Goal: Task Accomplishment & Management: Complete application form

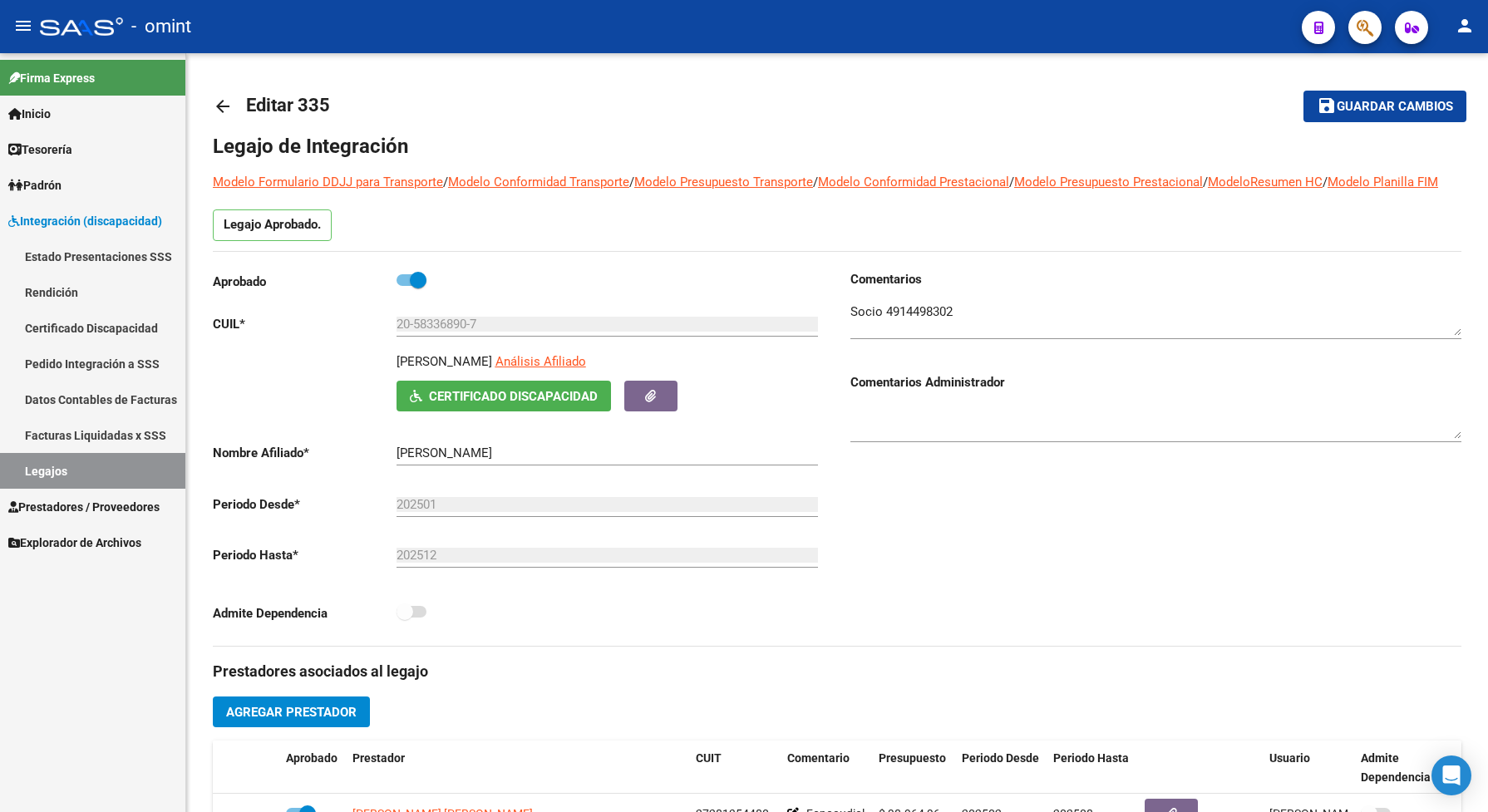
click at [122, 479] on link "Legajos" at bounding box center [92, 471] width 185 height 35
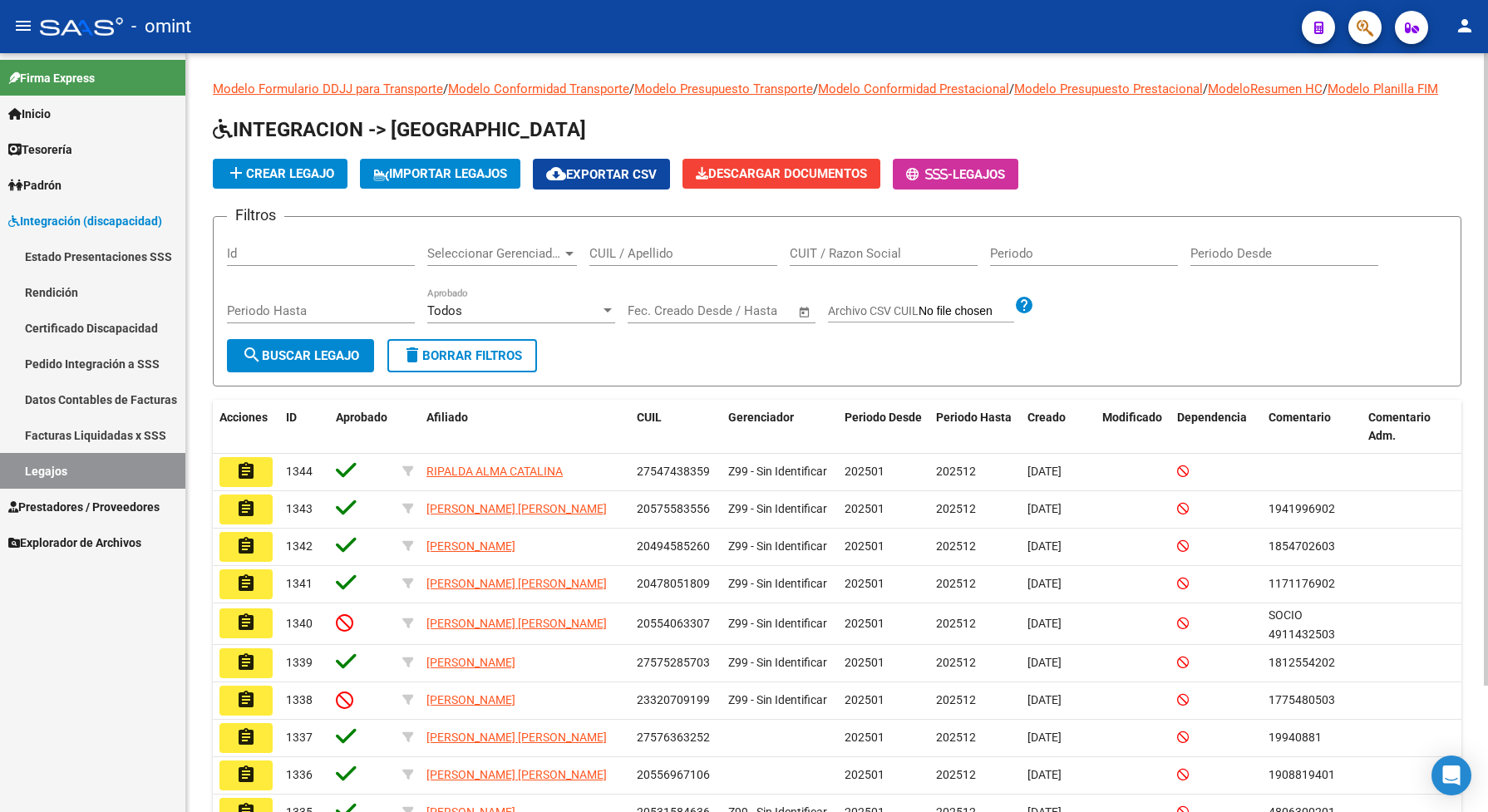
click at [636, 262] on div "CUIL / Apellido" at bounding box center [684, 248] width 188 height 35
paste input "20512287957"
type input "20512287957"
click at [313, 358] on button "search Buscar Legajo" at bounding box center [301, 356] width 147 height 34
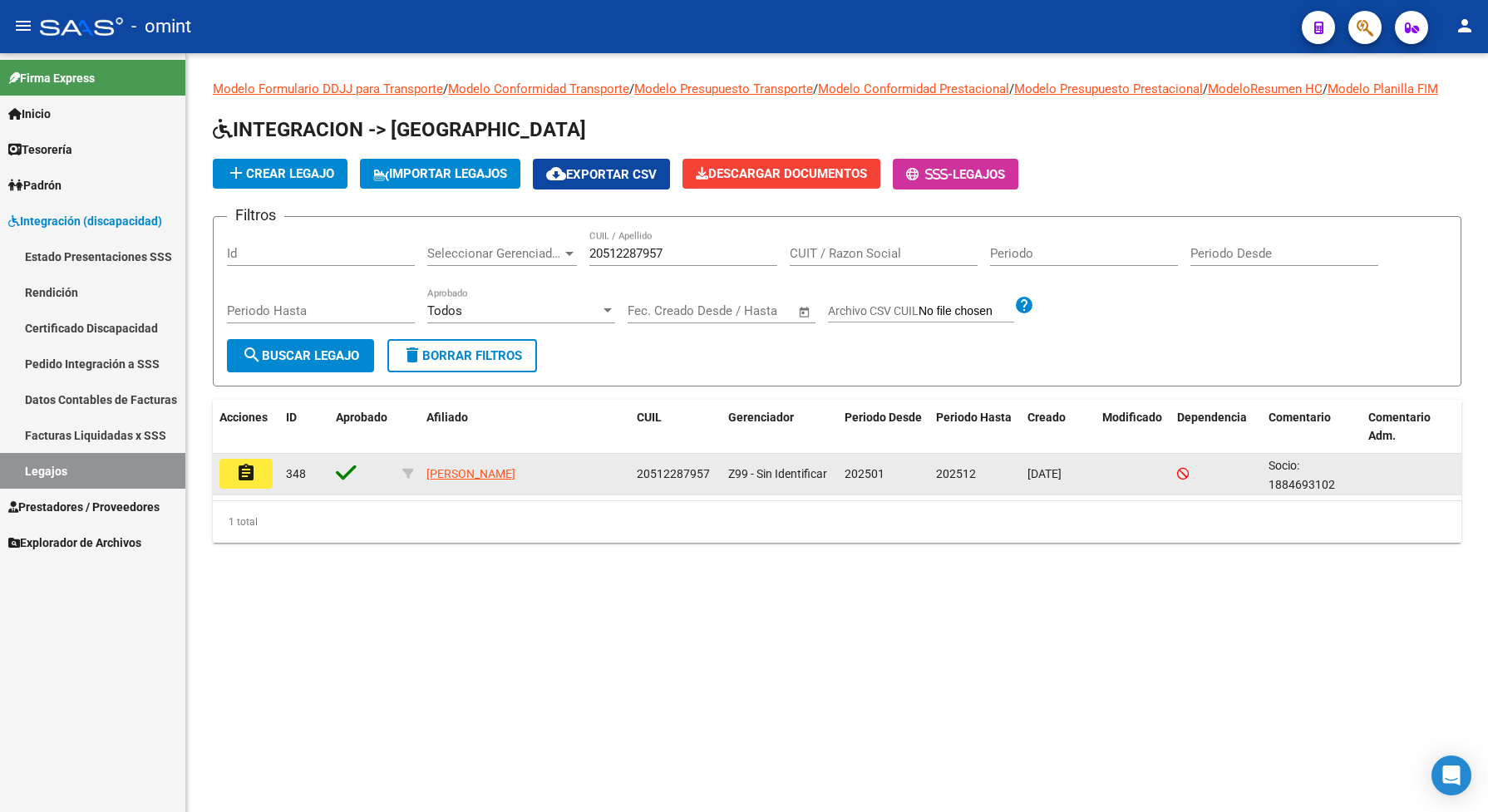
click at [256, 488] on button "assignment" at bounding box center [247, 474] width 53 height 30
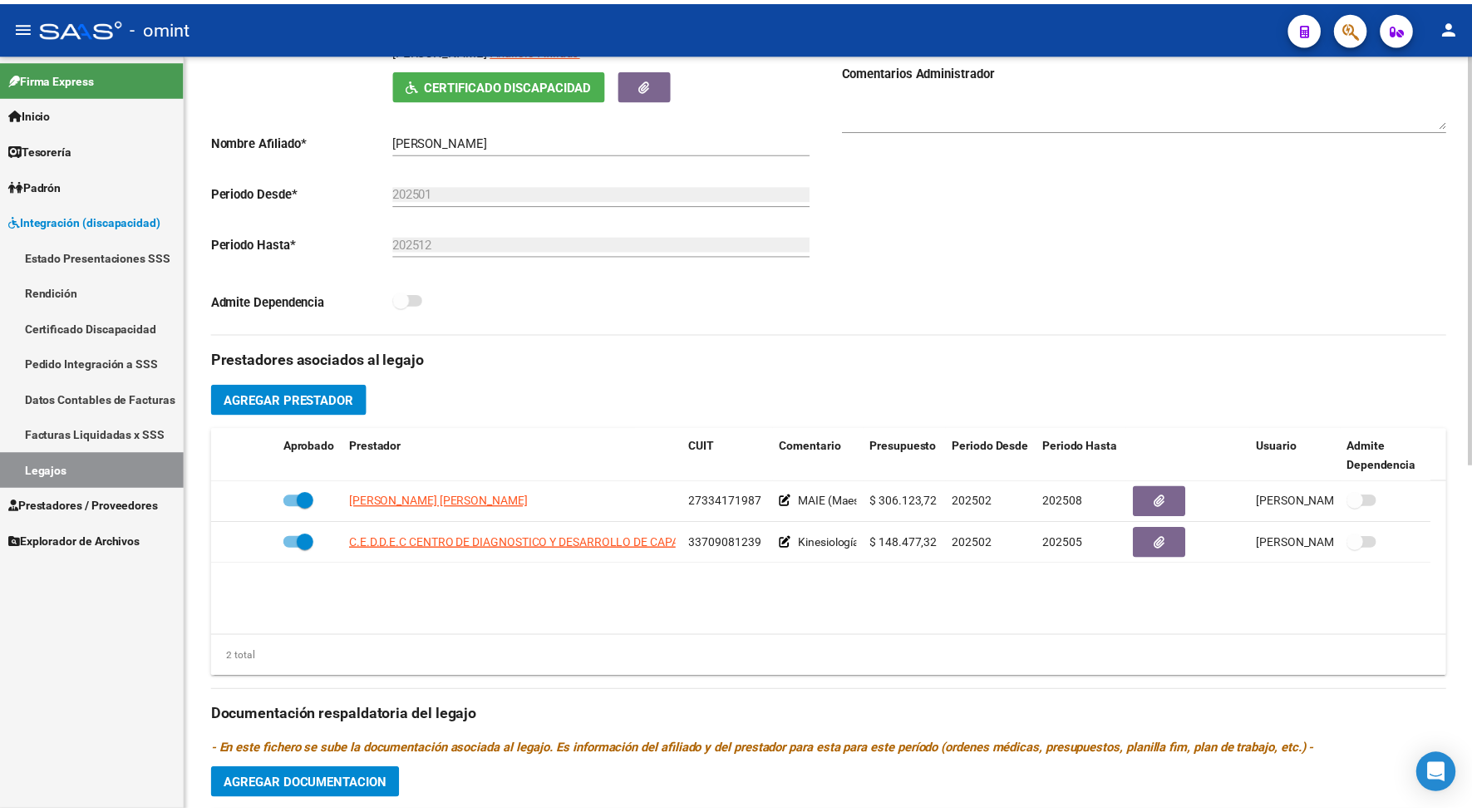
scroll to position [207, 0]
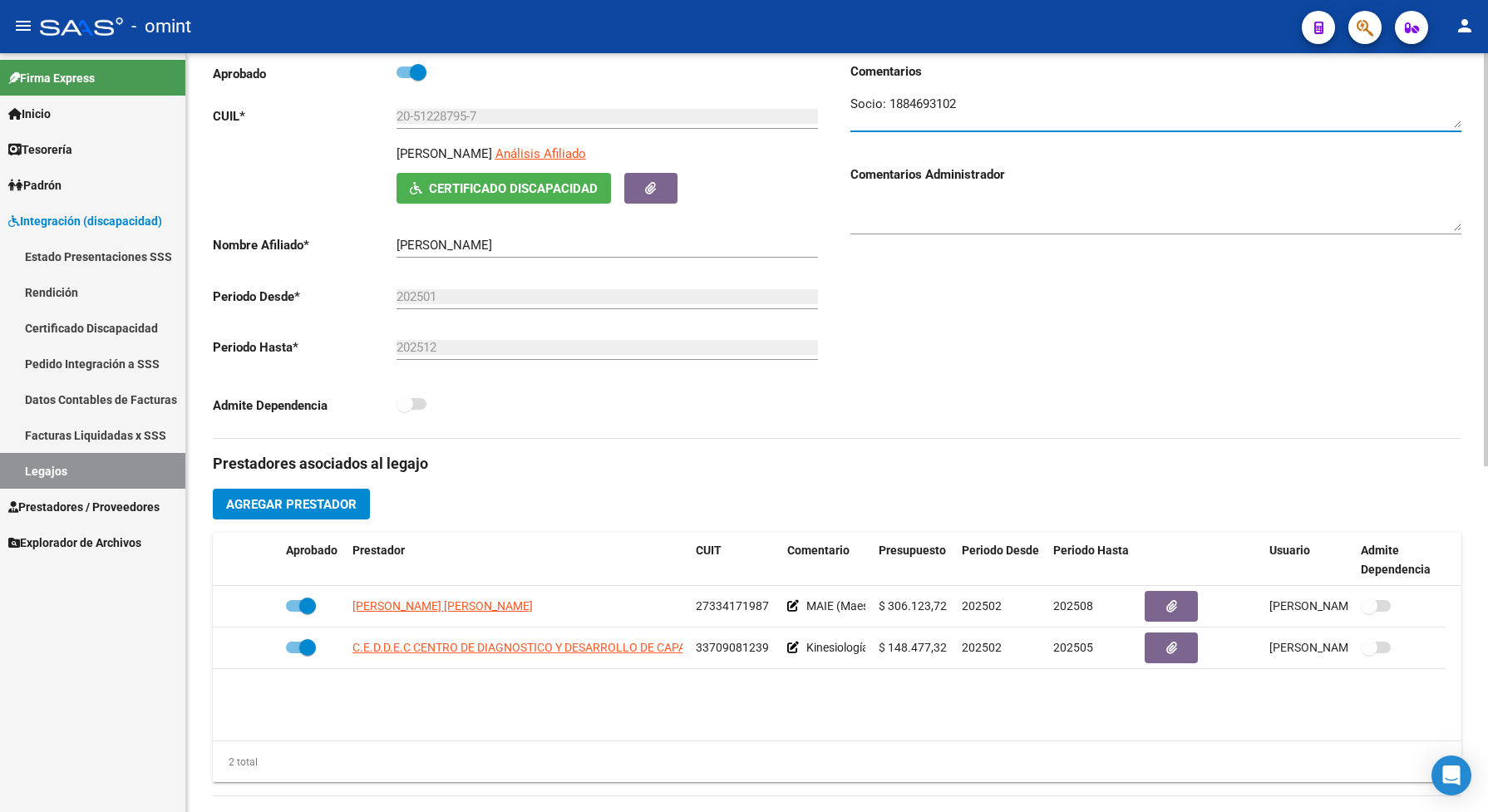
drag, startPoint x: 978, startPoint y: 123, endPoint x: 888, endPoint y: 113, distance: 90.6
click at [888, 113] on textarea at bounding box center [1155, 112] width 611 height 34
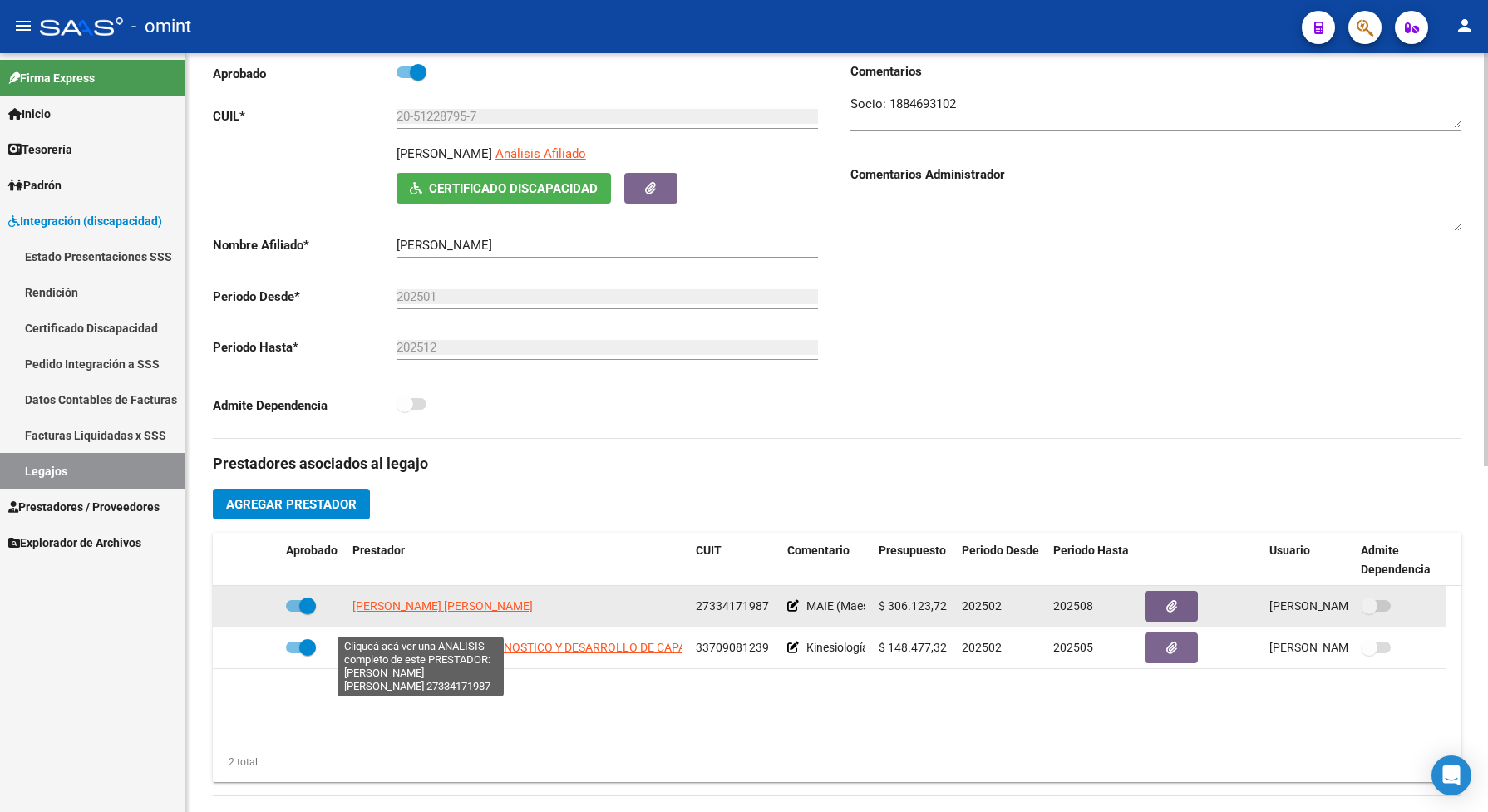
click at [461, 613] on span "[PERSON_NAME] [PERSON_NAME]" at bounding box center [442, 605] width 180 height 13
type textarea "27334171987"
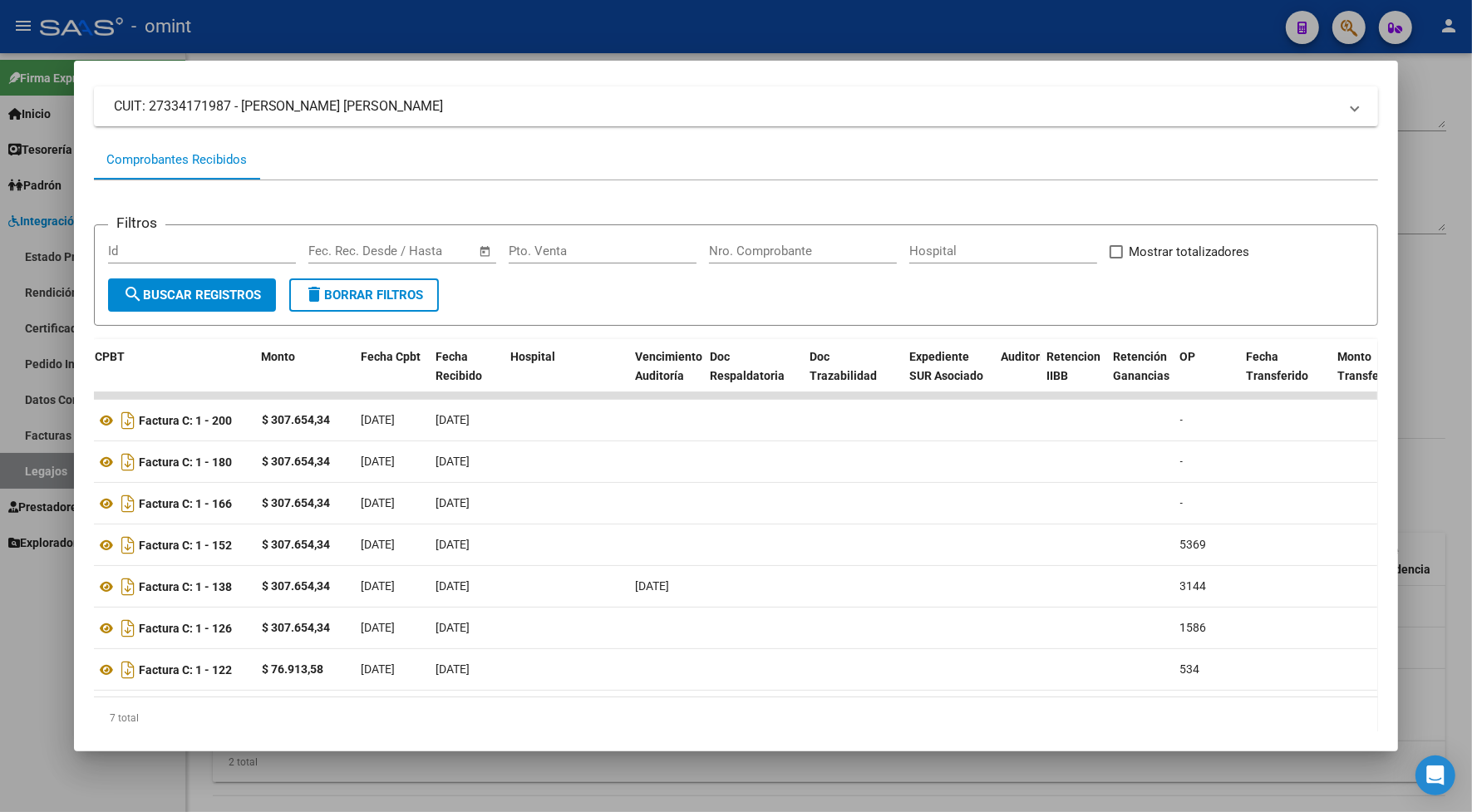
scroll to position [0, 0]
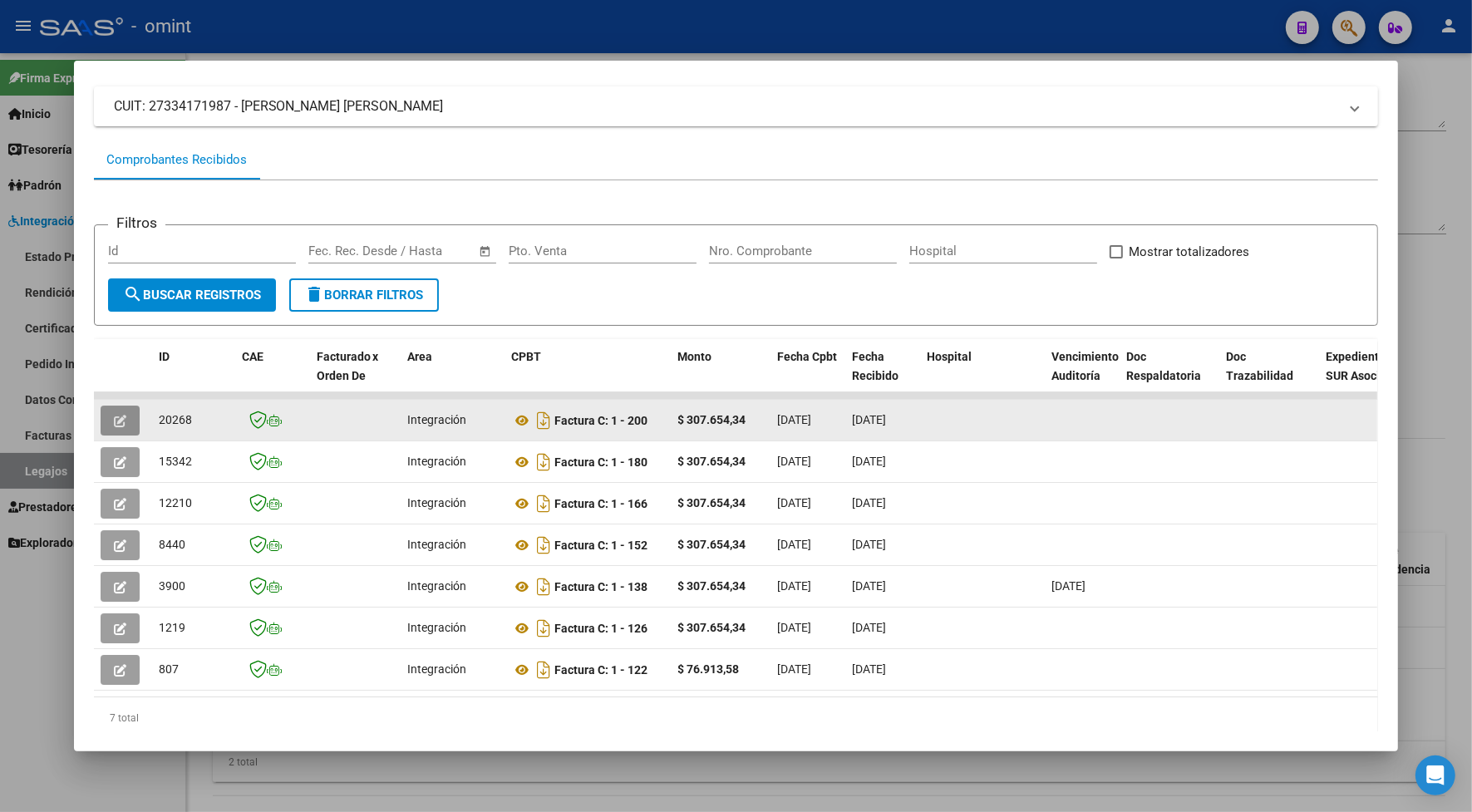
click at [106, 410] on button "button" at bounding box center [120, 421] width 39 height 30
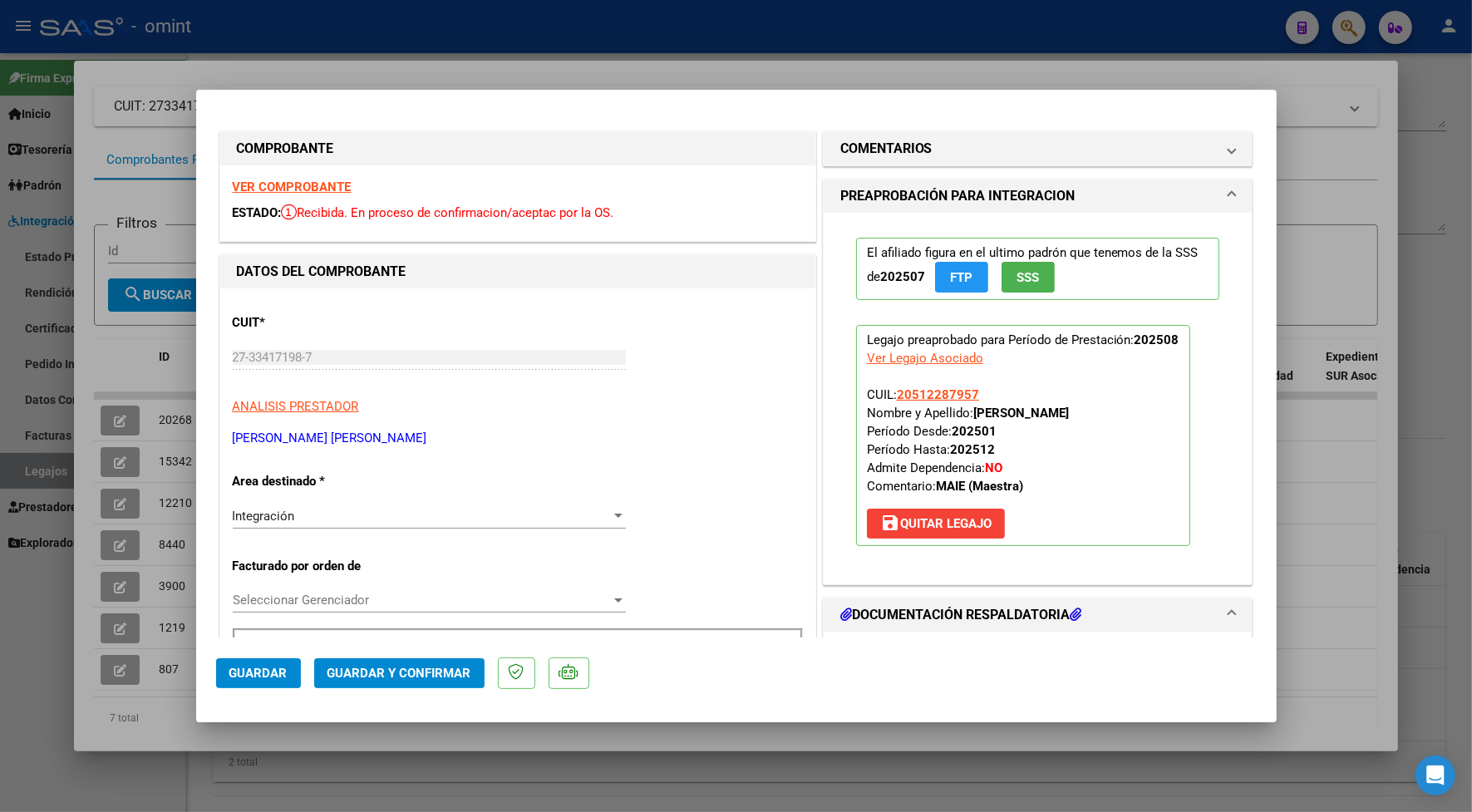
scroll to position [312, 0]
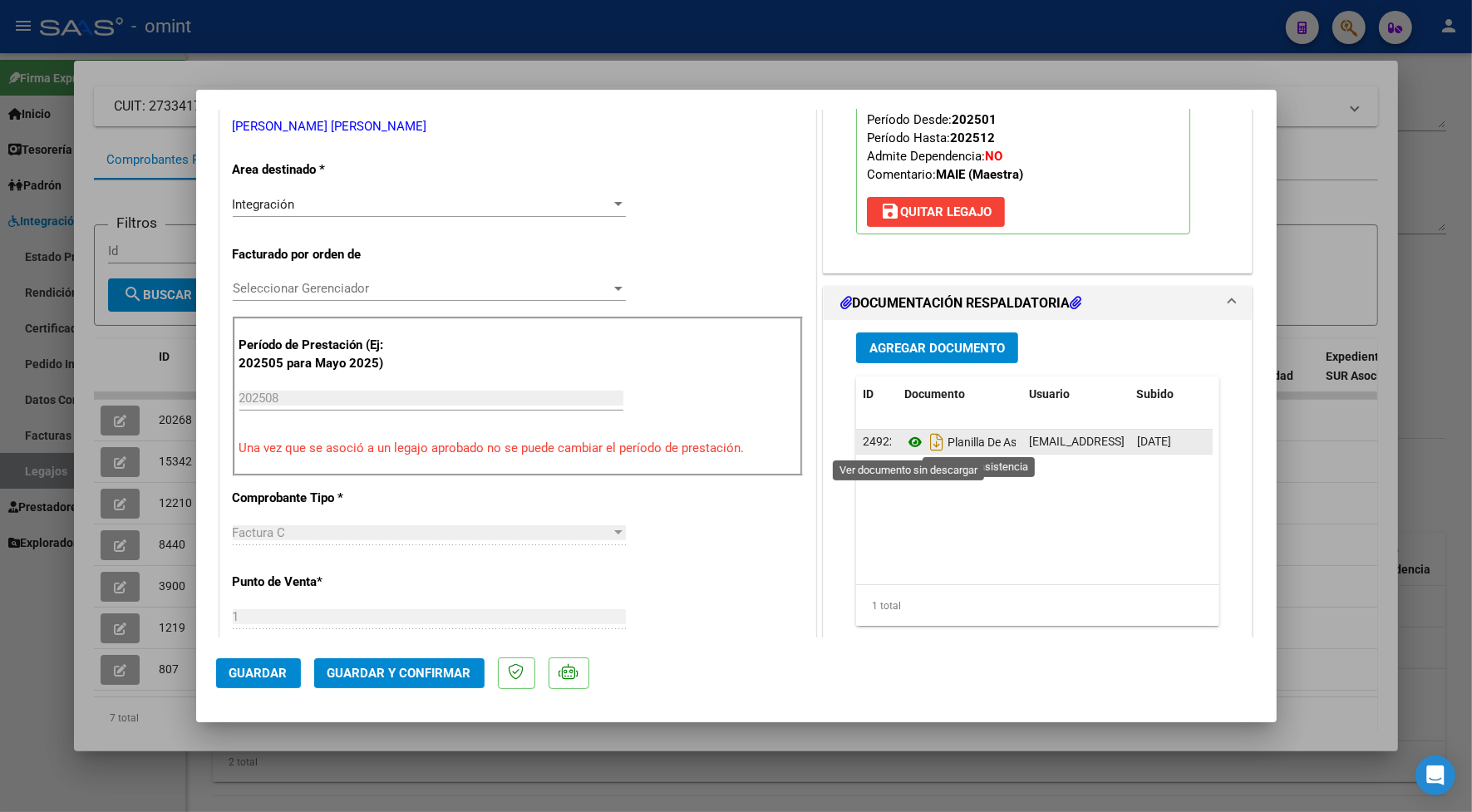
click at [908, 446] on icon at bounding box center [915, 442] width 21 height 20
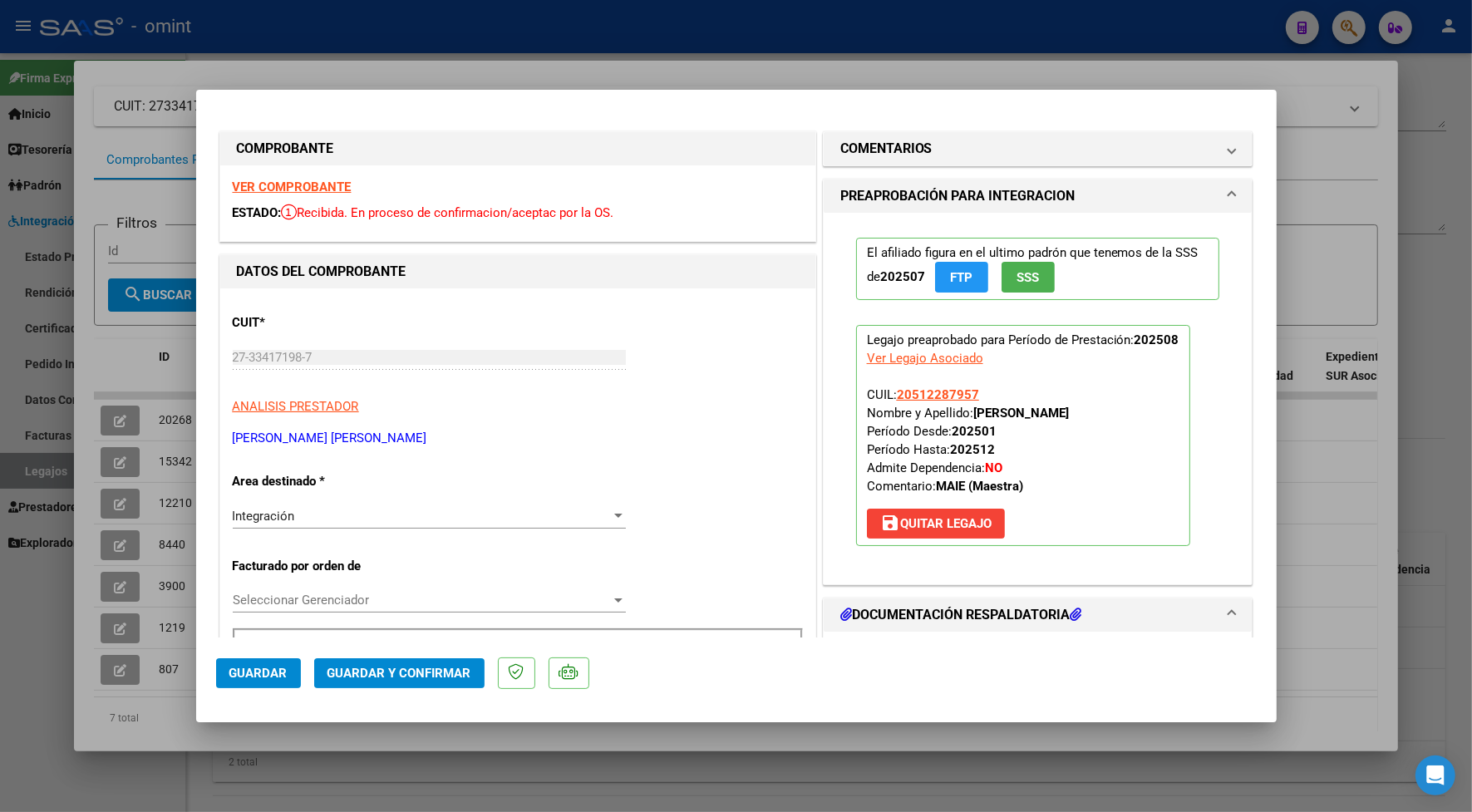
click at [280, 179] on div "VER COMPROBANTE ESTADO: Recibida. En proceso de confirmacion/aceptac por la OS." at bounding box center [517, 203] width 595 height 75
click at [289, 181] on strong "VER COMPROBANTE" at bounding box center [293, 187] width 119 height 15
click at [391, 666] on span "Guardar y Confirmar" at bounding box center [399, 673] width 144 height 15
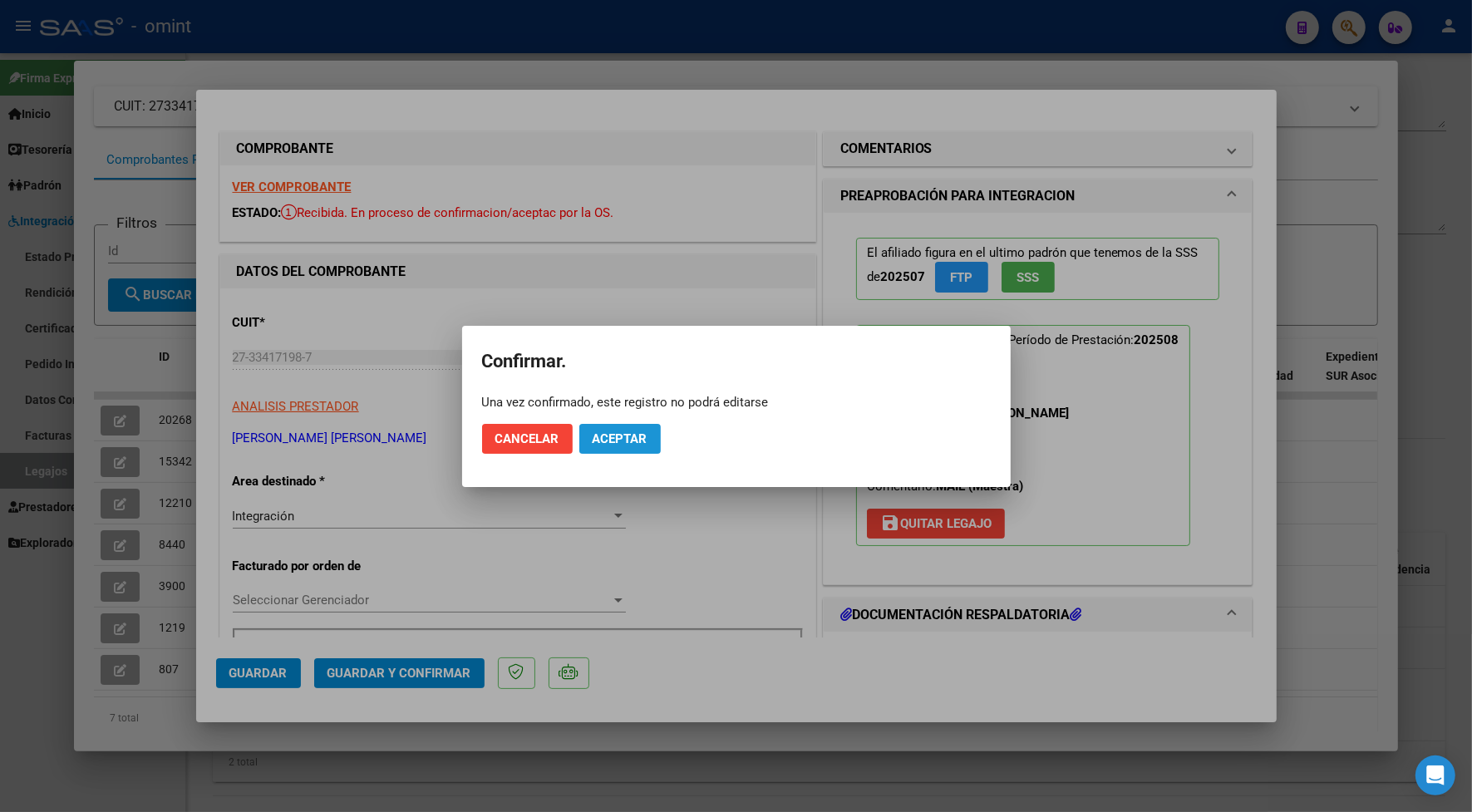
click at [648, 439] on button "Aceptar" at bounding box center [620, 439] width 82 height 30
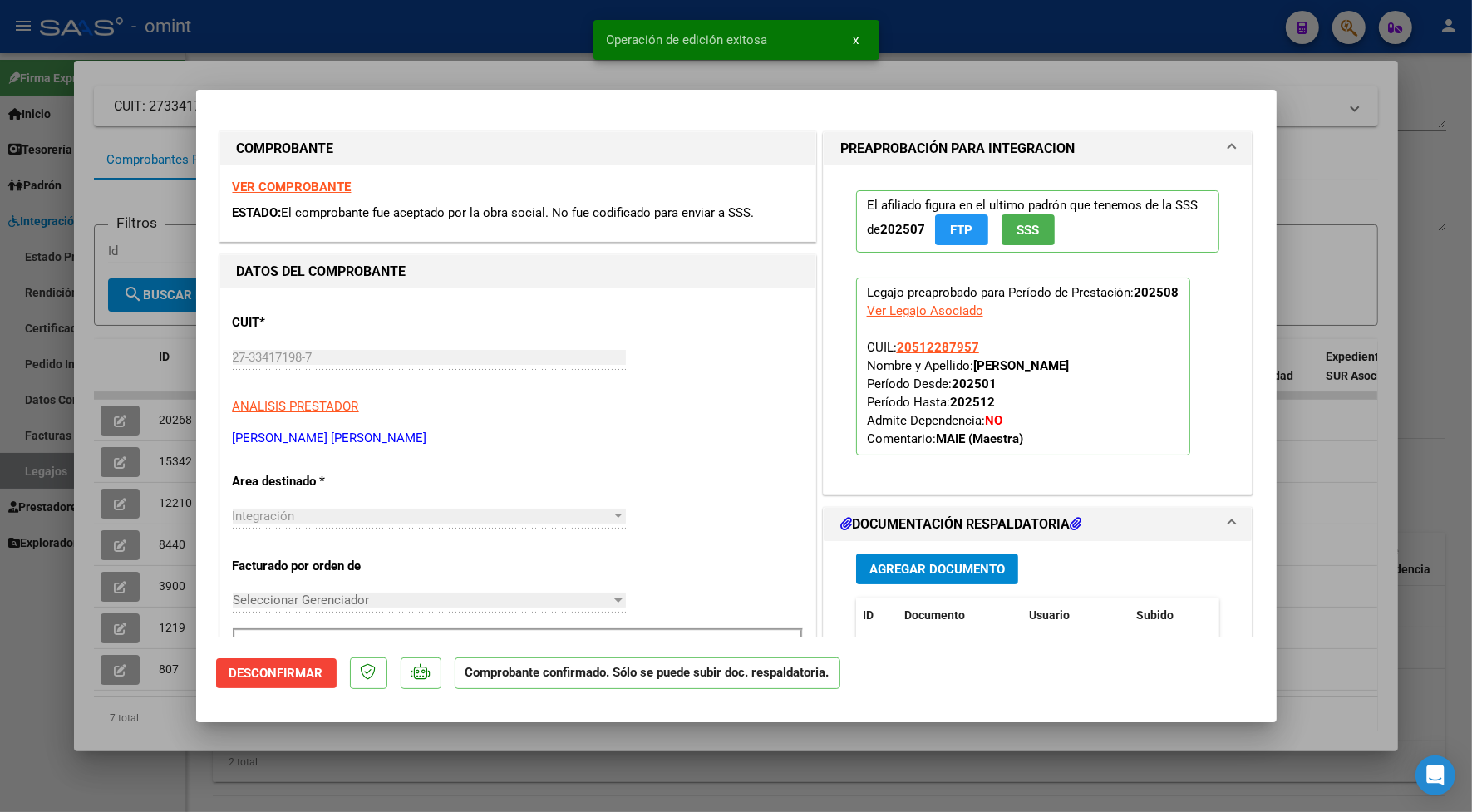
click at [395, 54] on div at bounding box center [736, 406] width 1472 height 812
type input "$ 0,00"
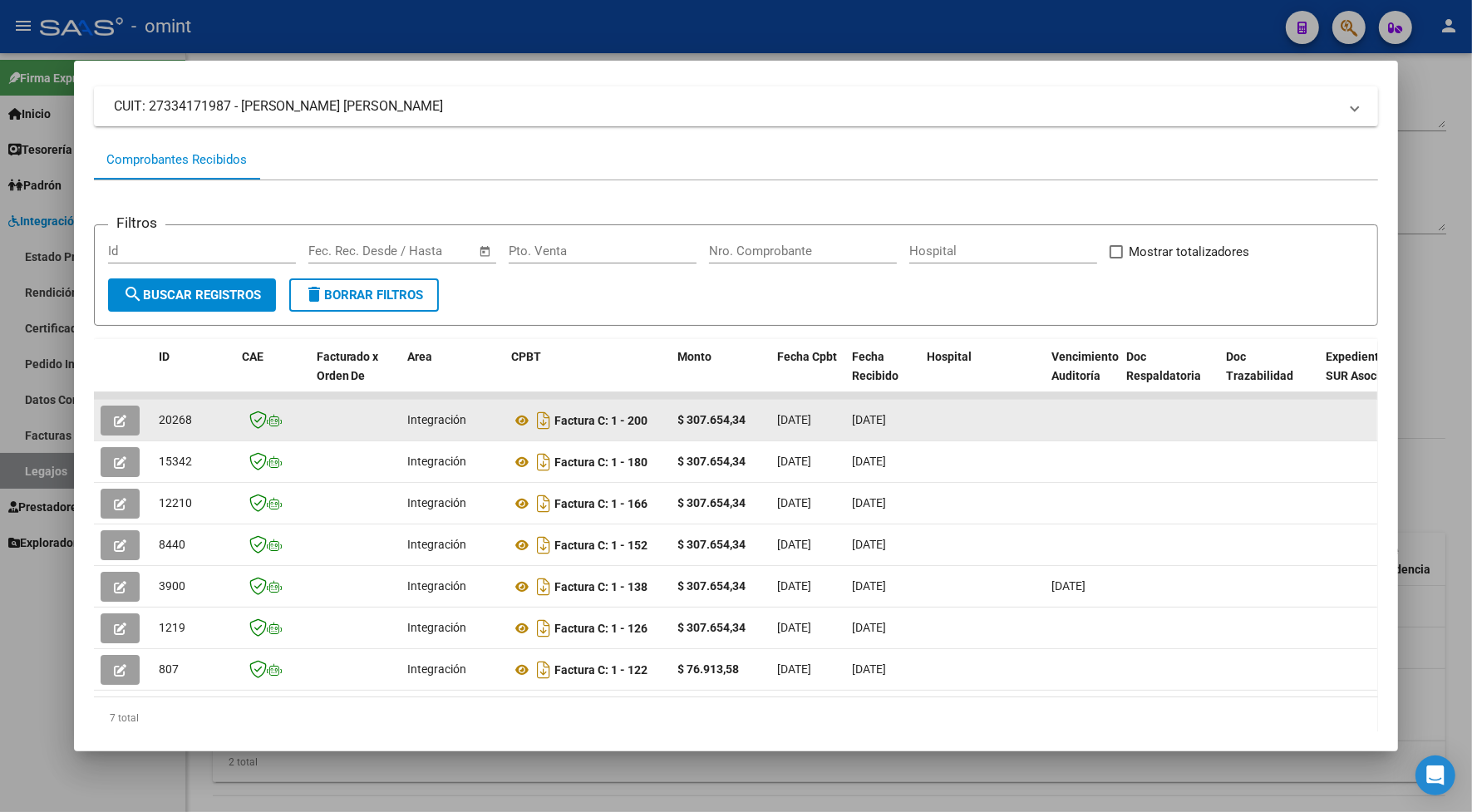
drag, startPoint x: 190, startPoint y: 418, endPoint x: 148, endPoint y: 426, distance: 42.8
click at [153, 426] on datatable-body-cell "20268" at bounding box center [194, 420] width 83 height 41
drag, startPoint x: 148, startPoint y: 426, endPoint x: 163, endPoint y: 418, distance: 17.0
copy span "20268"
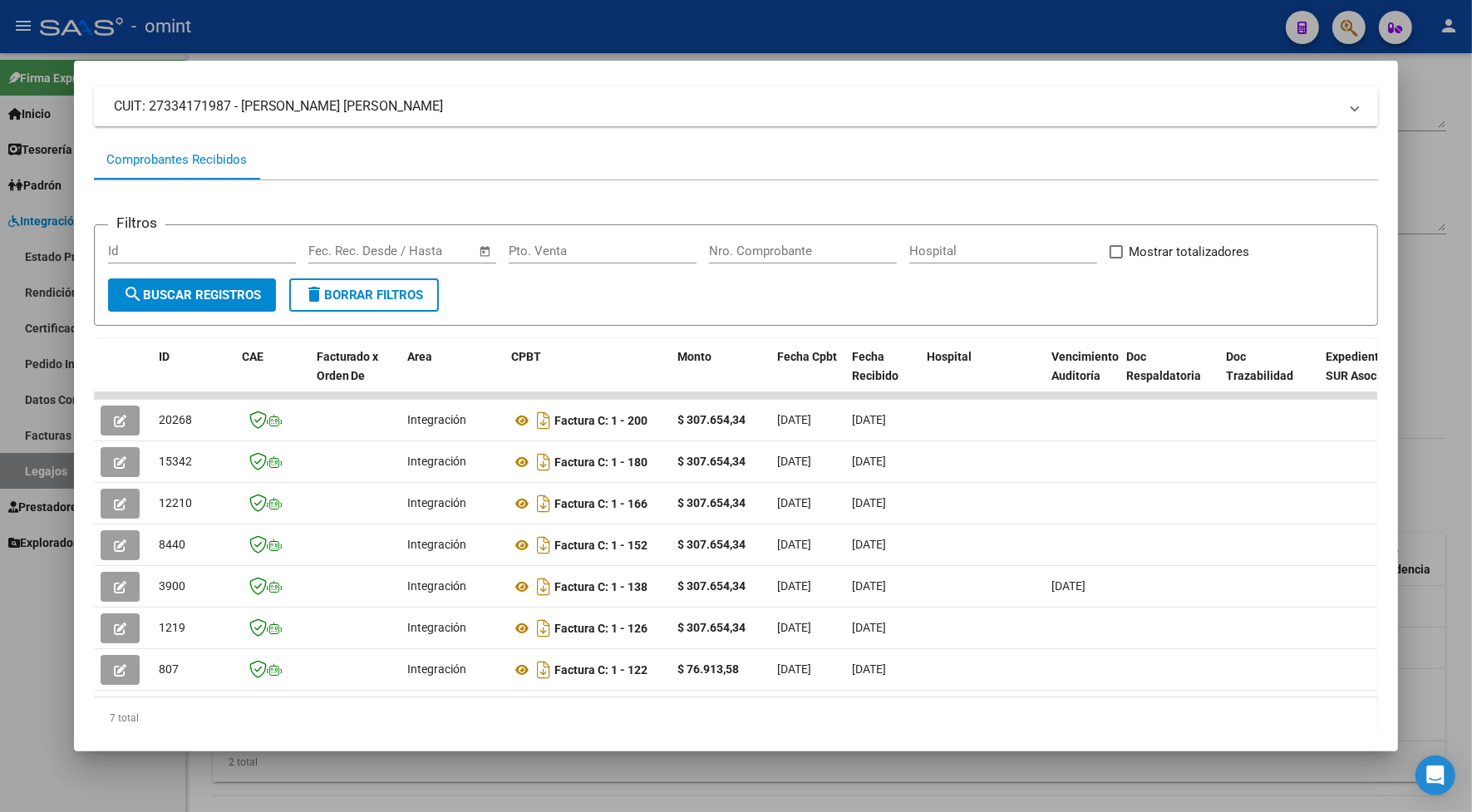
click at [439, 59] on div at bounding box center [736, 406] width 1472 height 812
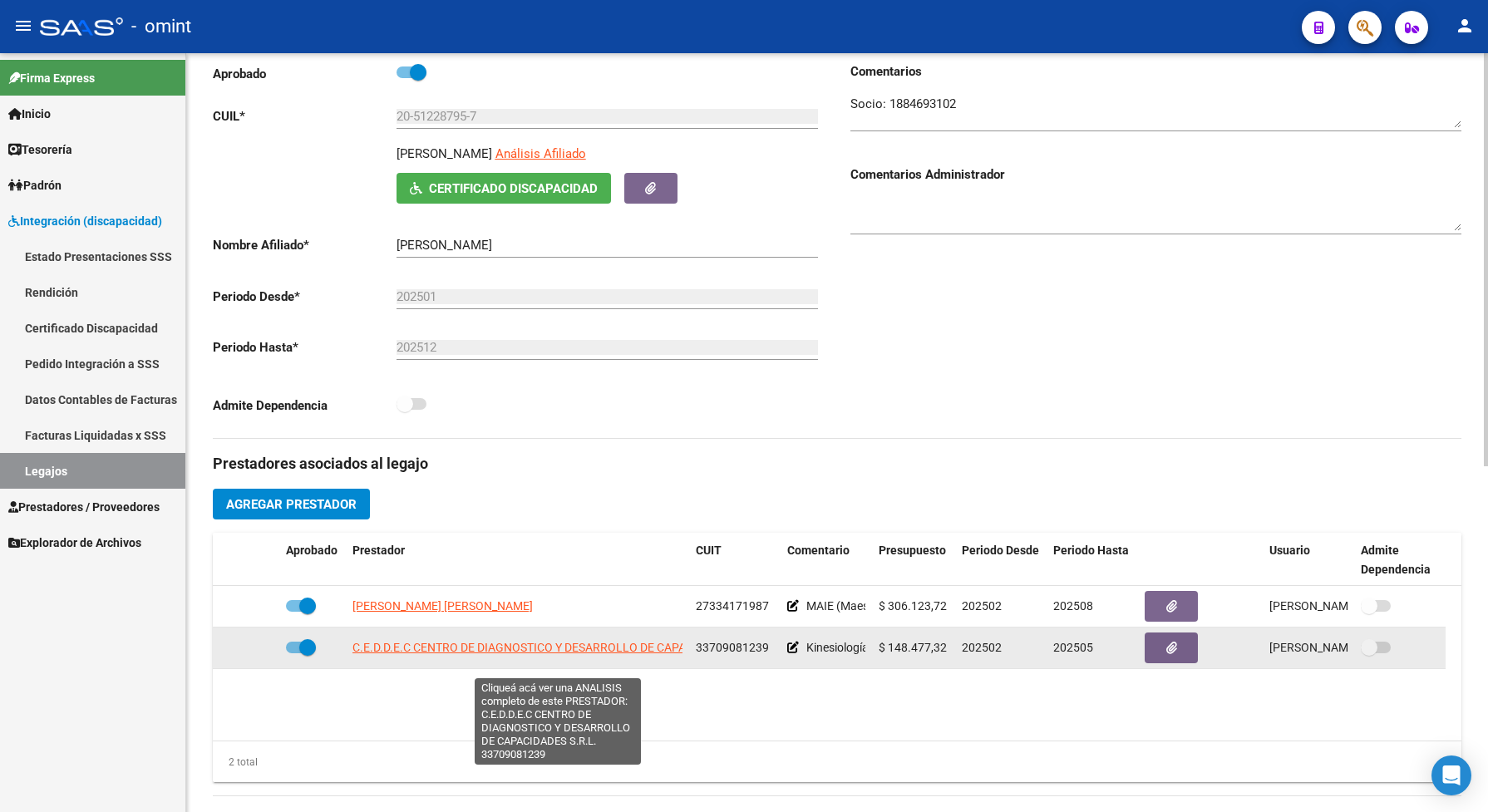
click at [370, 654] on span "C.E.D.D.E.C CENTRO DE DIAGNOSTICO Y DESARROLLO DE CAPACIDADES S.R.L." at bounding box center [560, 647] width 413 height 13
type textarea "33709081239"
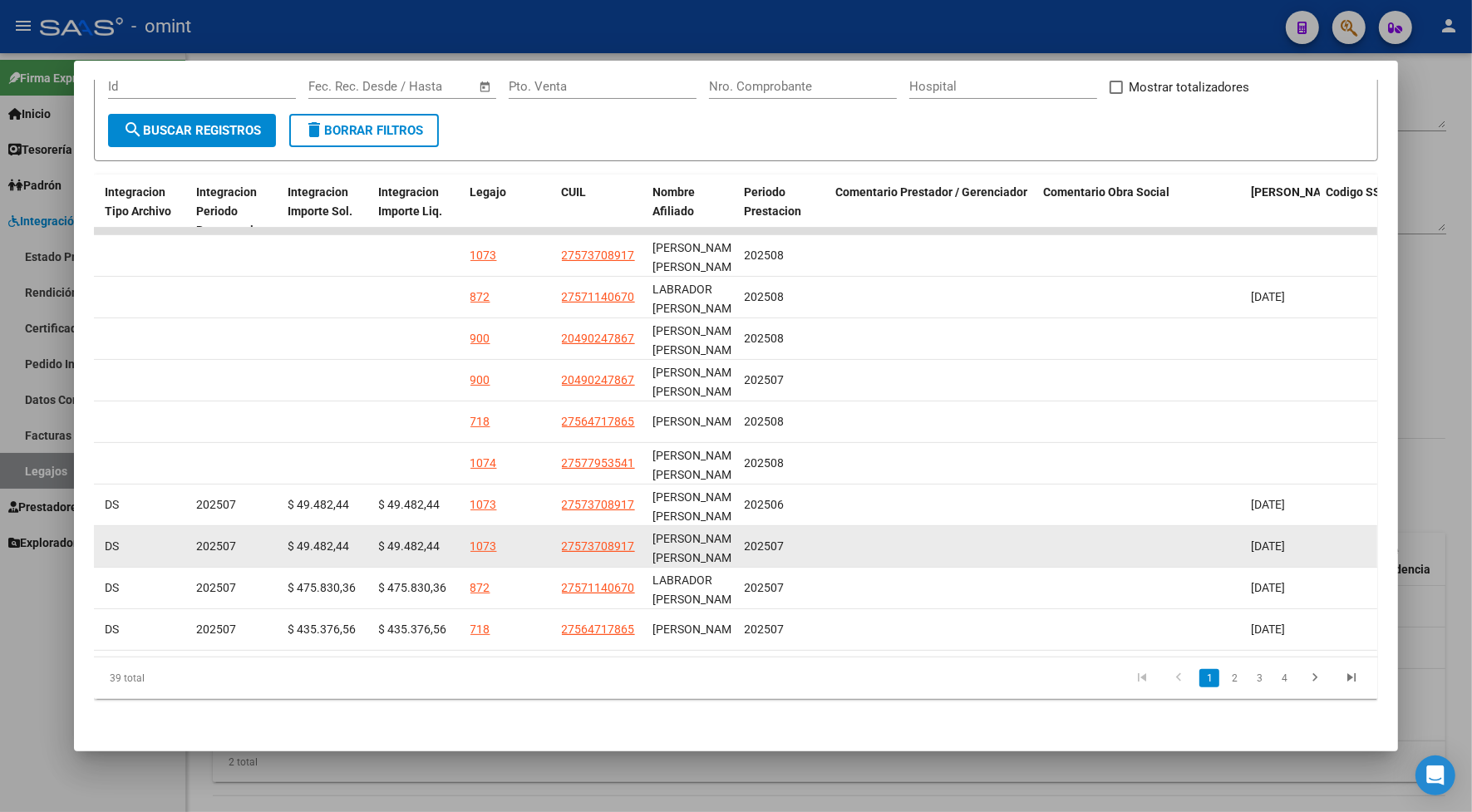
scroll to position [179, 0]
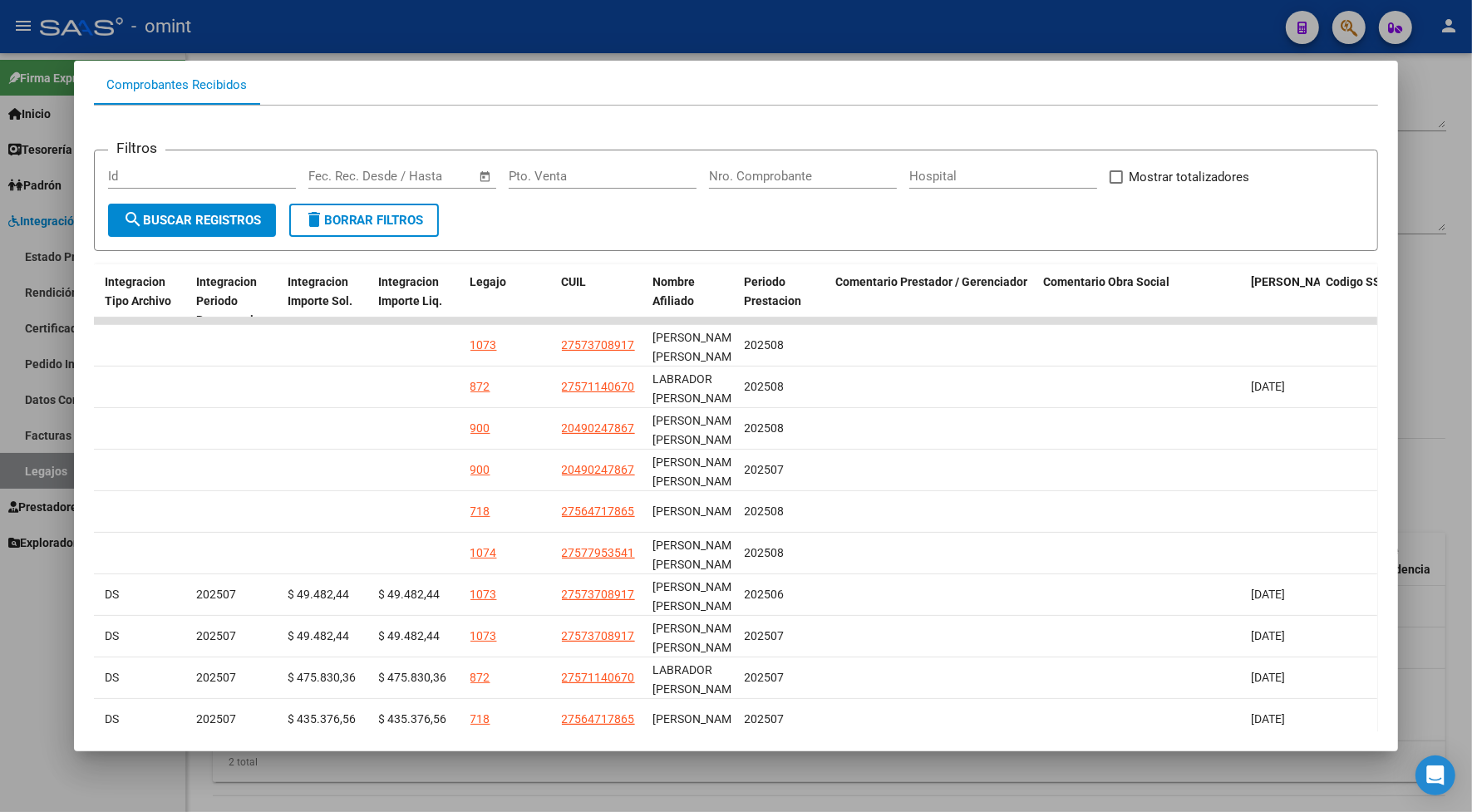
click at [1071, 27] on div at bounding box center [736, 406] width 1472 height 812
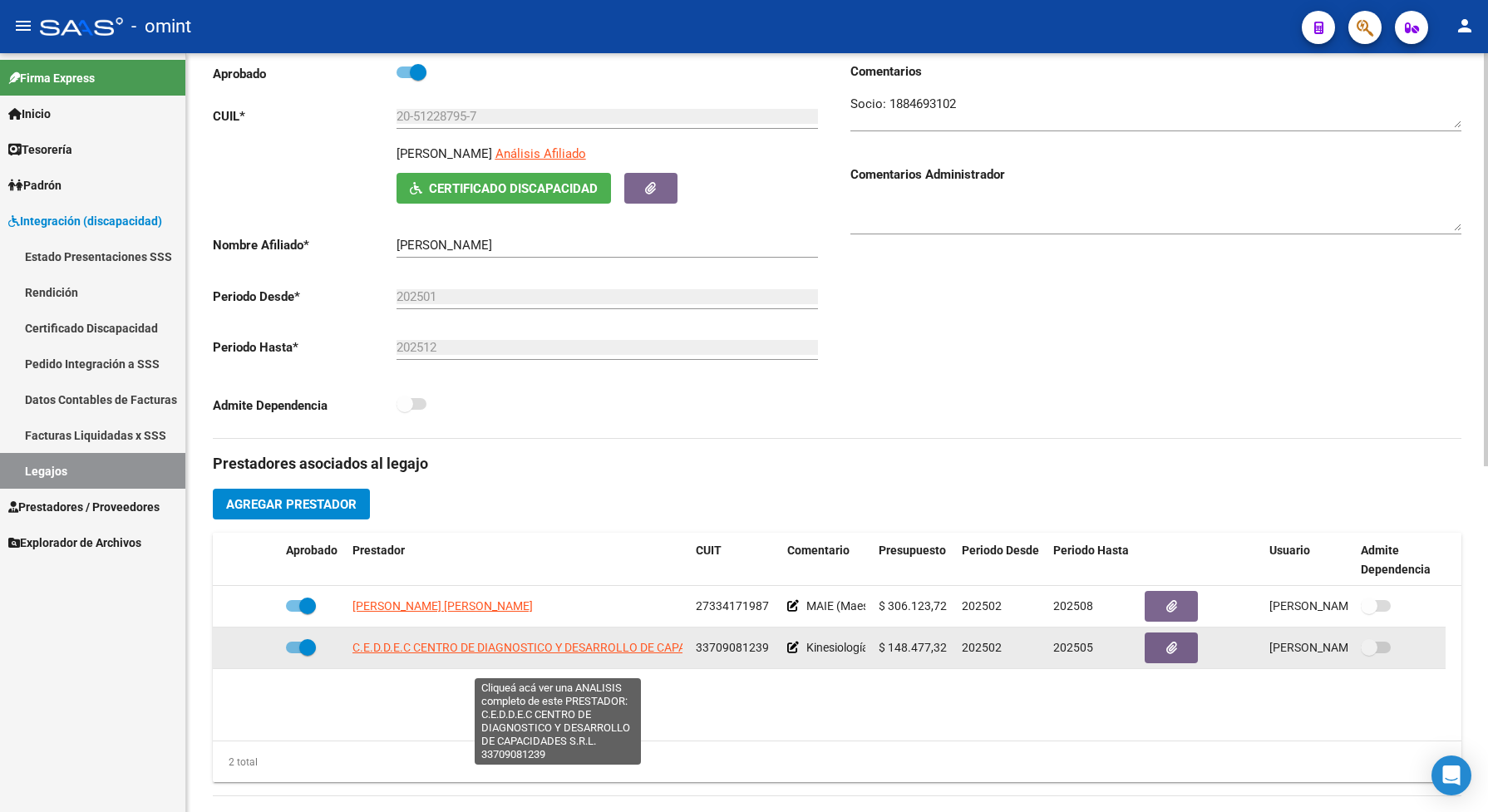
click at [629, 654] on span "C.E.D.D.E.C CENTRO DE DIAGNOSTICO Y DESARROLLO DE CAPACIDADES S.R.L." at bounding box center [560, 647] width 413 height 13
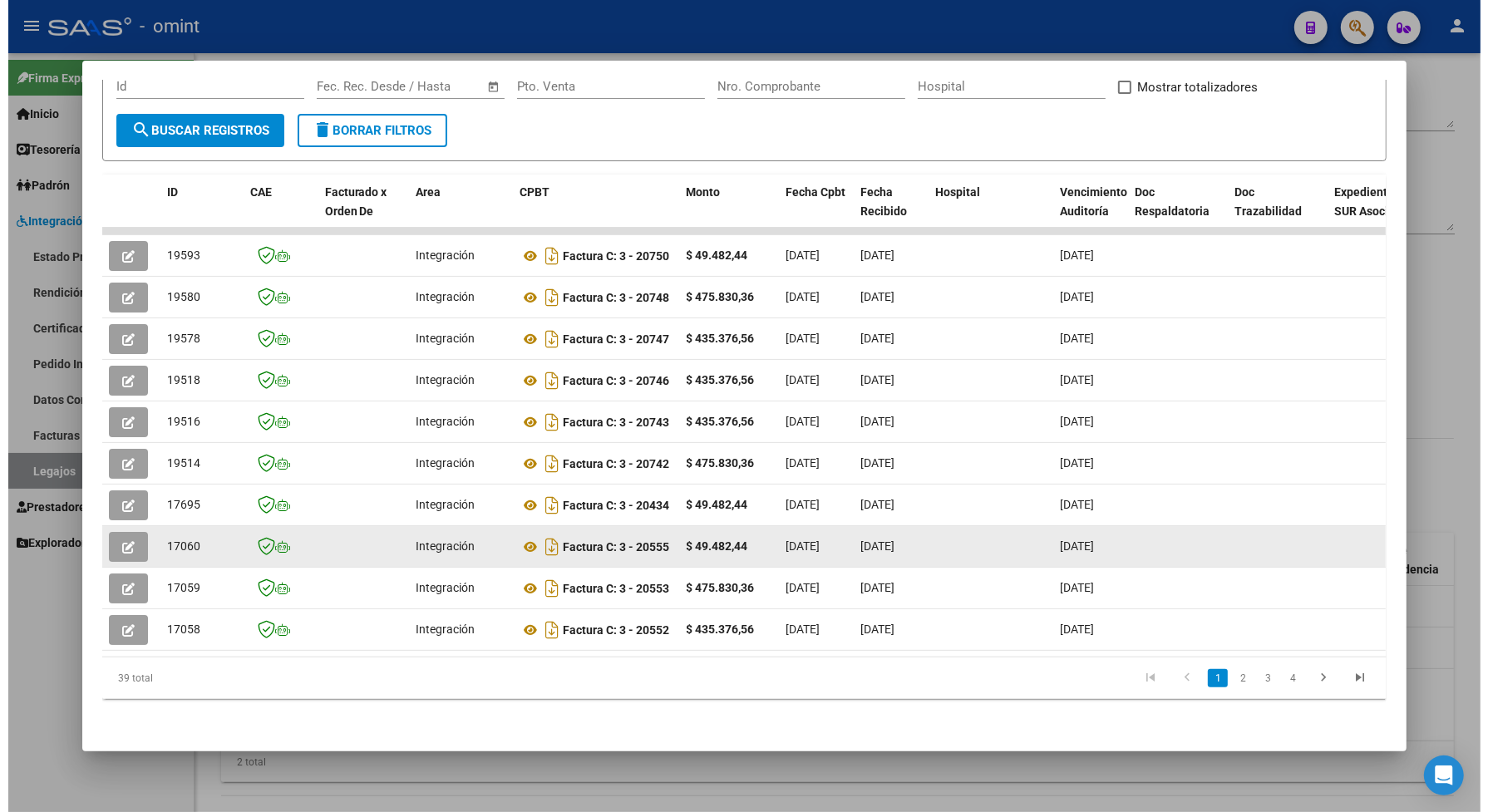
scroll to position [74, 0]
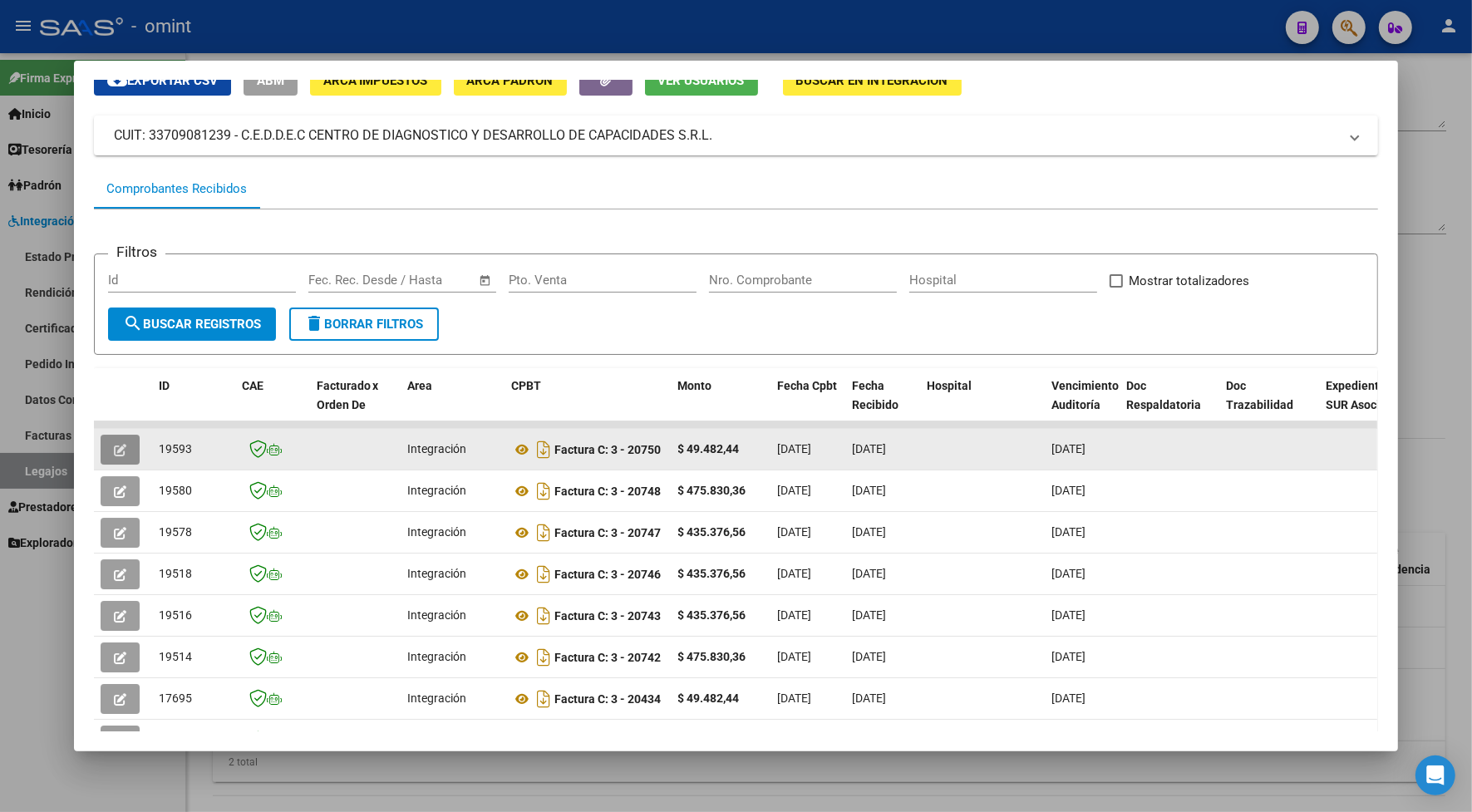
click at [109, 436] on button "button" at bounding box center [120, 449] width 39 height 30
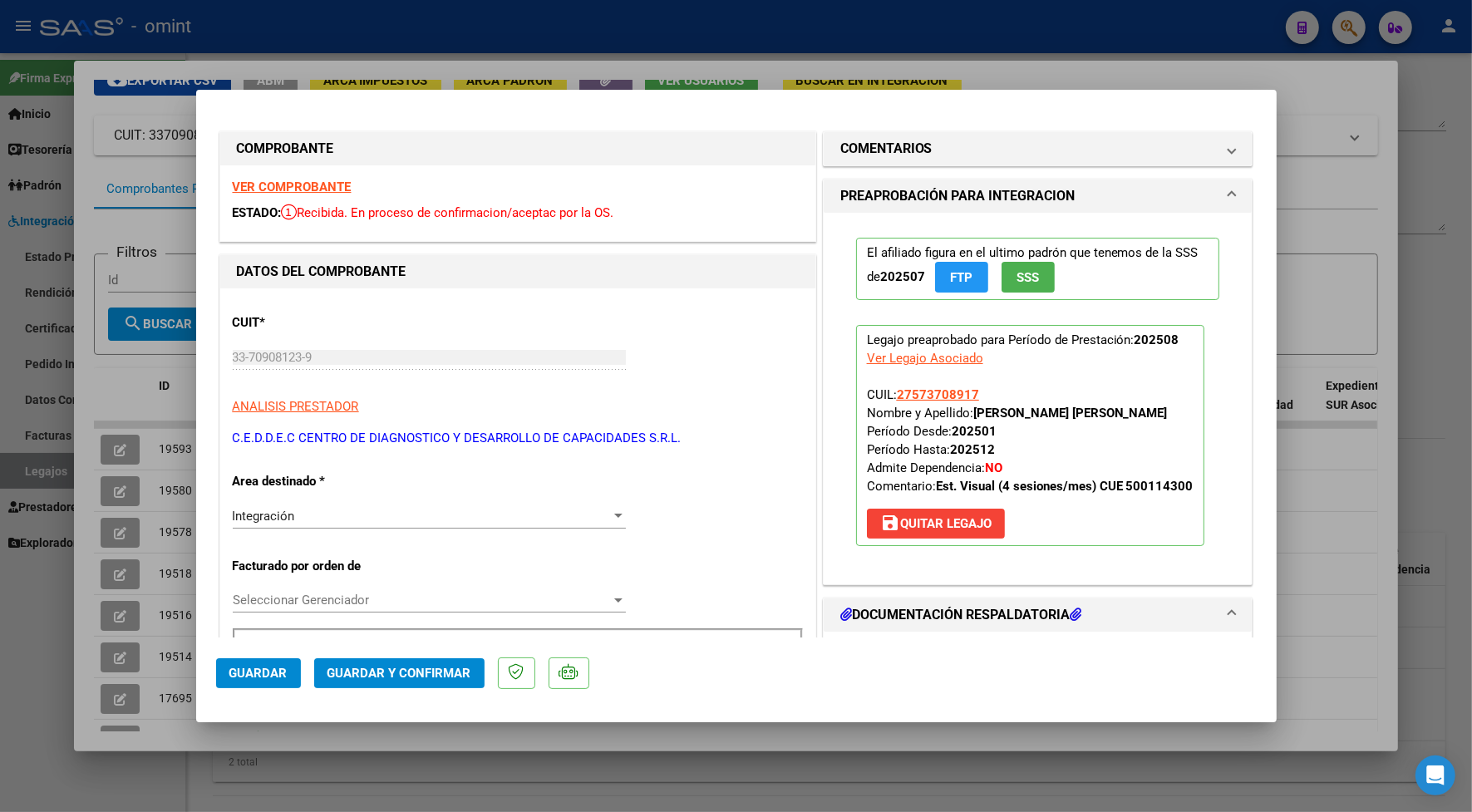
click at [445, 30] on div at bounding box center [736, 406] width 1472 height 812
type input "$ 0,00"
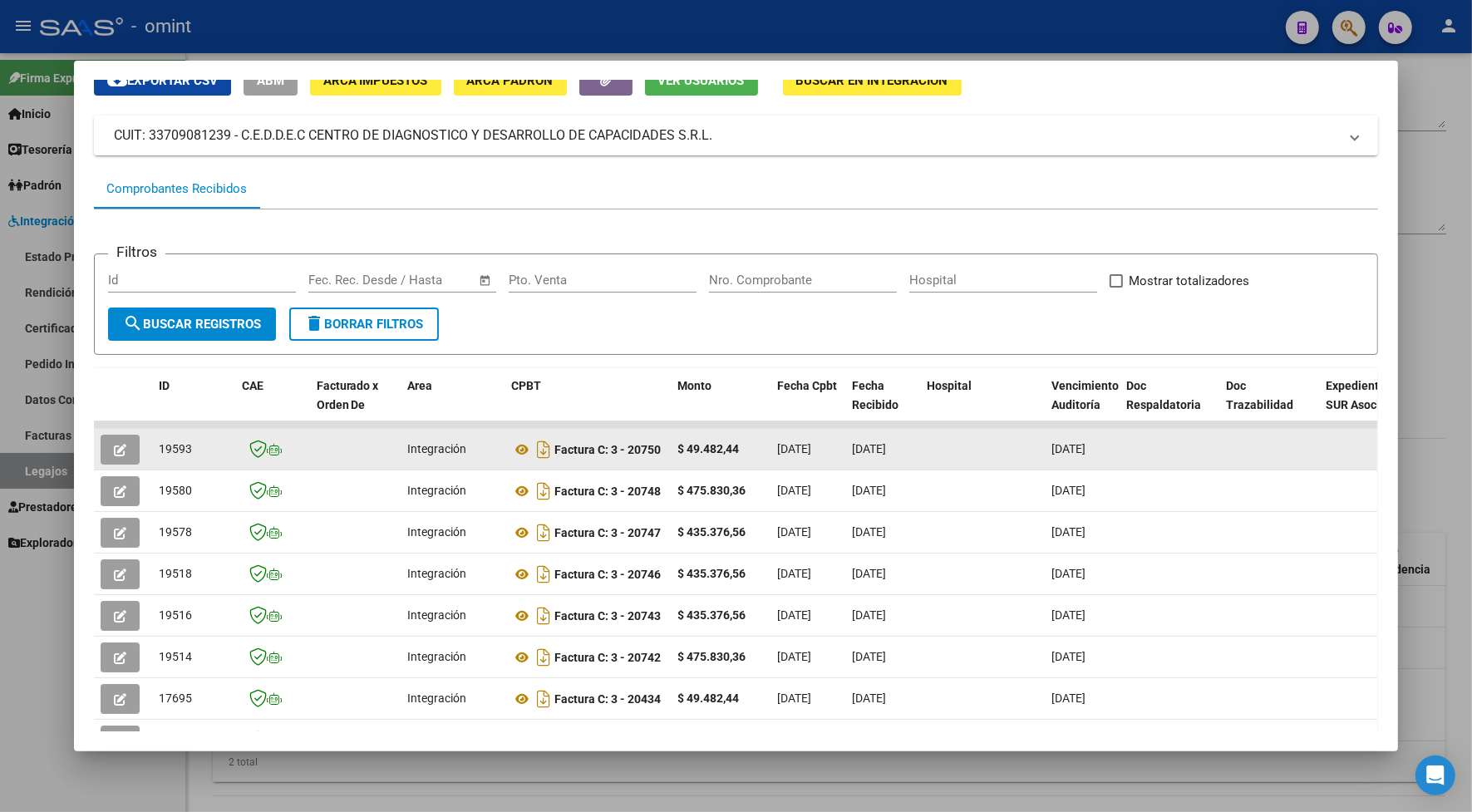
drag, startPoint x: 184, startPoint y: 443, endPoint x: 148, endPoint y: 449, distance: 36.5
click at [153, 449] on datatable-body-cell "19593" at bounding box center [194, 449] width 83 height 41
drag, startPoint x: 148, startPoint y: 449, endPoint x: 167, endPoint y: 453, distance: 19.4
copy span "19593"
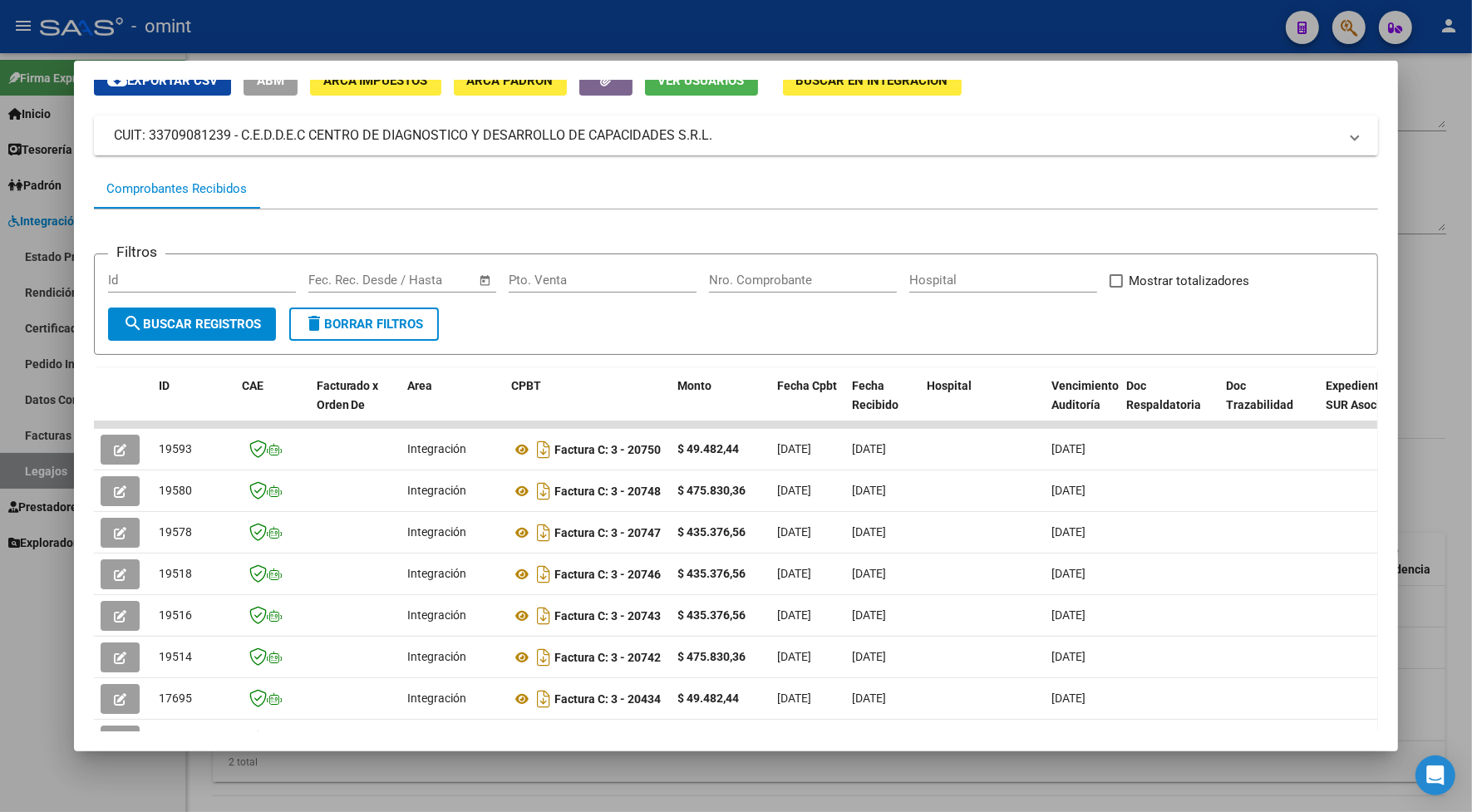
click at [354, 35] on div at bounding box center [736, 406] width 1472 height 812
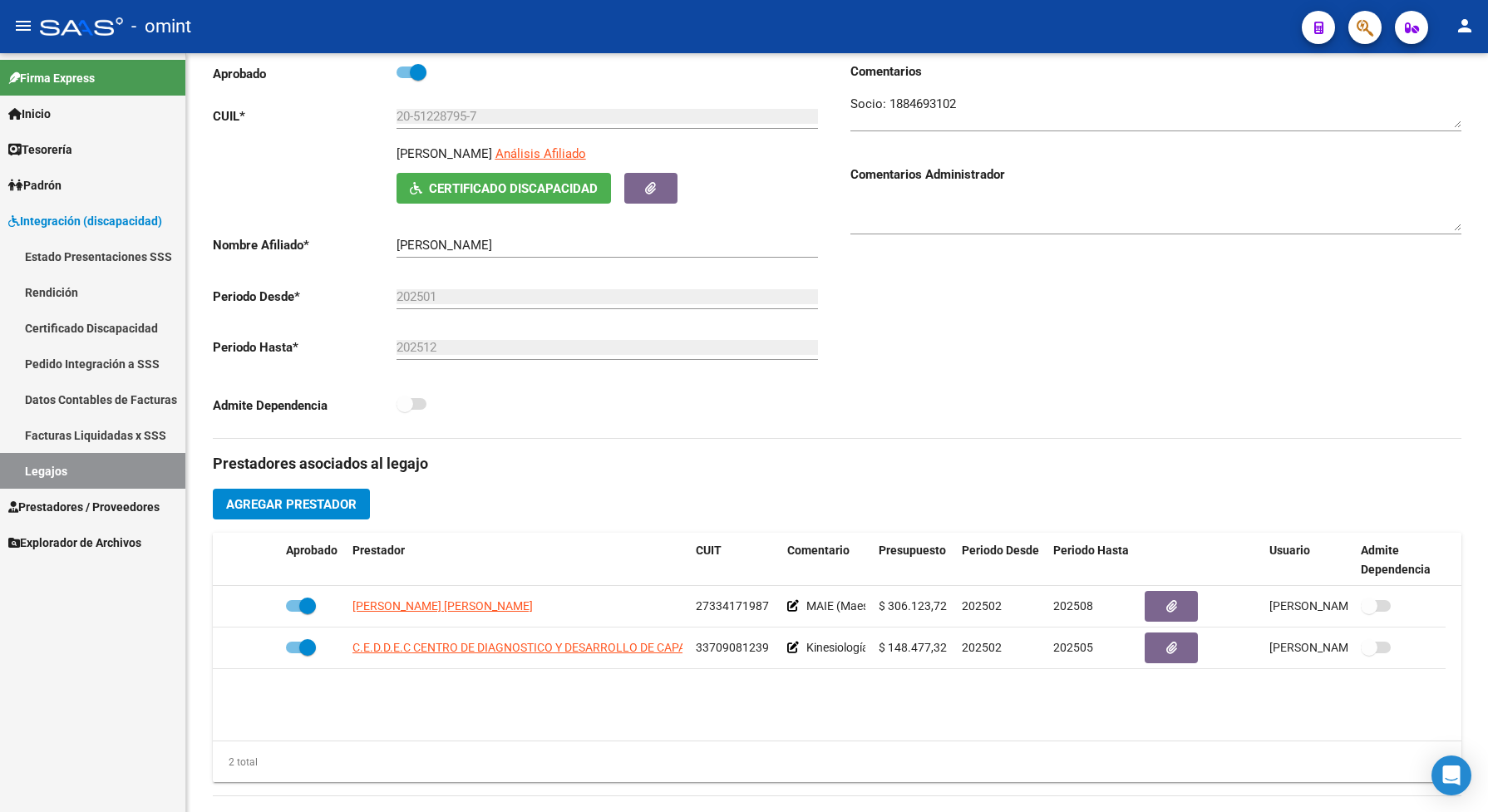
click at [126, 461] on link "Legajos" at bounding box center [92, 471] width 185 height 35
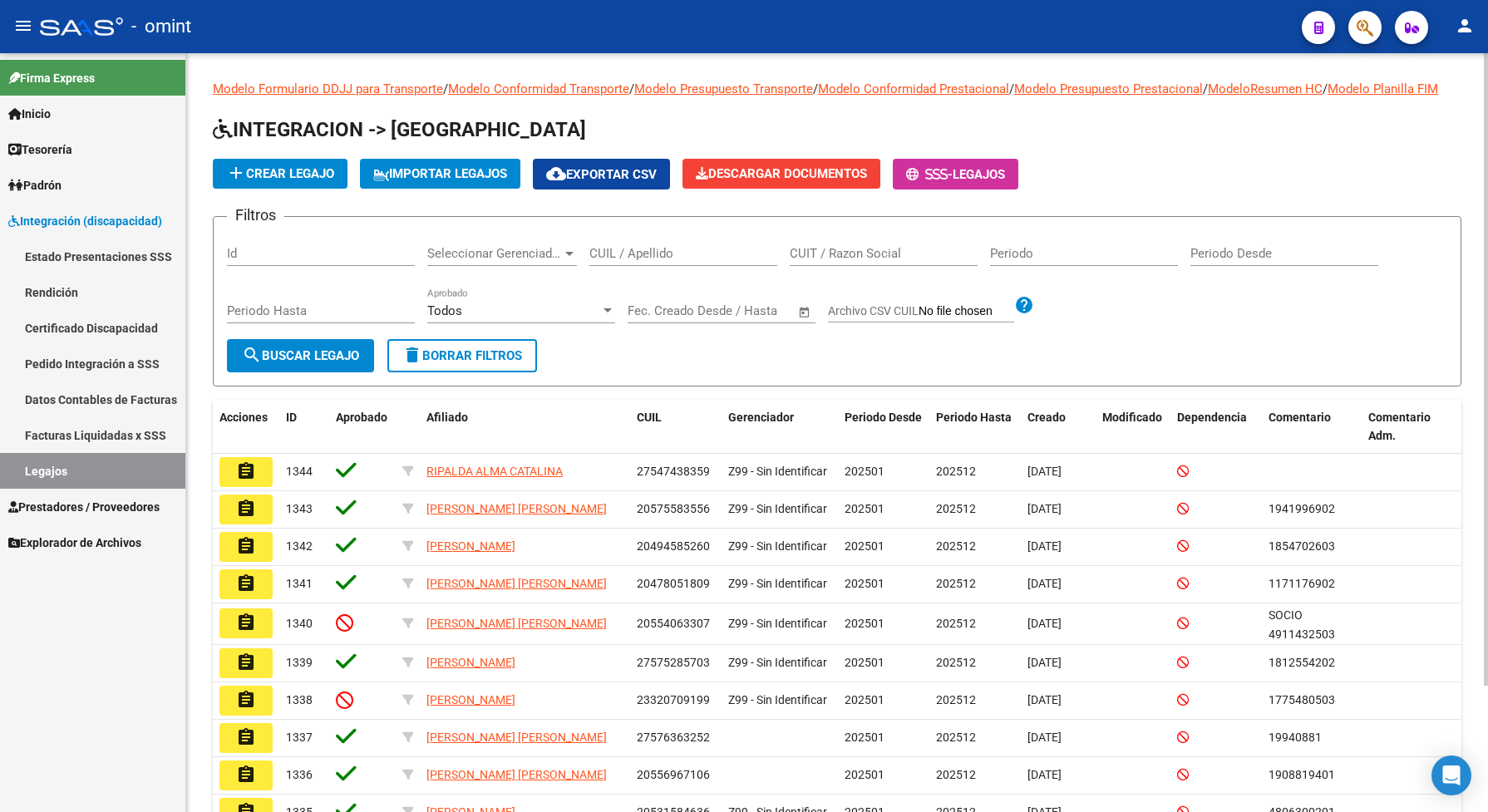
click at [646, 261] on input "CUIL / Apellido" at bounding box center [684, 254] width 188 height 15
paste input "20532675570"
type input "20532675570"
click at [318, 363] on span "search Buscar Legajo" at bounding box center [301, 355] width 117 height 15
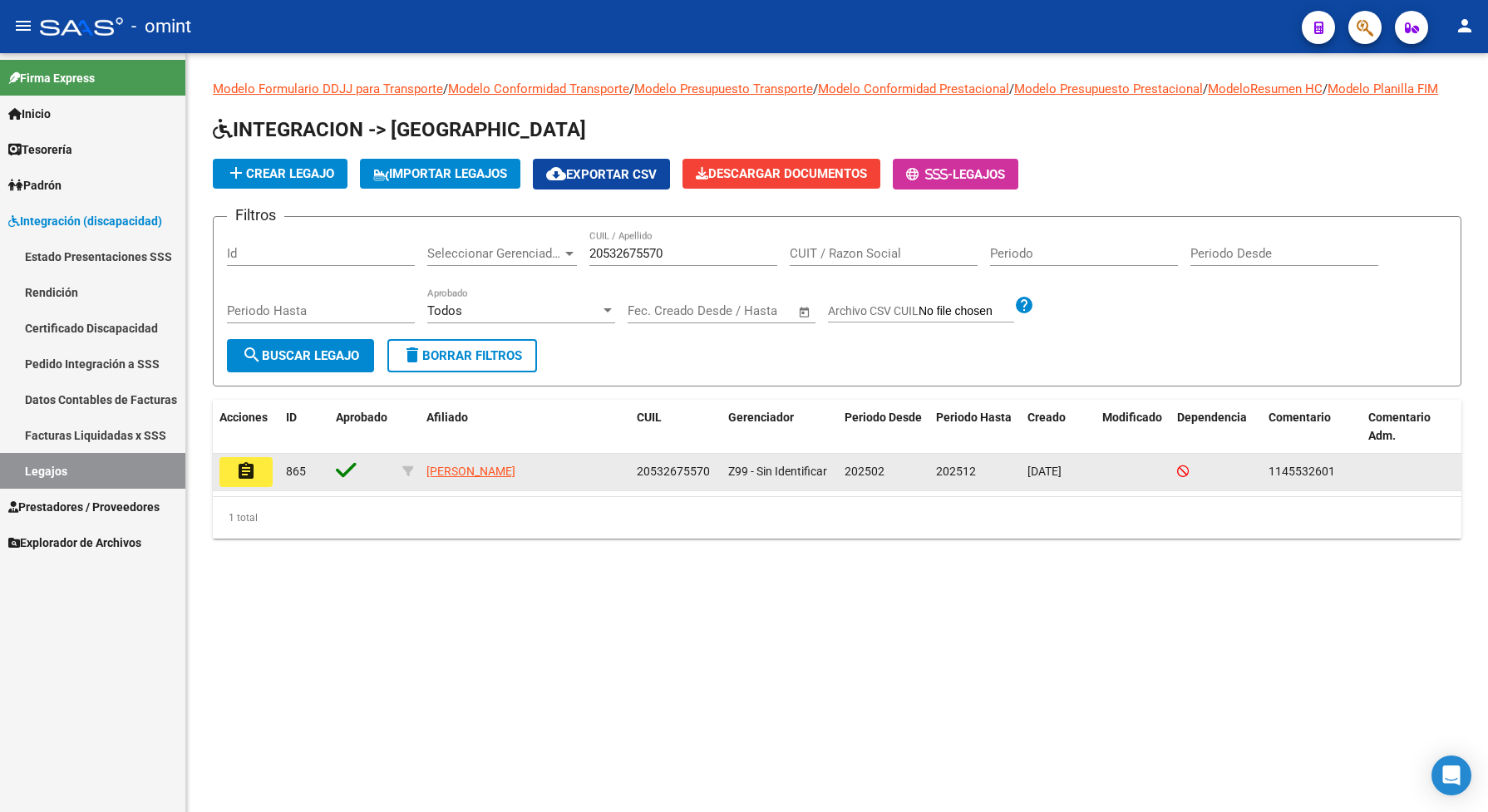
click at [255, 481] on mat-icon "assignment" at bounding box center [246, 471] width 20 height 20
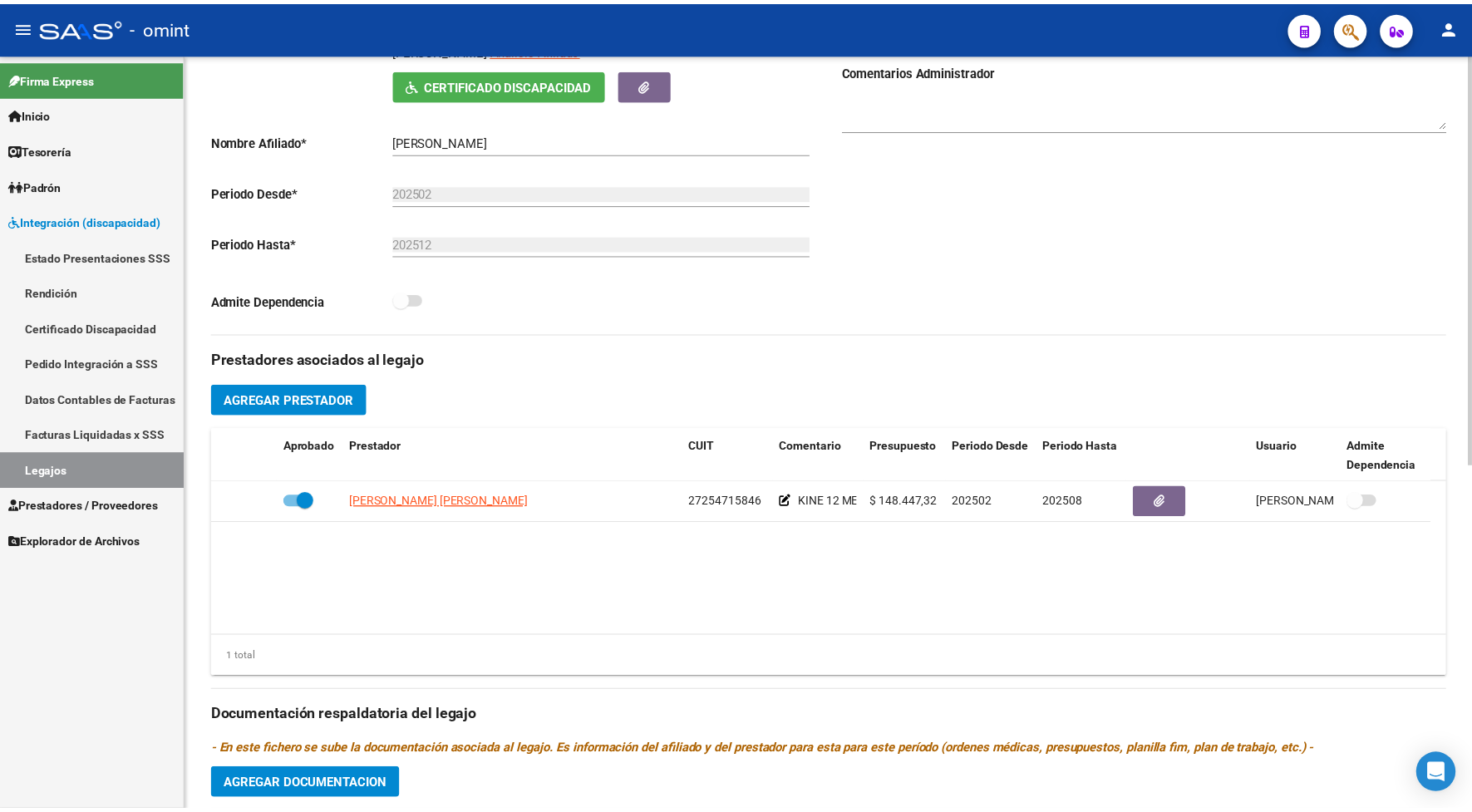
scroll to position [416, 0]
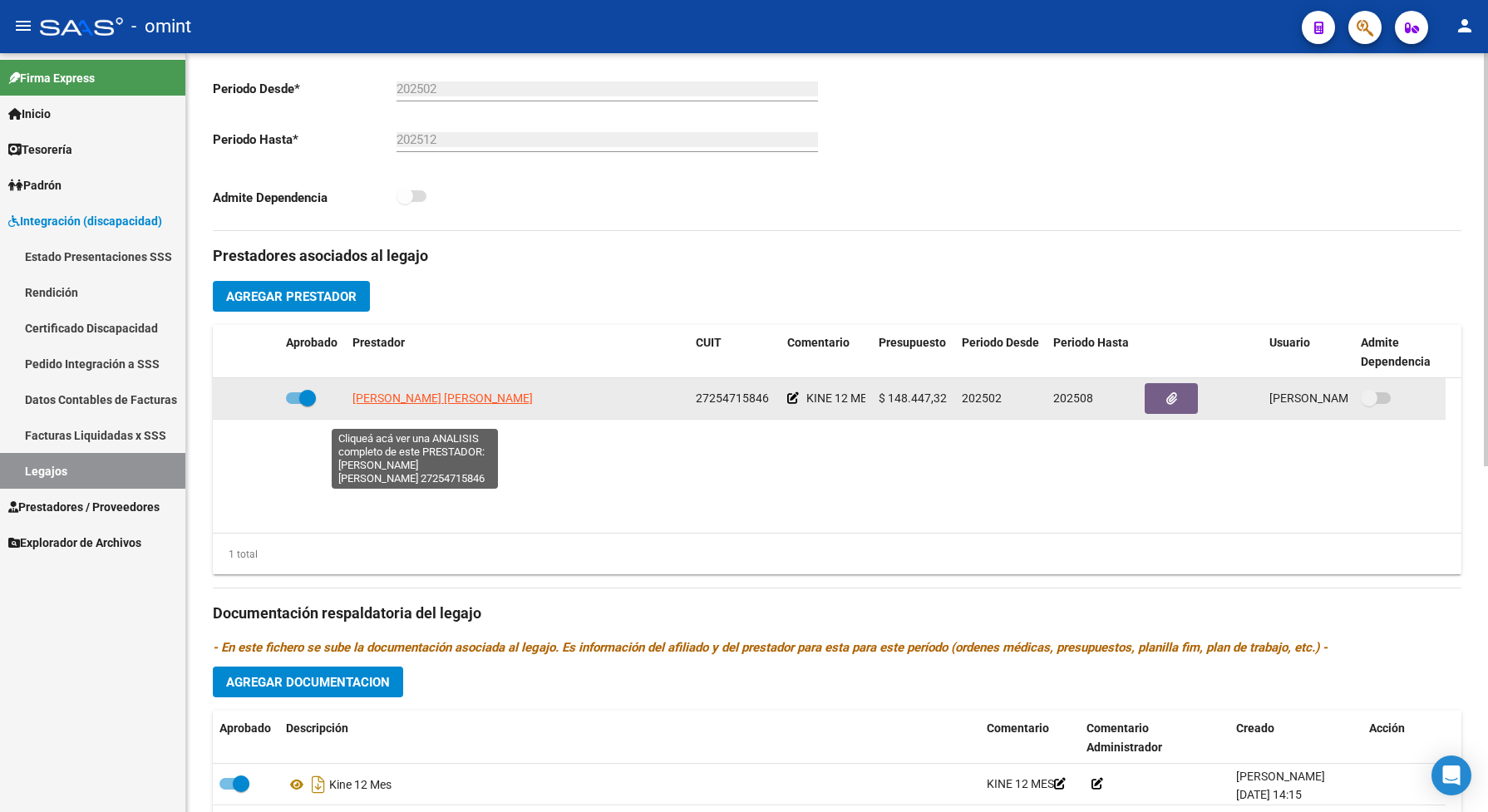
click at [379, 405] on span "[PERSON_NAME] [PERSON_NAME]" at bounding box center [442, 398] width 180 height 13
type textarea "27254715846"
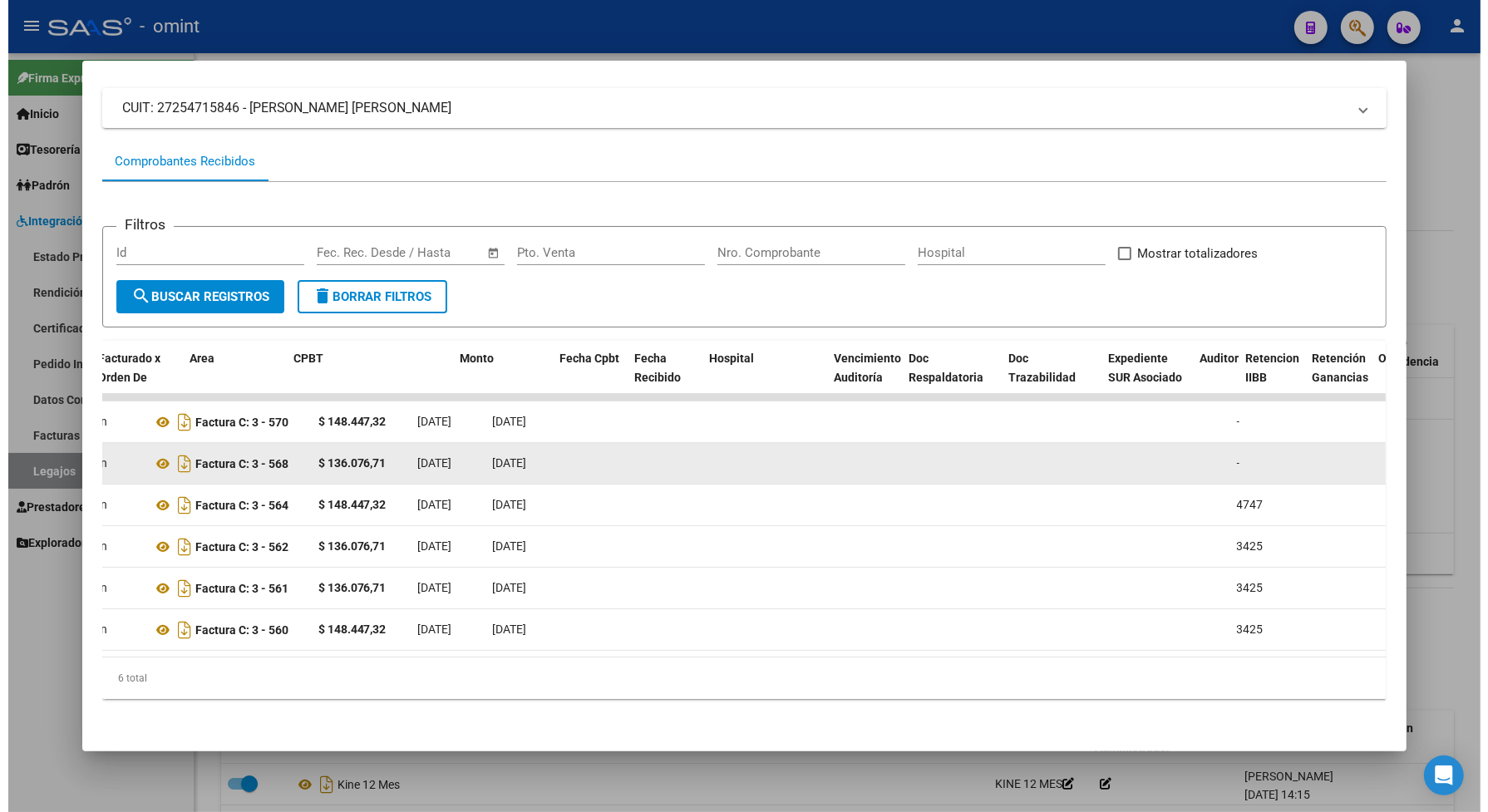
scroll to position [0, 196]
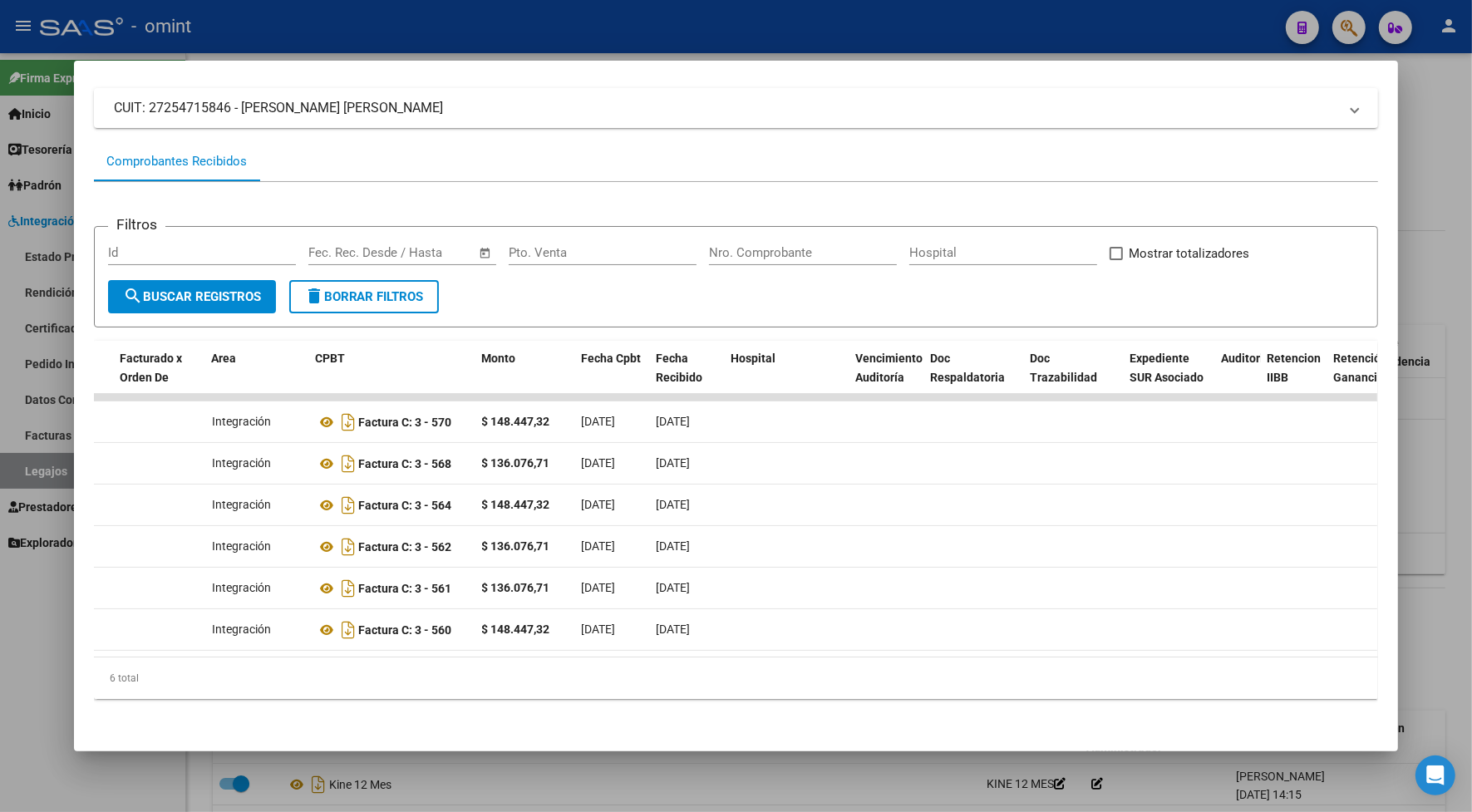
click at [251, 27] on div at bounding box center [736, 406] width 1472 height 812
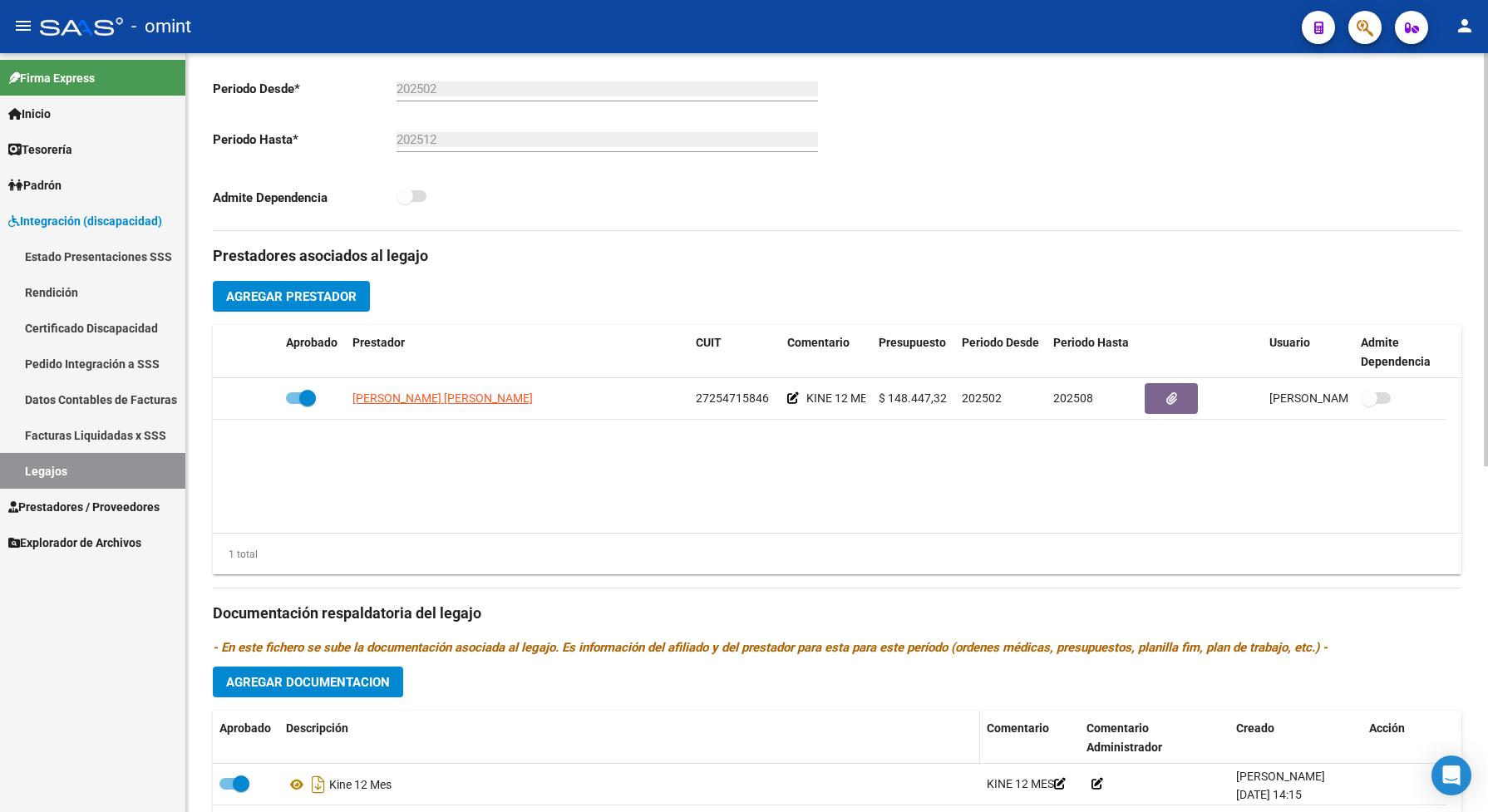
scroll to position [623, 0]
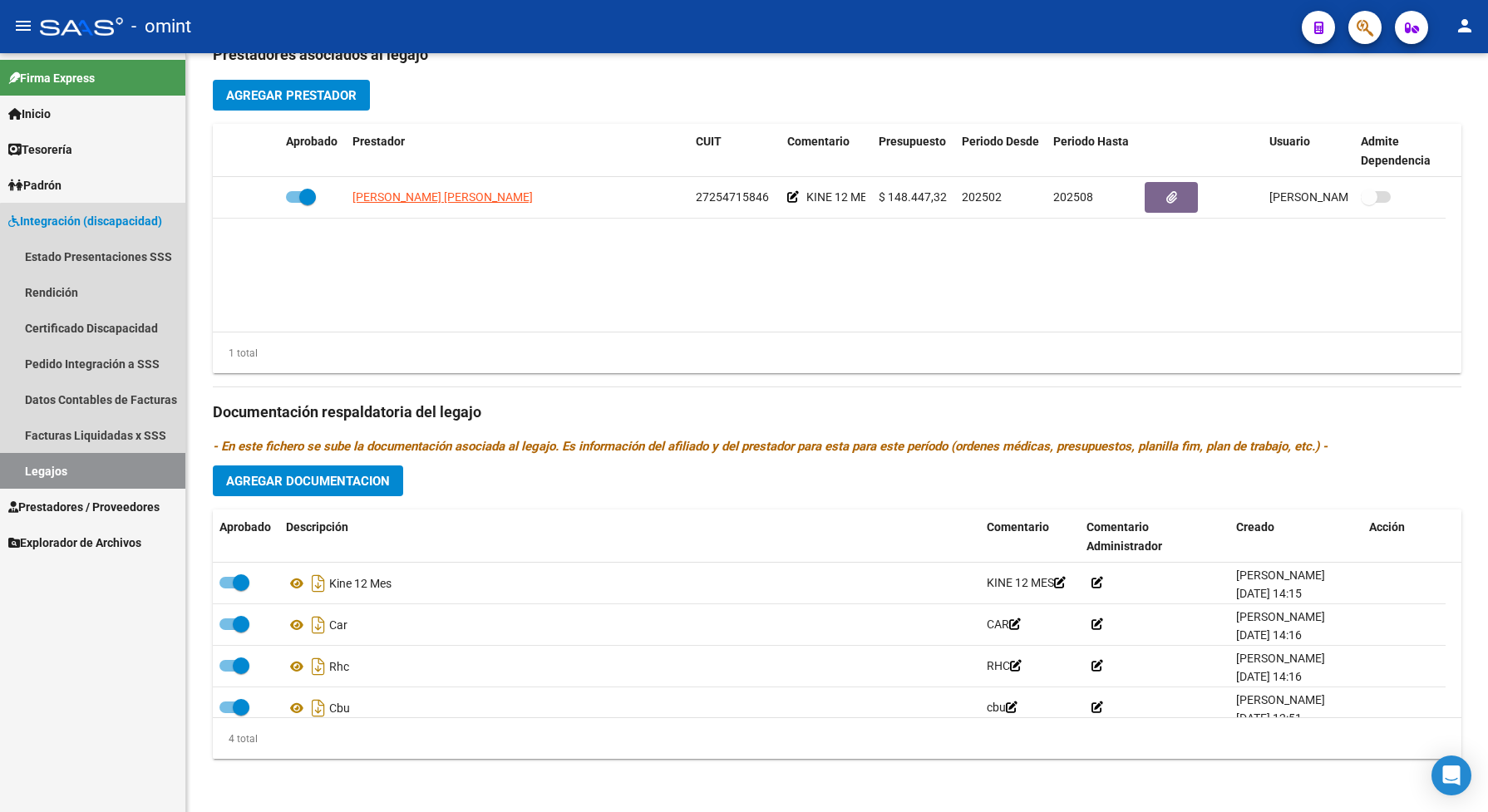
click at [119, 480] on link "Legajos" at bounding box center [92, 471] width 185 height 35
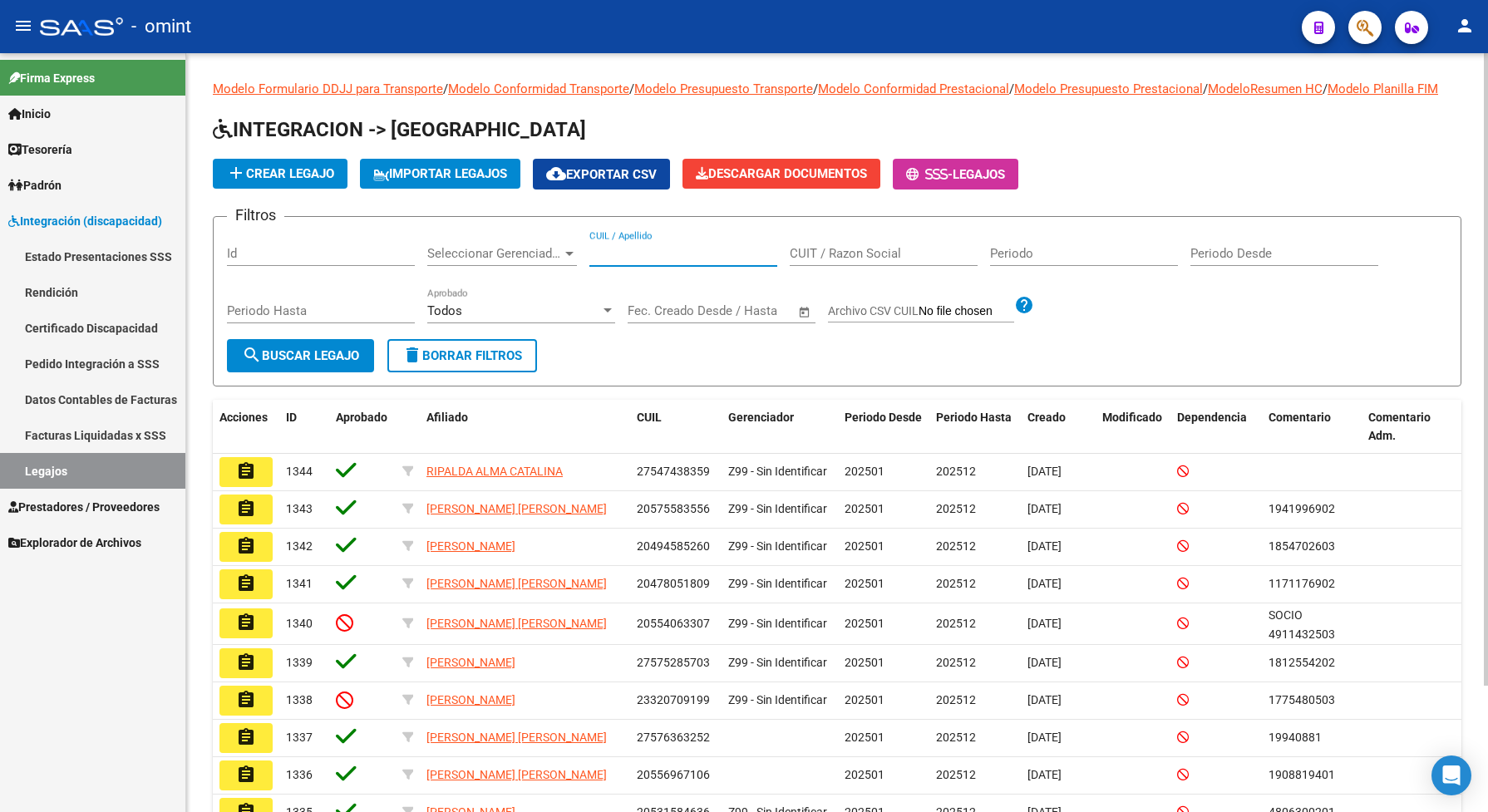
click at [609, 261] on input "CUIL / Apellido" at bounding box center [684, 254] width 188 height 15
paste input "20547818769"
type input "20547818769"
click at [356, 363] on span "search Buscar Legajo" at bounding box center [301, 355] width 117 height 15
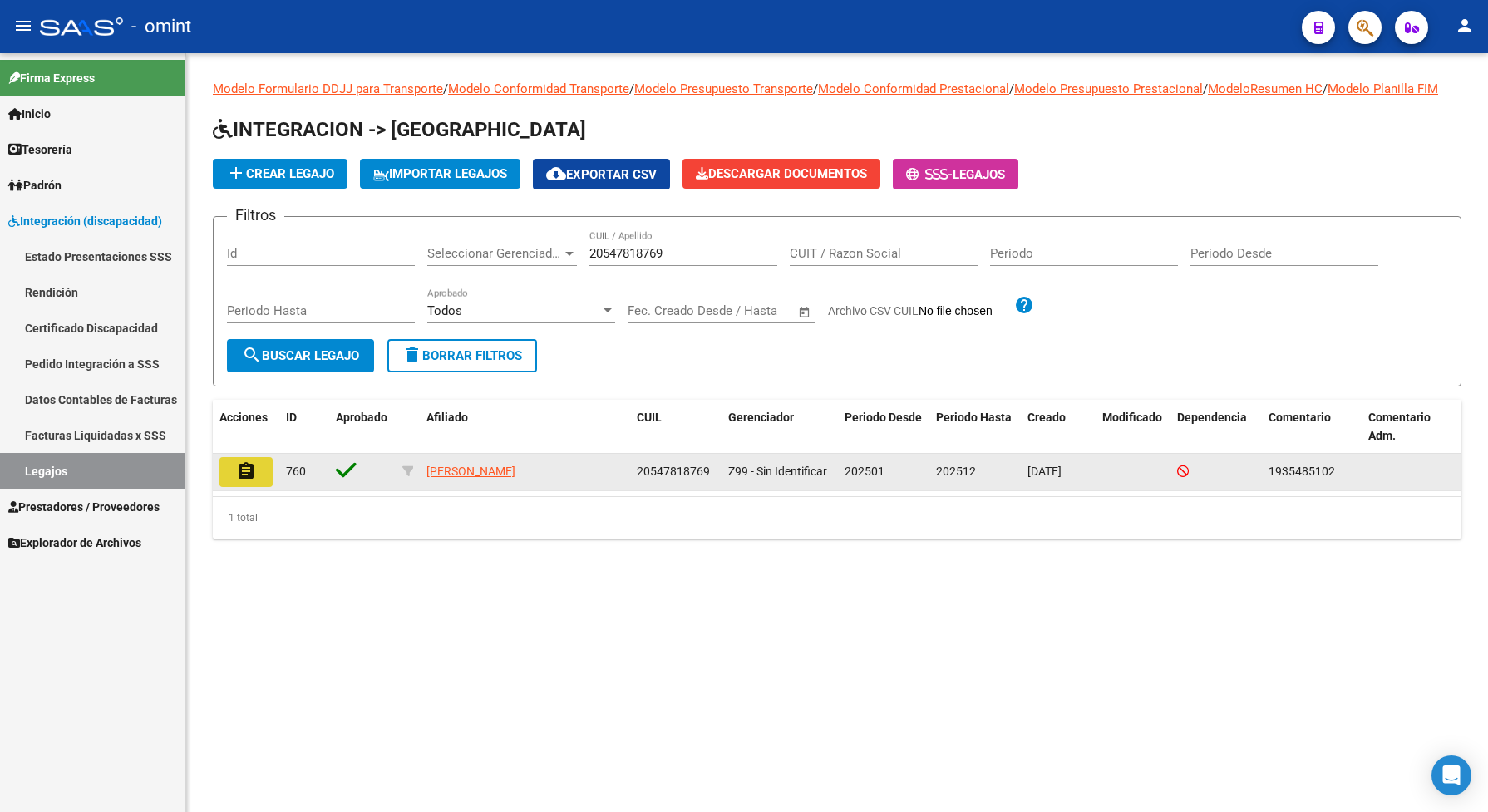
click at [254, 481] on mat-icon "assignment" at bounding box center [246, 471] width 20 height 20
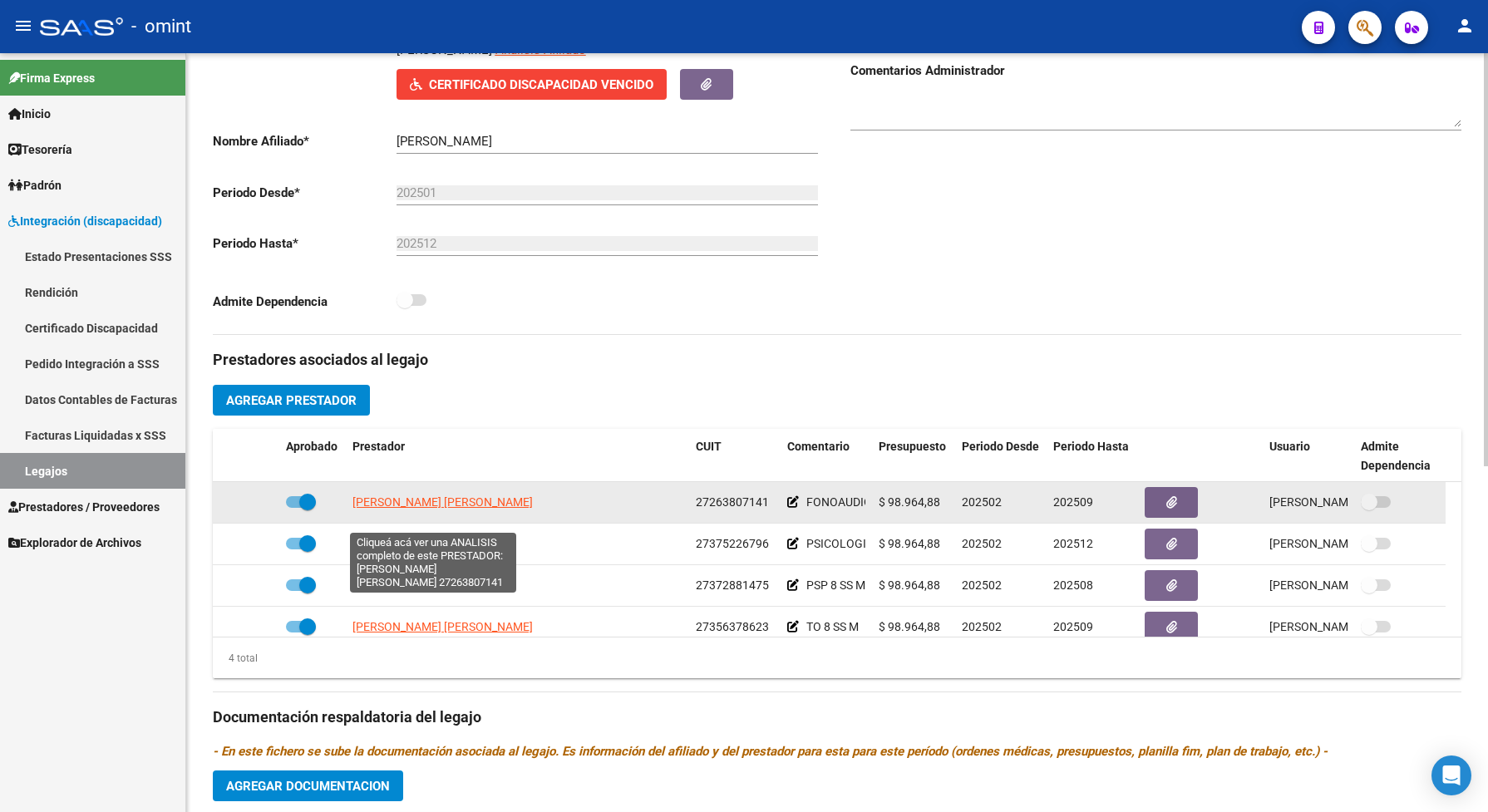
click at [475, 509] on span "[PERSON_NAME] [PERSON_NAME]" at bounding box center [442, 502] width 180 height 13
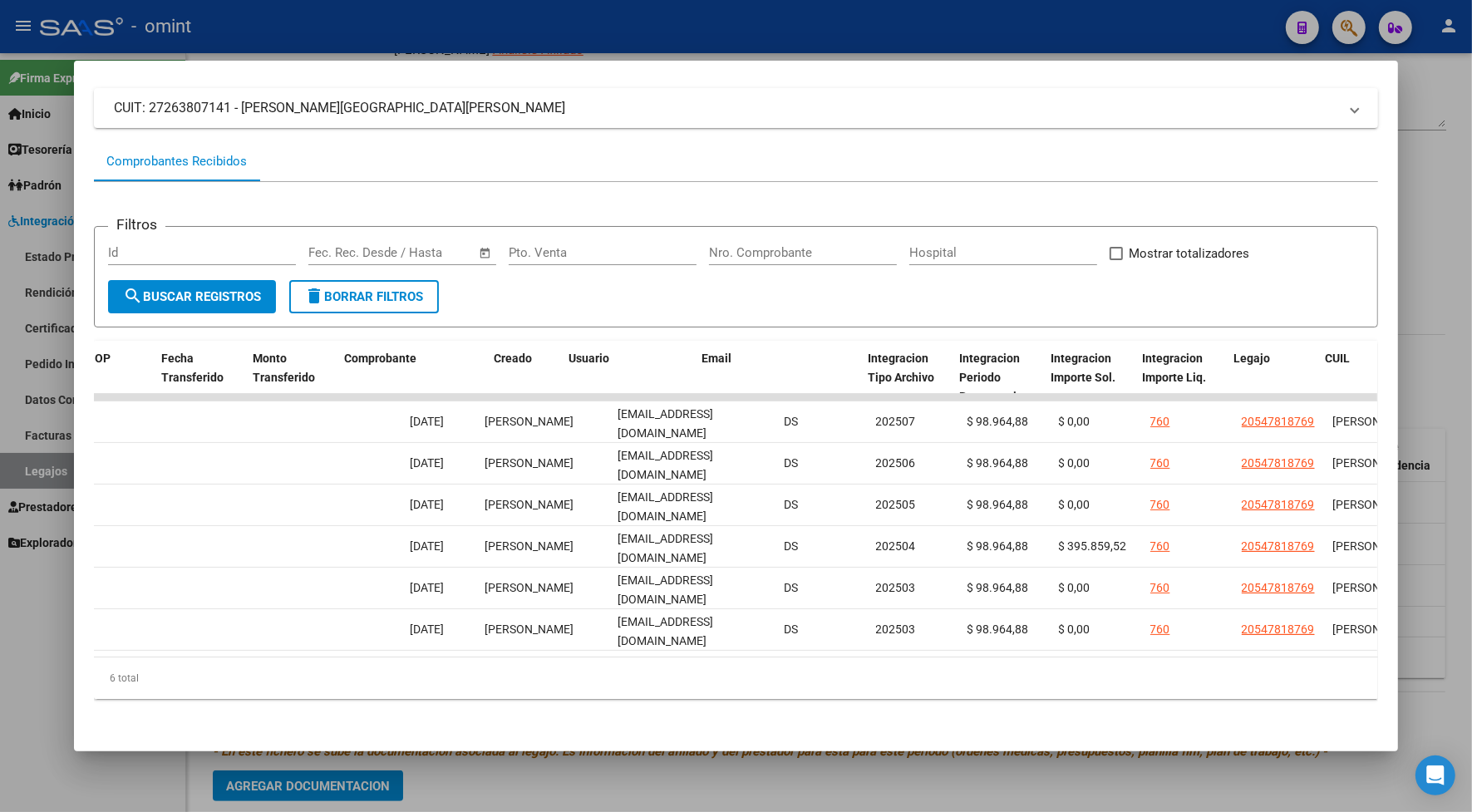
scroll to position [0, 1697]
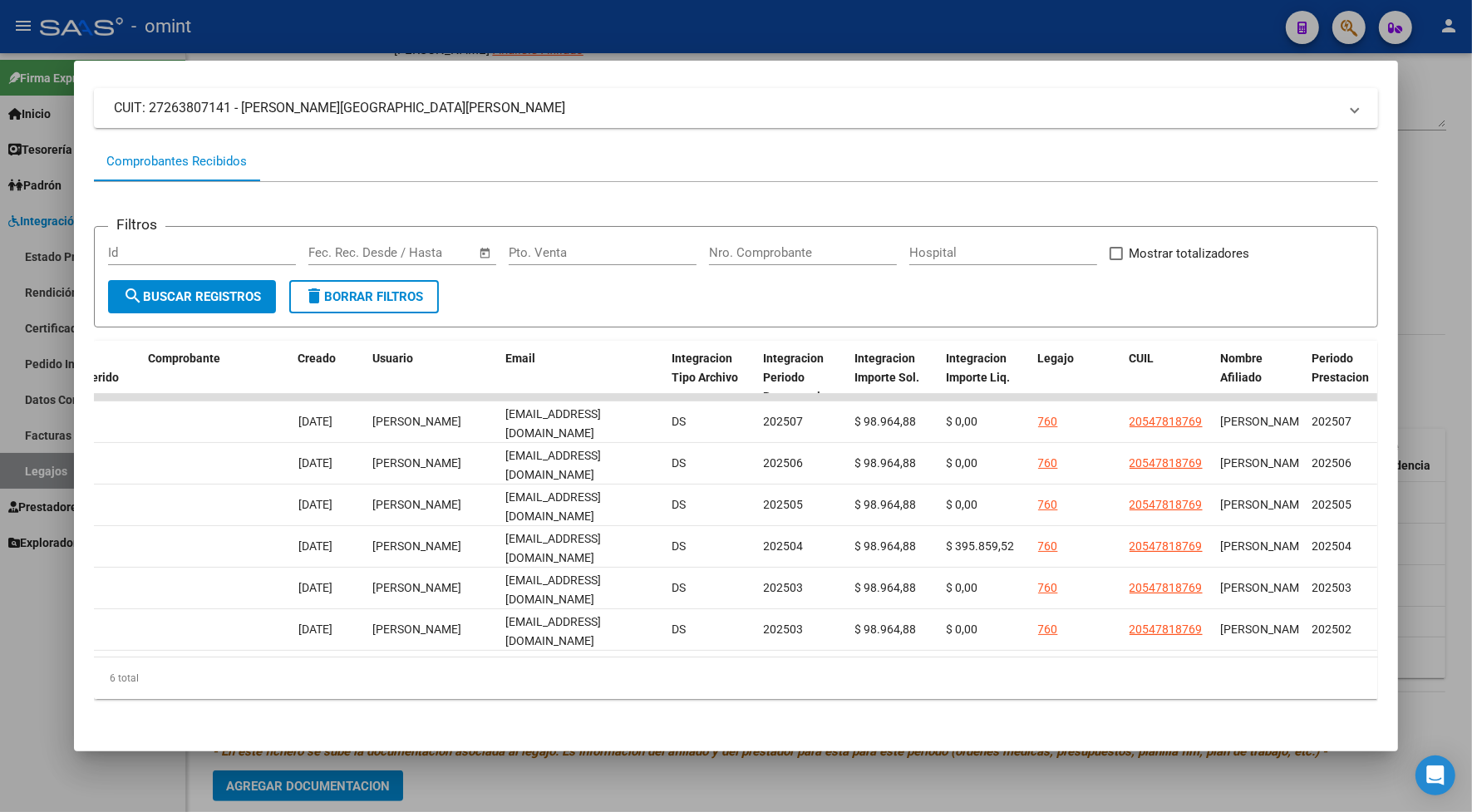
click at [582, 20] on div at bounding box center [736, 406] width 1472 height 812
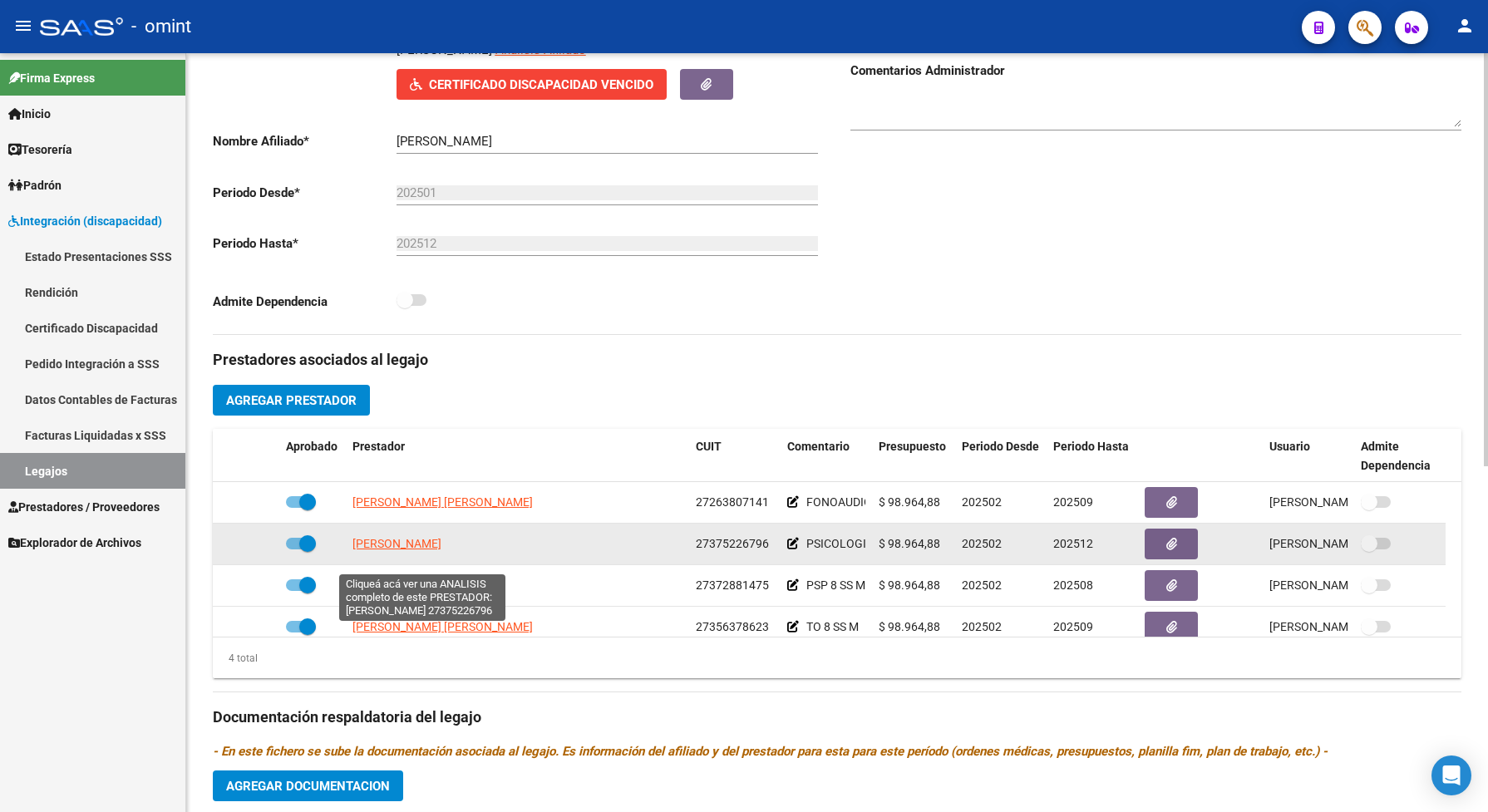
click at [406, 550] on span "[PERSON_NAME]" at bounding box center [397, 543] width 89 height 13
type textarea "27375226796"
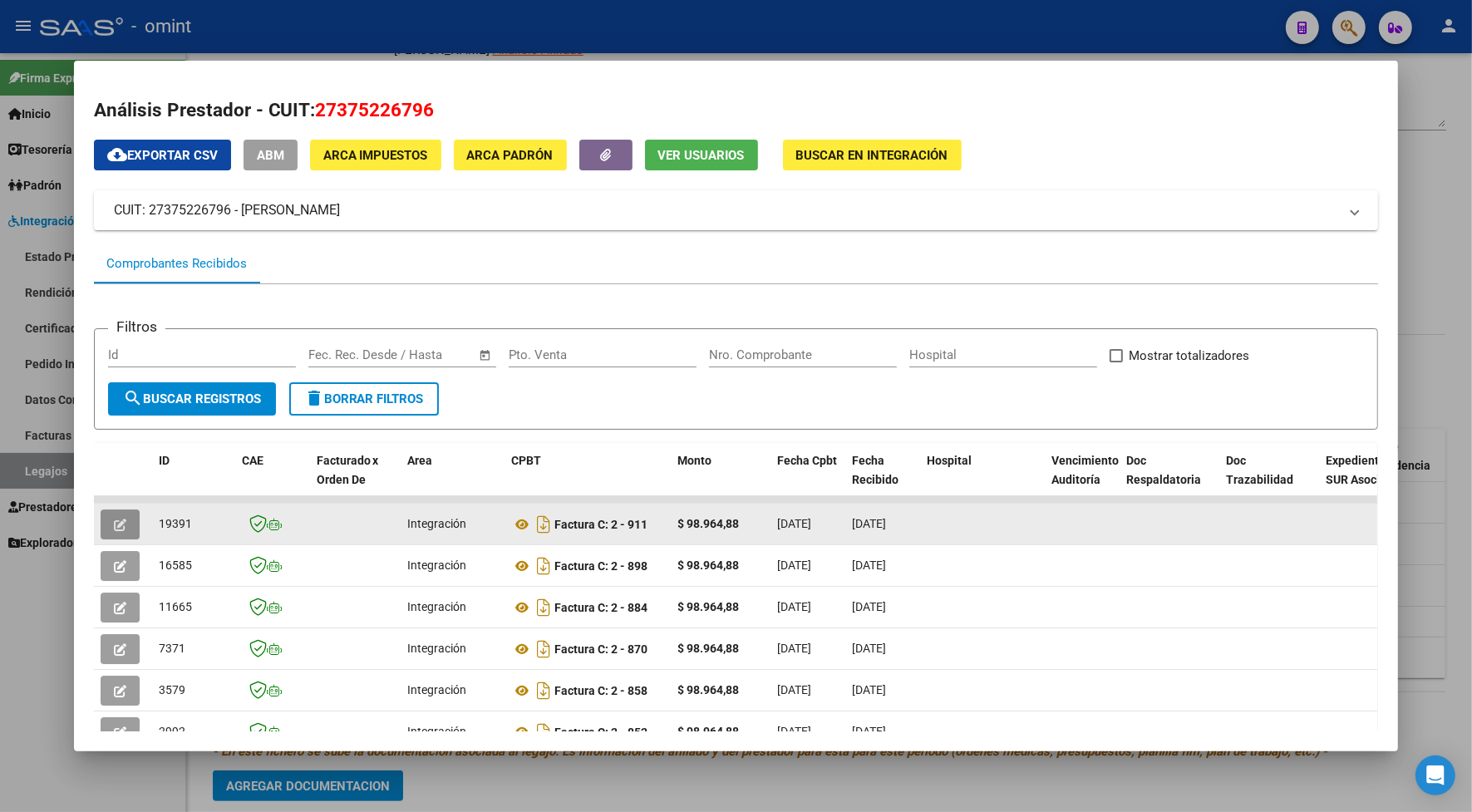
click at [123, 513] on button "button" at bounding box center [120, 525] width 39 height 30
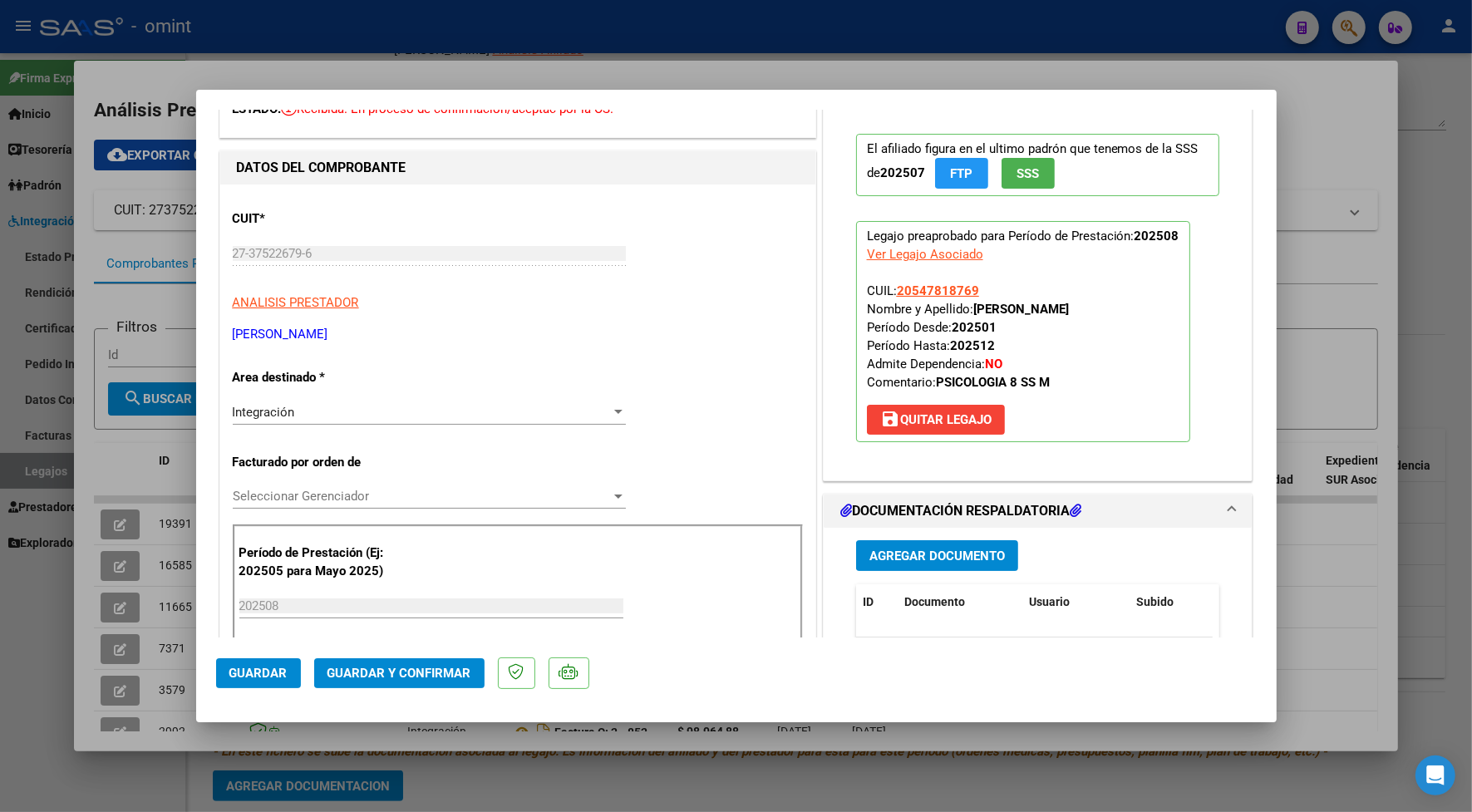
scroll to position [207, 0]
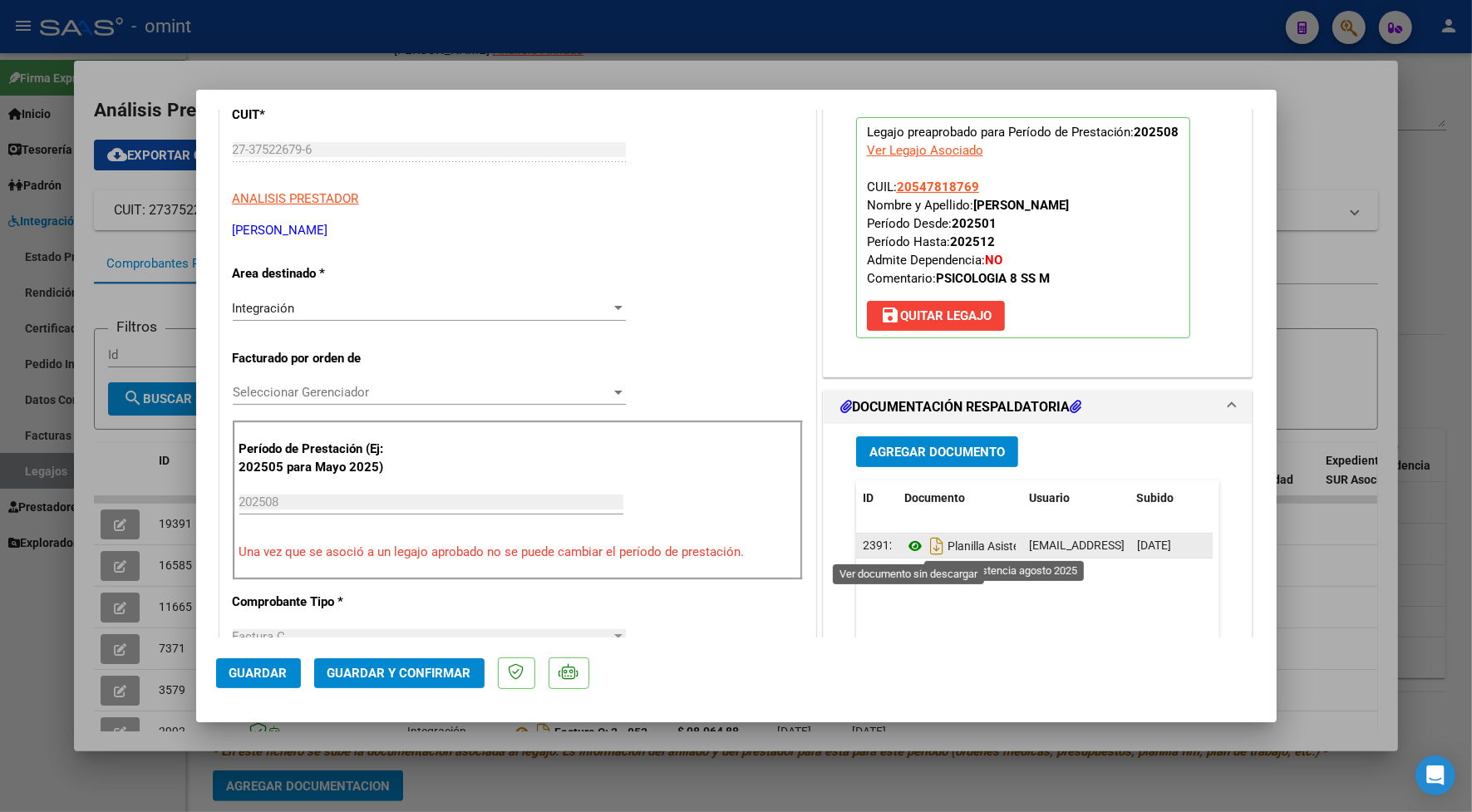
click at [904, 552] on icon at bounding box center [915, 546] width 21 height 20
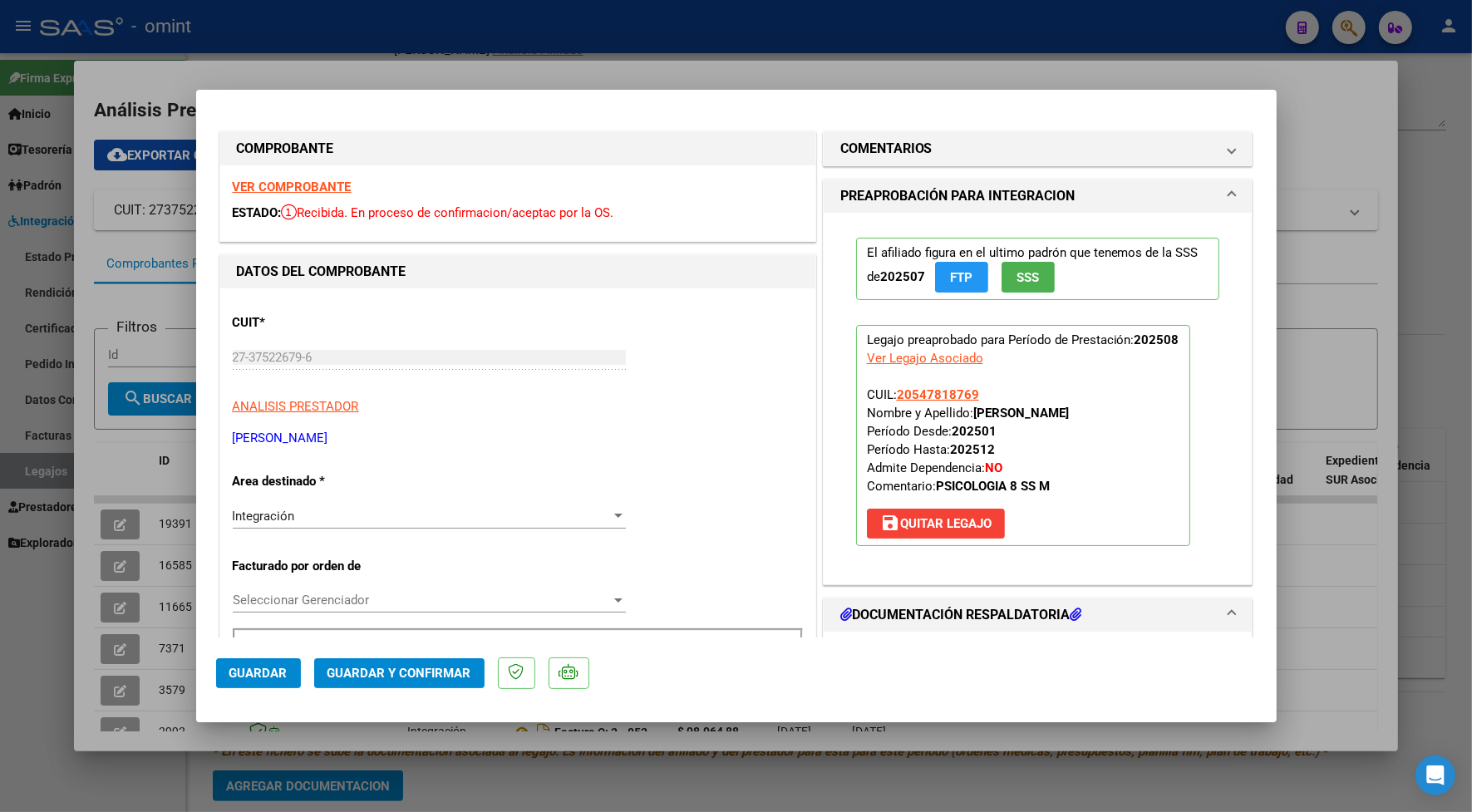
click at [322, 184] on strong "VER COMPROBANTE" at bounding box center [293, 187] width 119 height 15
click at [449, 674] on span "Guardar y Confirmar" at bounding box center [399, 673] width 144 height 15
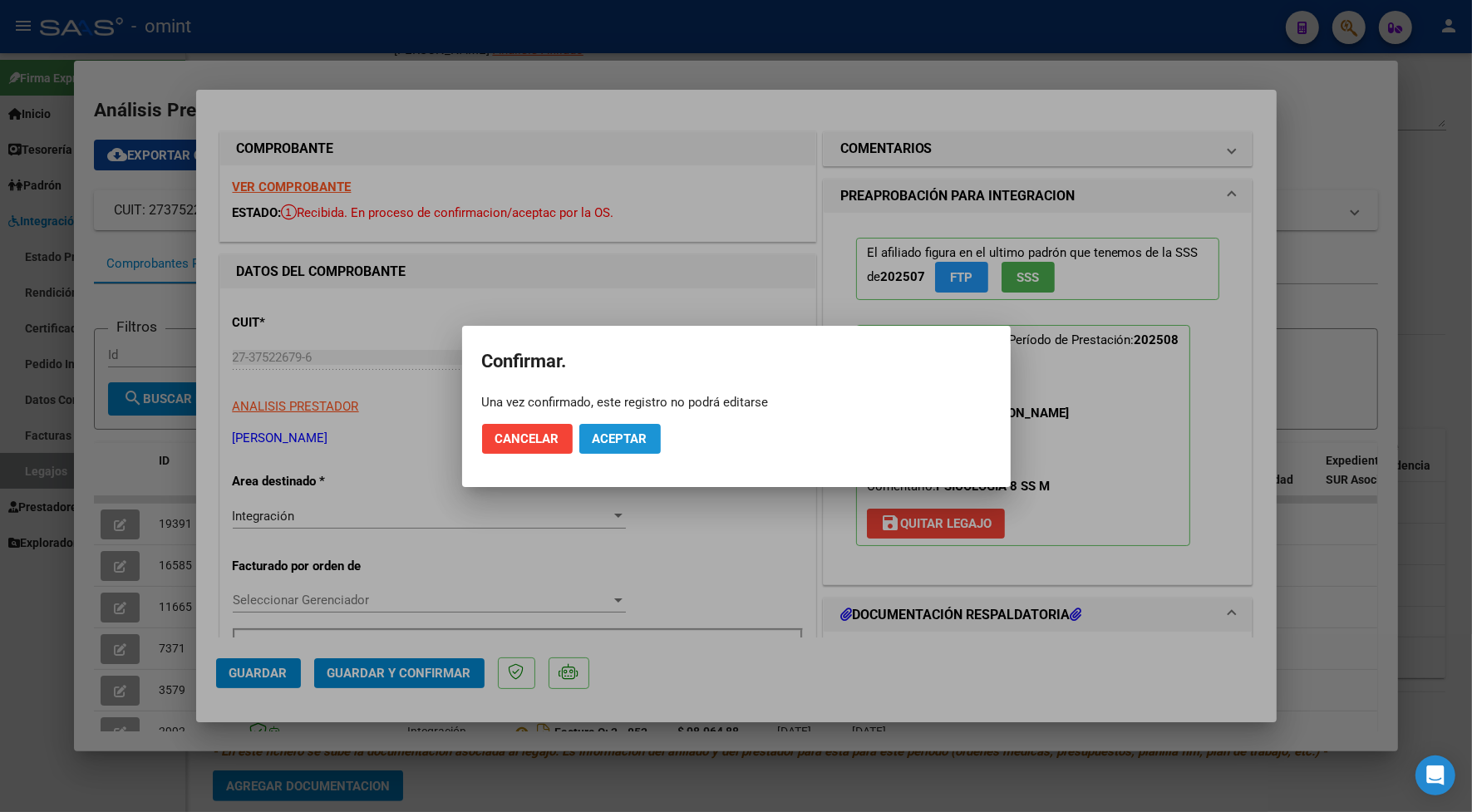
click at [617, 426] on button "Aceptar" at bounding box center [620, 439] width 82 height 30
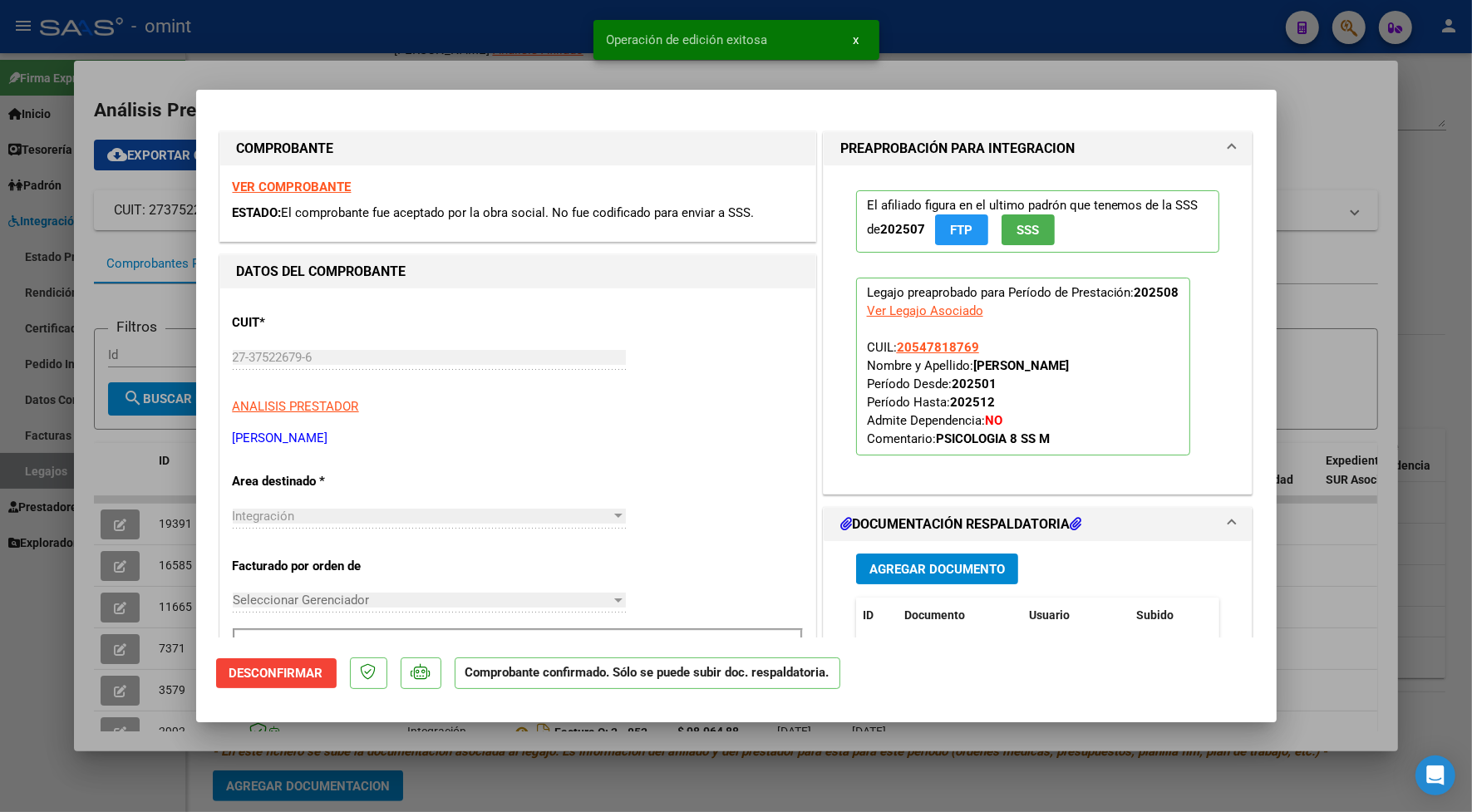
click at [470, 75] on div at bounding box center [736, 406] width 1472 height 812
type input "$ 0,00"
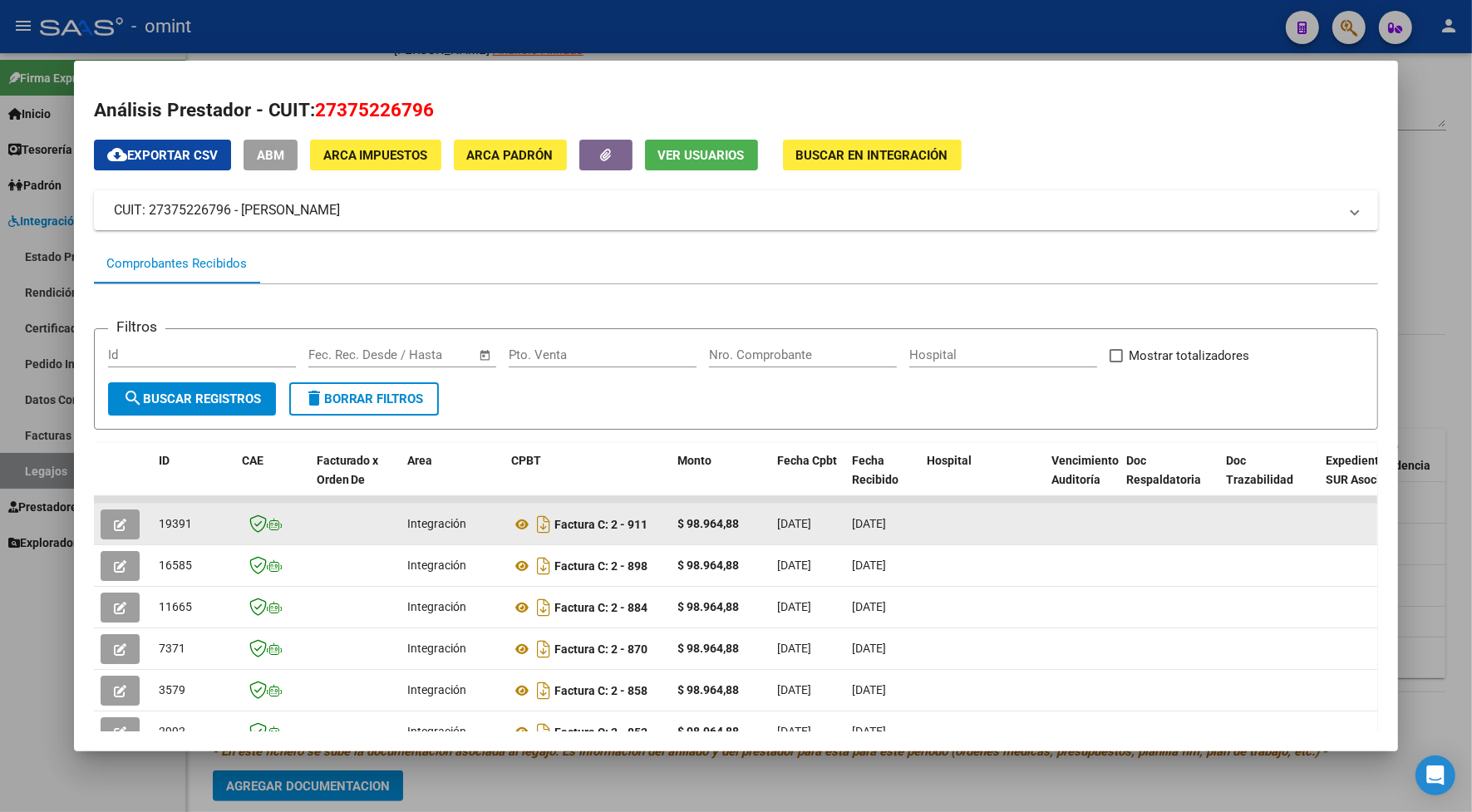
drag, startPoint x: 193, startPoint y: 526, endPoint x: 150, endPoint y: 520, distance: 43.4
click at [153, 520] on datatable-body-cell "19391" at bounding box center [194, 524] width 83 height 41
drag, startPoint x: 150, startPoint y: 520, endPoint x: 163, endPoint y: 518, distance: 13.2
copy span "19391"
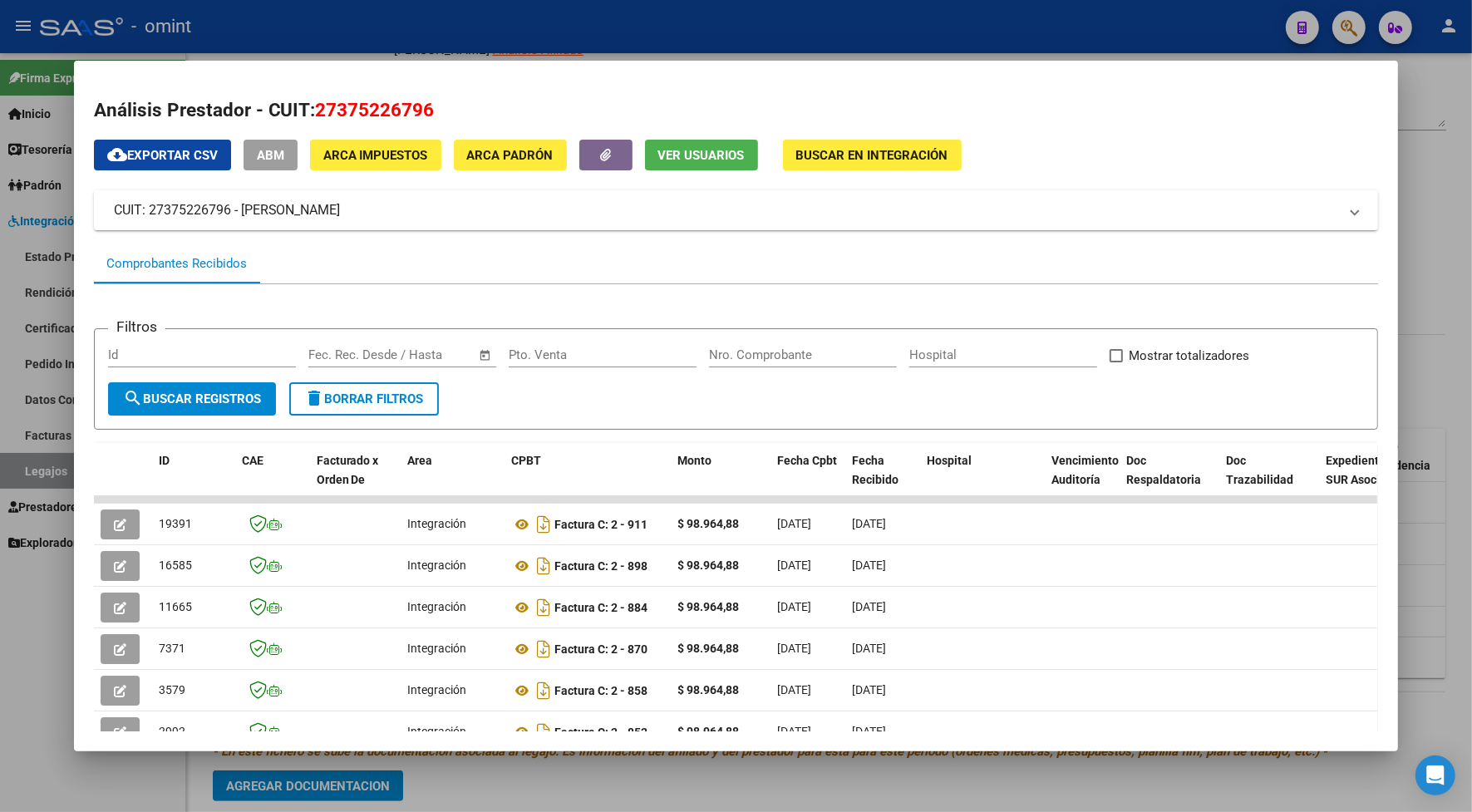
click at [437, 32] on div at bounding box center [736, 406] width 1472 height 812
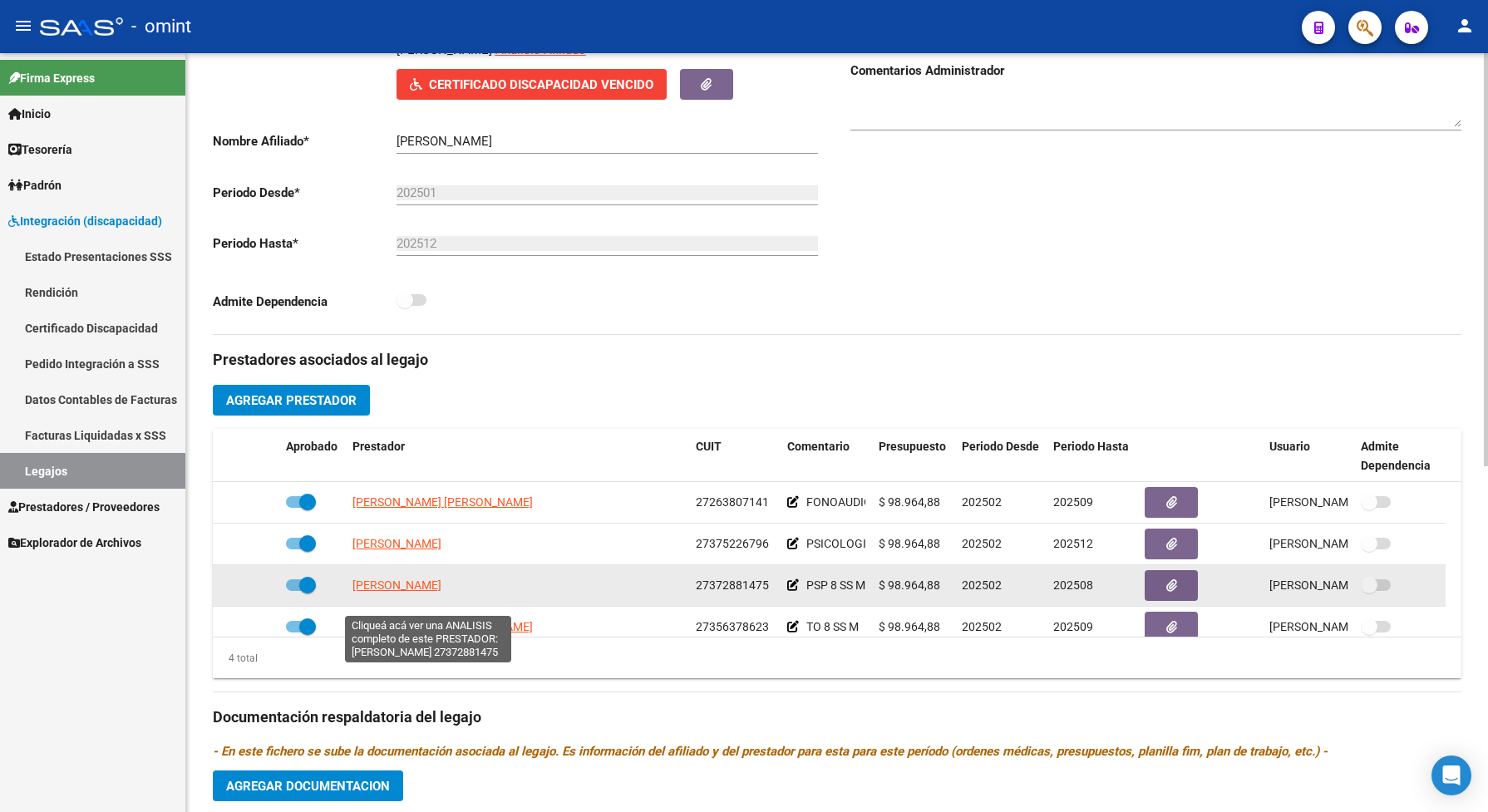
click at [439, 592] on span "[PERSON_NAME]" at bounding box center [397, 585] width 89 height 13
type textarea "27372881475"
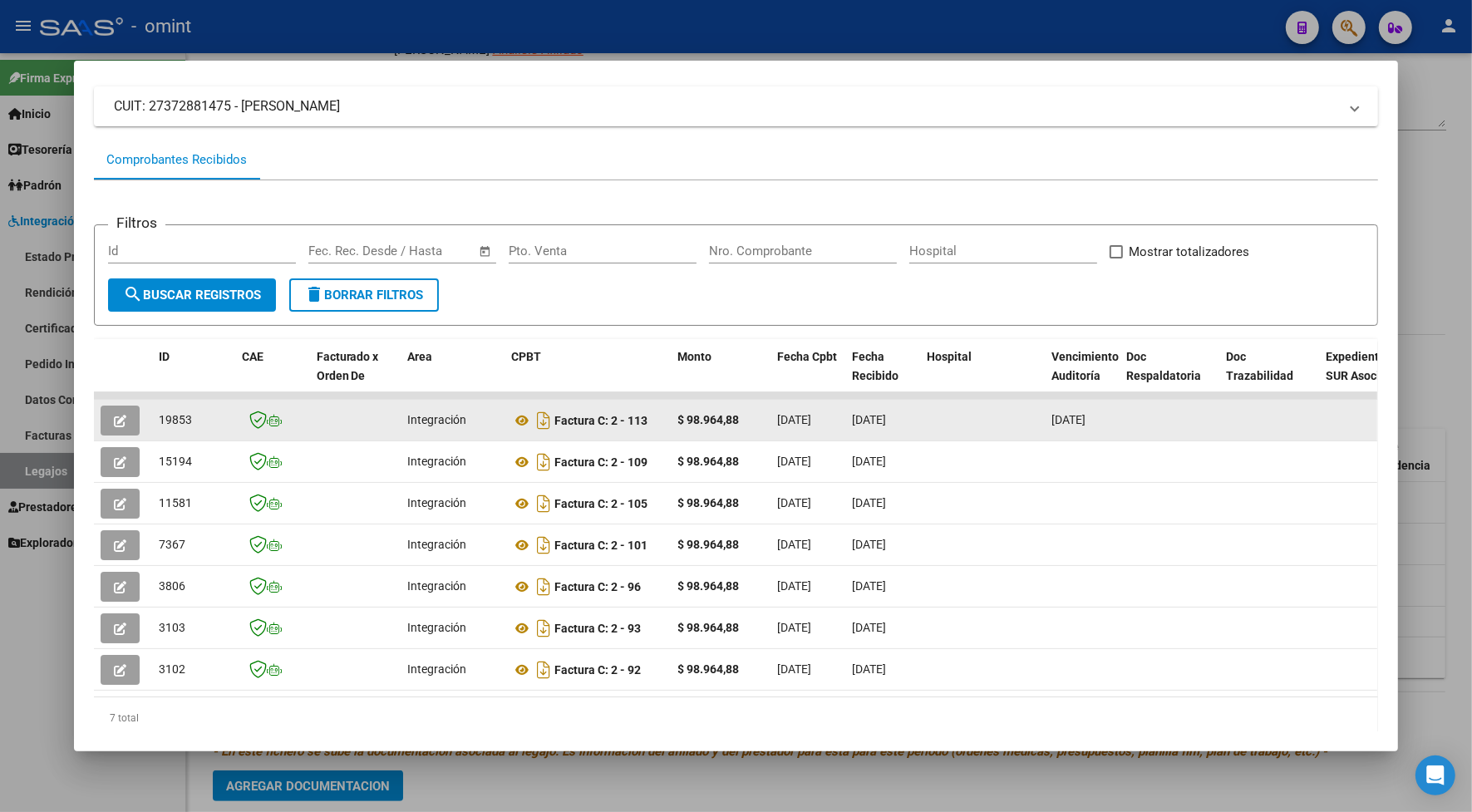
click at [121, 407] on button "button" at bounding box center [120, 421] width 39 height 30
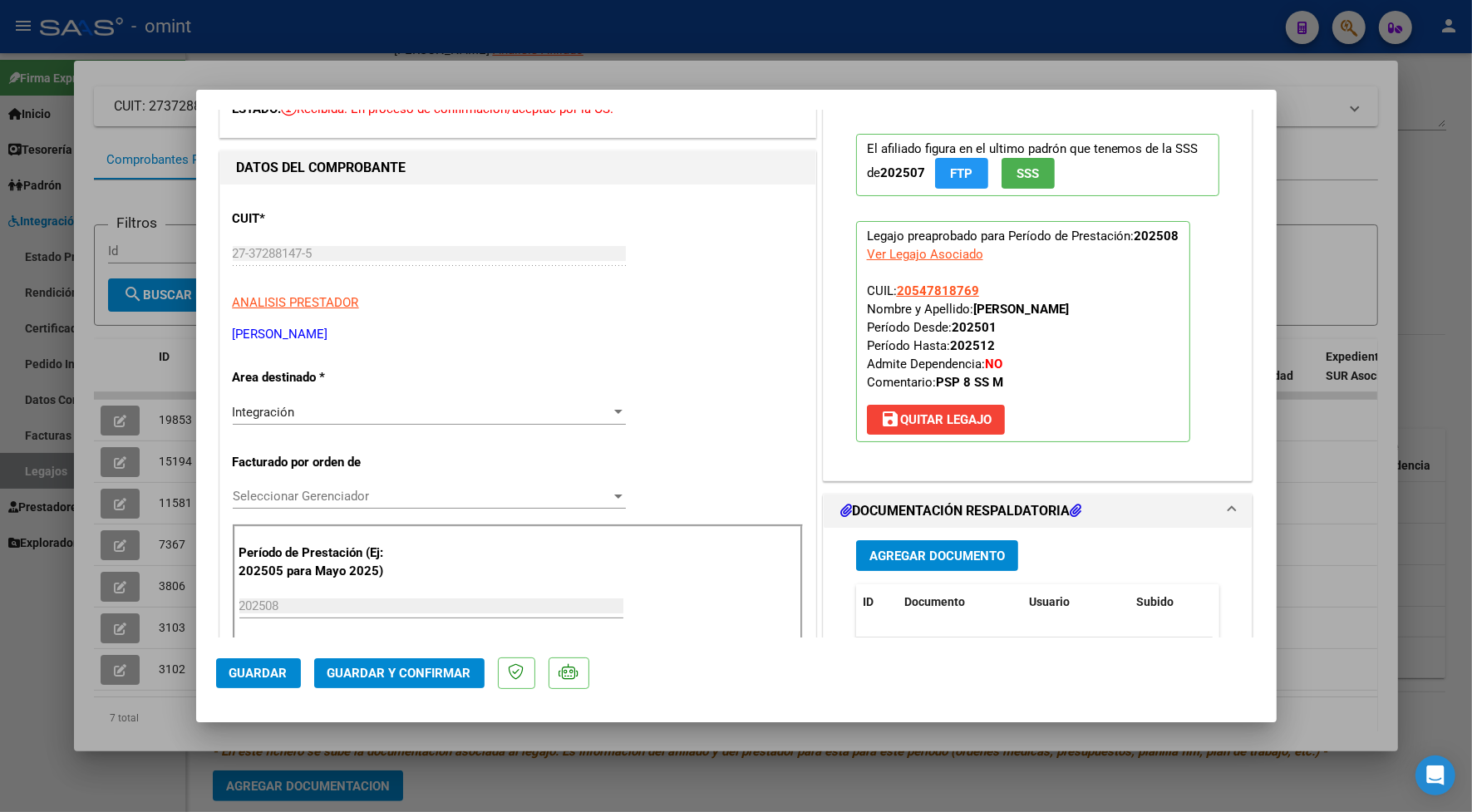
scroll to position [207, 0]
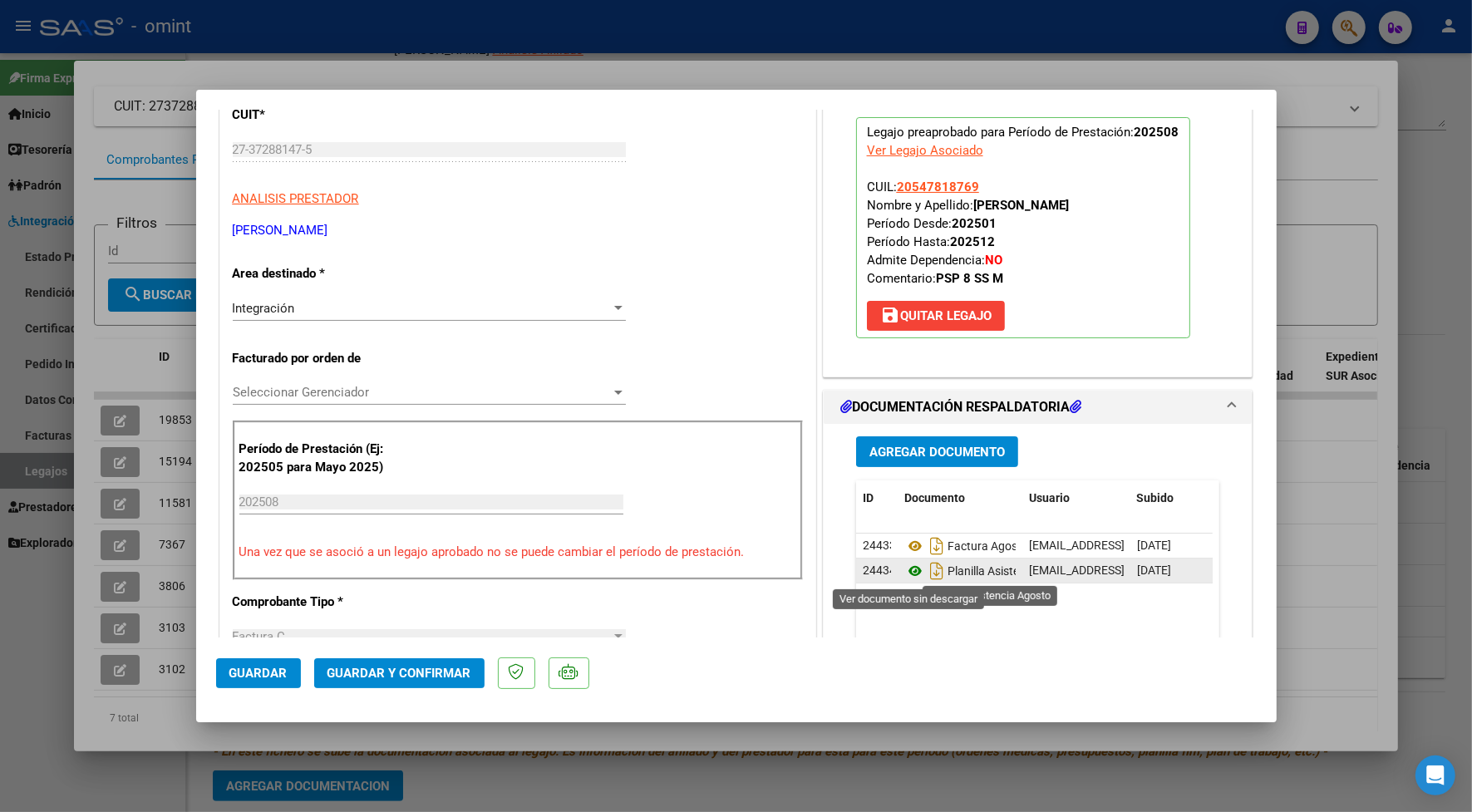
click at [906, 574] on icon at bounding box center [915, 571] width 21 height 20
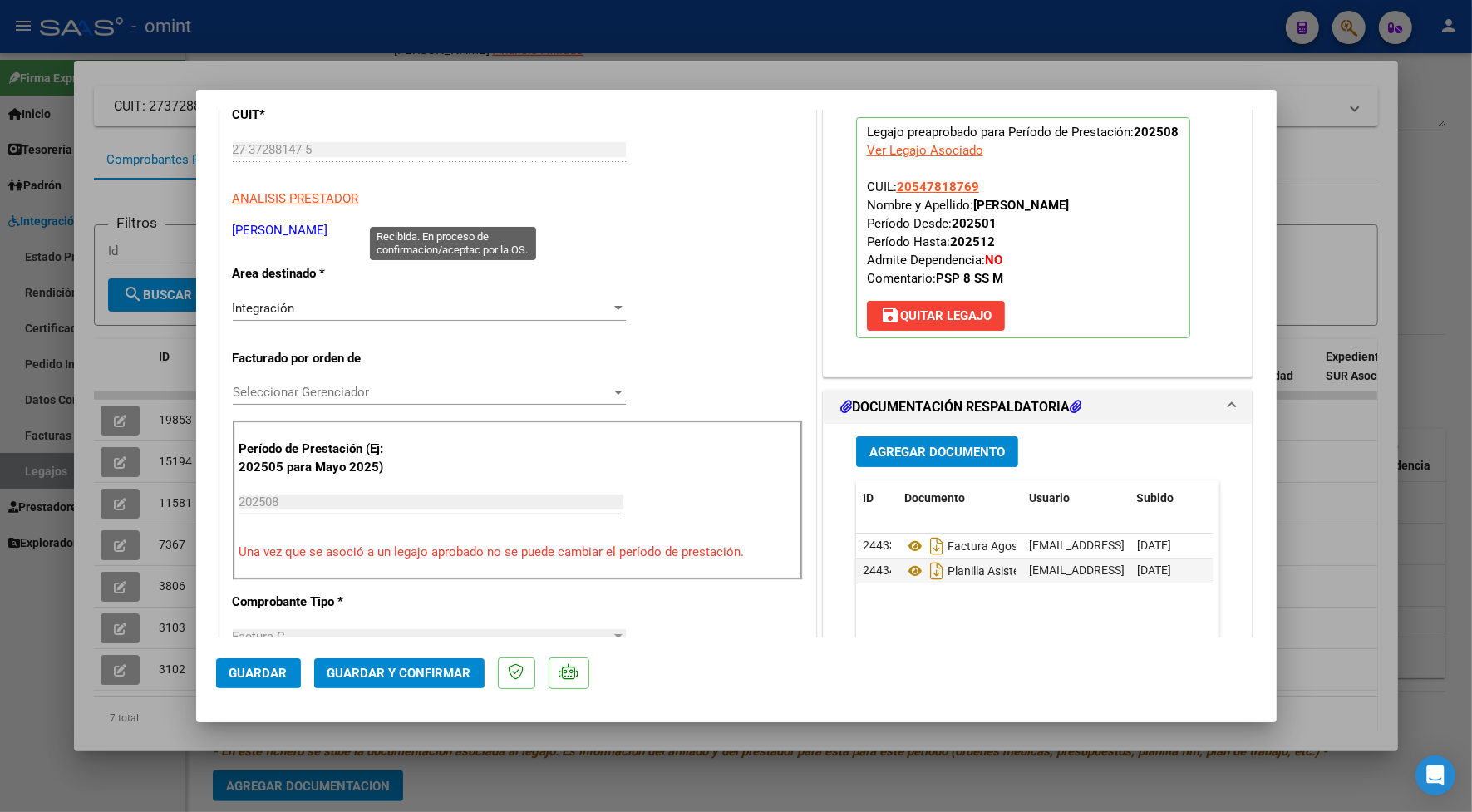
scroll to position [0, 0]
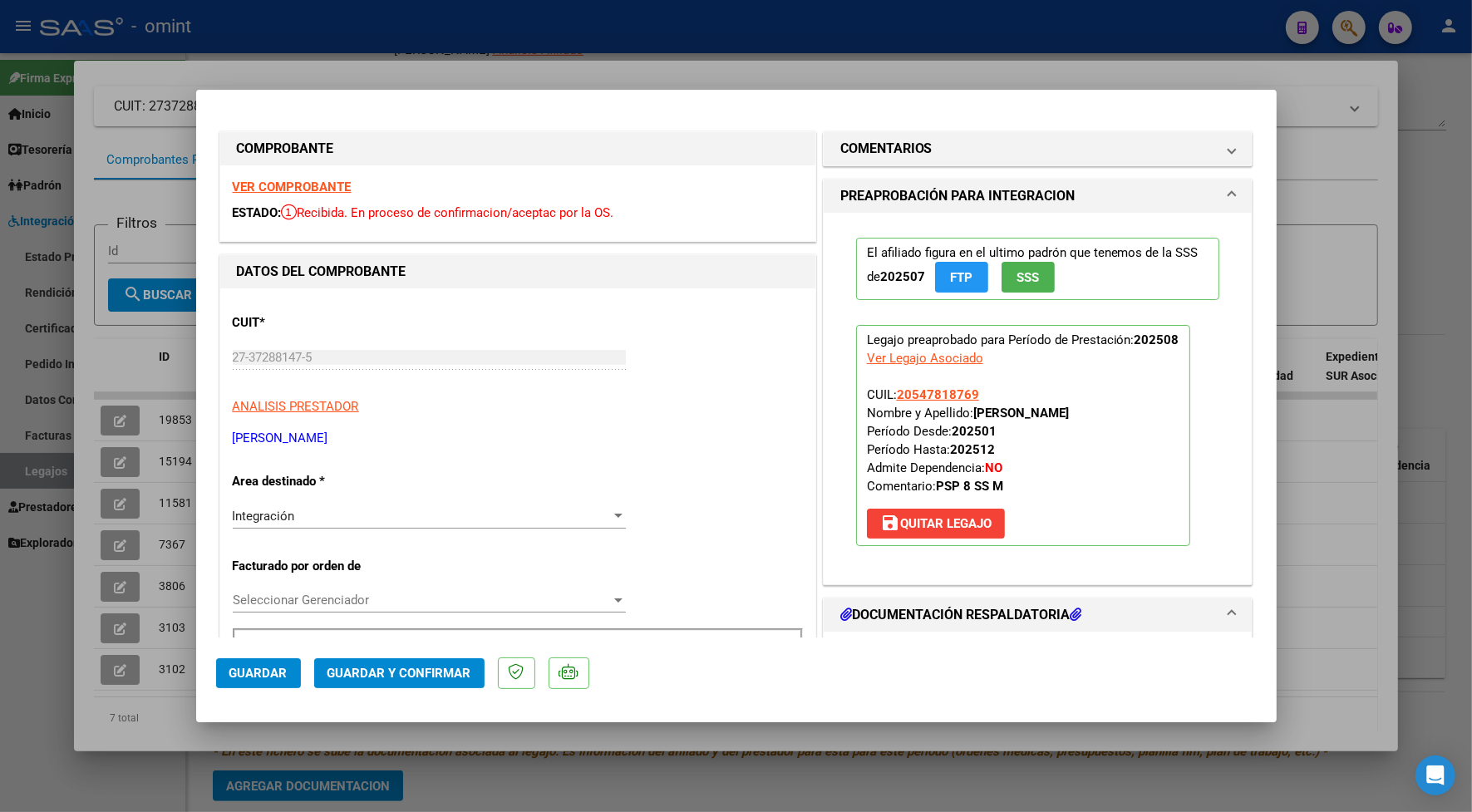
click at [314, 188] on strong "VER COMPROBANTE" at bounding box center [293, 187] width 119 height 15
click at [441, 675] on span "Guardar y Confirmar" at bounding box center [399, 673] width 144 height 15
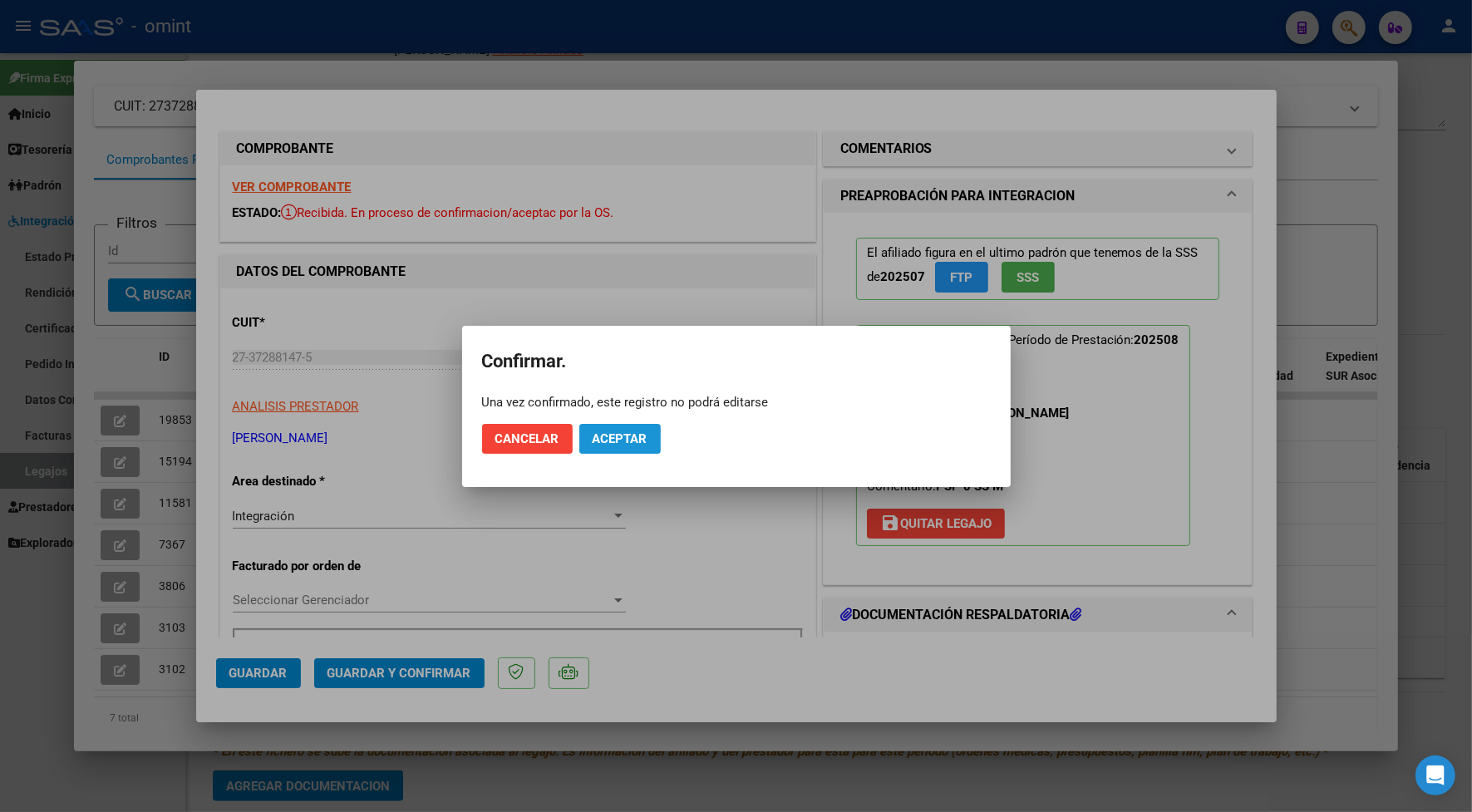
click at [642, 441] on span "Aceptar" at bounding box center [620, 439] width 55 height 15
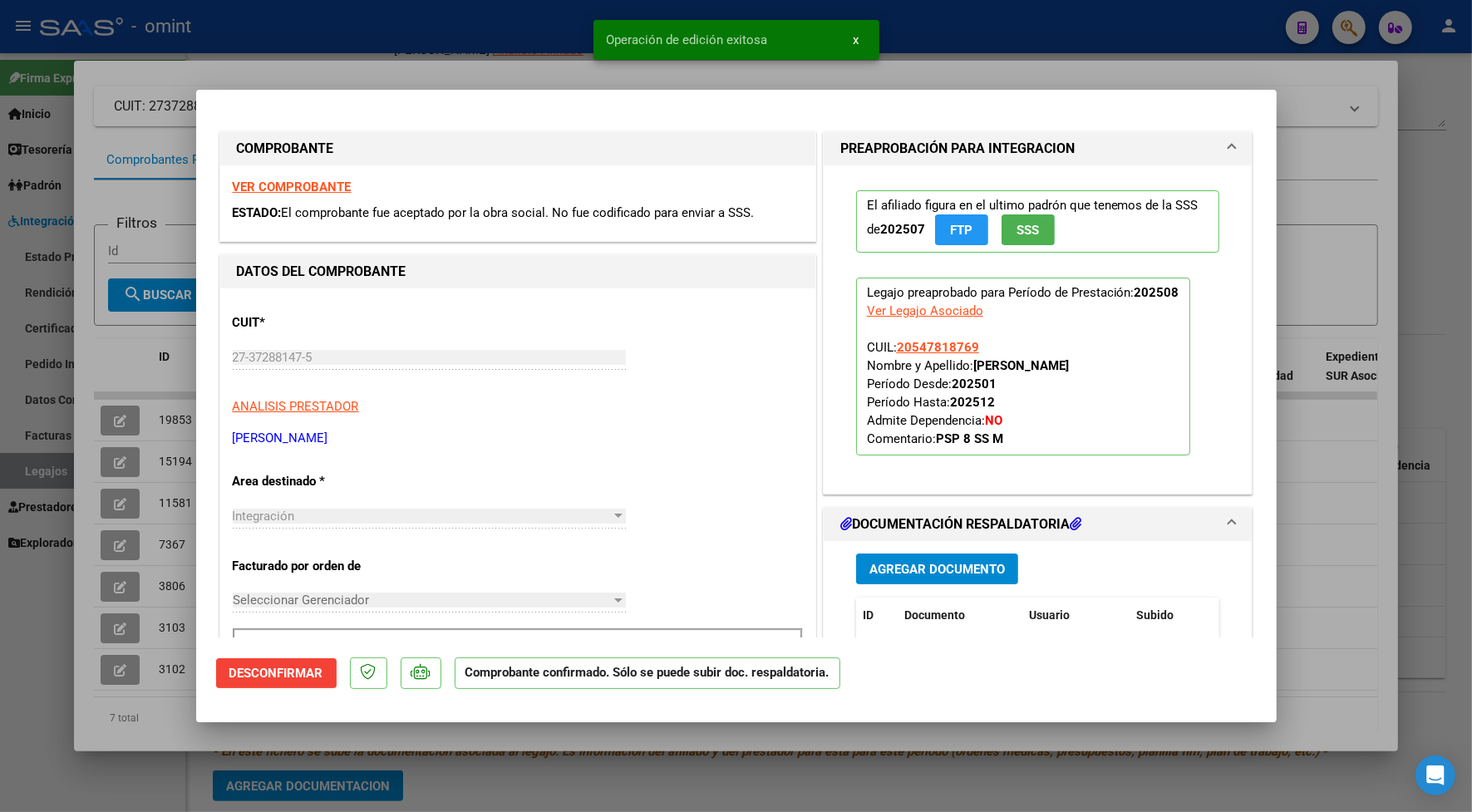
click at [501, 60] on div at bounding box center [736, 406] width 1472 height 812
type input "$ 0,00"
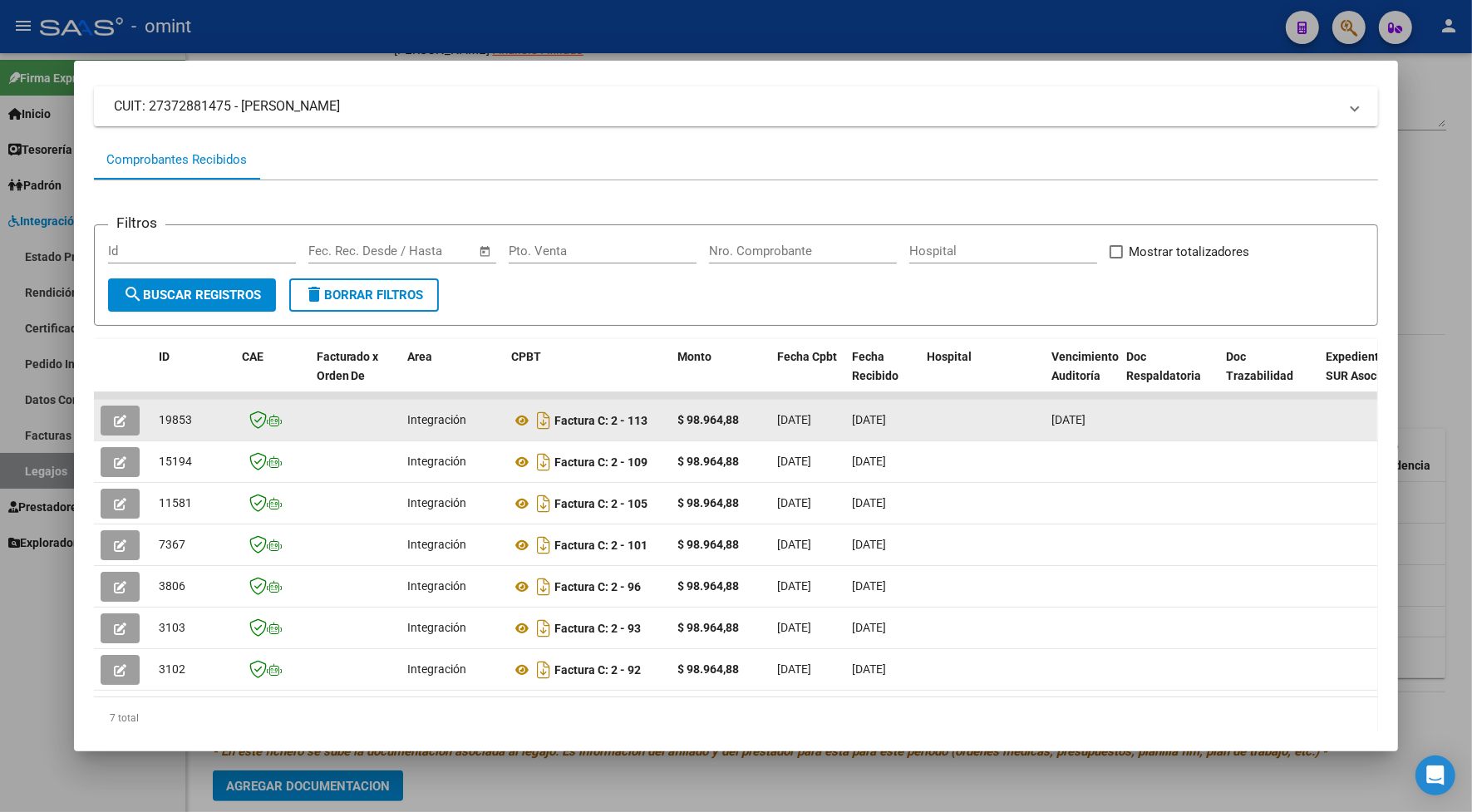
drag, startPoint x: 184, startPoint y: 413, endPoint x: 150, endPoint y: 416, distance: 34.1
click at [153, 416] on datatable-body-cell "19853" at bounding box center [194, 420] width 83 height 41
drag, startPoint x: 150, startPoint y: 416, endPoint x: 163, endPoint y: 421, distance: 13.9
copy span "19853"
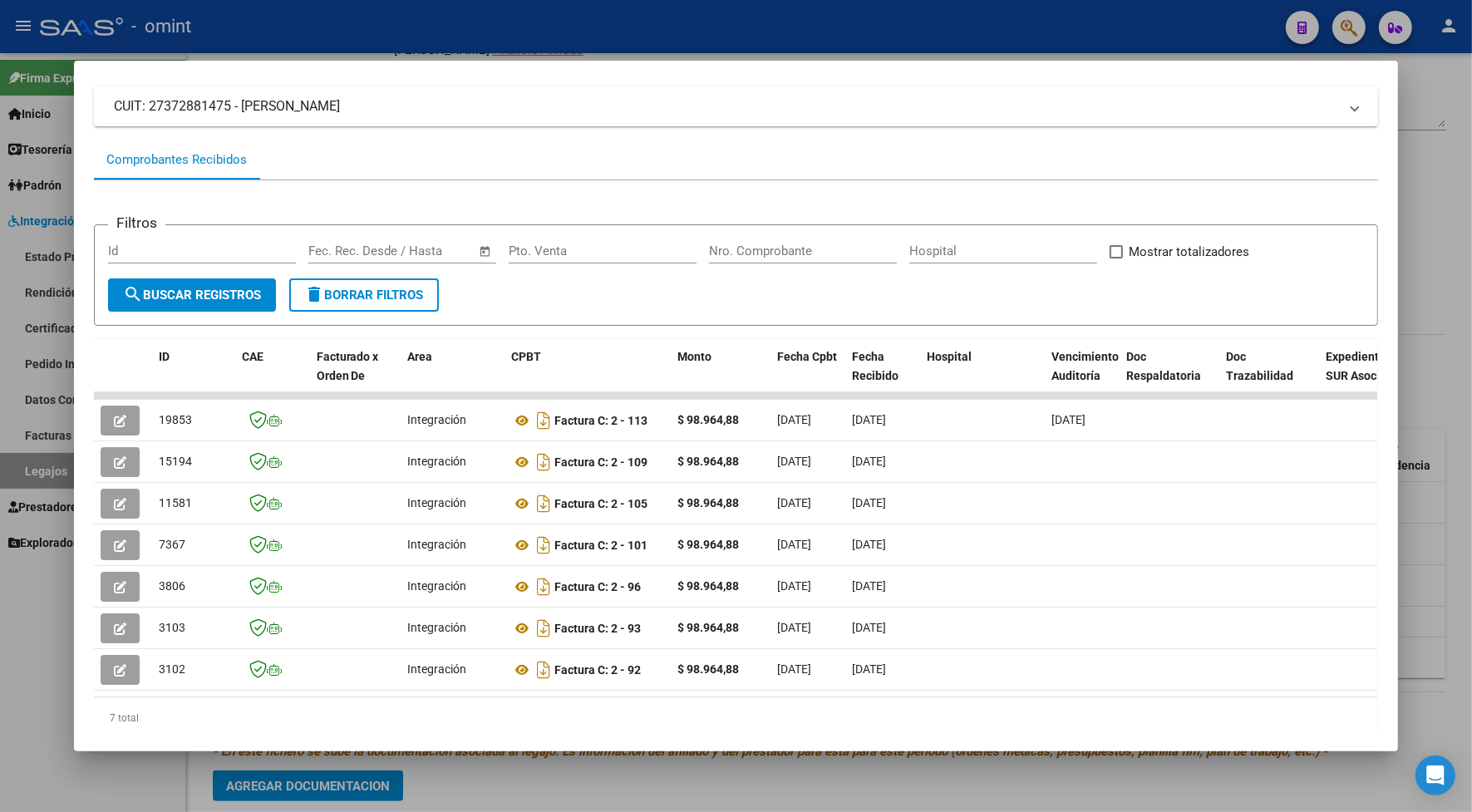
click at [247, 32] on div at bounding box center [736, 406] width 1472 height 812
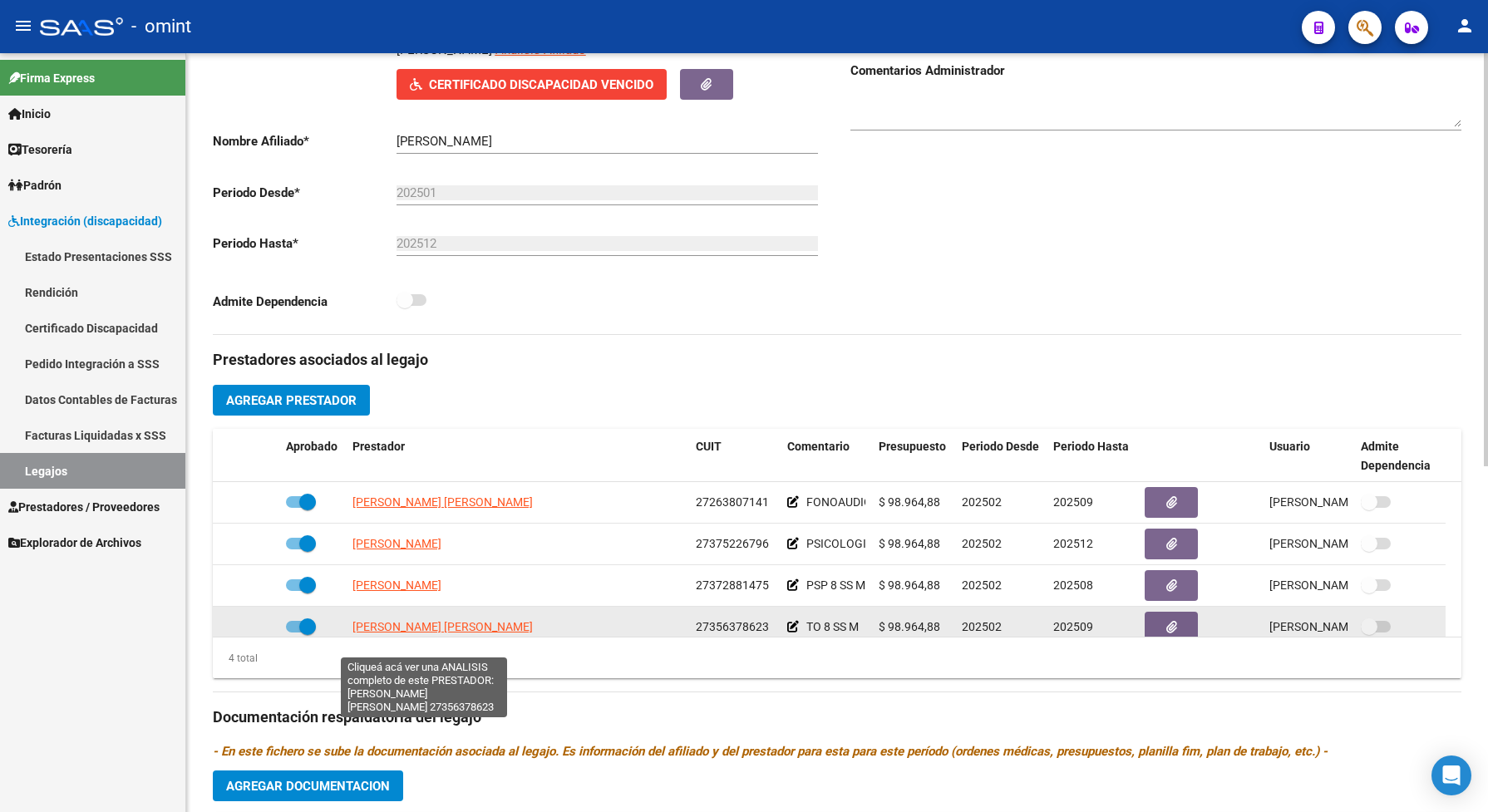
click at [429, 633] on span "[PERSON_NAME] [PERSON_NAME]" at bounding box center [442, 626] width 180 height 13
type textarea "27356378623"
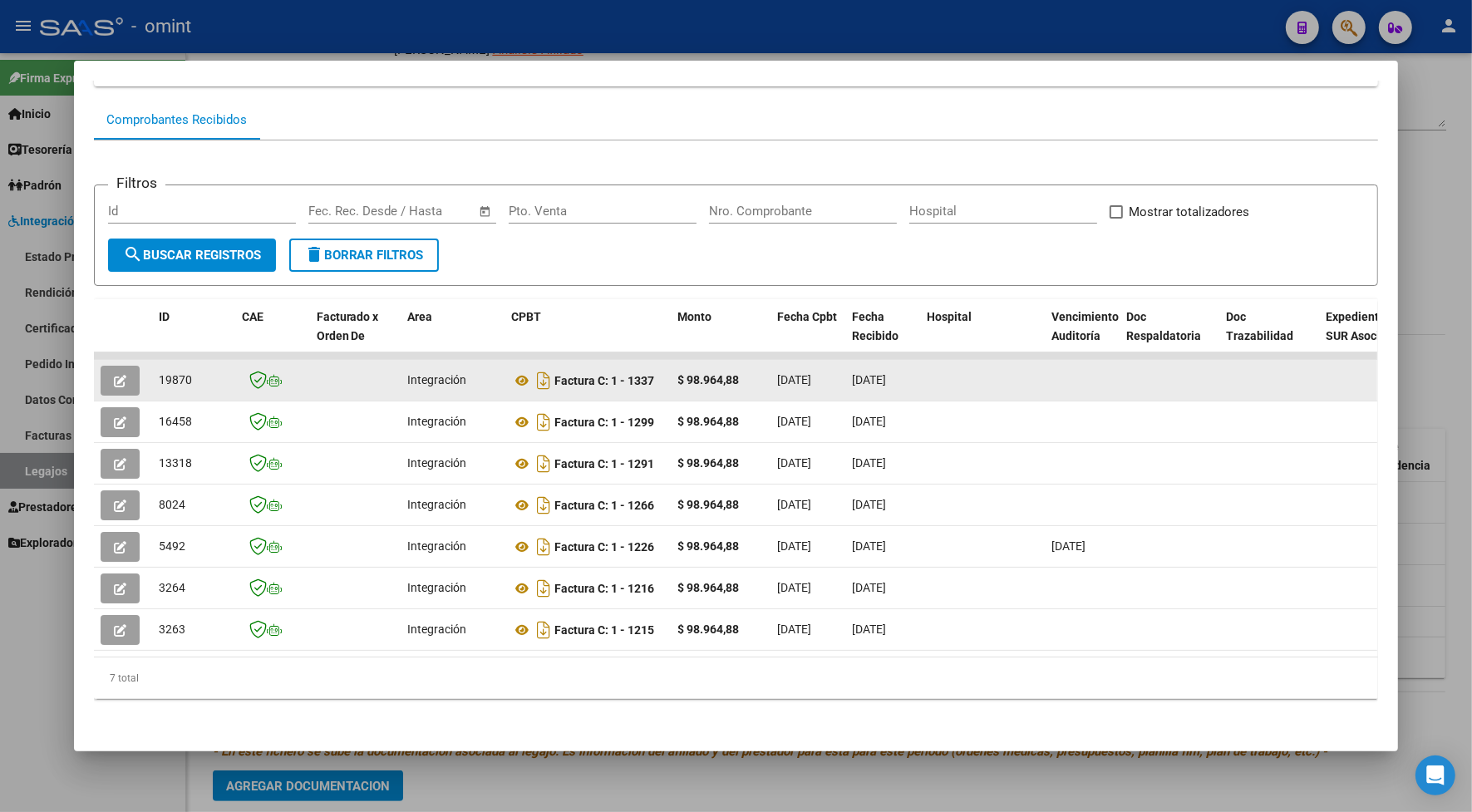
click at [114, 375] on icon "button" at bounding box center [120, 381] width 12 height 12
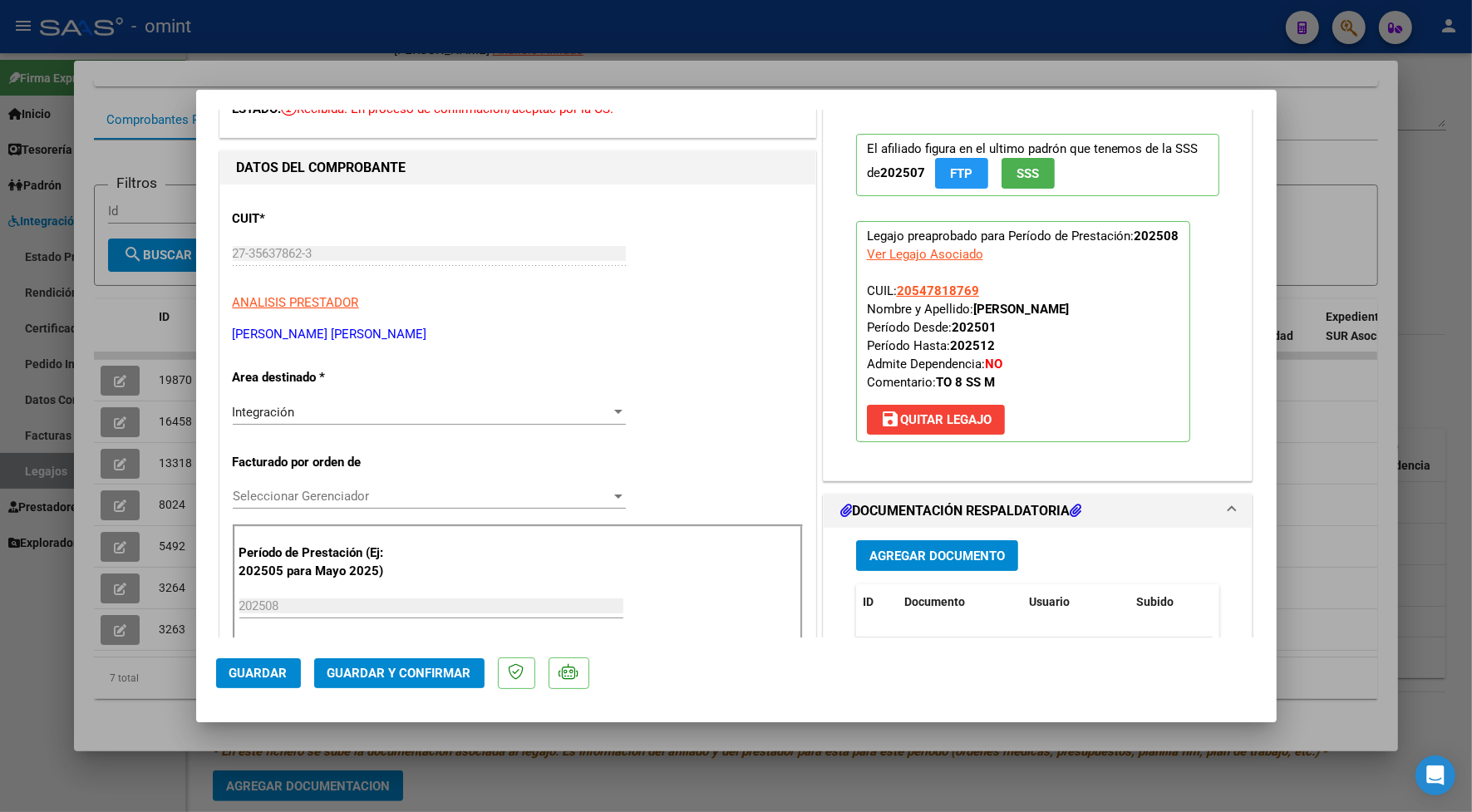
scroll to position [312, 0]
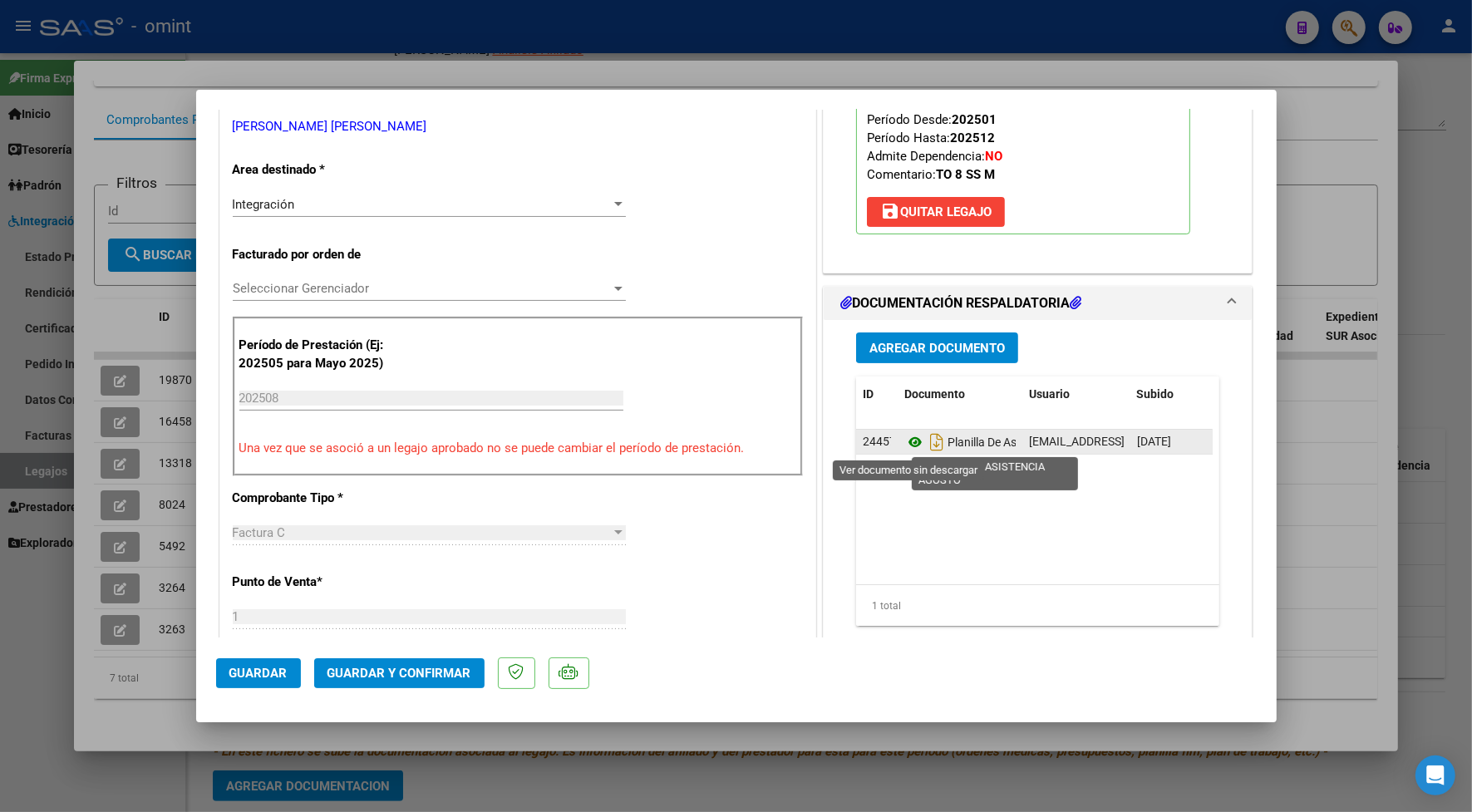
click at [904, 442] on icon at bounding box center [915, 442] width 21 height 20
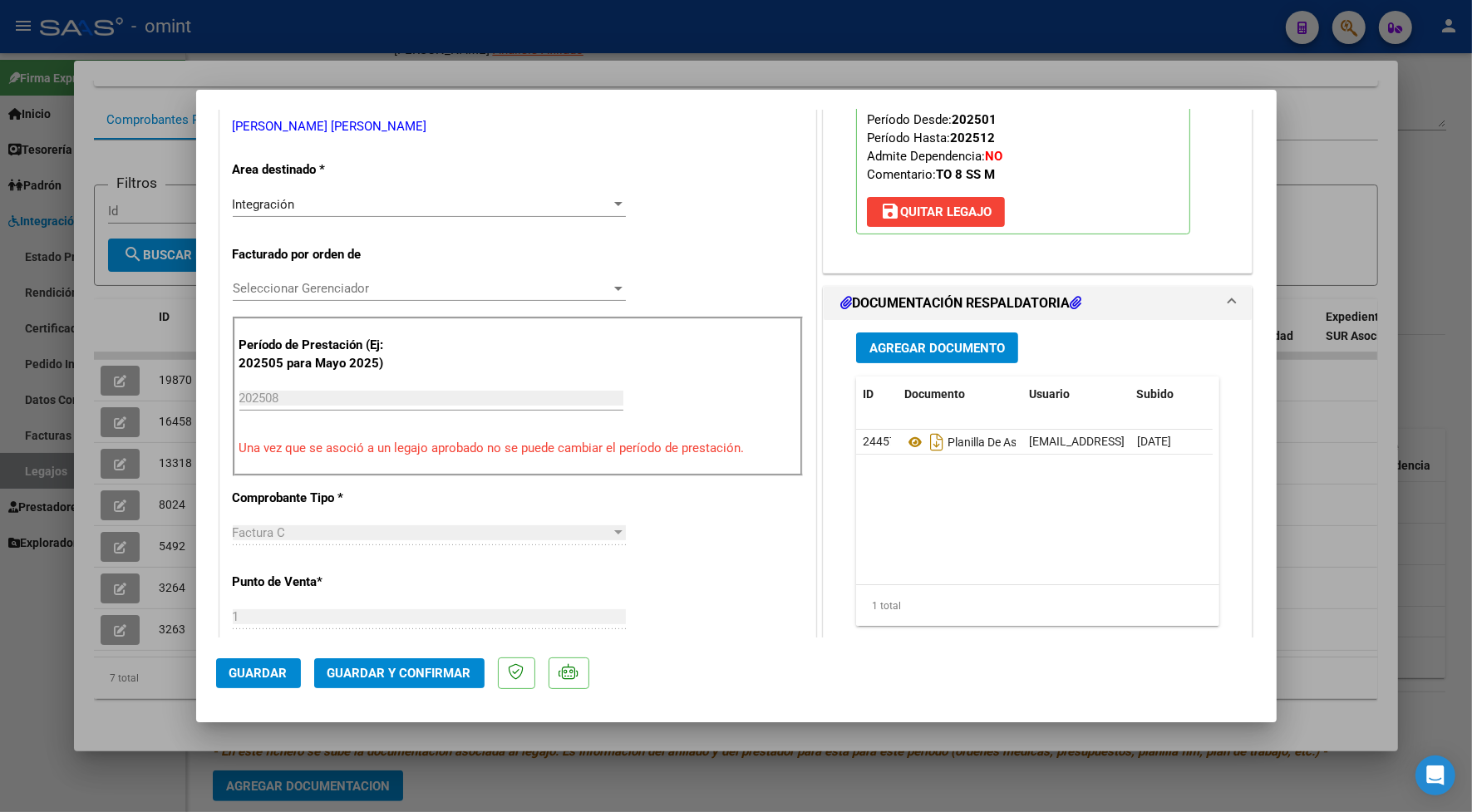
scroll to position [0, 0]
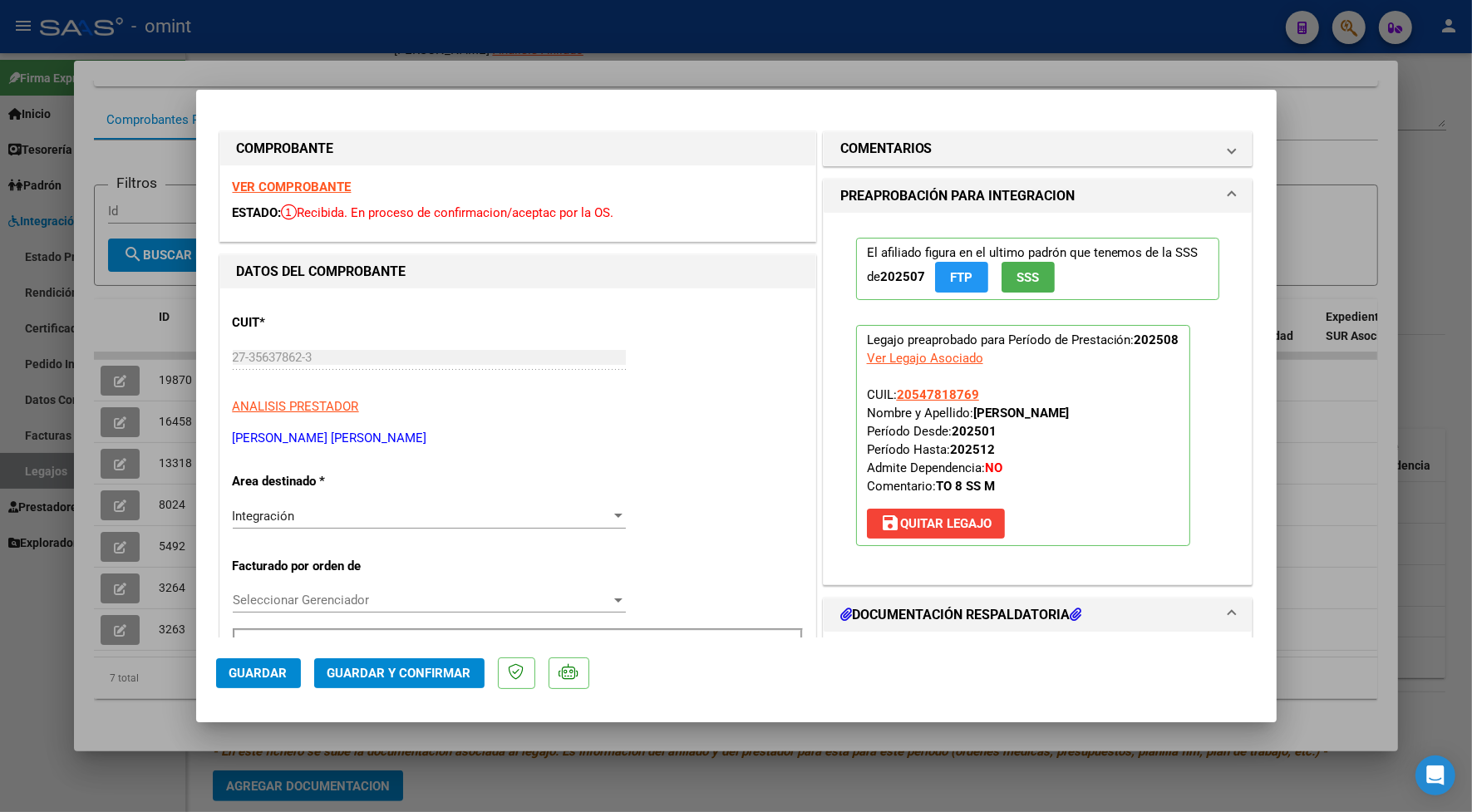
click at [284, 183] on strong "VER COMPROBANTE" at bounding box center [293, 187] width 119 height 15
click at [443, 685] on button "Guardar y Confirmar" at bounding box center [399, 674] width 170 height 30
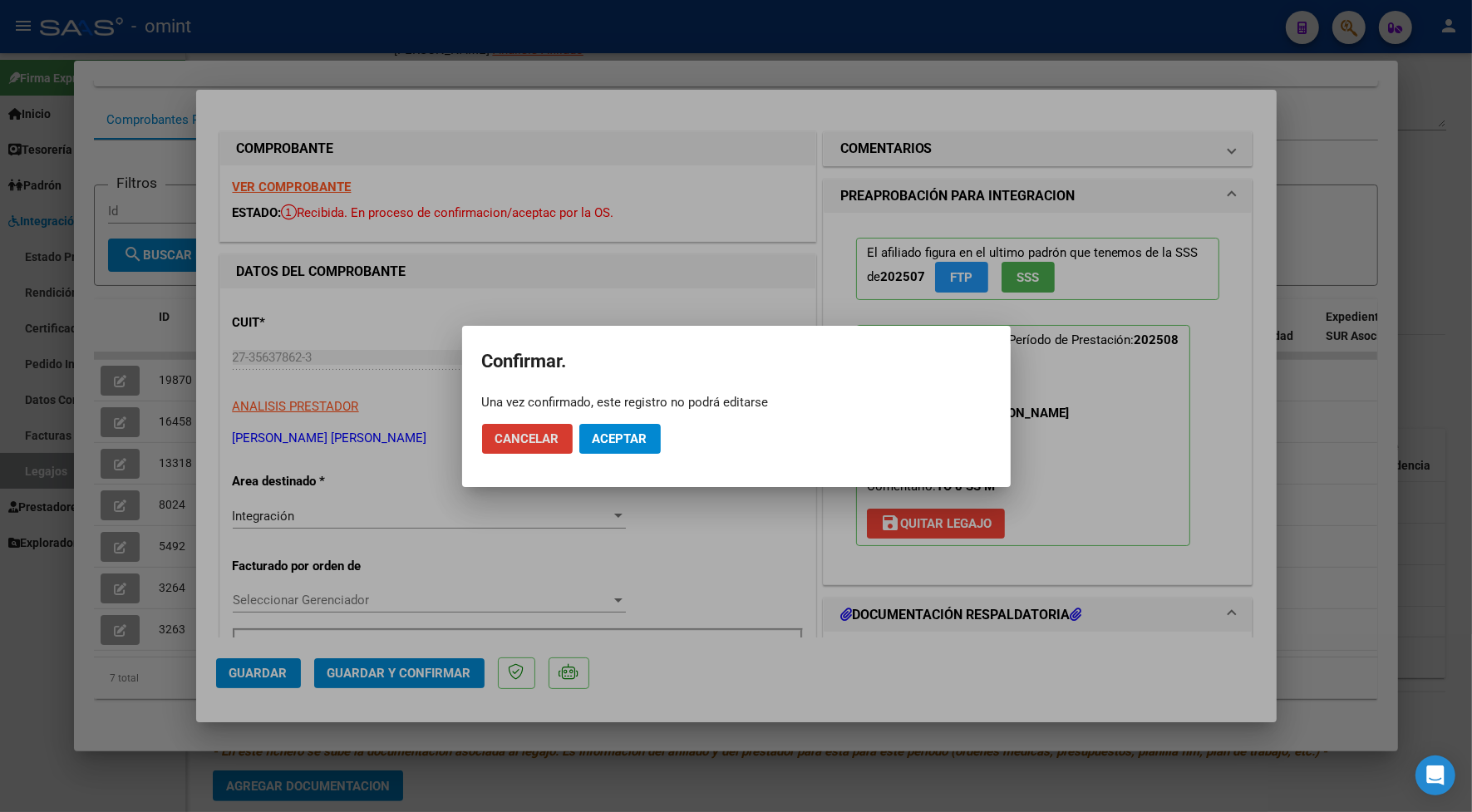
click at [638, 418] on mat-dialog-actions "Cancelar Aceptar" at bounding box center [737, 439] width 509 height 57
click at [641, 424] on button "Aceptar" at bounding box center [620, 439] width 82 height 30
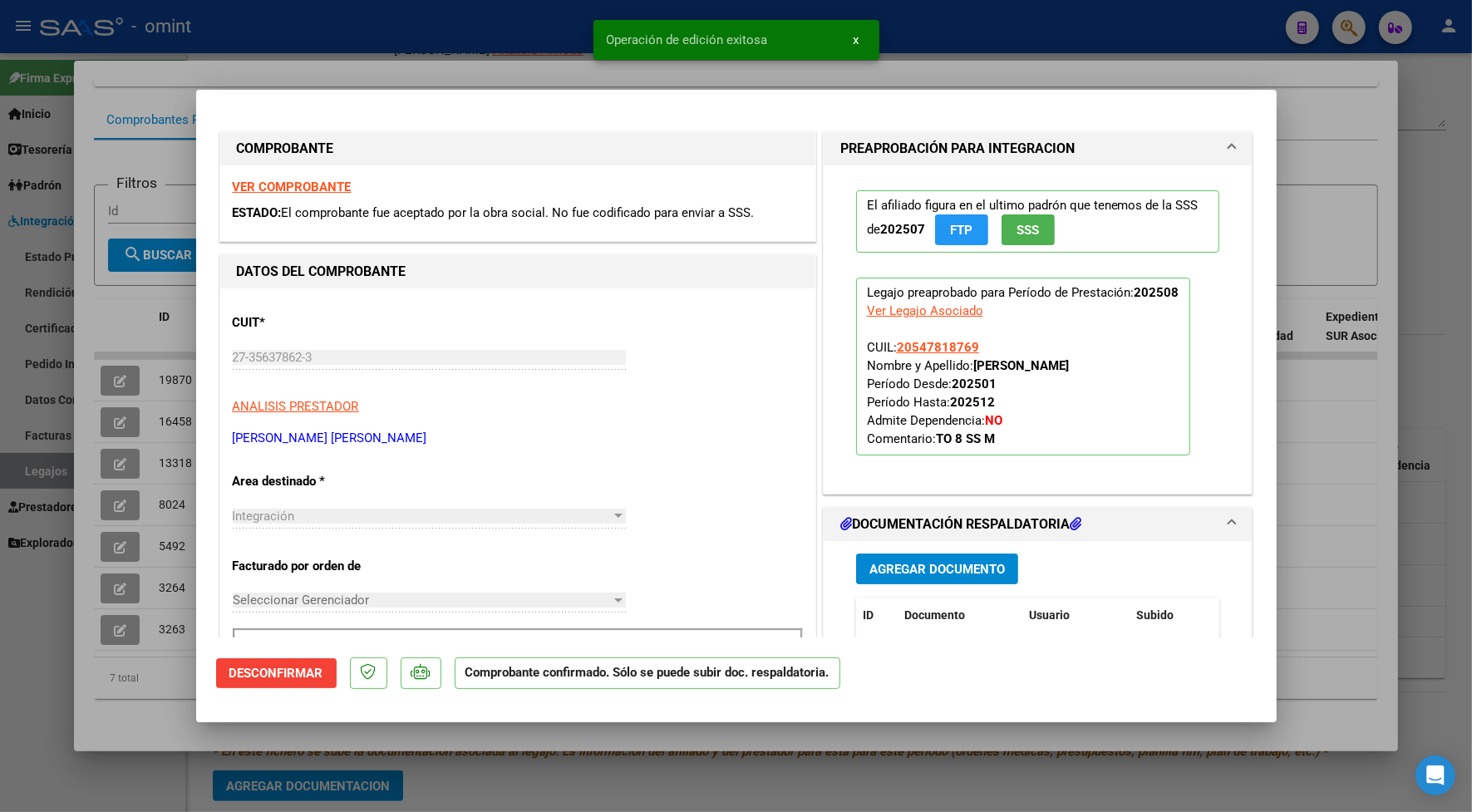
click at [474, 21] on div at bounding box center [736, 406] width 1472 height 812
type input "$ 0,00"
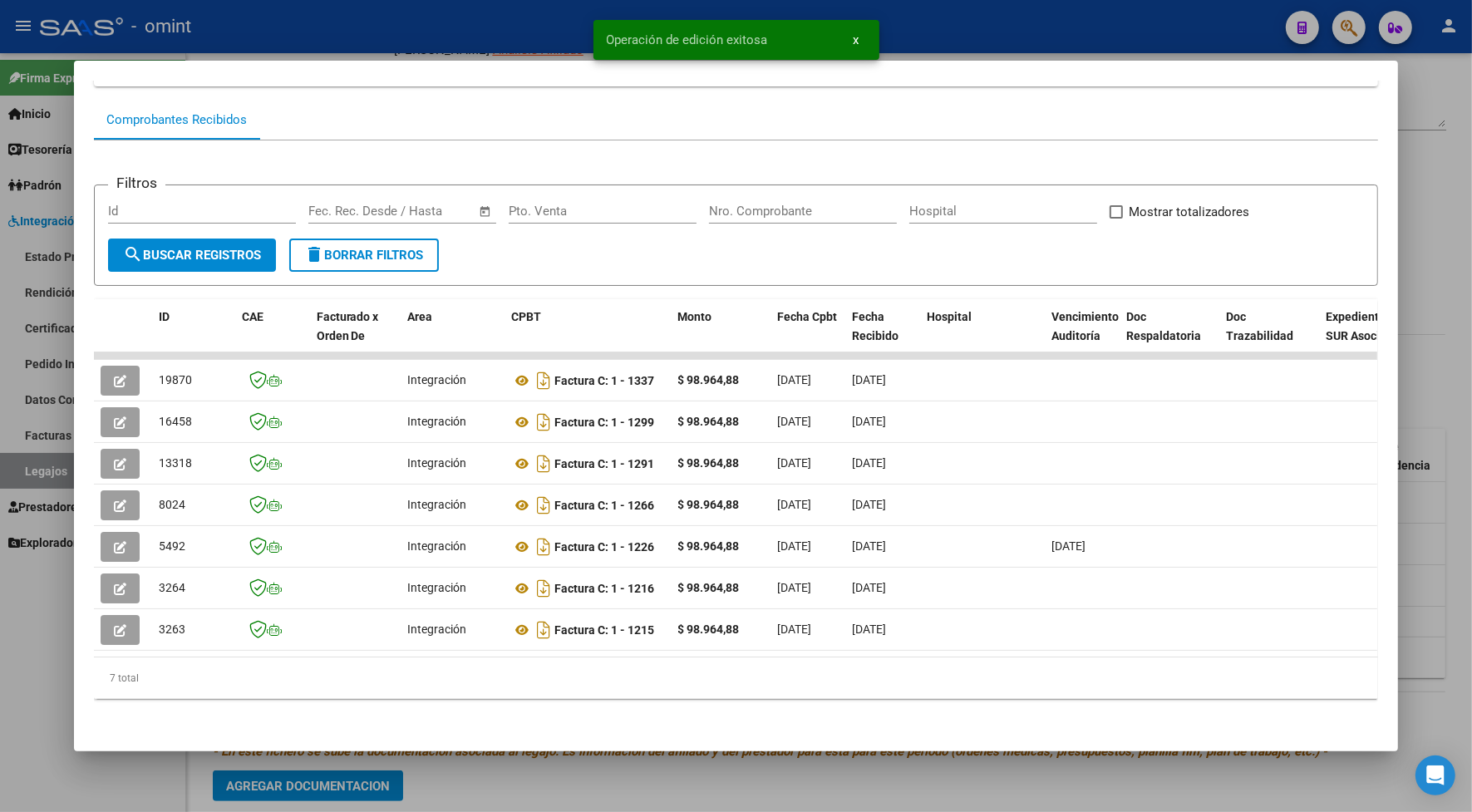
click at [474, 21] on div at bounding box center [736, 406] width 1472 height 812
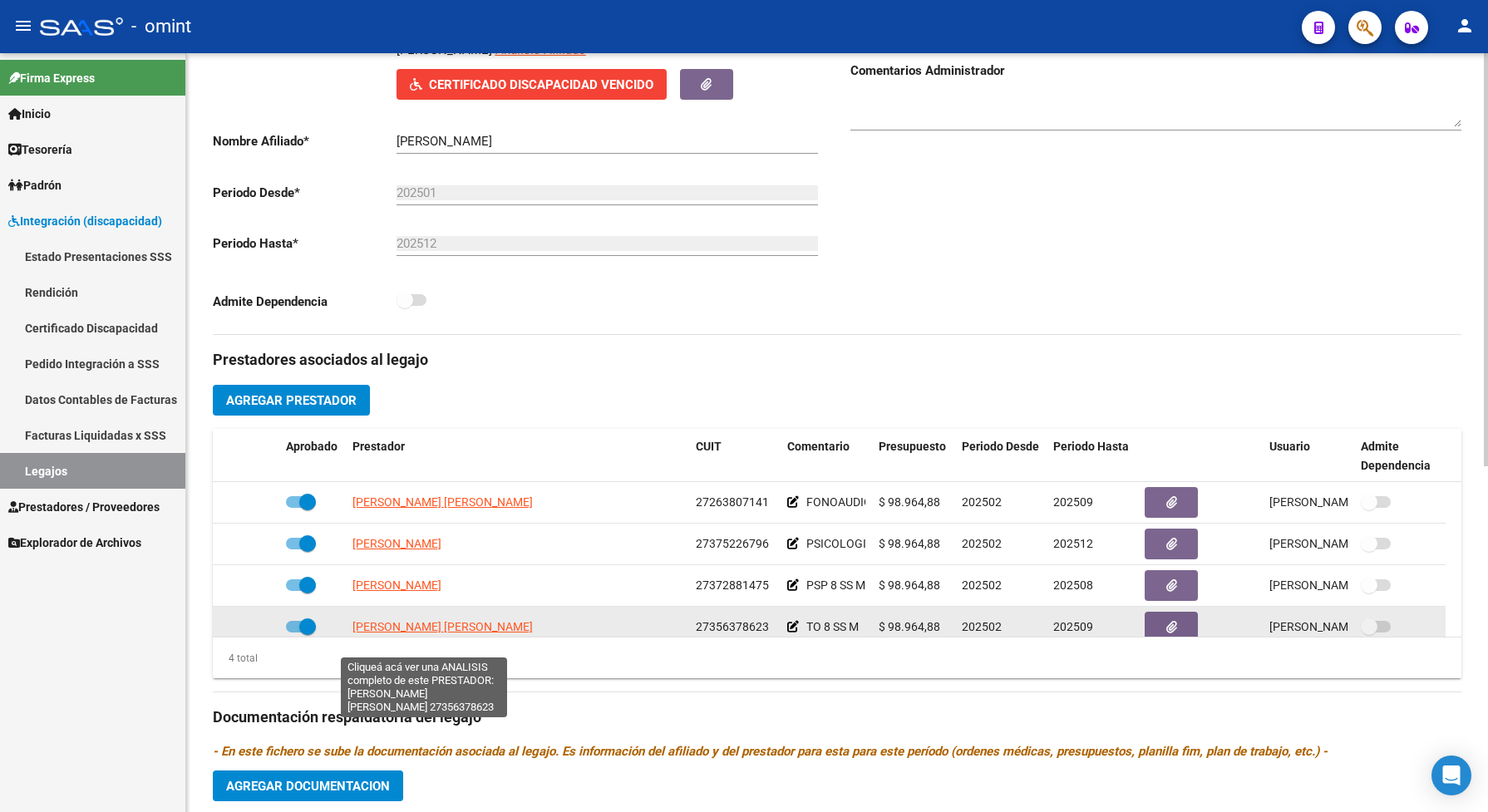
click at [442, 633] on span "[PERSON_NAME] [PERSON_NAME]" at bounding box center [442, 626] width 180 height 13
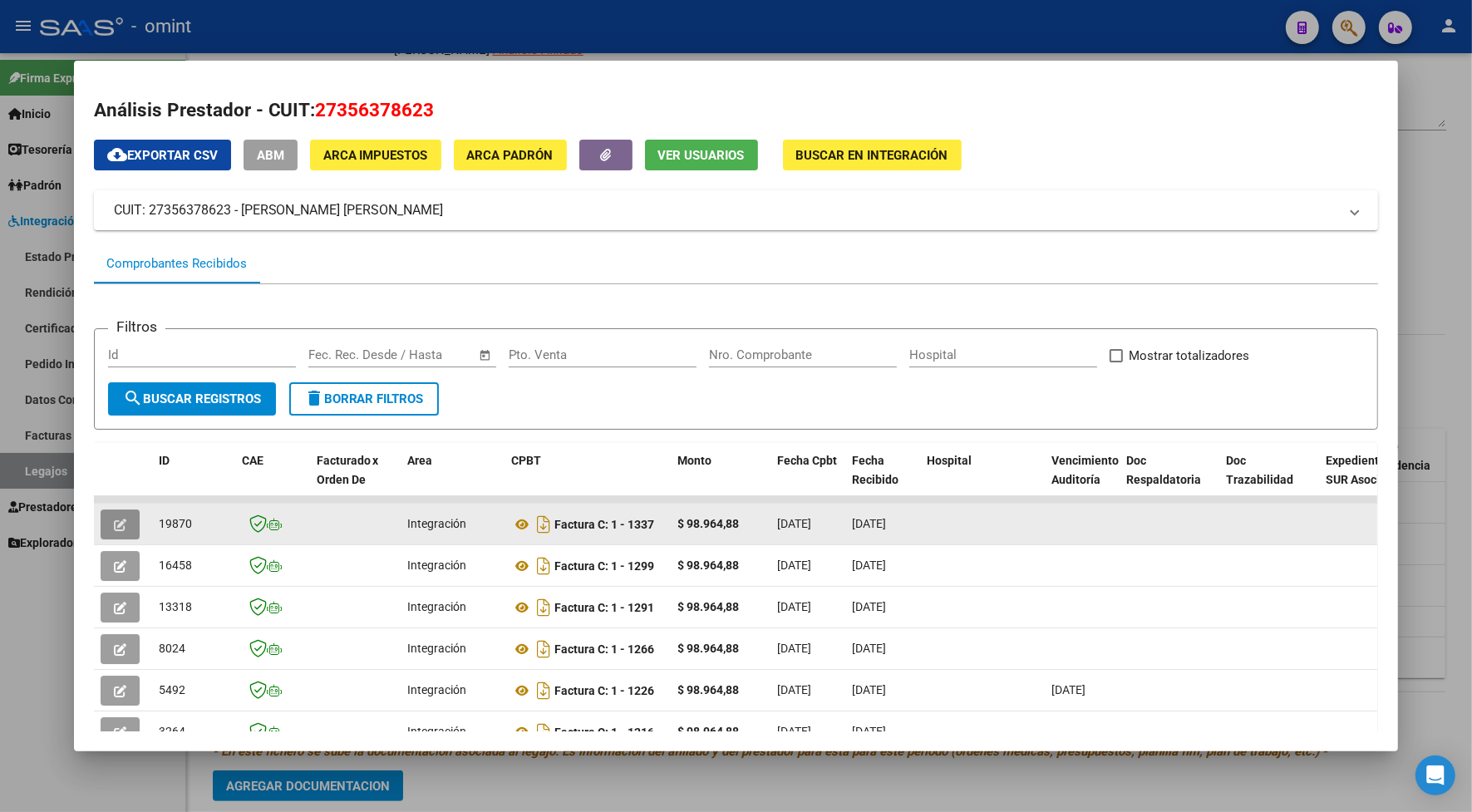
click at [118, 522] on icon "button" at bounding box center [120, 525] width 12 height 12
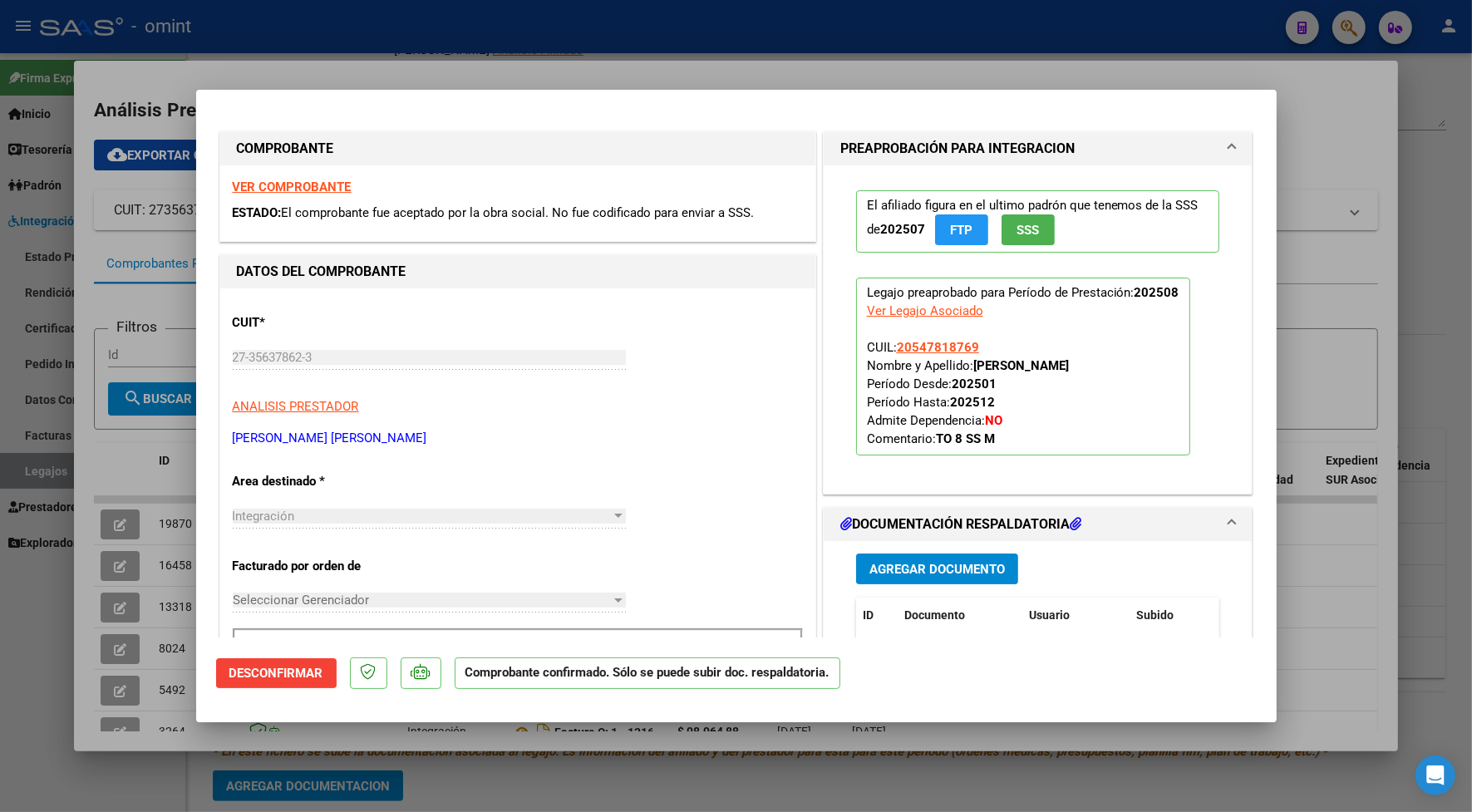
click at [271, 39] on div at bounding box center [736, 406] width 1472 height 812
type input "$ 0,00"
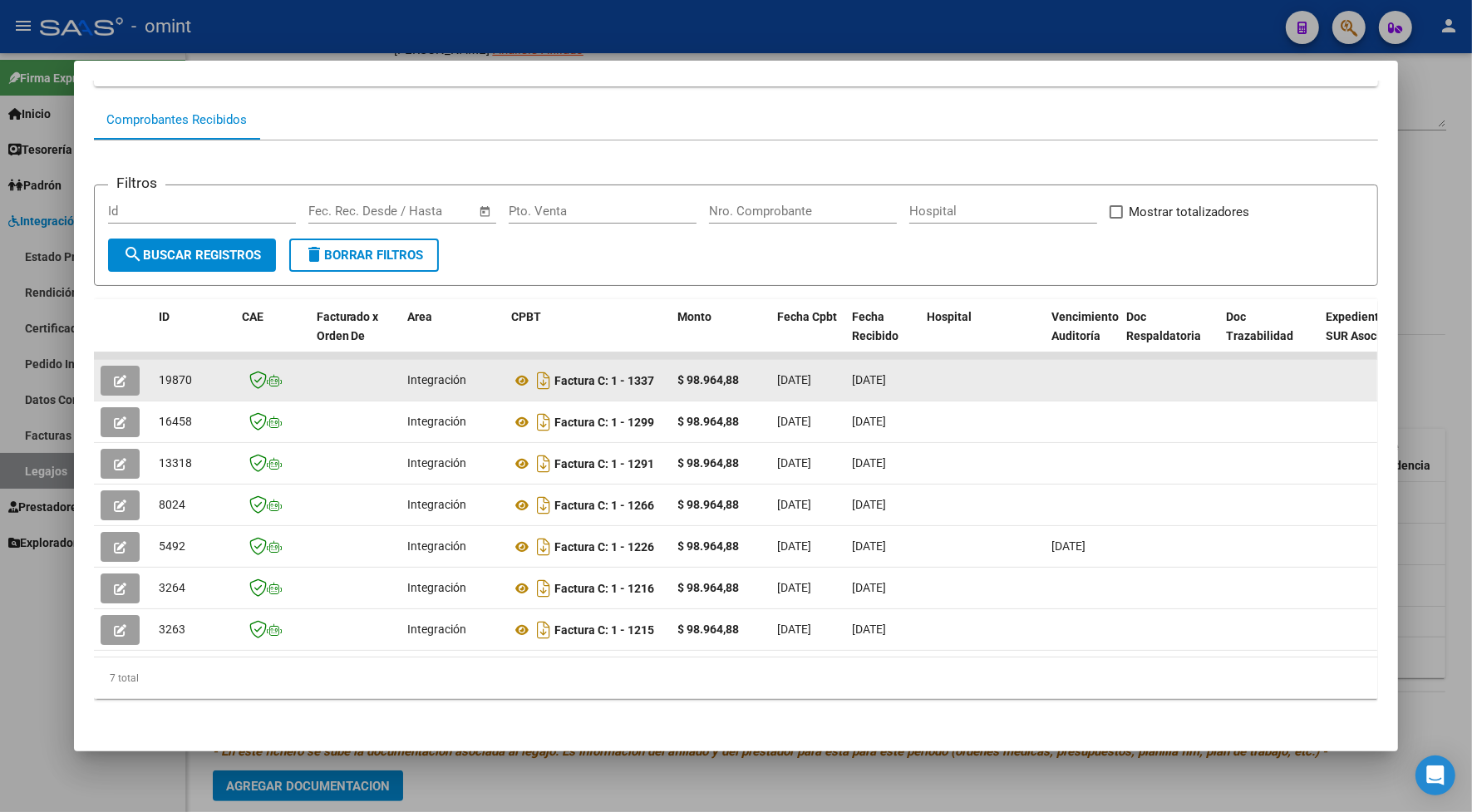
click at [114, 375] on icon "button" at bounding box center [120, 381] width 12 height 12
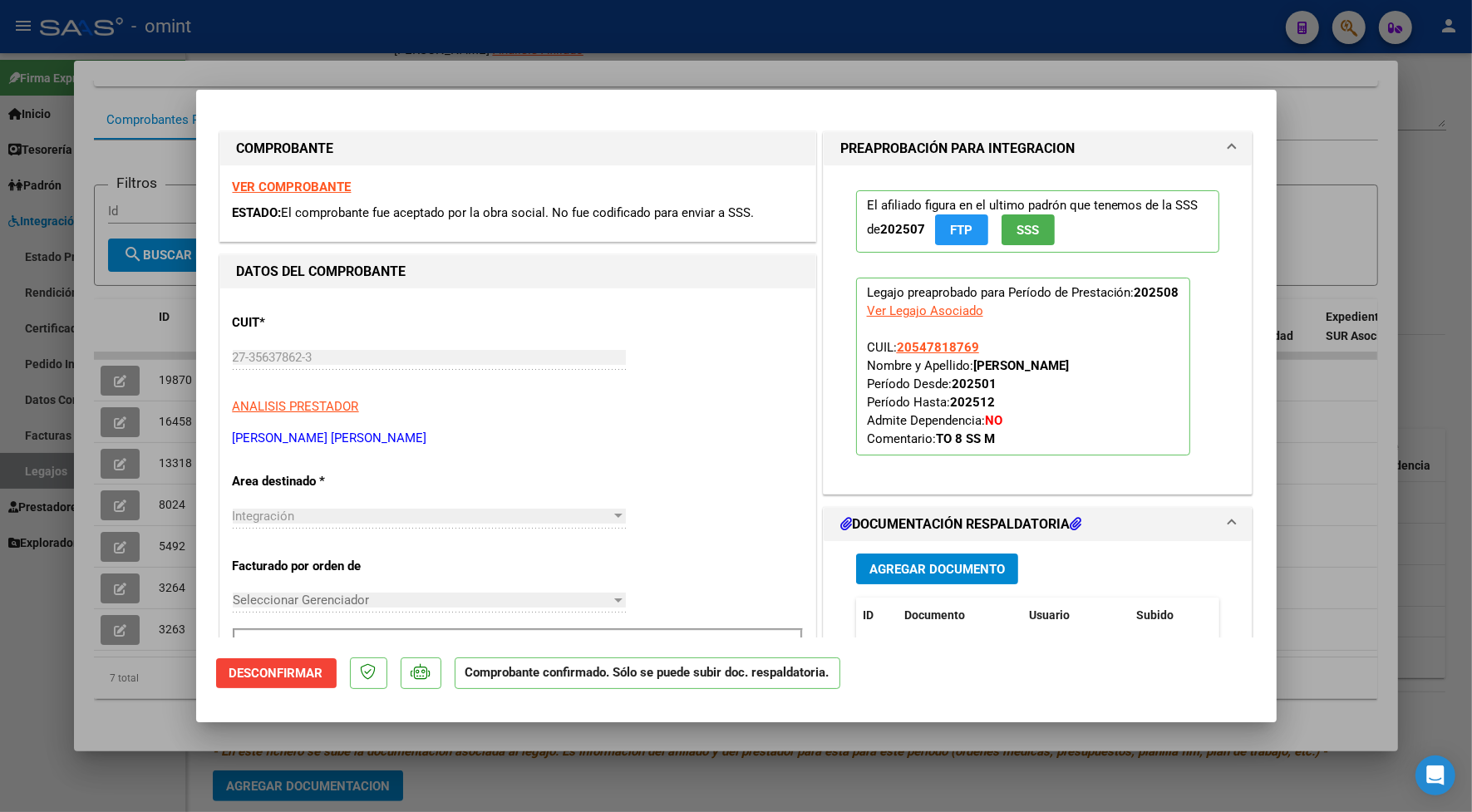
click at [446, 57] on div at bounding box center [736, 406] width 1472 height 812
type input "$ 0,00"
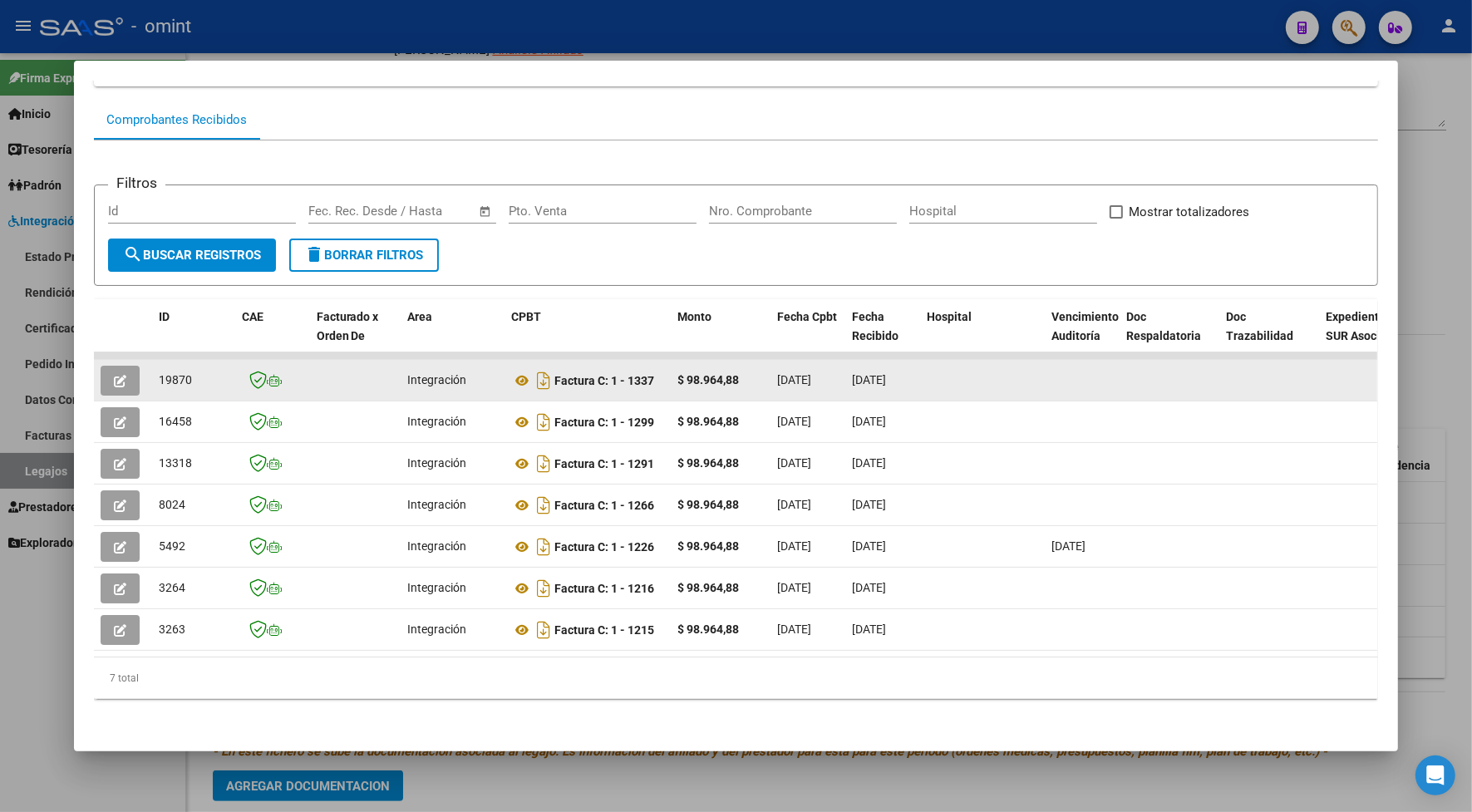
drag, startPoint x: 192, startPoint y: 363, endPoint x: 152, endPoint y: 370, distance: 40.6
click at [159, 371] on div "19870" at bounding box center [193, 380] width 70 height 20
drag, startPoint x: 152, startPoint y: 370, endPoint x: 162, endPoint y: 366, distance: 10.8
copy span "19870"
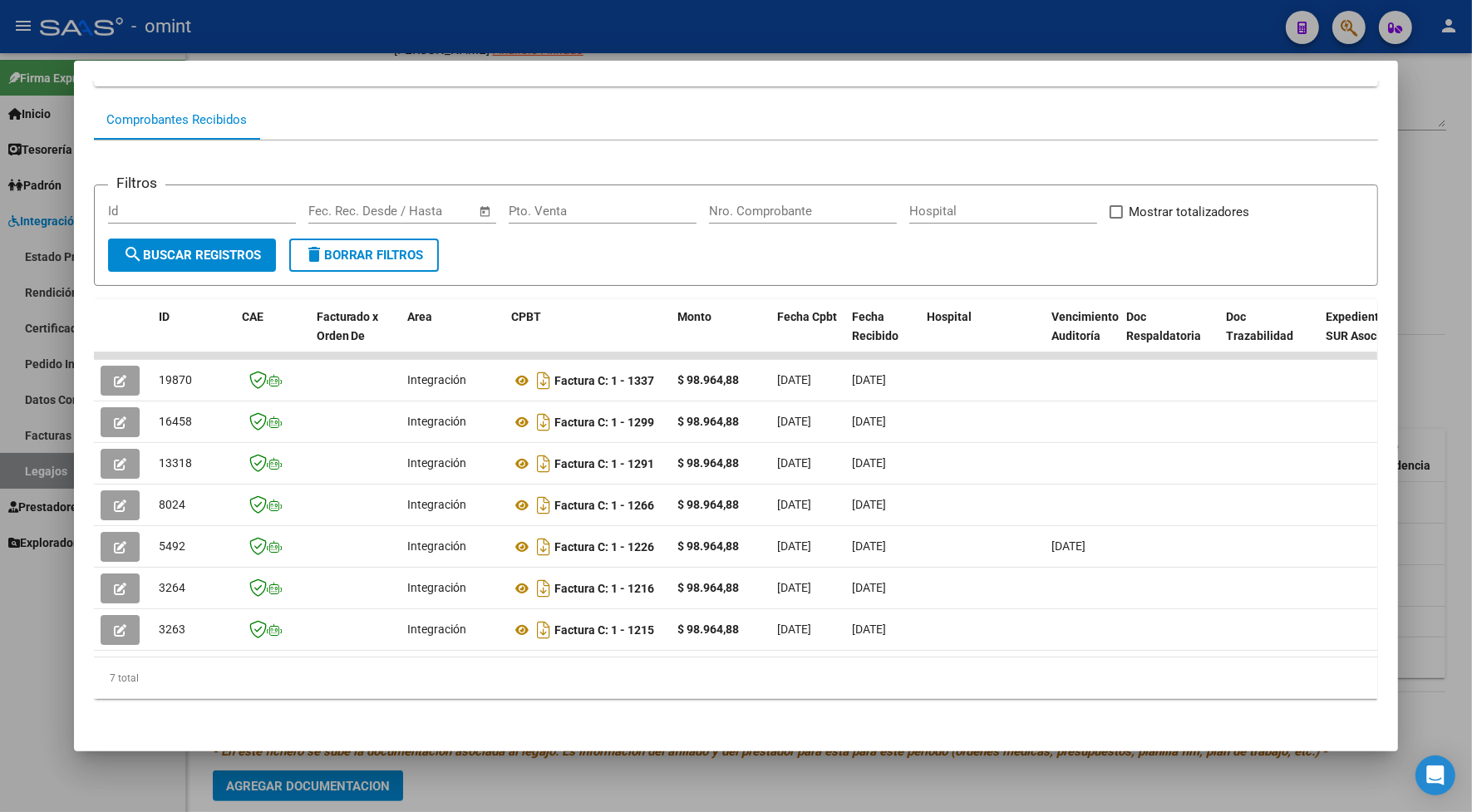
click at [274, 55] on div at bounding box center [736, 406] width 1472 height 812
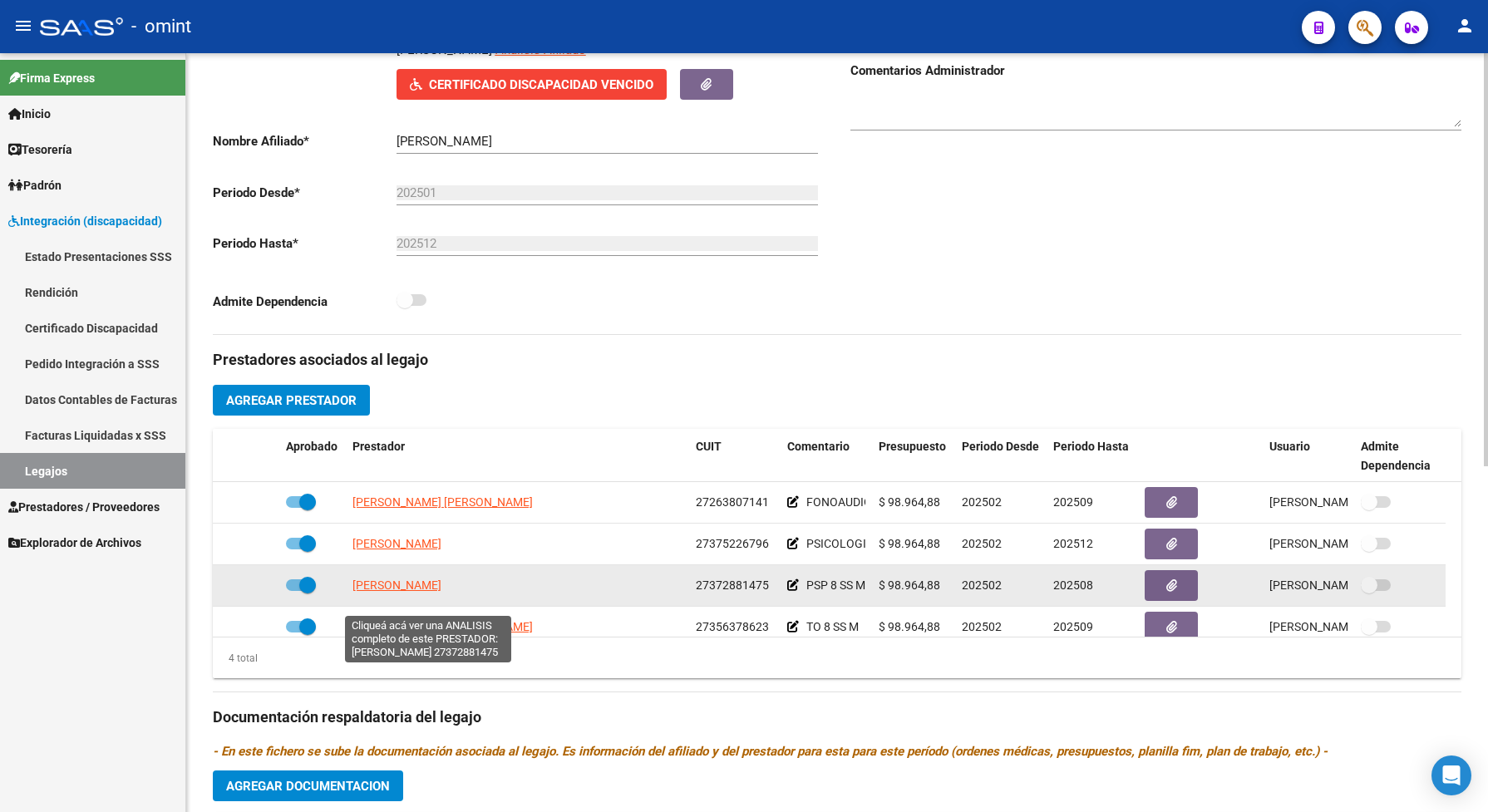
click at [430, 592] on span "[PERSON_NAME]" at bounding box center [397, 585] width 89 height 13
type textarea "27372881475"
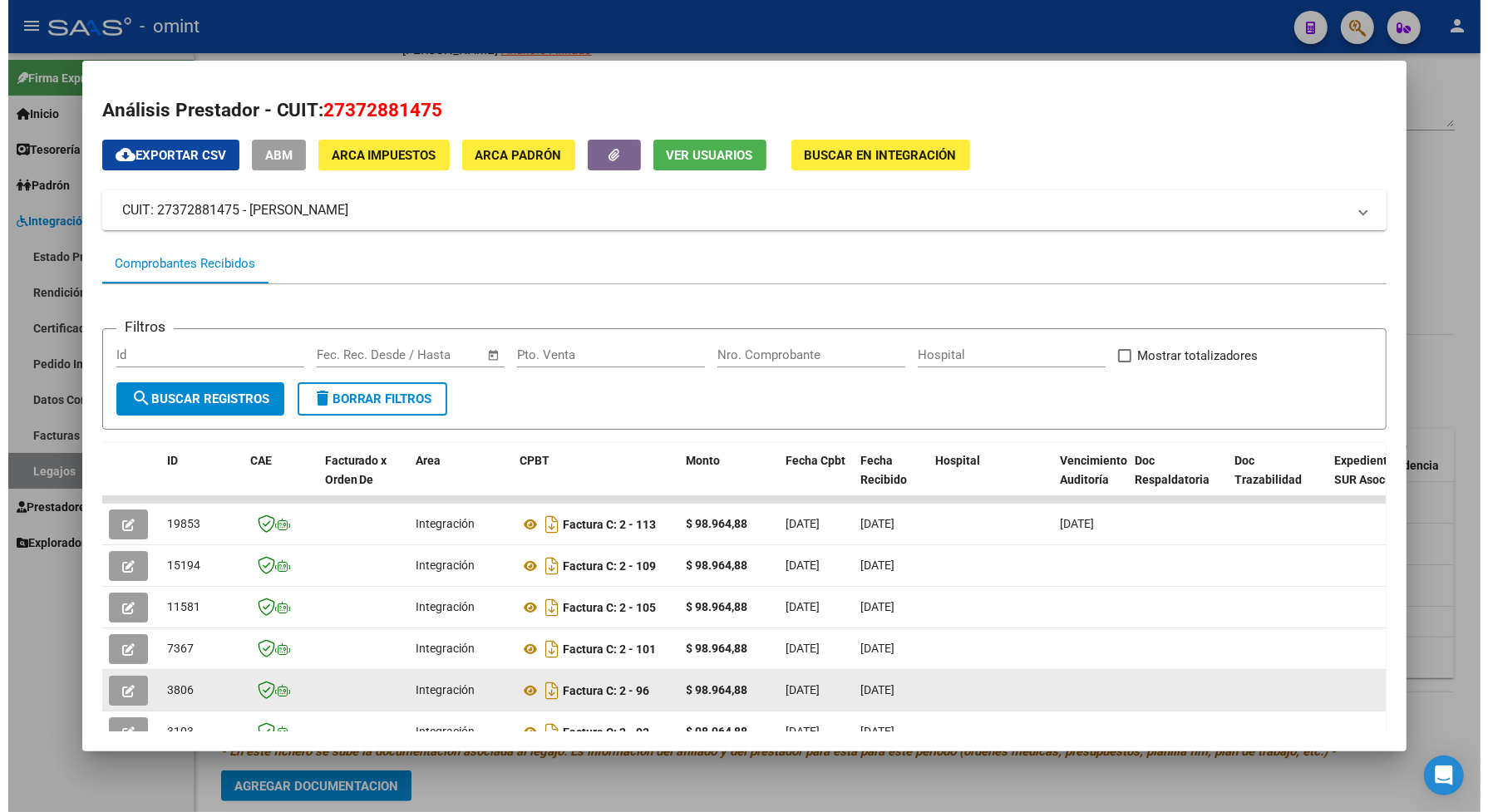
scroll to position [158, 0]
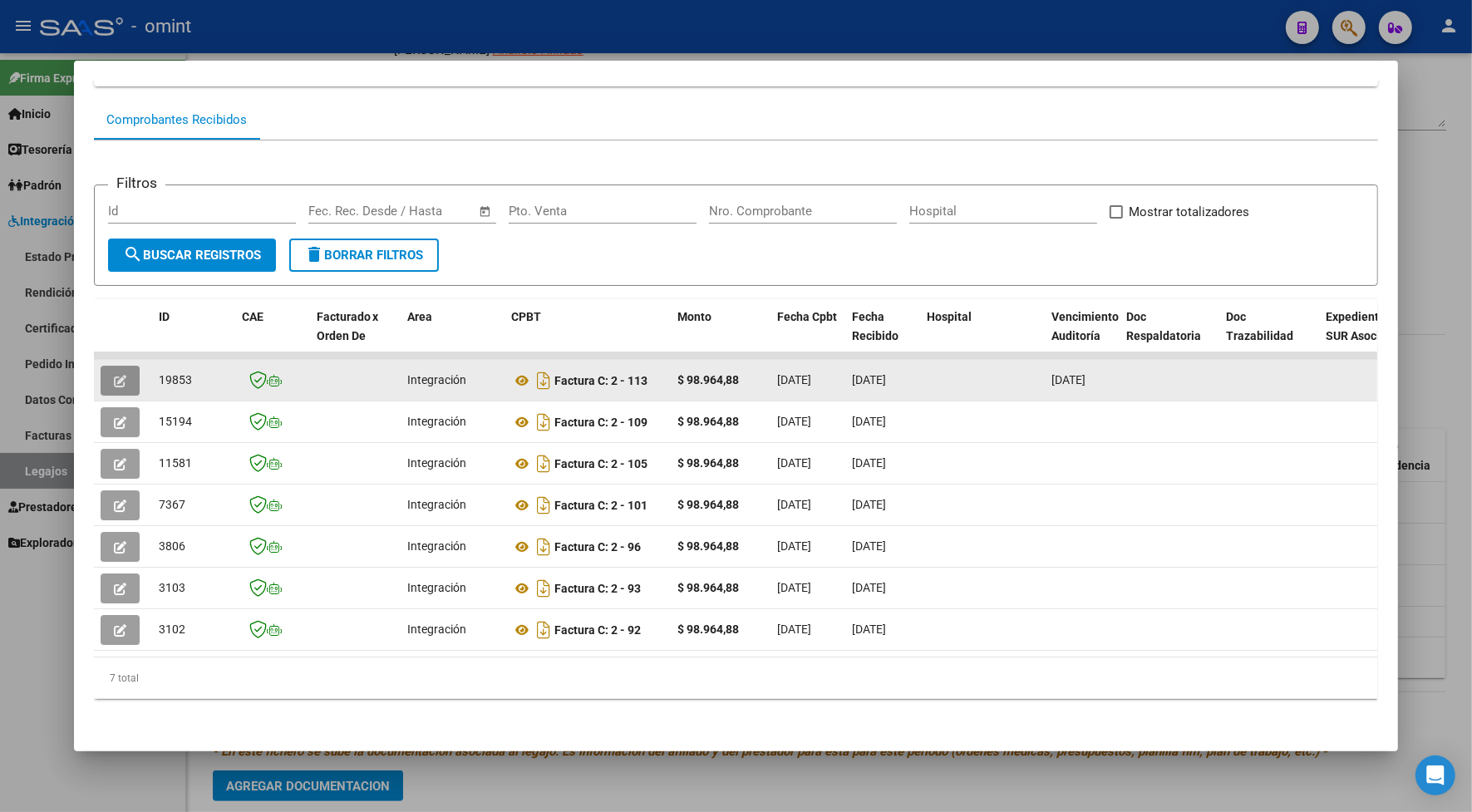
click at [122, 366] on button "button" at bounding box center [120, 381] width 39 height 30
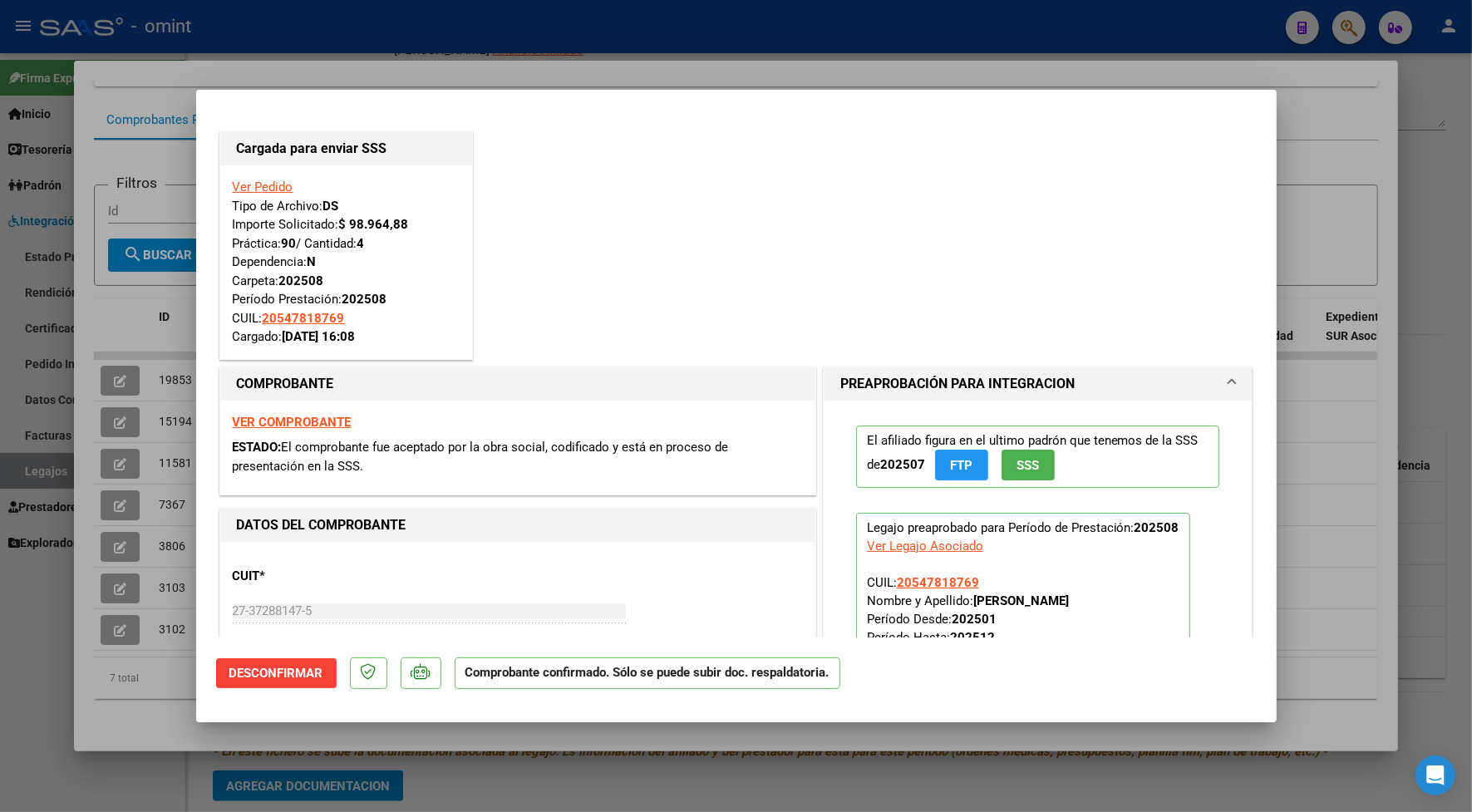
click at [266, 72] on div at bounding box center [736, 406] width 1472 height 812
type input "$ 0,00"
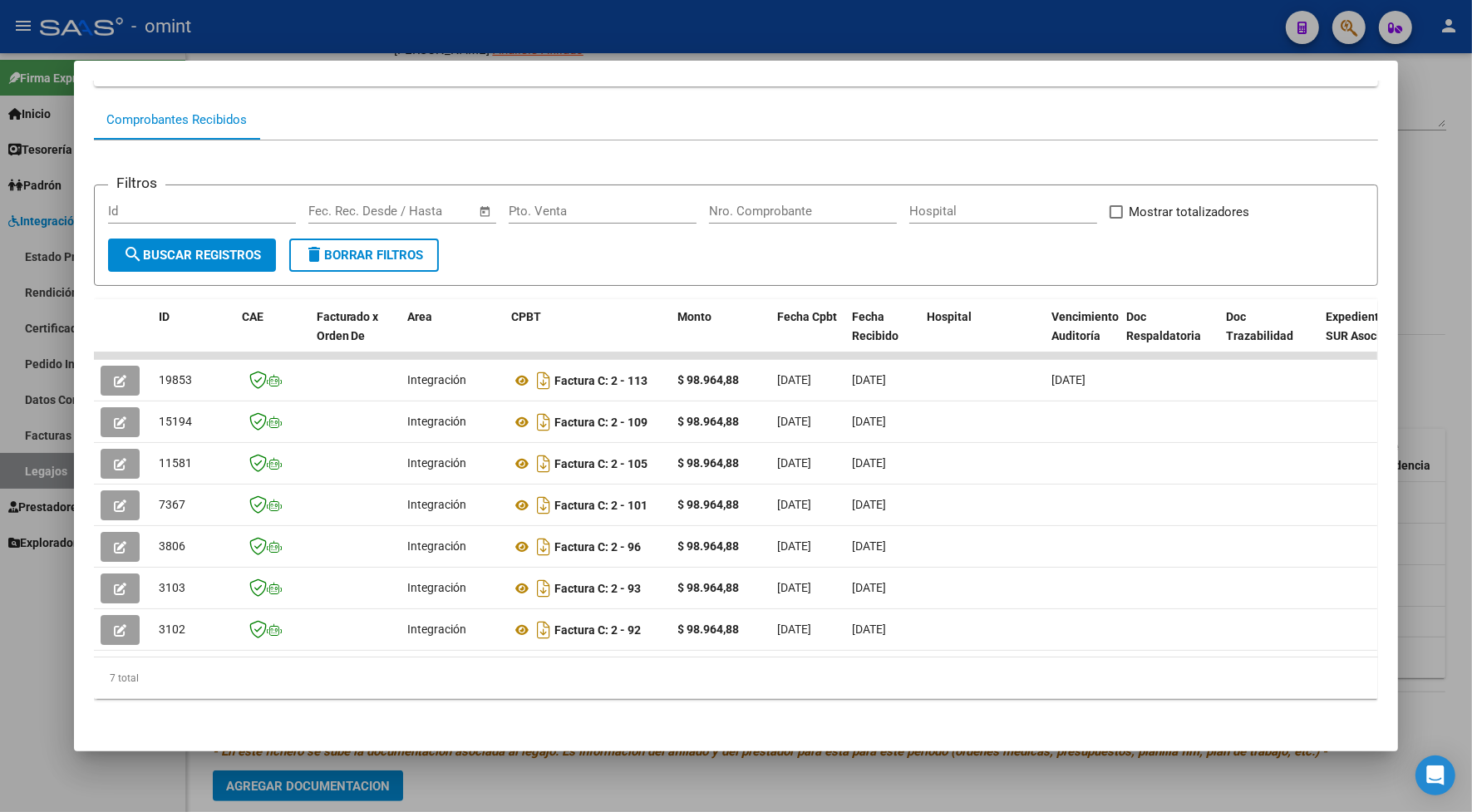
click at [195, 12] on div at bounding box center [736, 406] width 1472 height 812
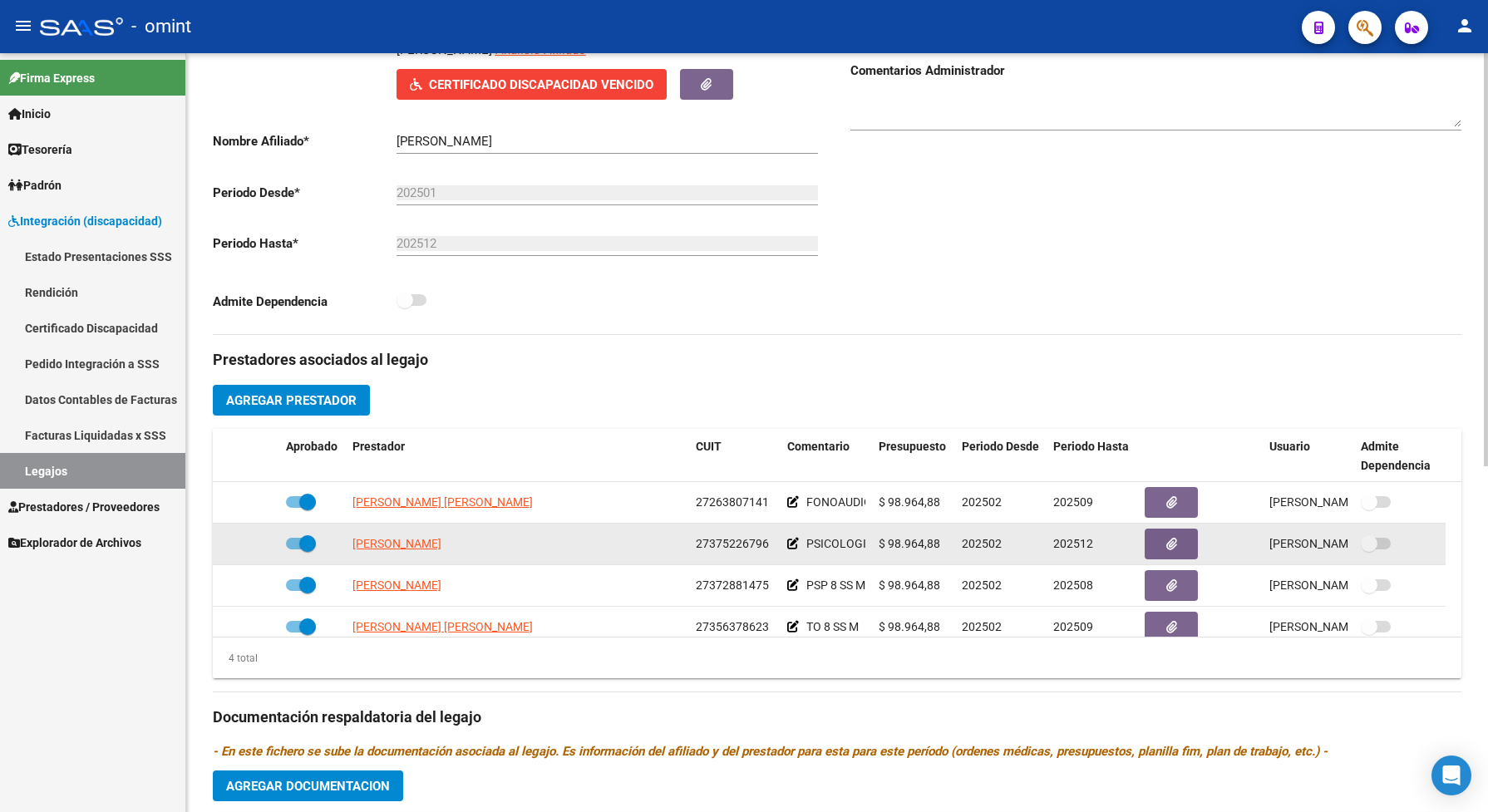
click at [388, 550] on span "[PERSON_NAME]" at bounding box center [397, 543] width 89 height 13
type textarea "27375226796"
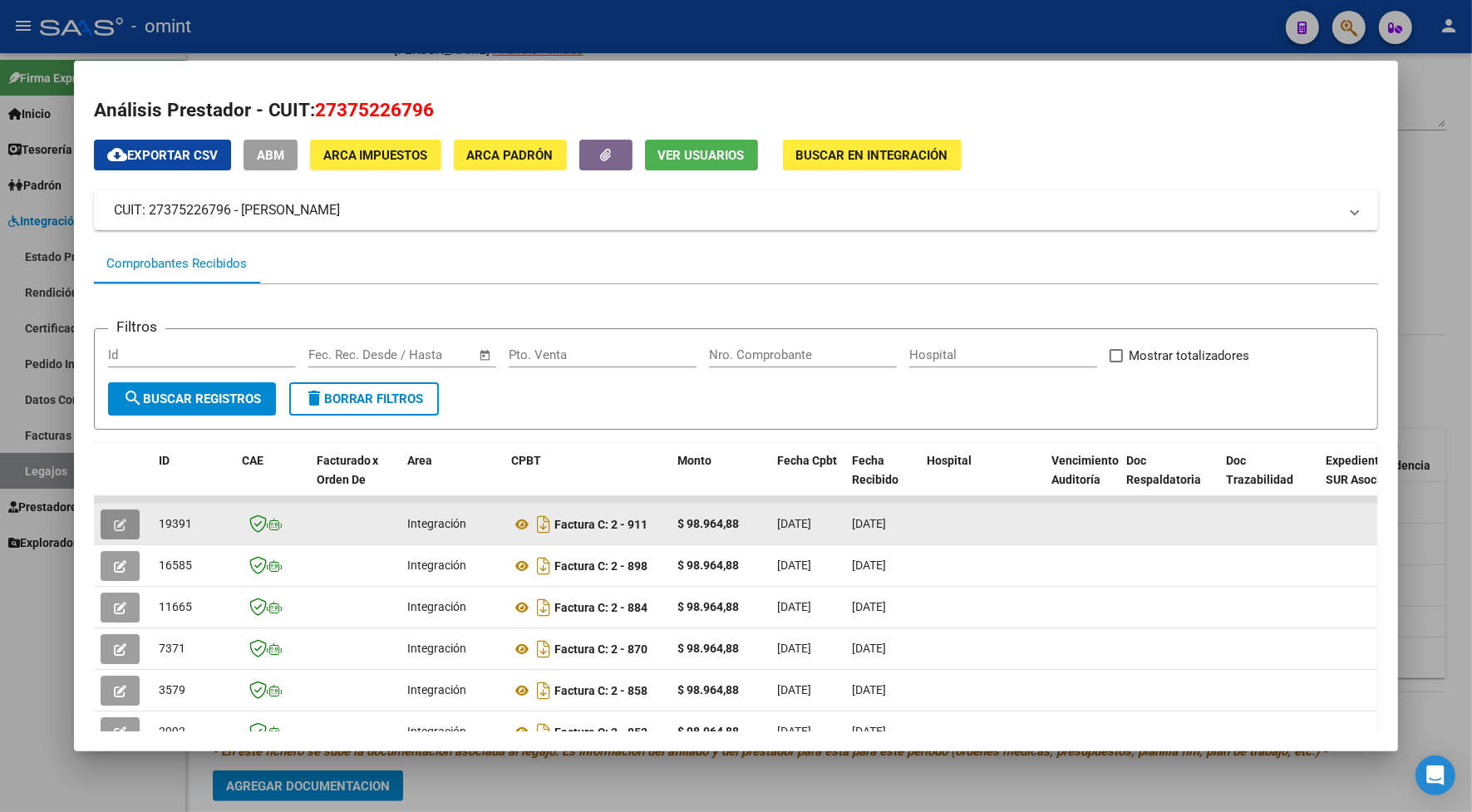
click at [111, 512] on button "button" at bounding box center [120, 525] width 39 height 30
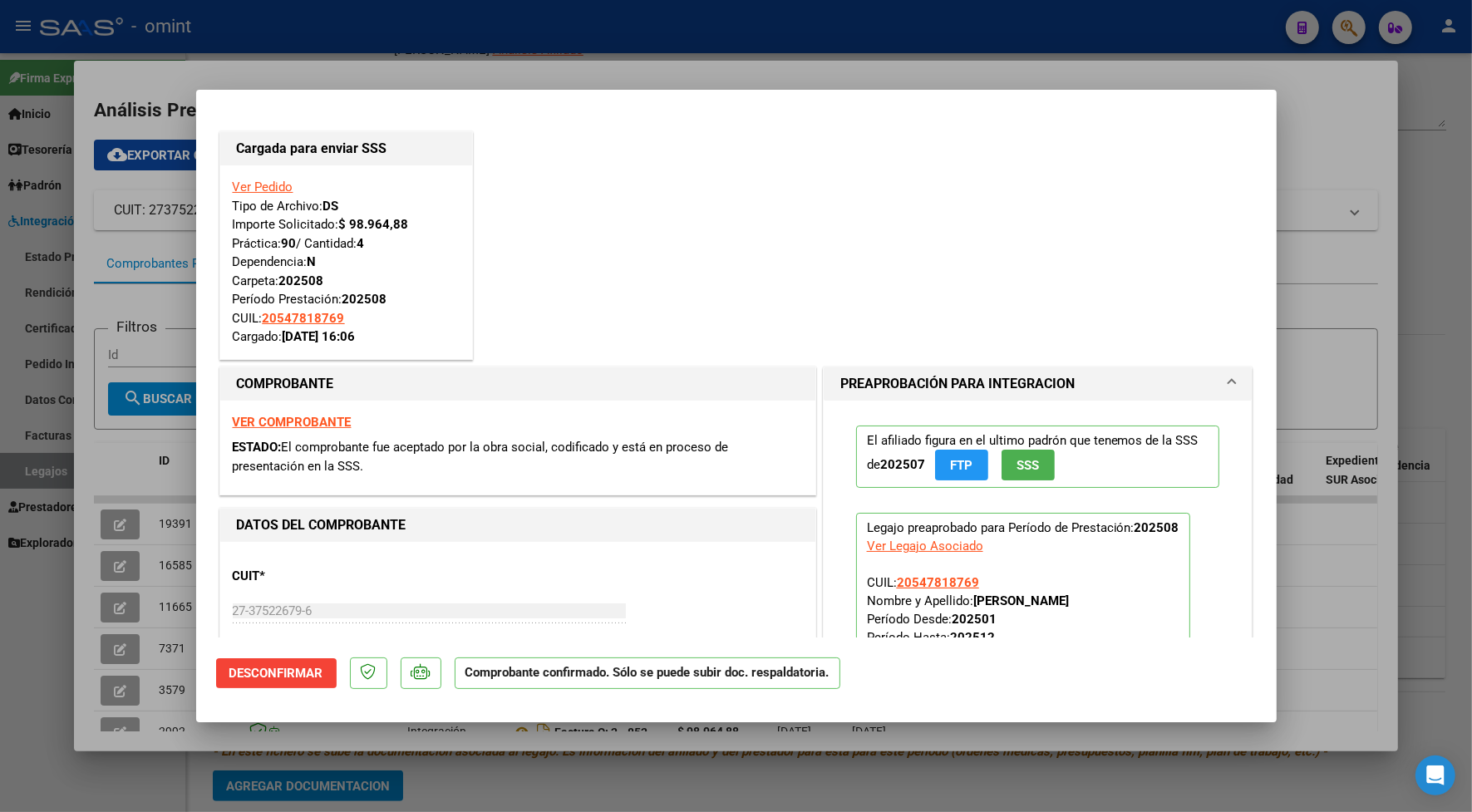
click at [359, 54] on div at bounding box center [736, 406] width 1472 height 812
type input "$ 0,00"
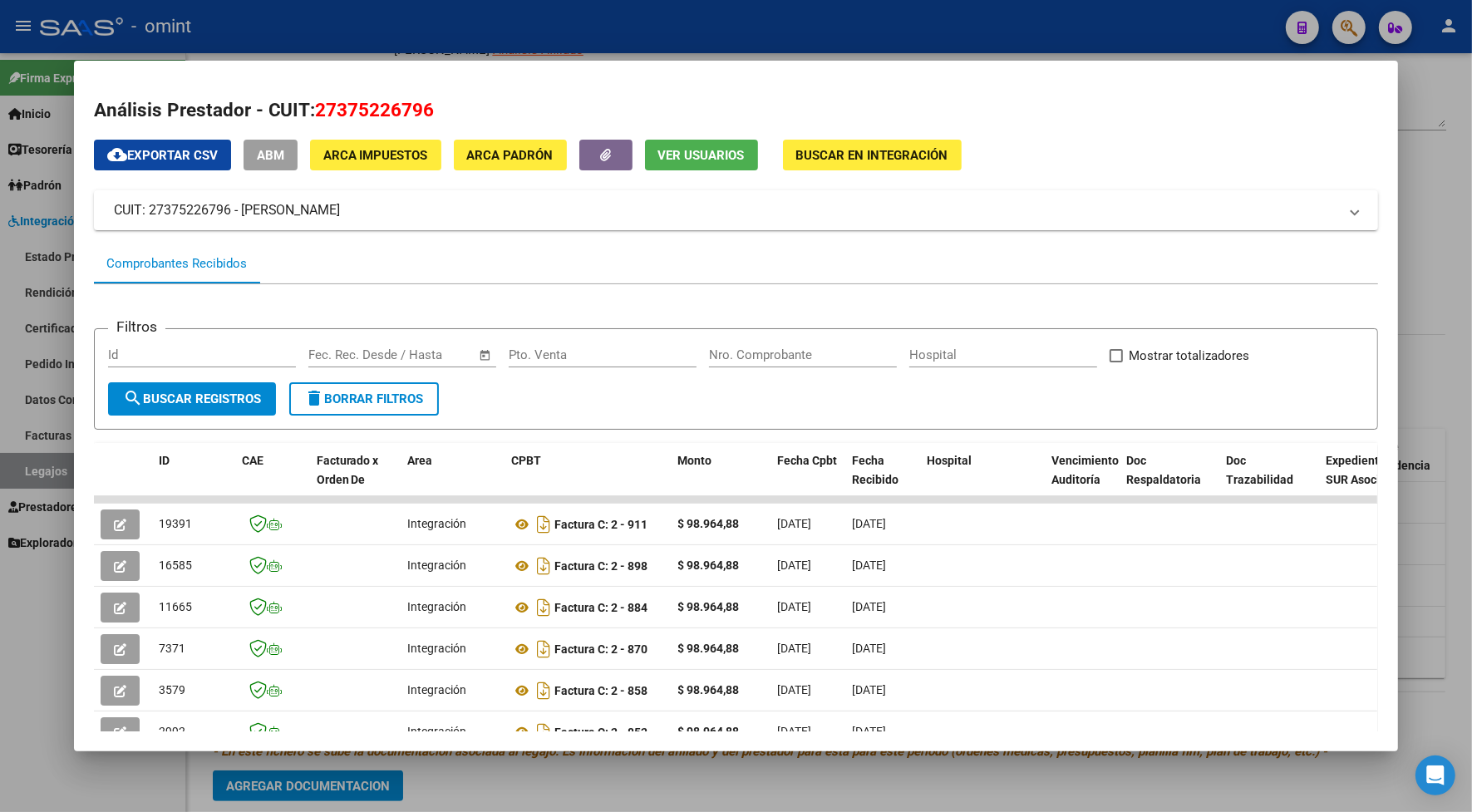
click at [414, 10] on div at bounding box center [736, 406] width 1472 height 812
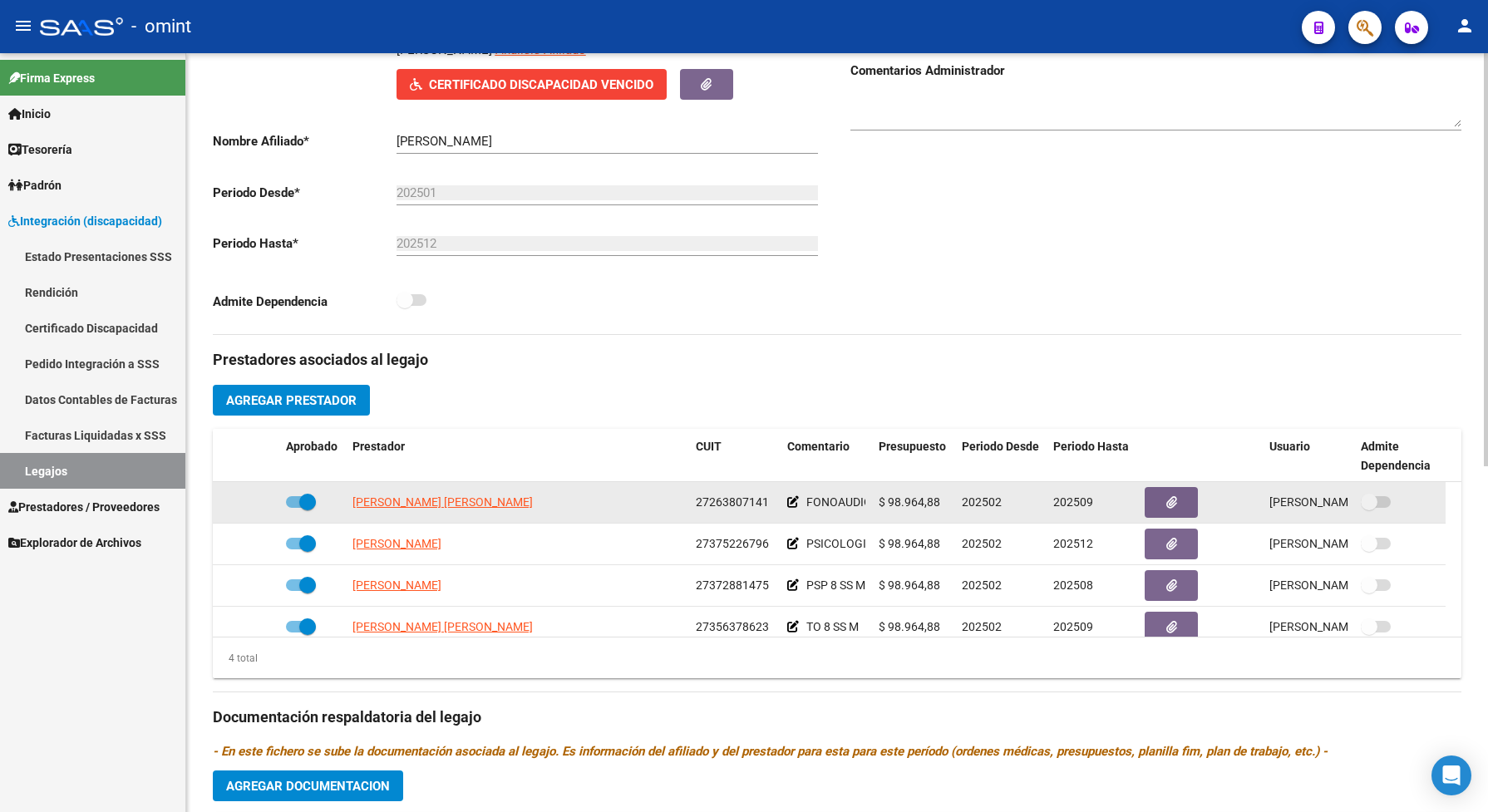
click at [388, 509] on span "[PERSON_NAME] [PERSON_NAME]" at bounding box center [442, 502] width 180 height 13
type textarea "27263807141"
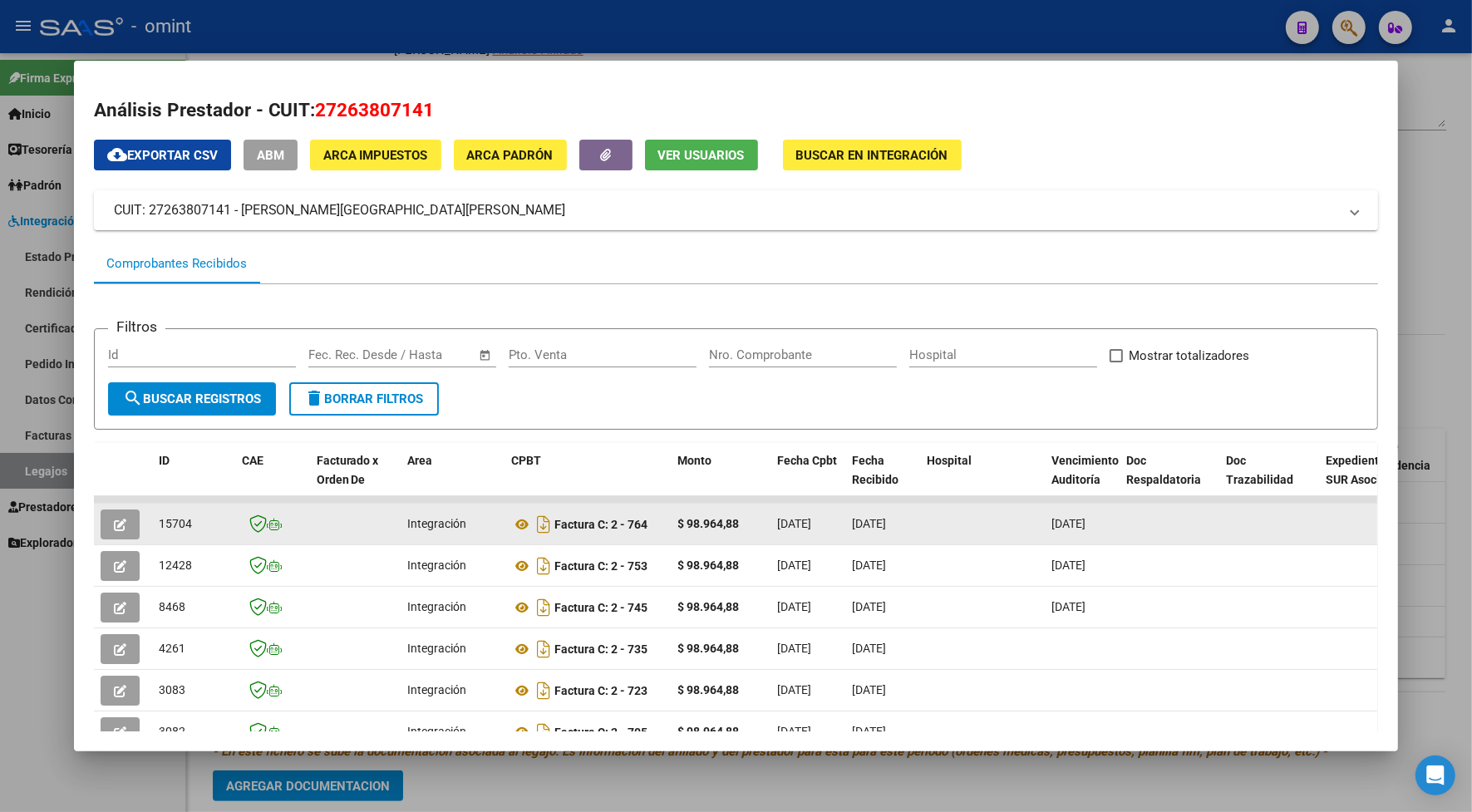
click at [118, 519] on icon "button" at bounding box center [120, 525] width 12 height 12
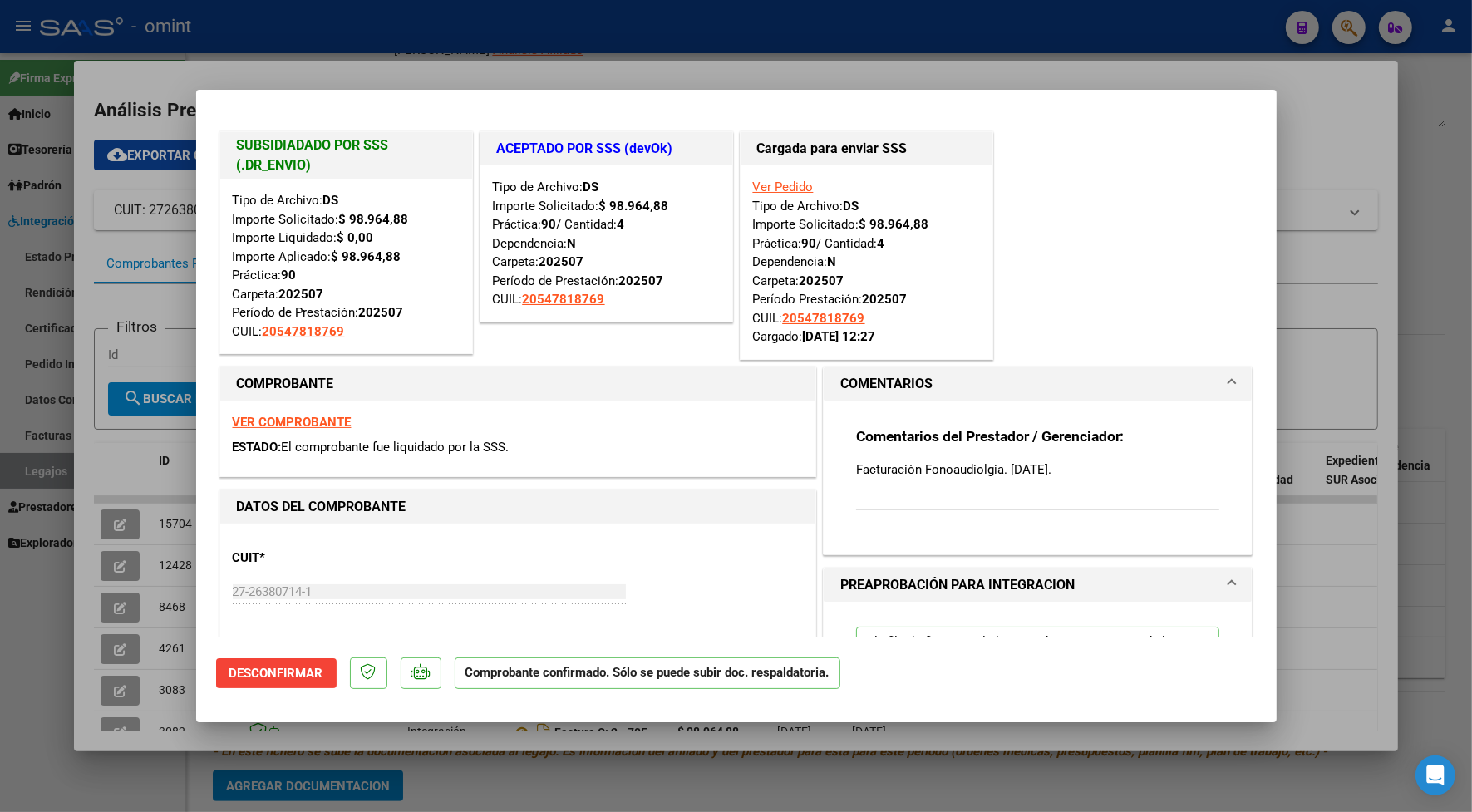
click at [308, 29] on div at bounding box center [736, 406] width 1472 height 812
type input "$ 0,00"
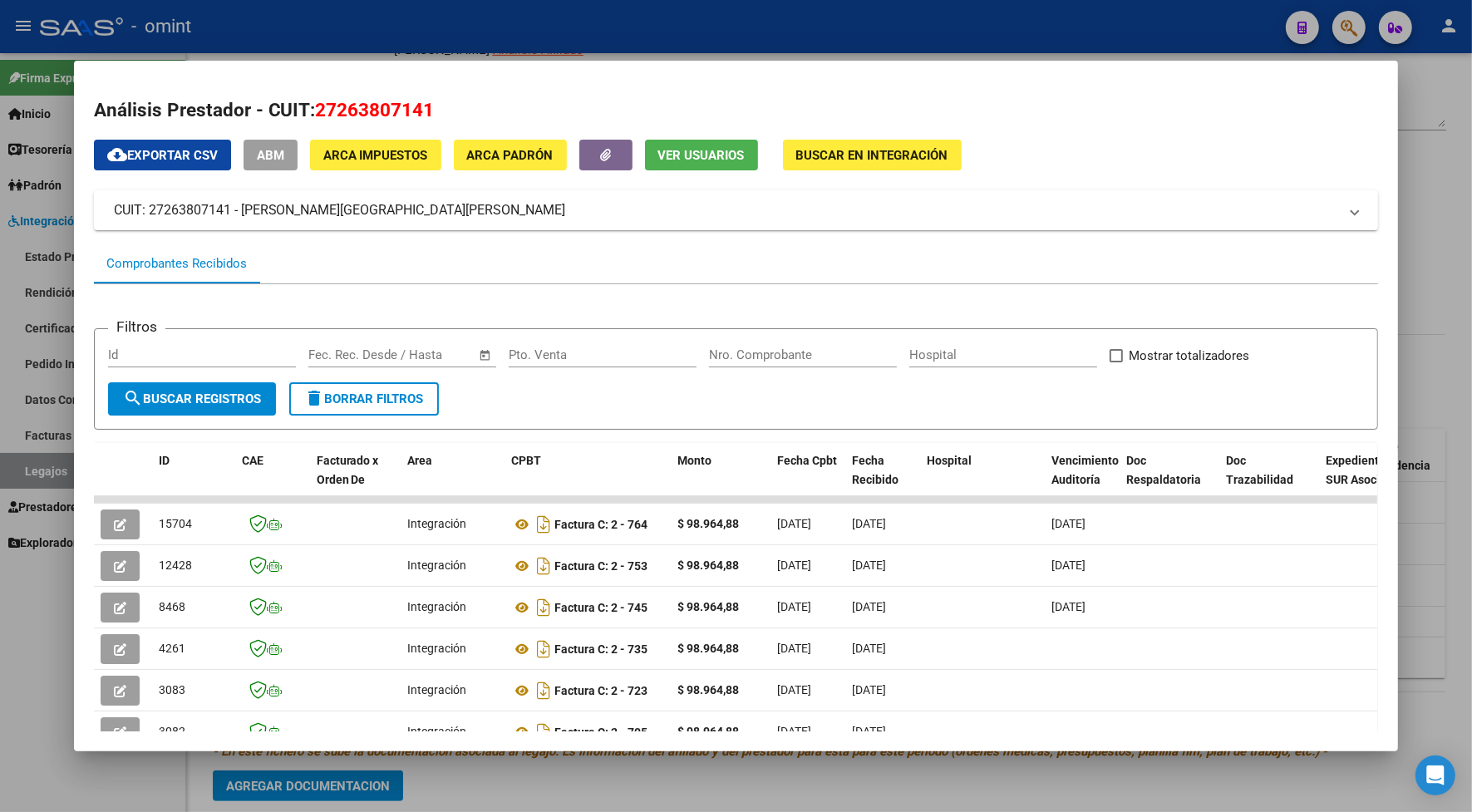
click at [380, 31] on div at bounding box center [736, 406] width 1472 height 812
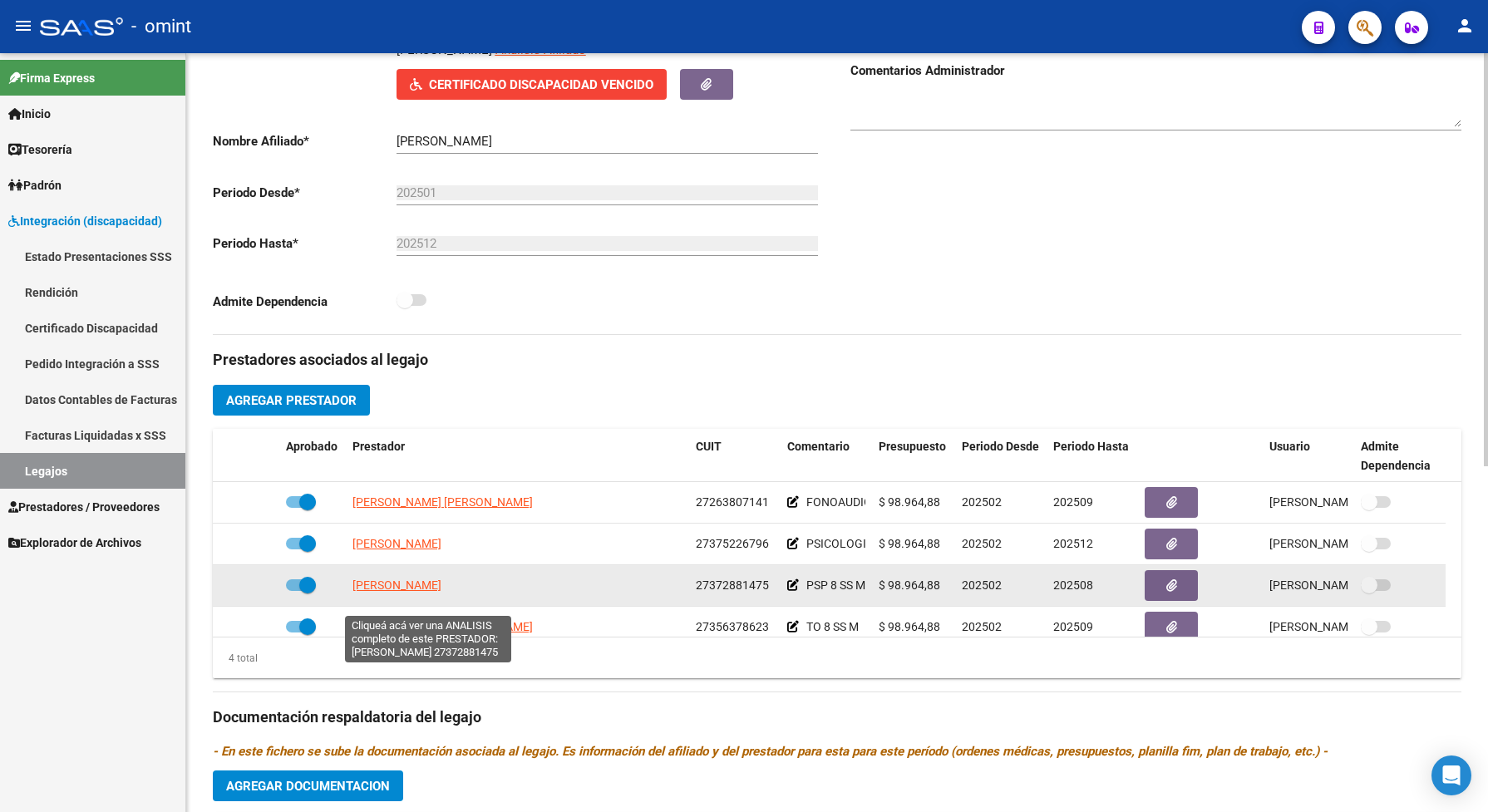
scroll to position [104, 0]
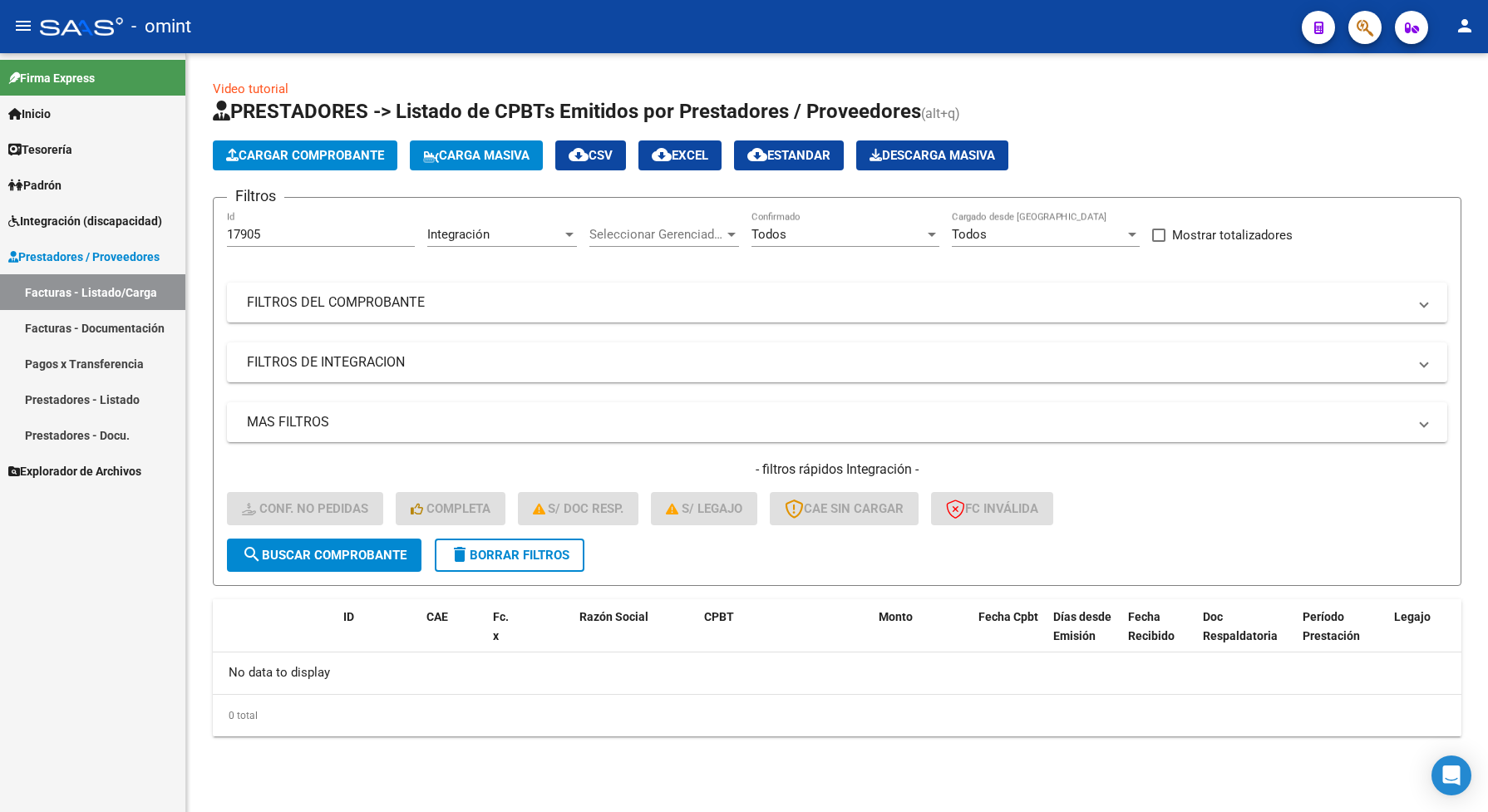
drag, startPoint x: 302, startPoint y: 219, endPoint x: 201, endPoint y: 219, distance: 101.0
click at [216, 238] on form "Filtros 17905 Id Integración Area Seleccionar Gerenciador Seleccionar Gerenciad…" at bounding box center [837, 391] width 1249 height 389
drag, startPoint x: 271, startPoint y: 230, endPoint x: 207, endPoint y: 221, distance: 64.6
click at [207, 221] on div "Video tutorial PRESTADORES -> Listado de CPBTs Emitidos por Prestadores / Prove…" at bounding box center [837, 421] width 1302 height 737
paste input "20268"
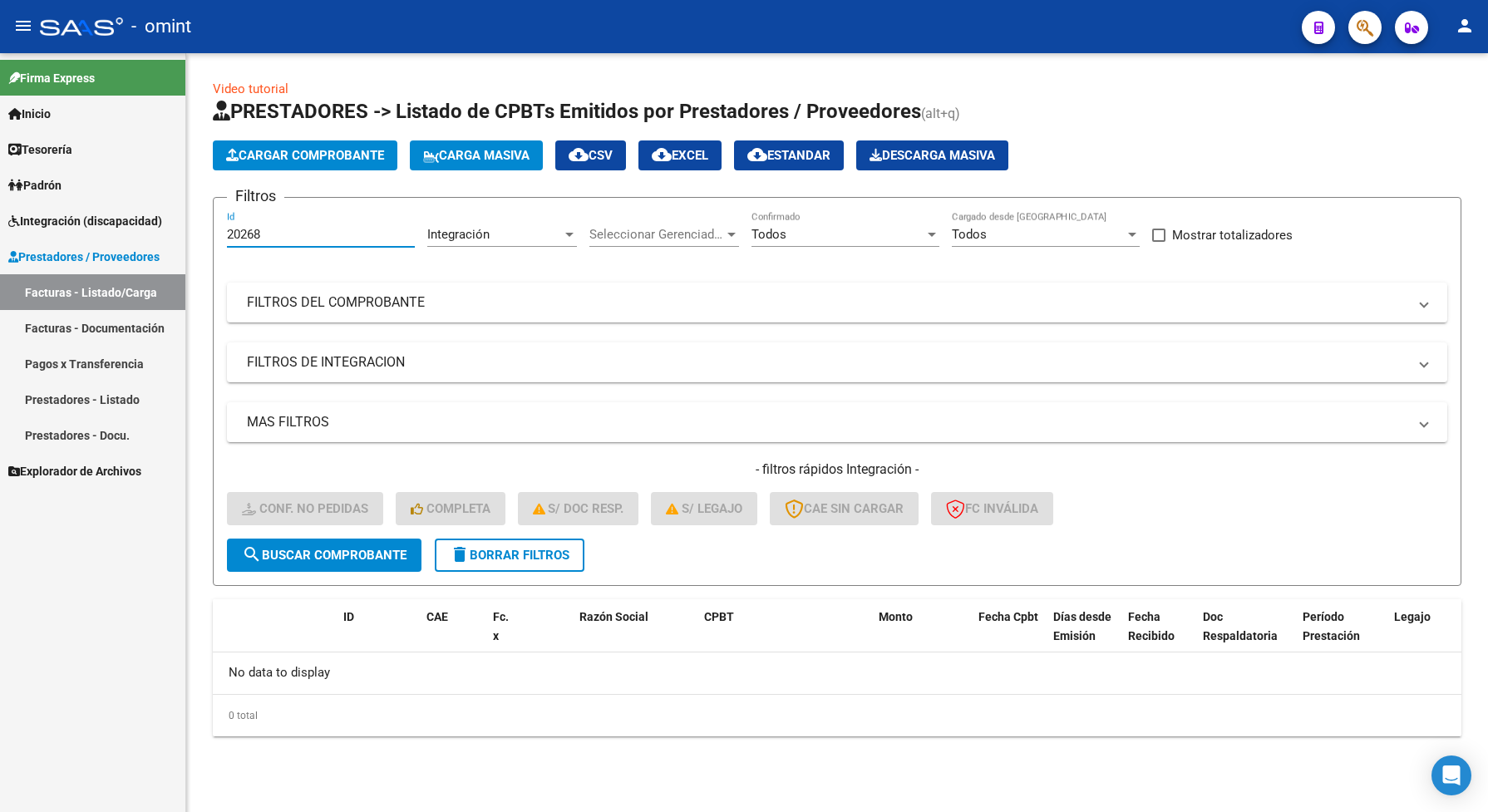
type input "20268"
click at [313, 548] on span "search Buscar Comprobante" at bounding box center [325, 555] width 165 height 15
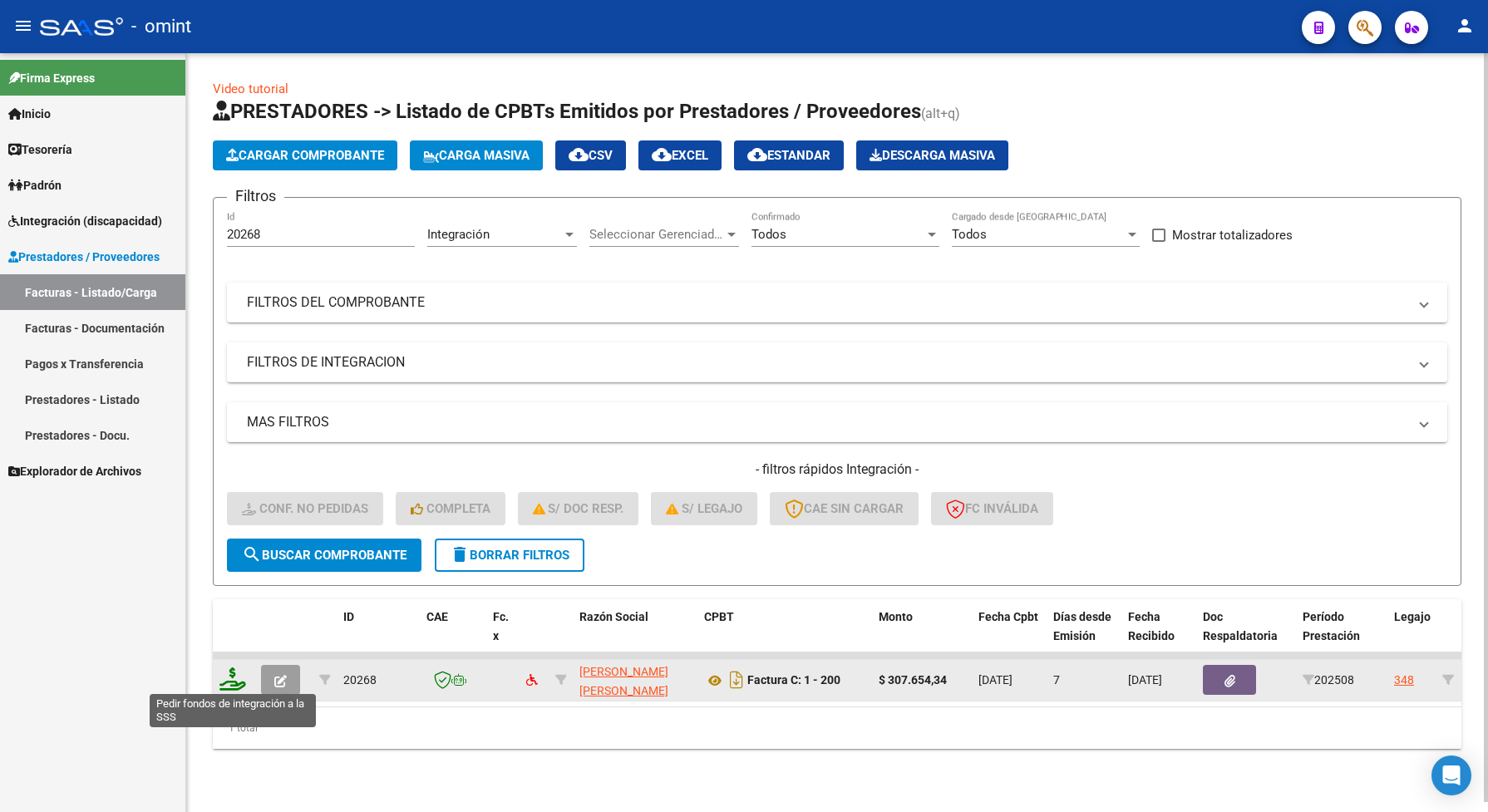
click at [229, 679] on icon at bounding box center [233, 679] width 27 height 23
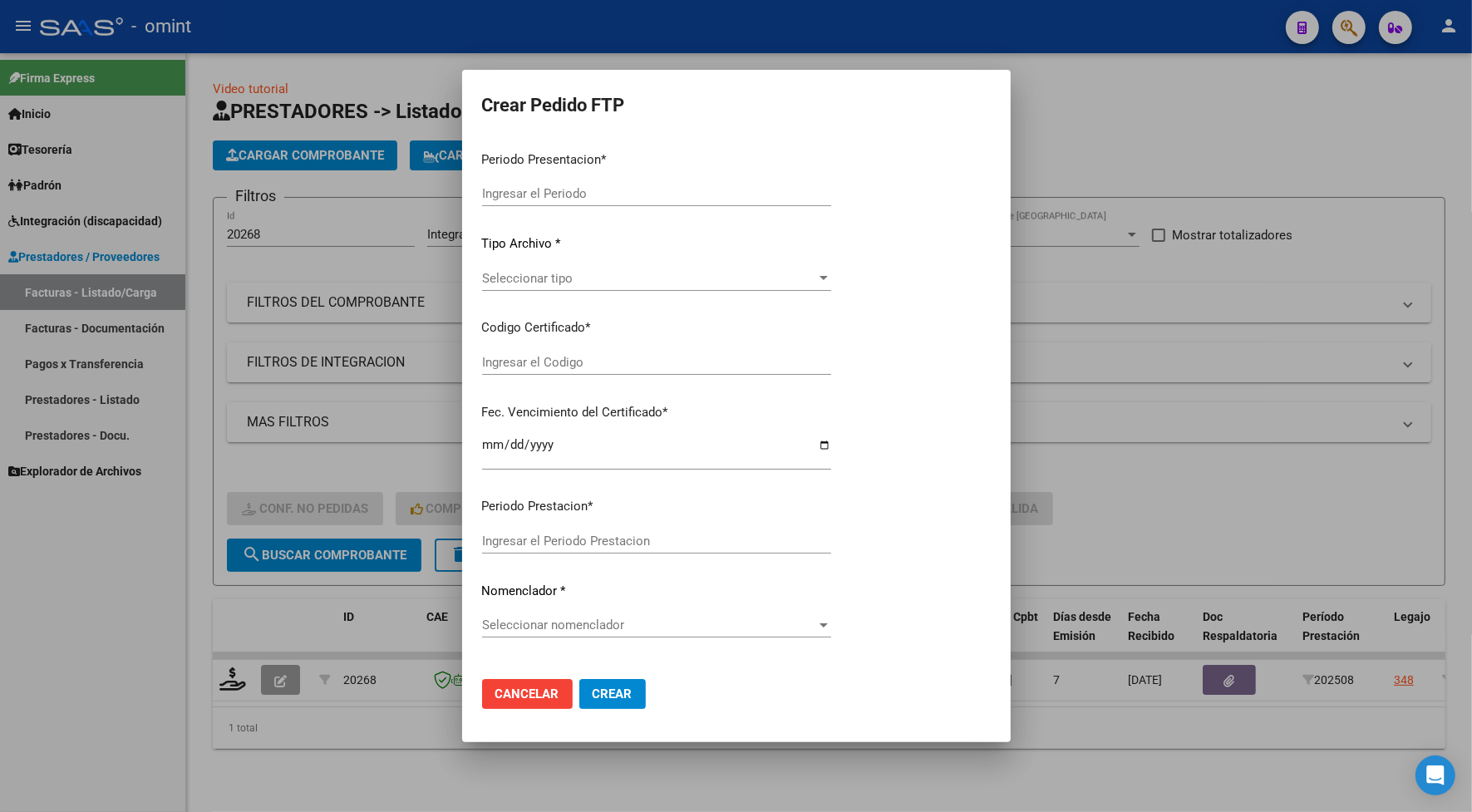
type input "202508"
type input "$ 307.654,34"
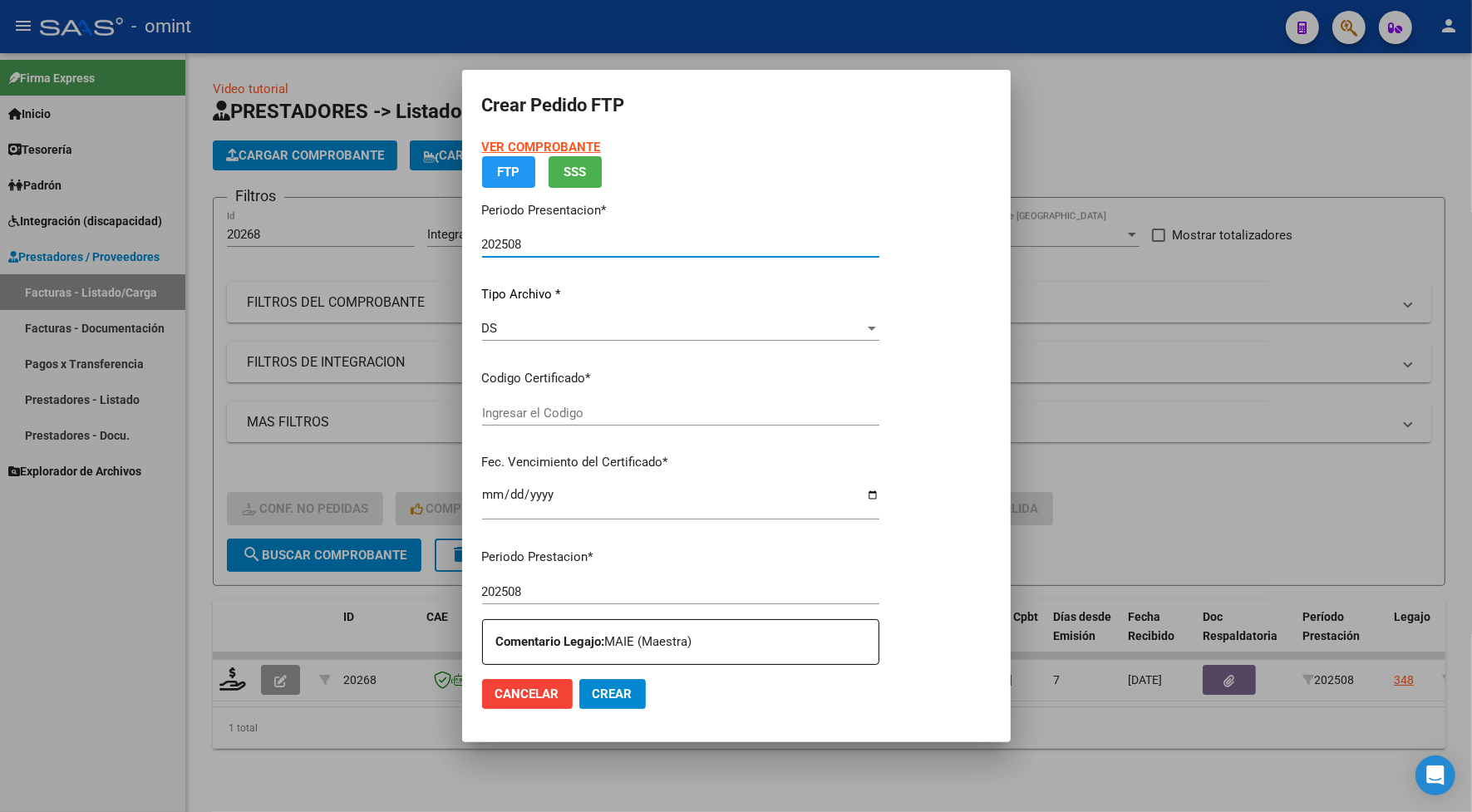
type input "7195620728"
type input "2027-06-23"
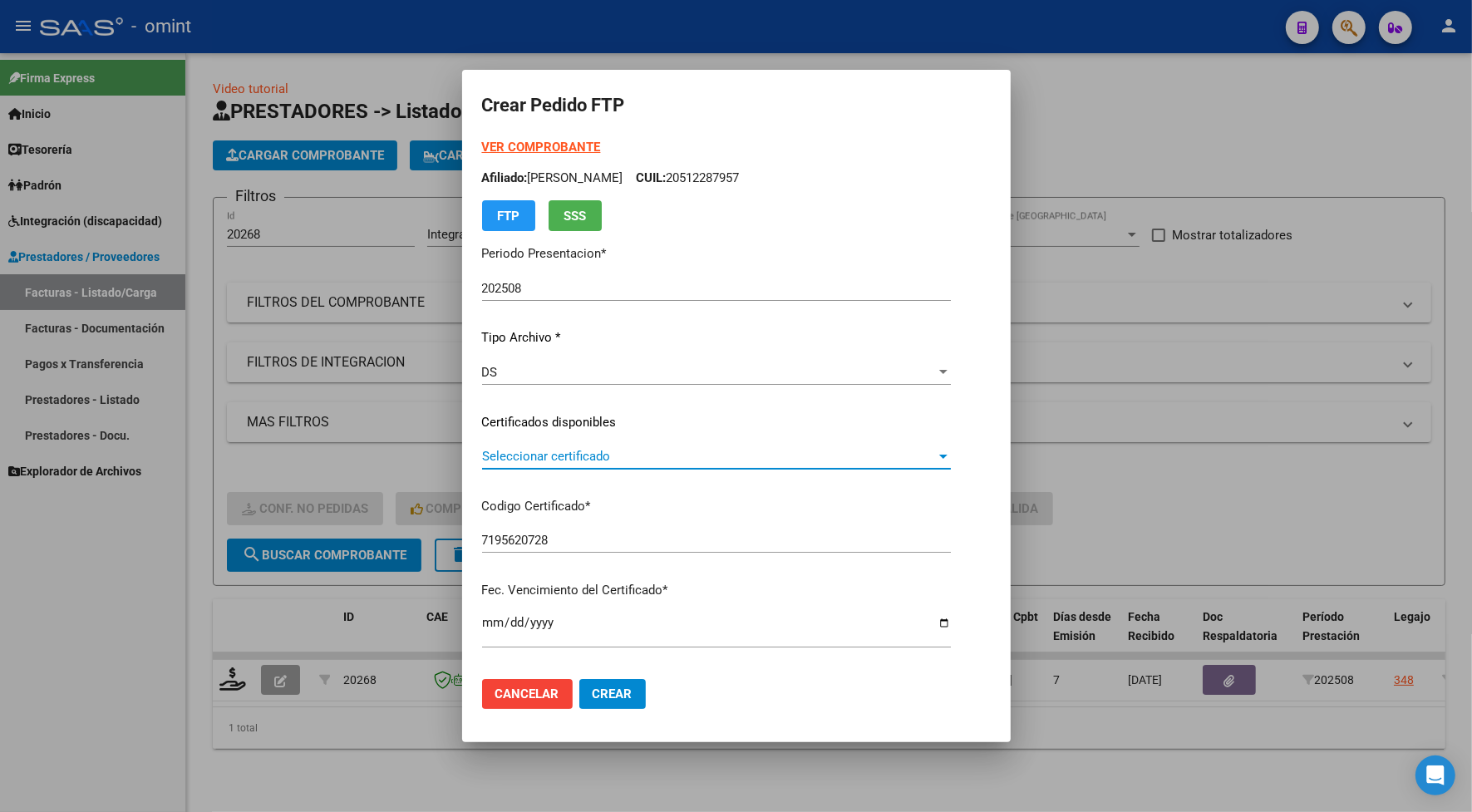
click at [497, 450] on span "Seleccionar certificado" at bounding box center [709, 456] width 454 height 15
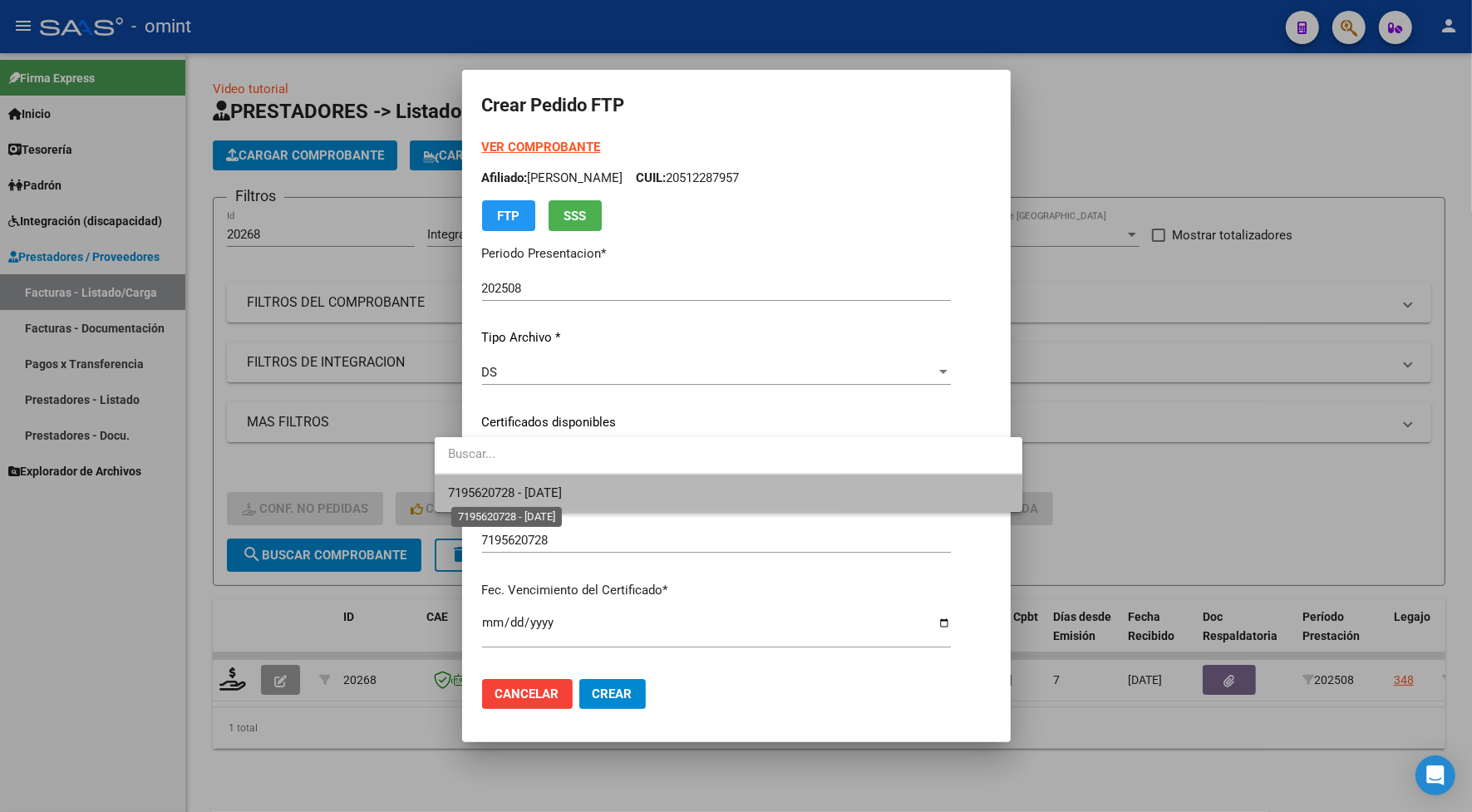
click at [508, 492] on span "7195620728 - 2027-06-23" at bounding box center [505, 493] width 114 height 15
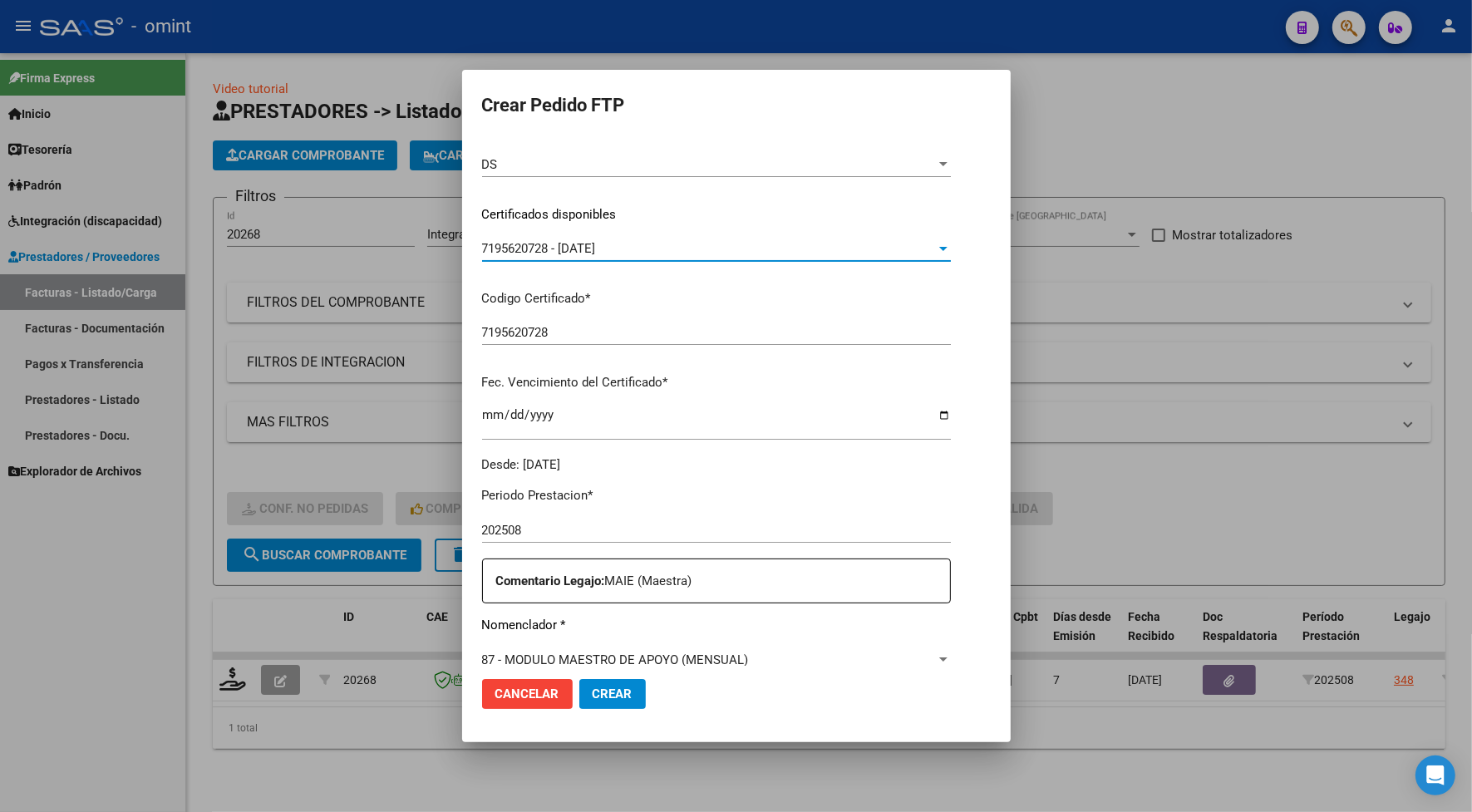
scroll to position [416, 0]
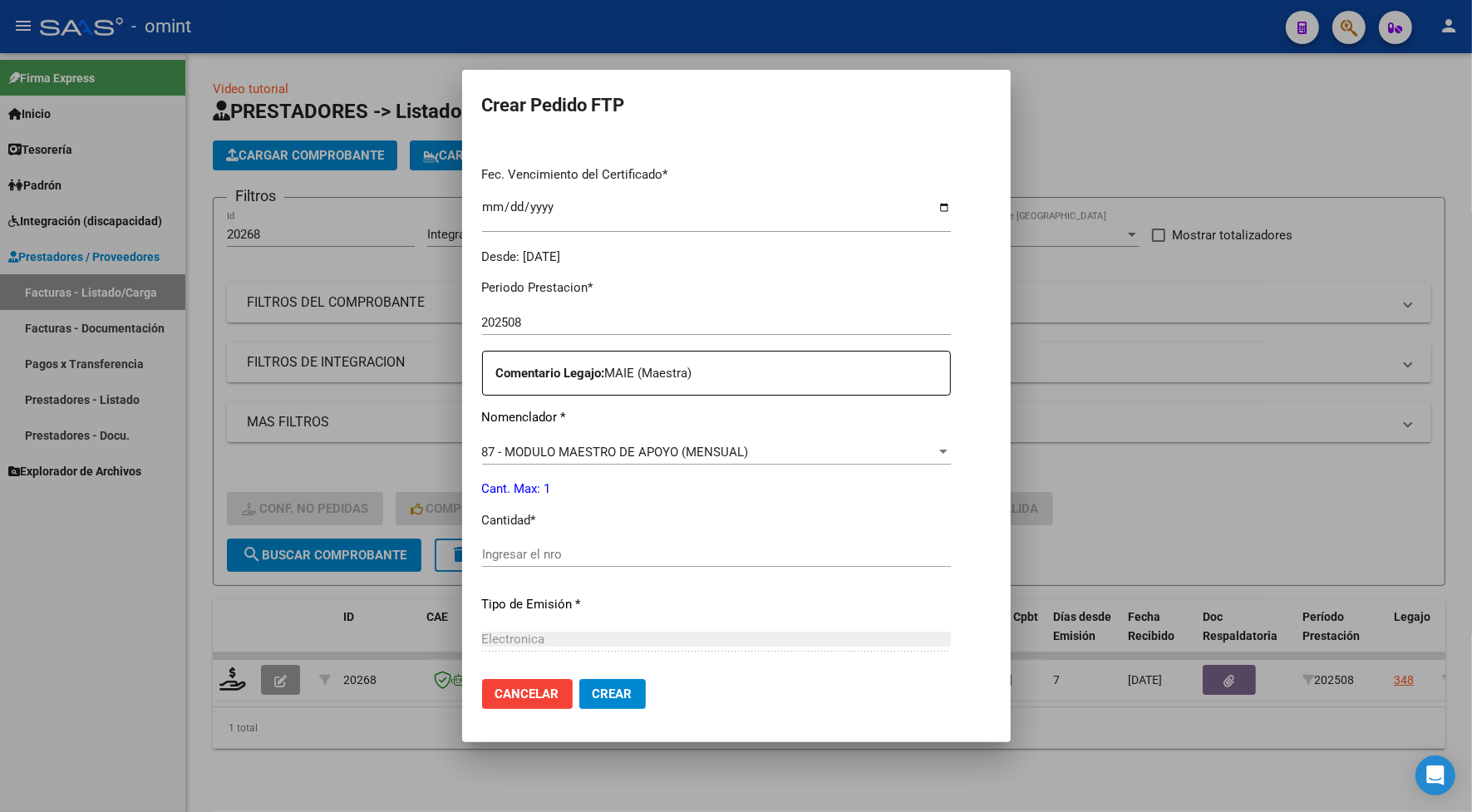
click at [500, 564] on div "Ingresar el nro" at bounding box center [716, 554] width 469 height 25
type input "1"
click at [575, 677] on mat-dialog-actions "Cancelar Crear" at bounding box center [737, 694] width 509 height 57
click at [599, 699] on span "Crear" at bounding box center [612, 693] width 40 height 15
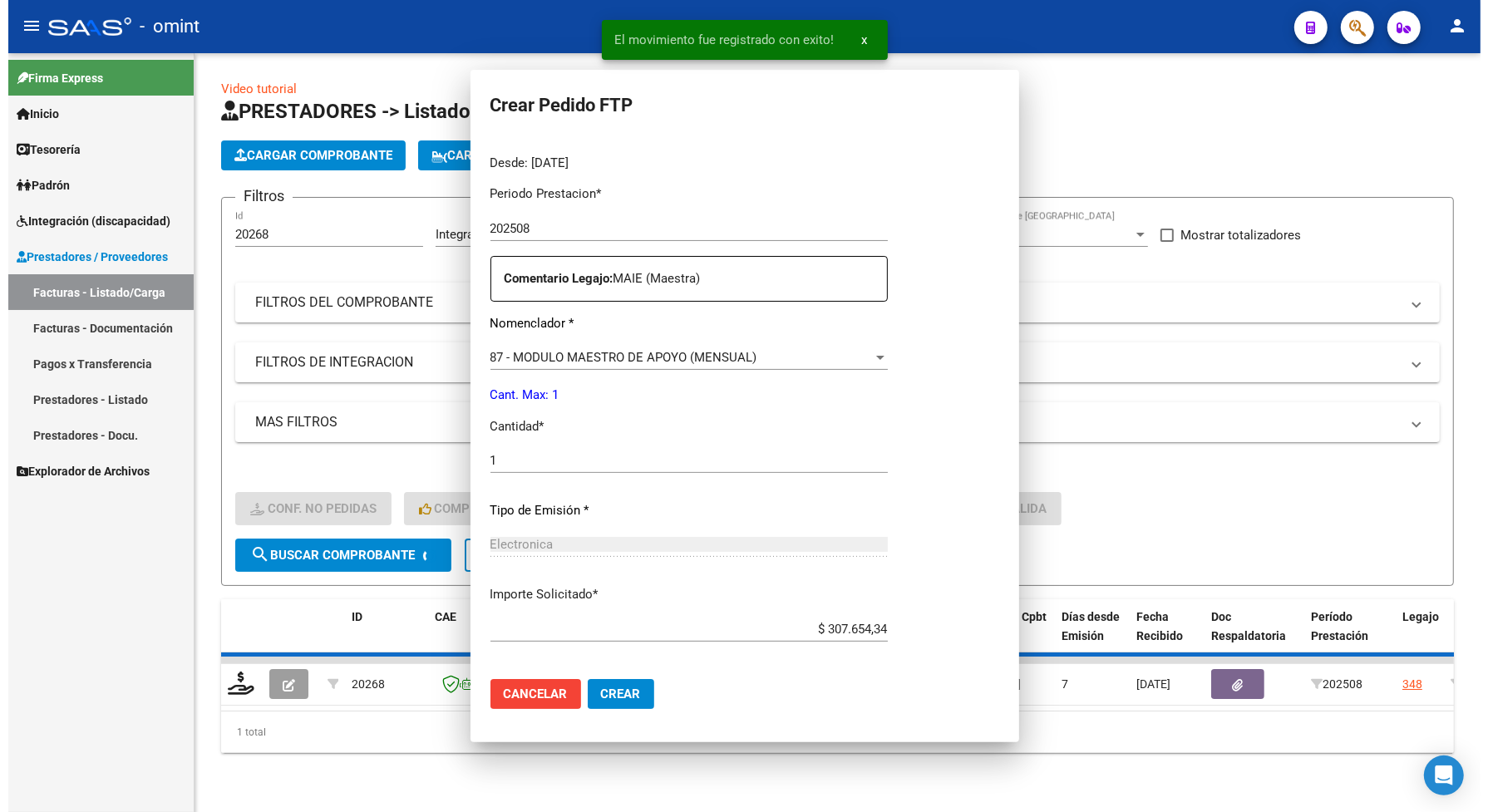
scroll to position [322, 0]
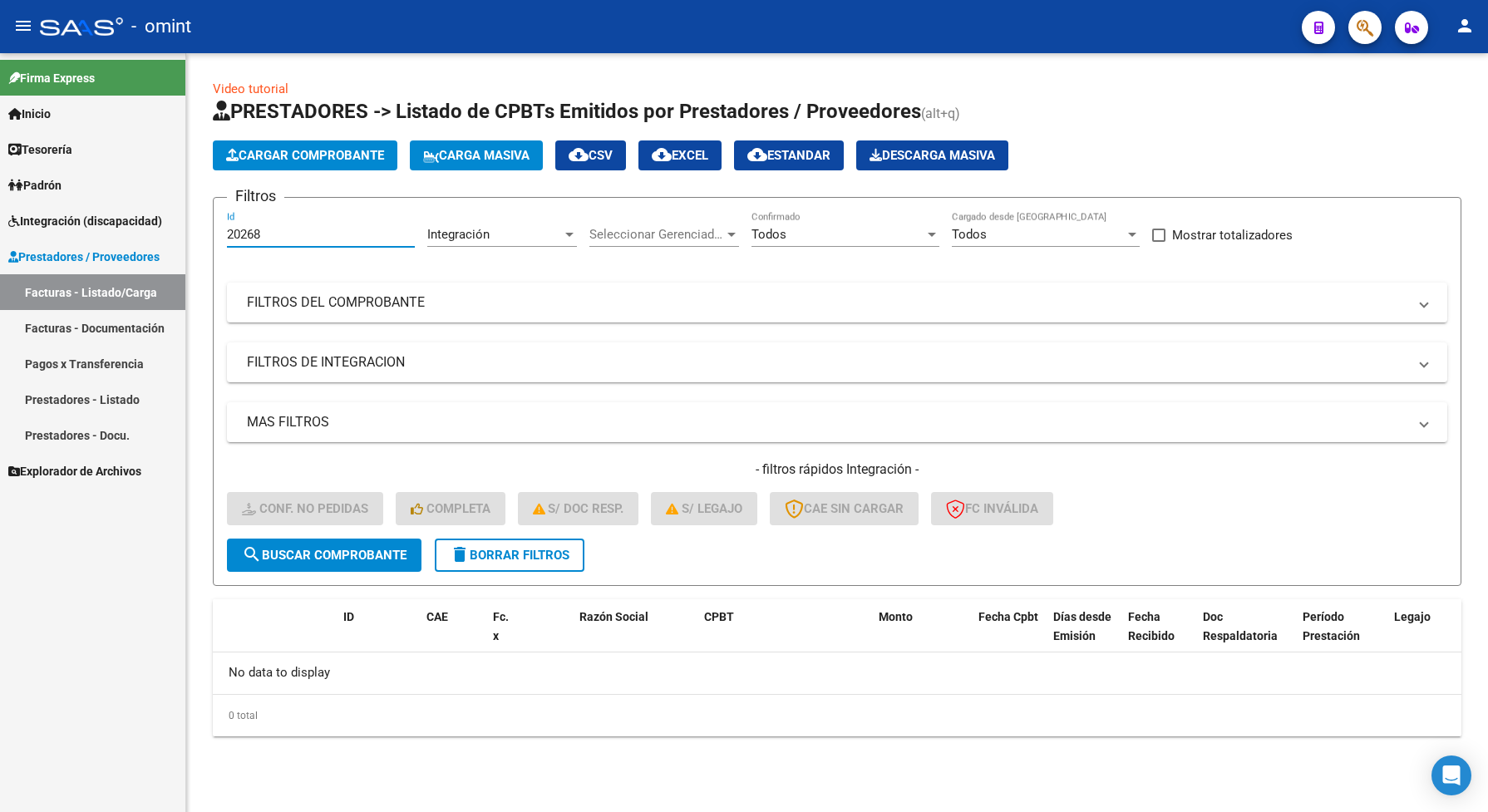
drag, startPoint x: 276, startPoint y: 234, endPoint x: 208, endPoint y: 246, distance: 69.1
click at [208, 246] on div "Video tutorial PRESTADORES -> Listado de CPBTs Emitidos por Prestadores / Prove…" at bounding box center [837, 421] width 1302 height 737
paste input "19593"
click at [412, 559] on button "search Buscar Comprobante" at bounding box center [324, 556] width 194 height 34
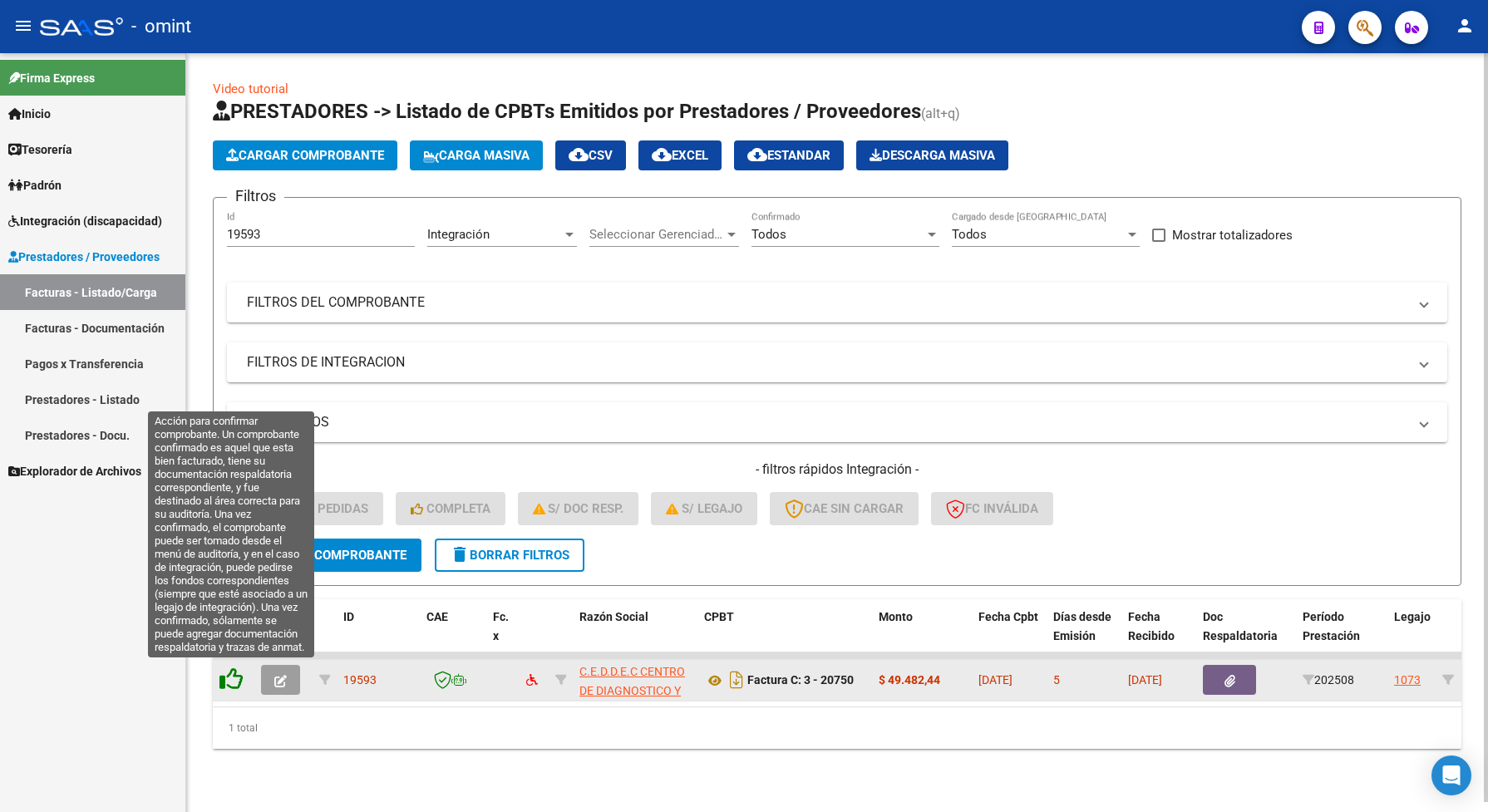
click at [231, 672] on icon at bounding box center [231, 679] width 23 height 23
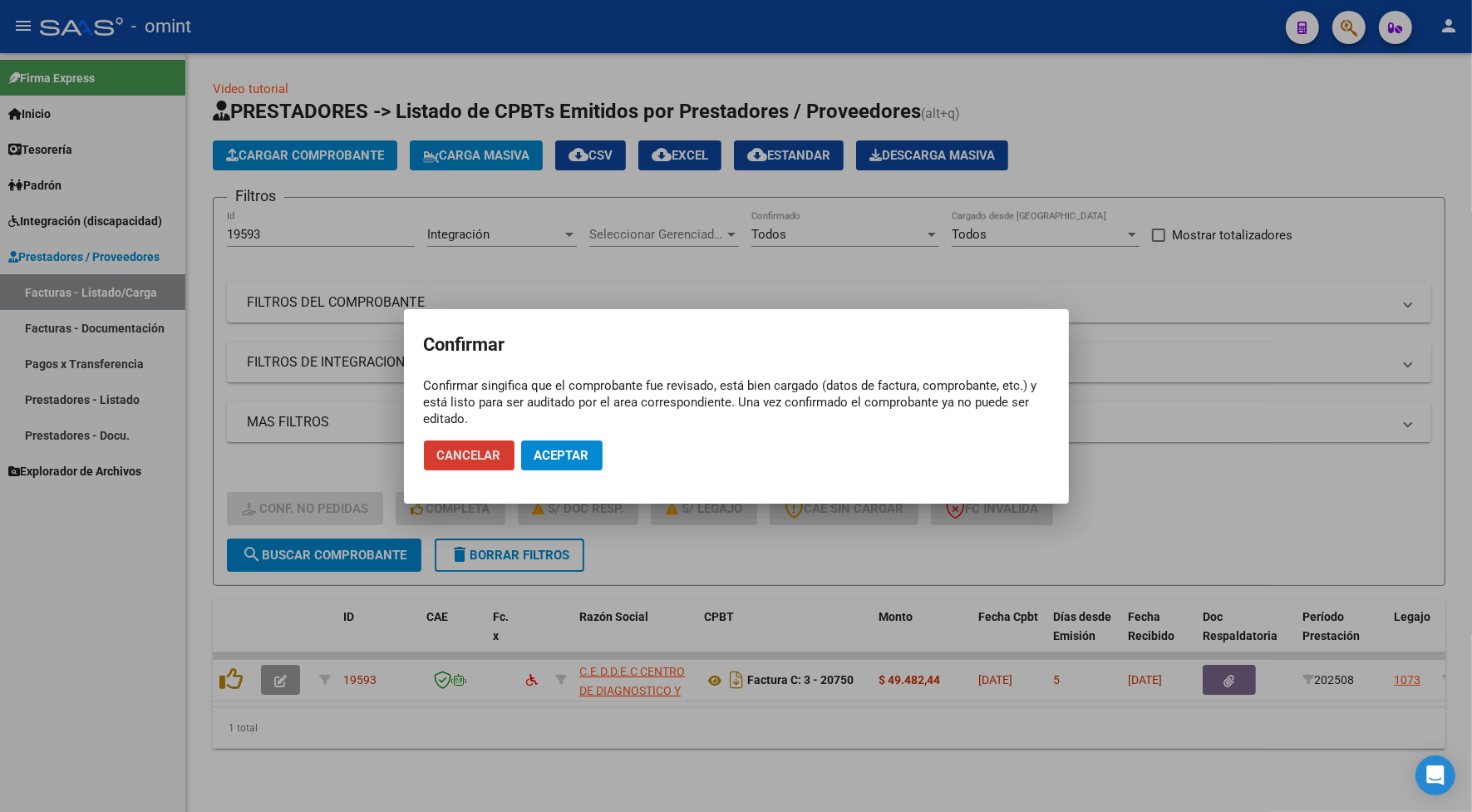
click at [467, 490] on mat-dialog-container "Confirmar Confirmar singifica que el comprobante fue revisado, está bien cargad…" at bounding box center [737, 406] width 665 height 194
click at [478, 454] on span "Cancelar" at bounding box center [469, 455] width 64 height 15
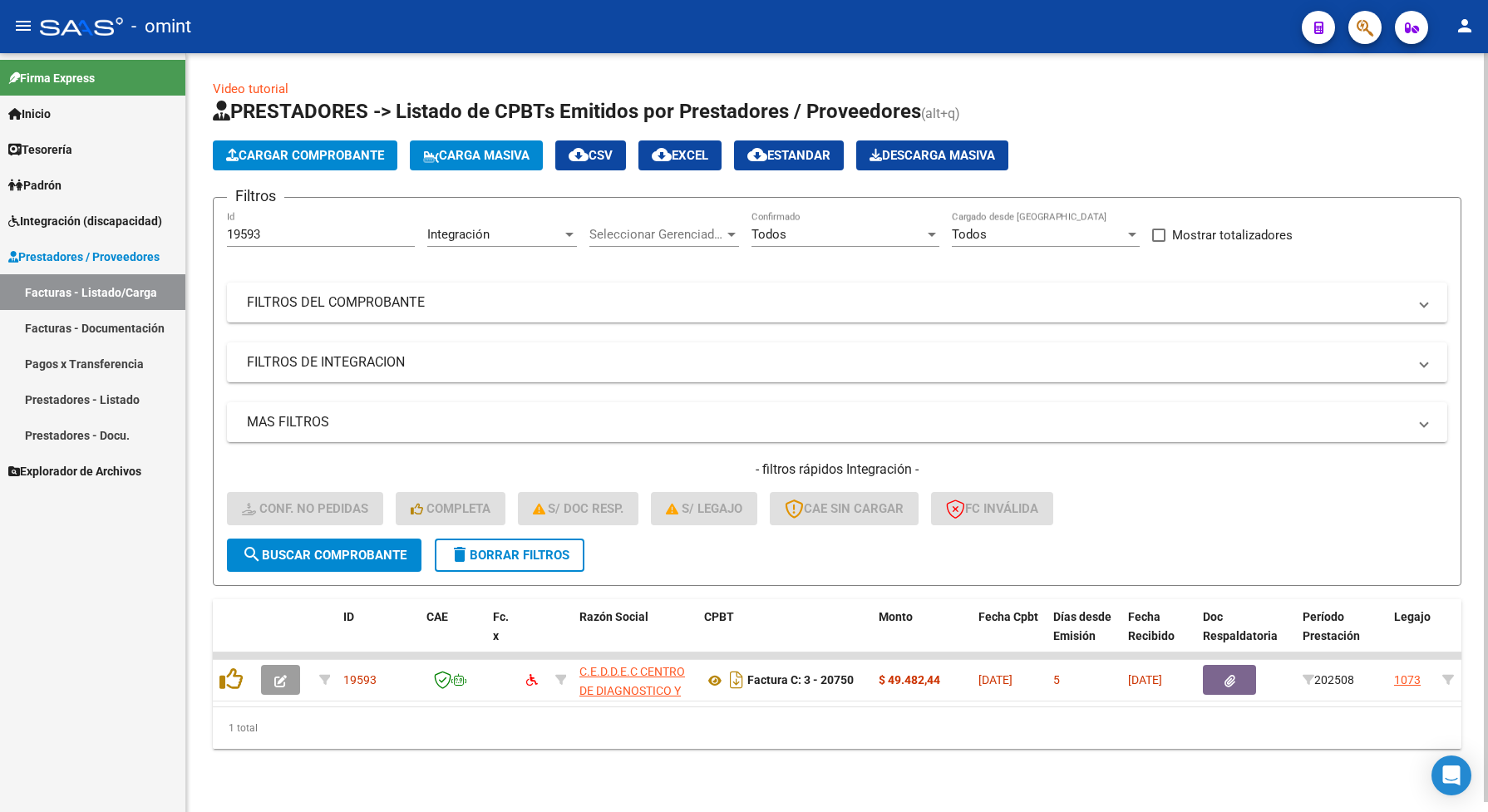
drag, startPoint x: 591, startPoint y: 703, endPoint x: 858, endPoint y: 748, distance: 270.8
click at [858, 748] on div "ID CAE Fc. x Razón Social CPBT Monto Fecha Cpbt Días desde Emisión Fecha Recibi…" at bounding box center [837, 674] width 1249 height 150
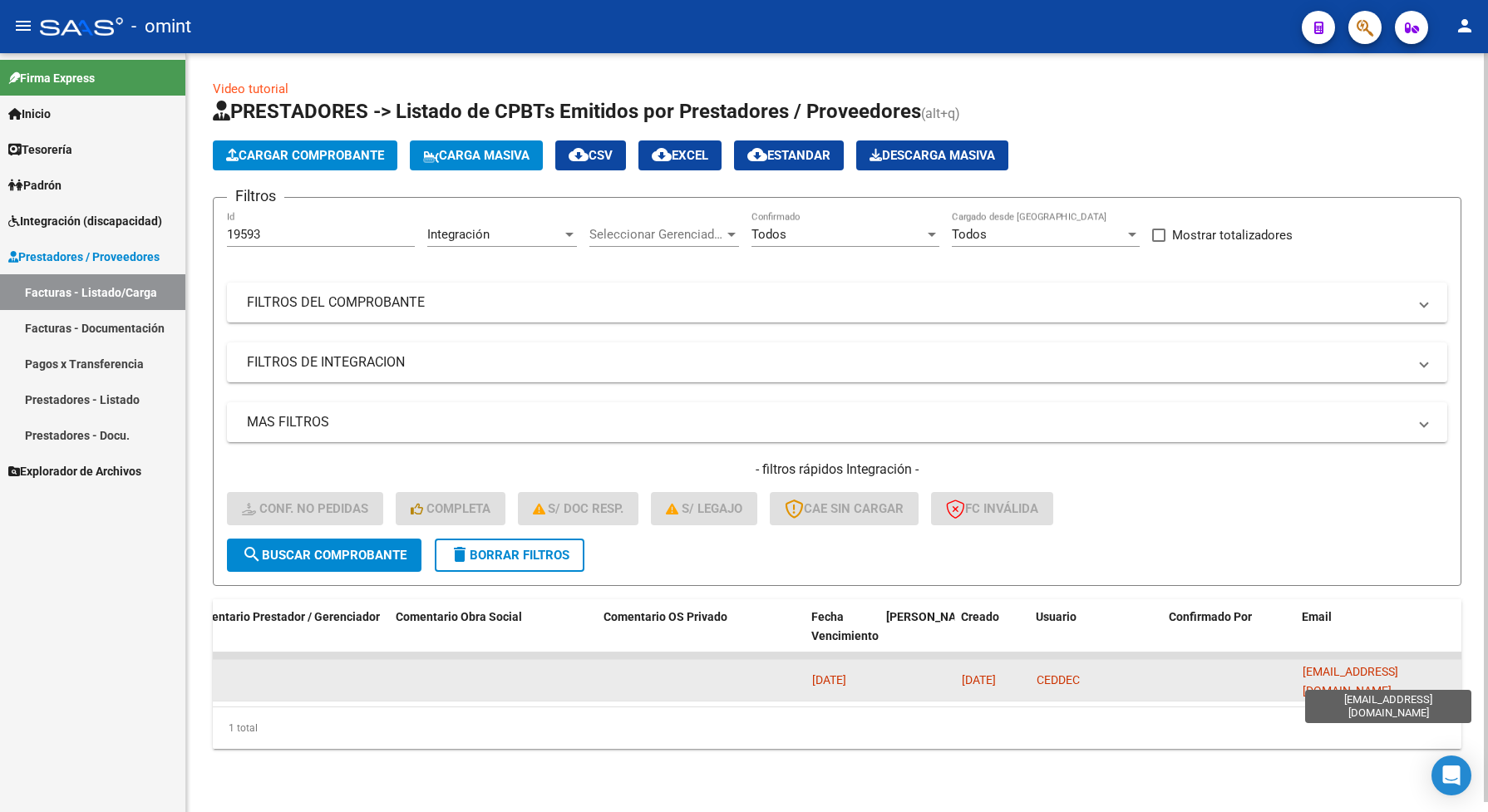
scroll to position [0, 9]
drag, startPoint x: 1301, startPoint y: 678, endPoint x: 1453, endPoint y: 678, distance: 152.0
click at [1398, 678] on span "[EMAIL_ADDRESS][DOMAIN_NAME]" at bounding box center [1351, 681] width 96 height 33
drag, startPoint x: 1453, startPoint y: 678, endPoint x: 1421, endPoint y: 675, distance: 32.1
copy span "[EMAIL_ADDRESS][DOMAIN_NAME]"
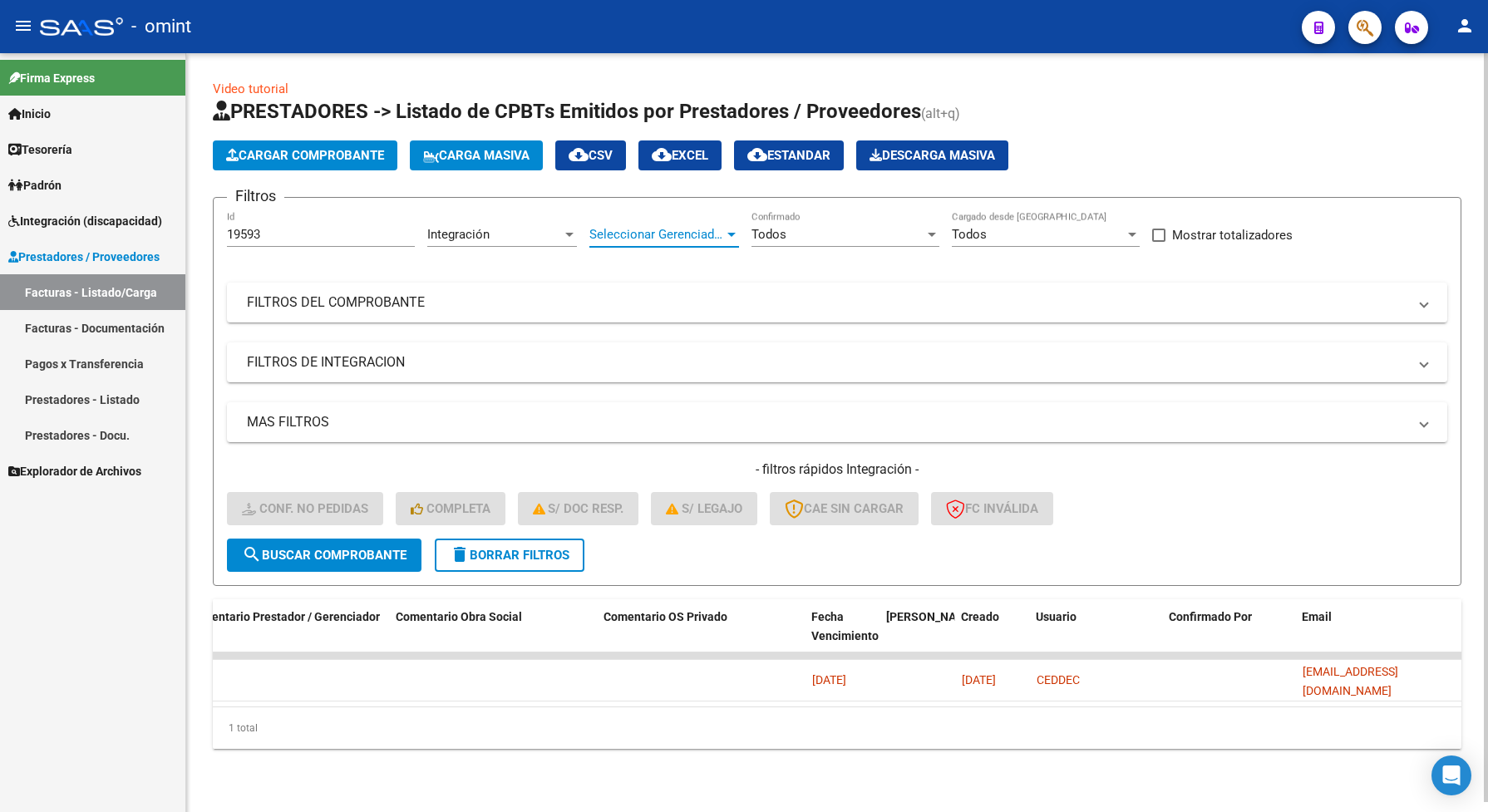
click at [624, 229] on span "Seleccionar Gerenciador" at bounding box center [657, 234] width 135 height 15
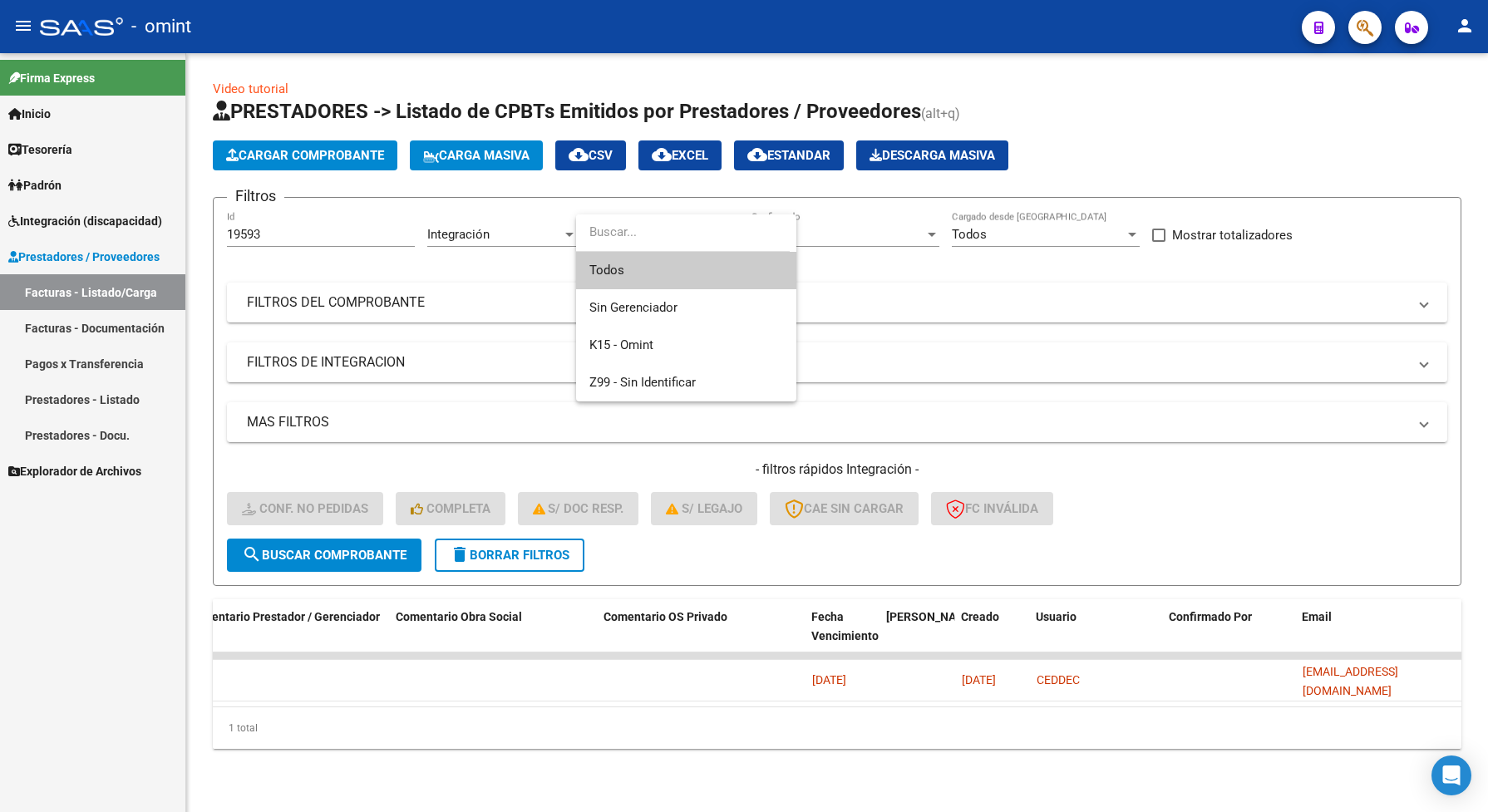
drag, startPoint x: 269, startPoint y: 229, endPoint x: 222, endPoint y: 241, distance: 48.5
click at [222, 241] on div at bounding box center [744, 406] width 1488 height 812
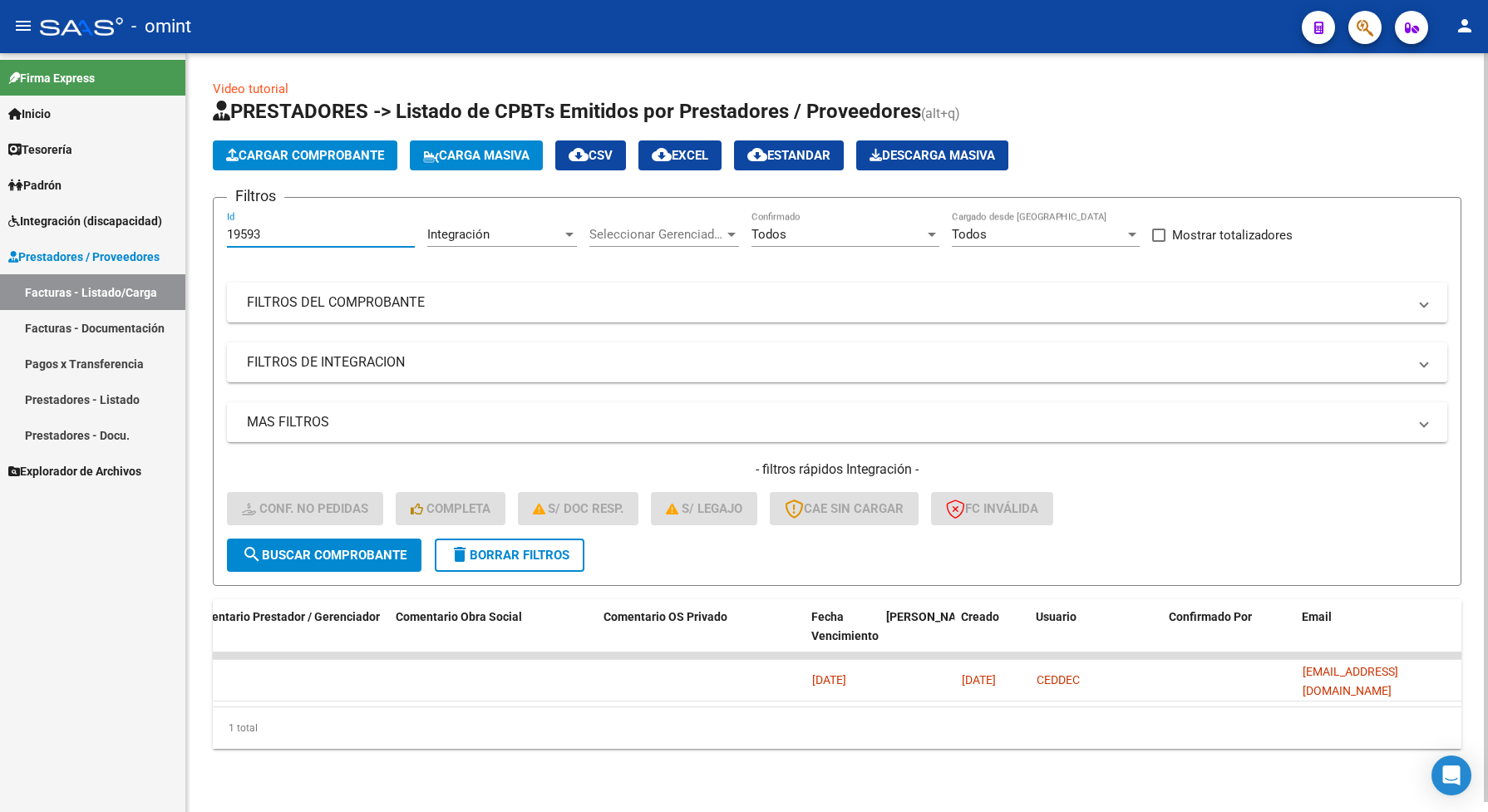
drag, startPoint x: 268, startPoint y: 237, endPoint x: 213, endPoint y: 233, distance: 55.1
click at [214, 237] on form "Filtros 19593 Id Integración Area Seleccionar Gerenciador Seleccionar Gerenciad…" at bounding box center [837, 391] width 1249 height 389
paste input "391"
type input "19391"
click at [355, 548] on span "search Buscar Comprobante" at bounding box center [325, 555] width 165 height 15
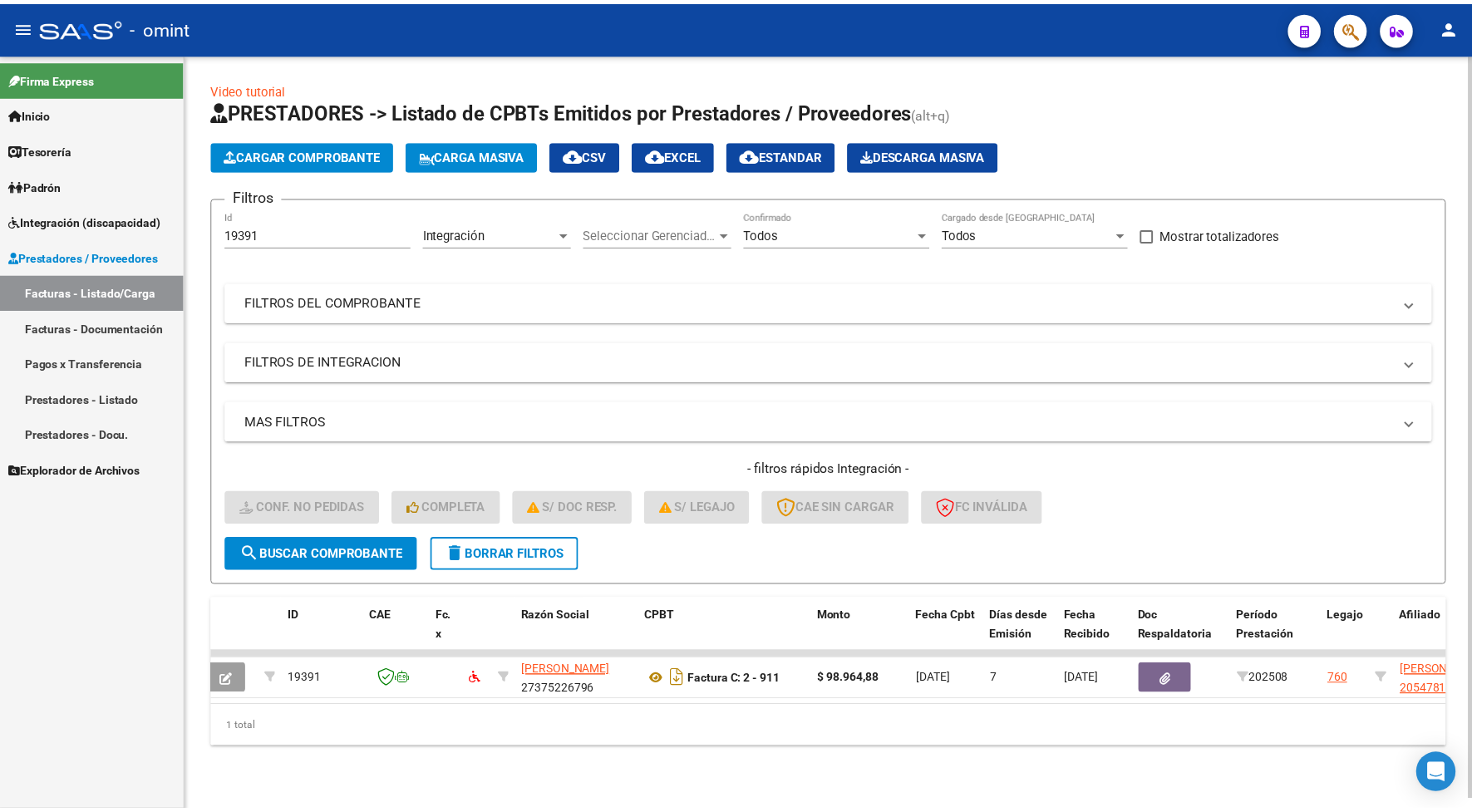
scroll to position [0, 0]
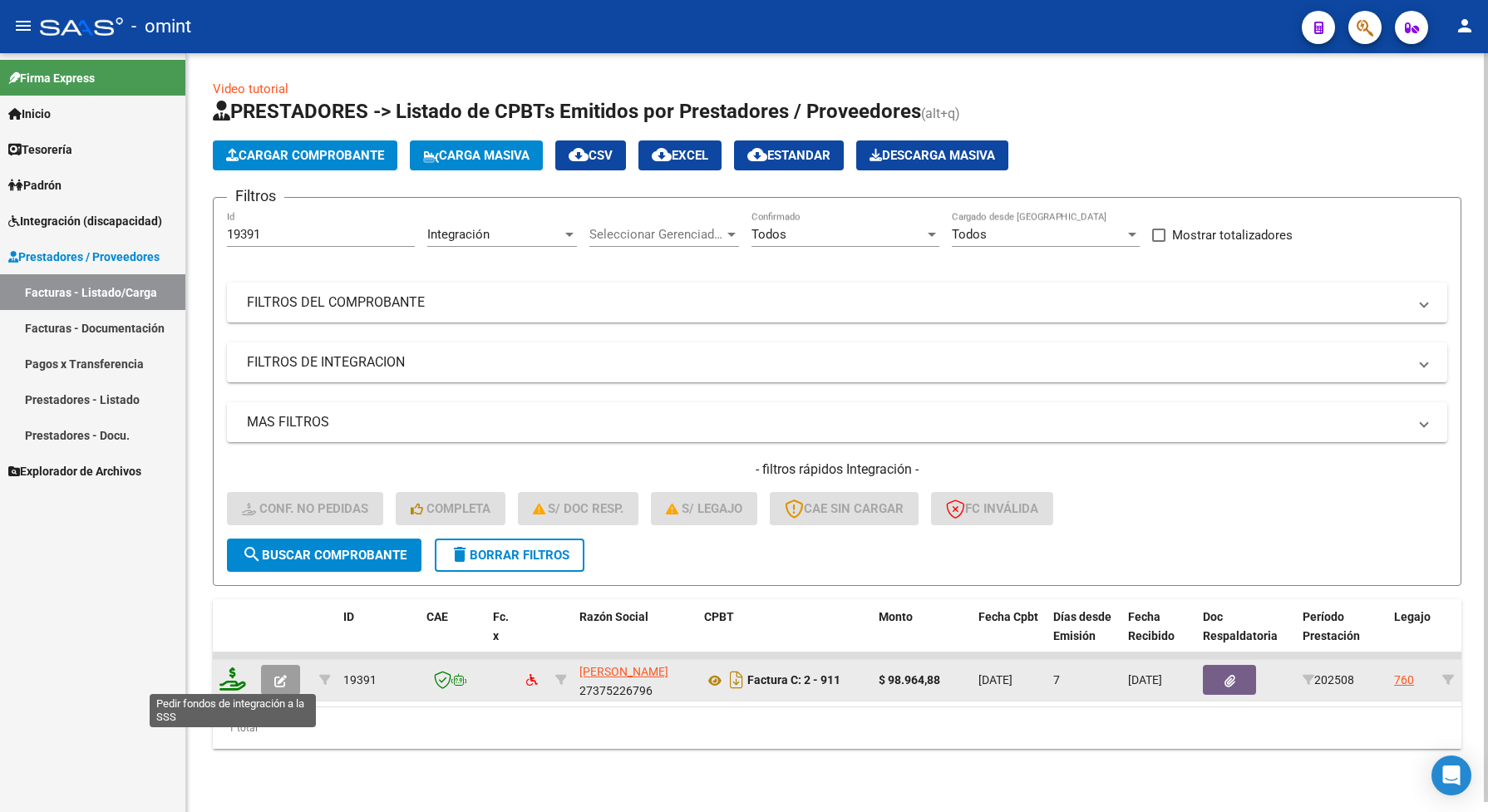
click at [231, 670] on icon at bounding box center [233, 679] width 27 height 23
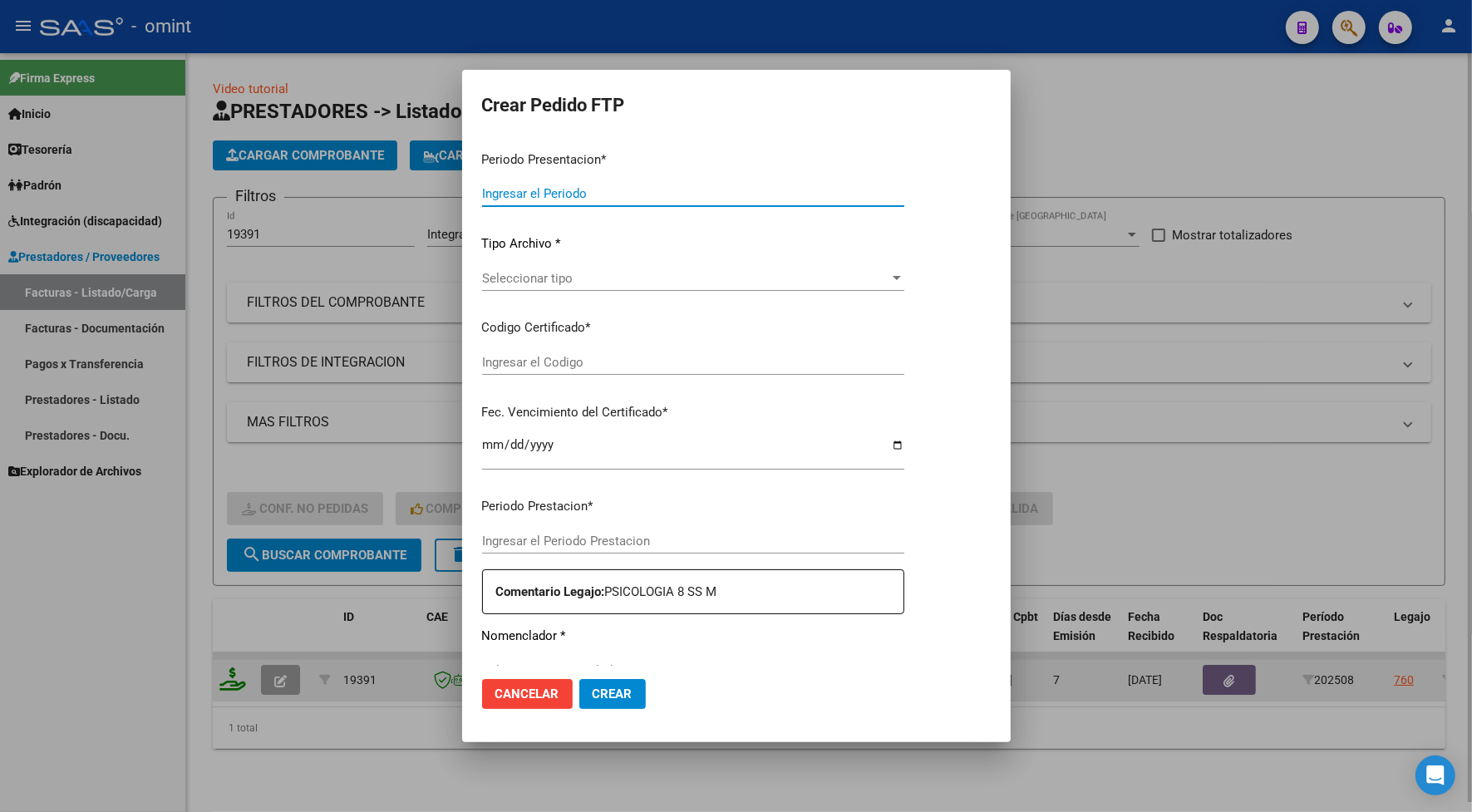
type input "202508"
type input "$ 98.964,88"
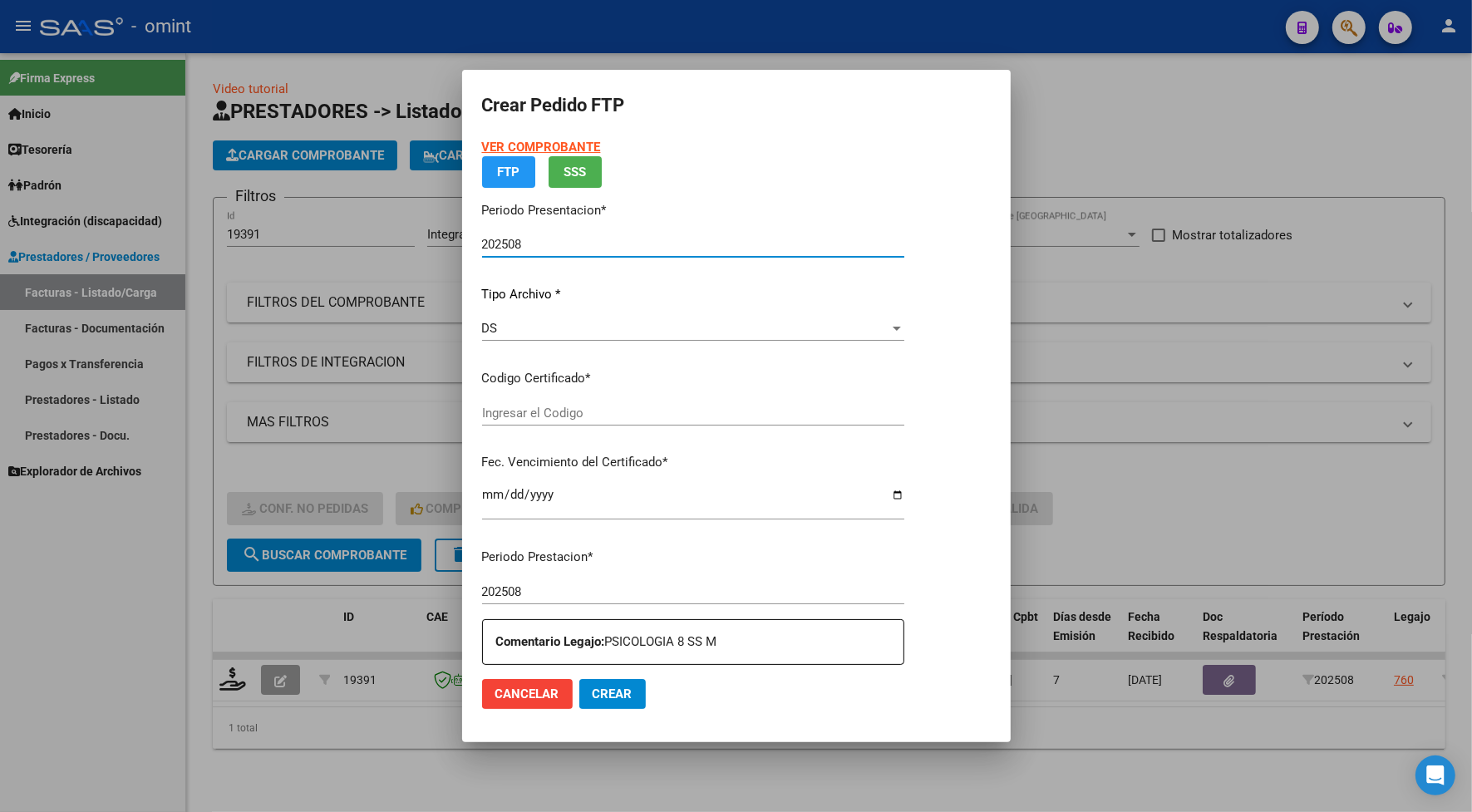
type input "6962221504"
type input "2024-09-30"
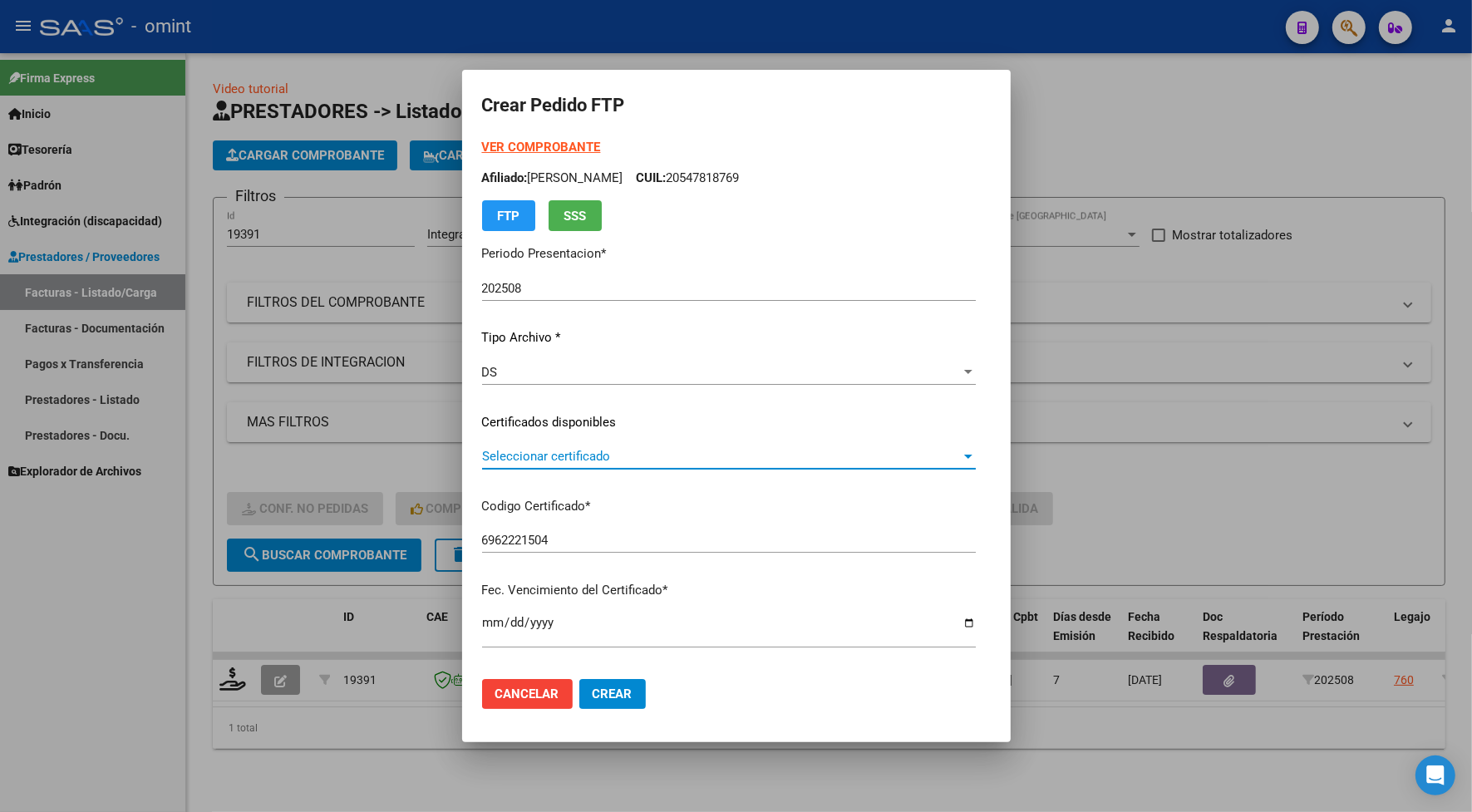
click at [515, 457] on span "Seleccionar certificado" at bounding box center [722, 456] width 479 height 15
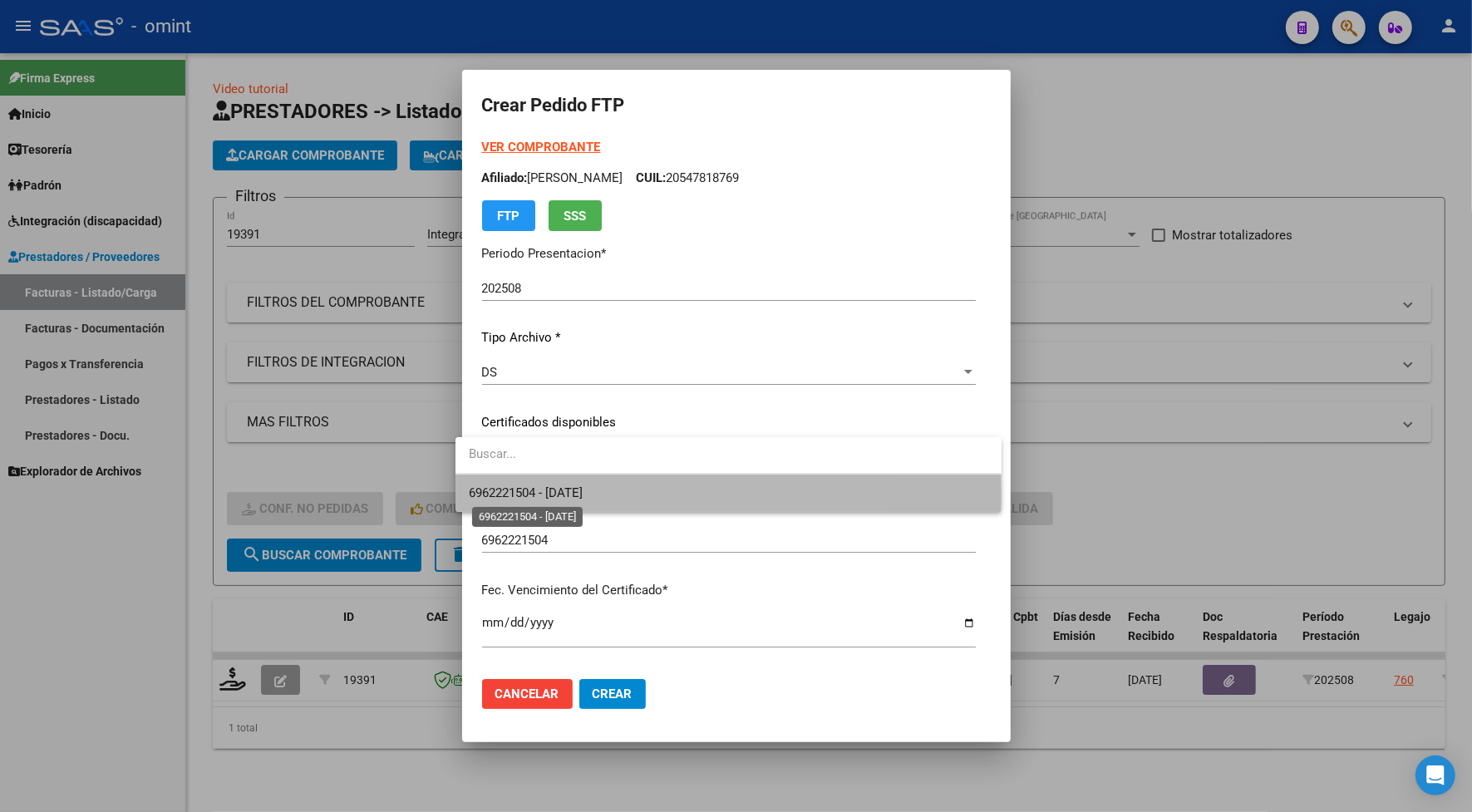
click at [526, 496] on span "6962221504 - 2024-09-30" at bounding box center [526, 493] width 114 height 15
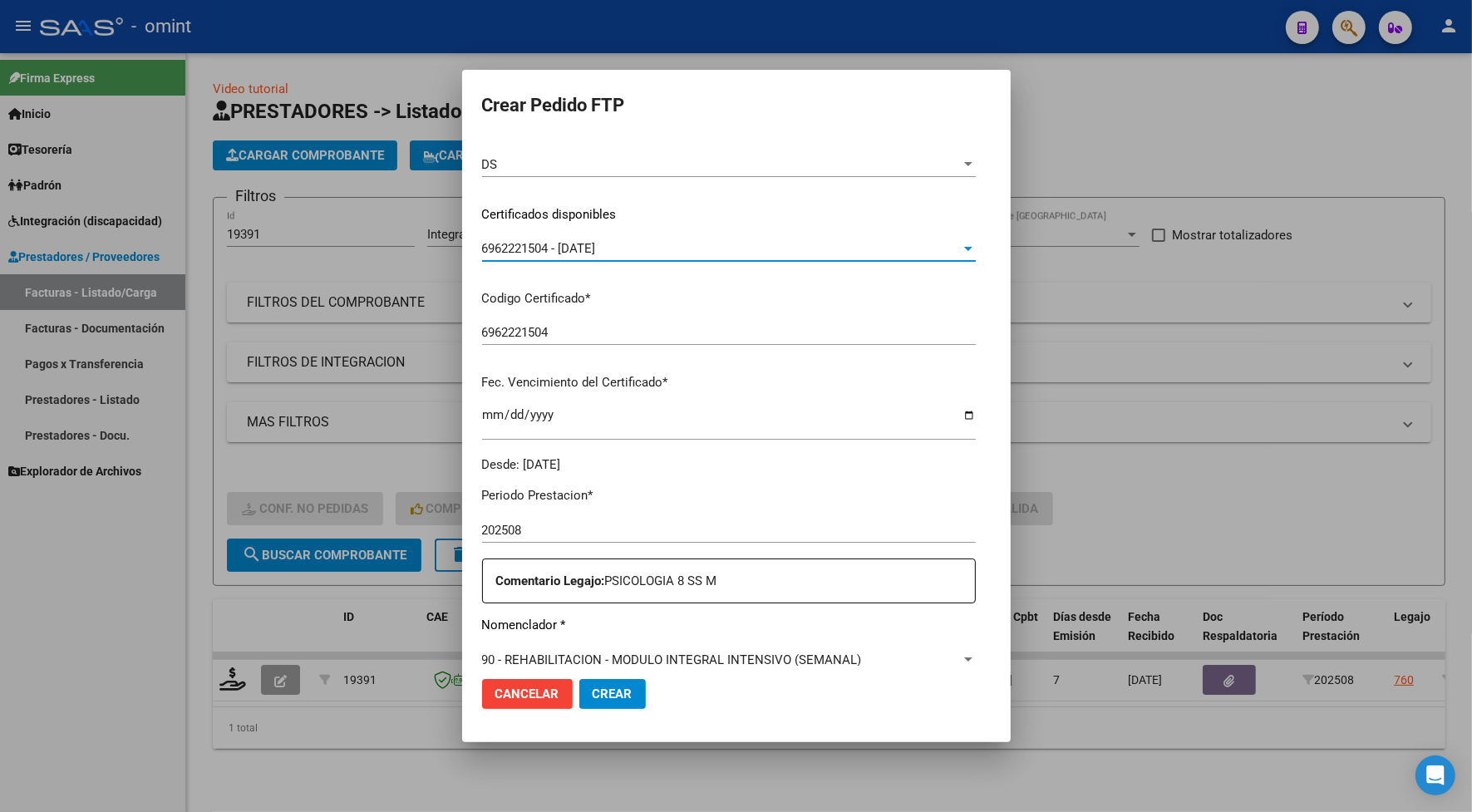
scroll to position [312, 0]
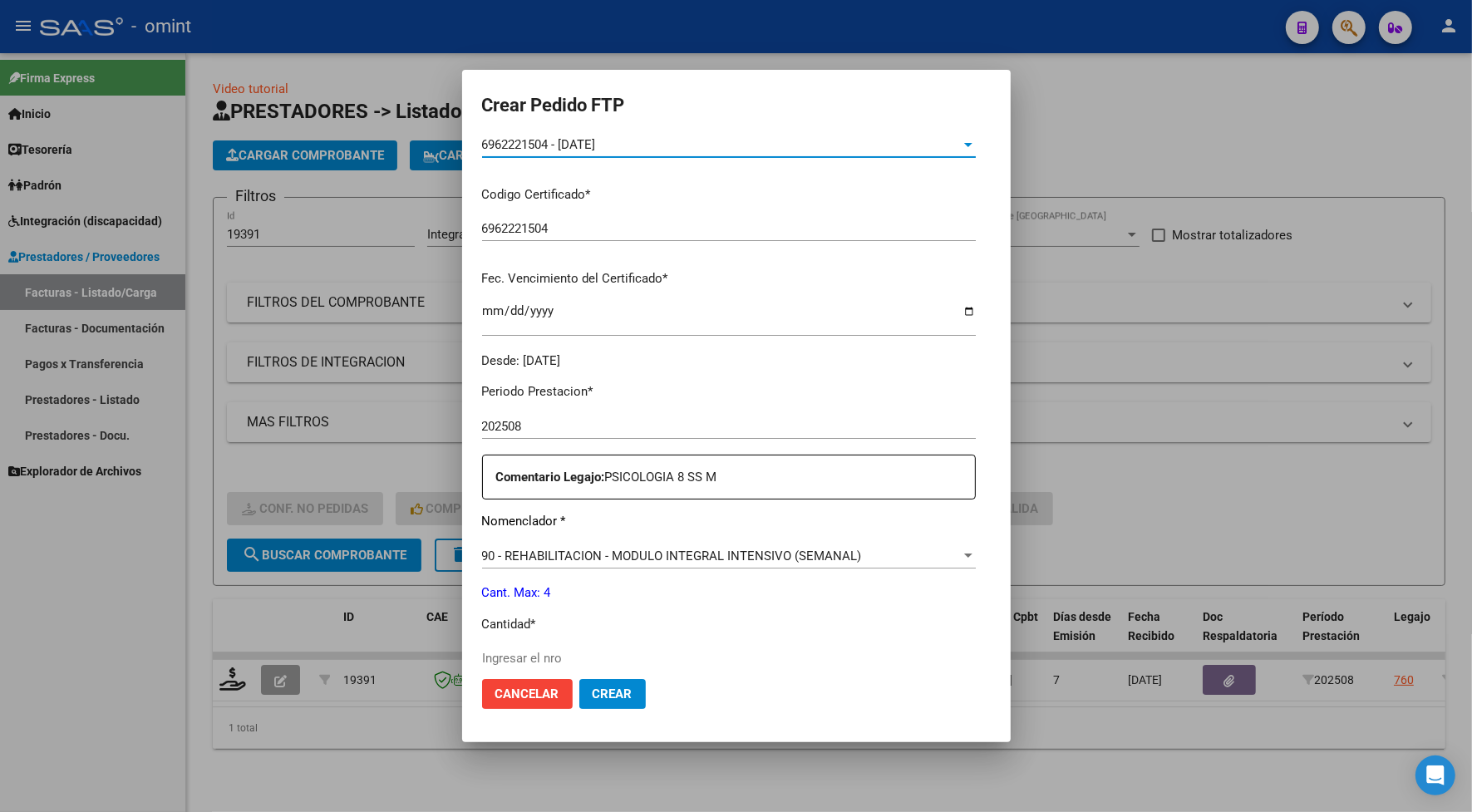
click at [539, 658] on input "Ingresar el nro" at bounding box center [729, 658] width 494 height 15
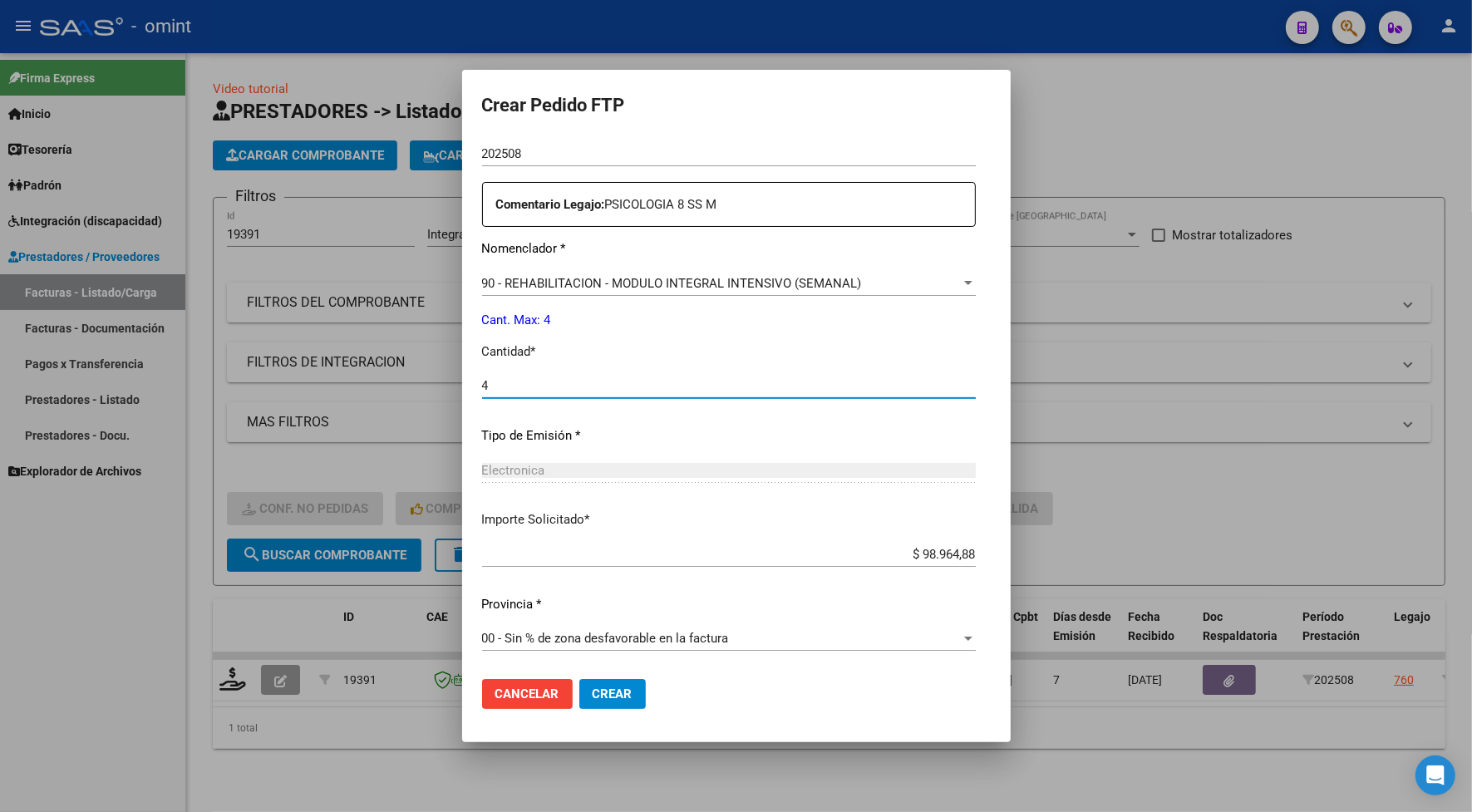
type input "4"
click at [592, 700] on button "Crear" at bounding box center [612, 694] width 67 height 30
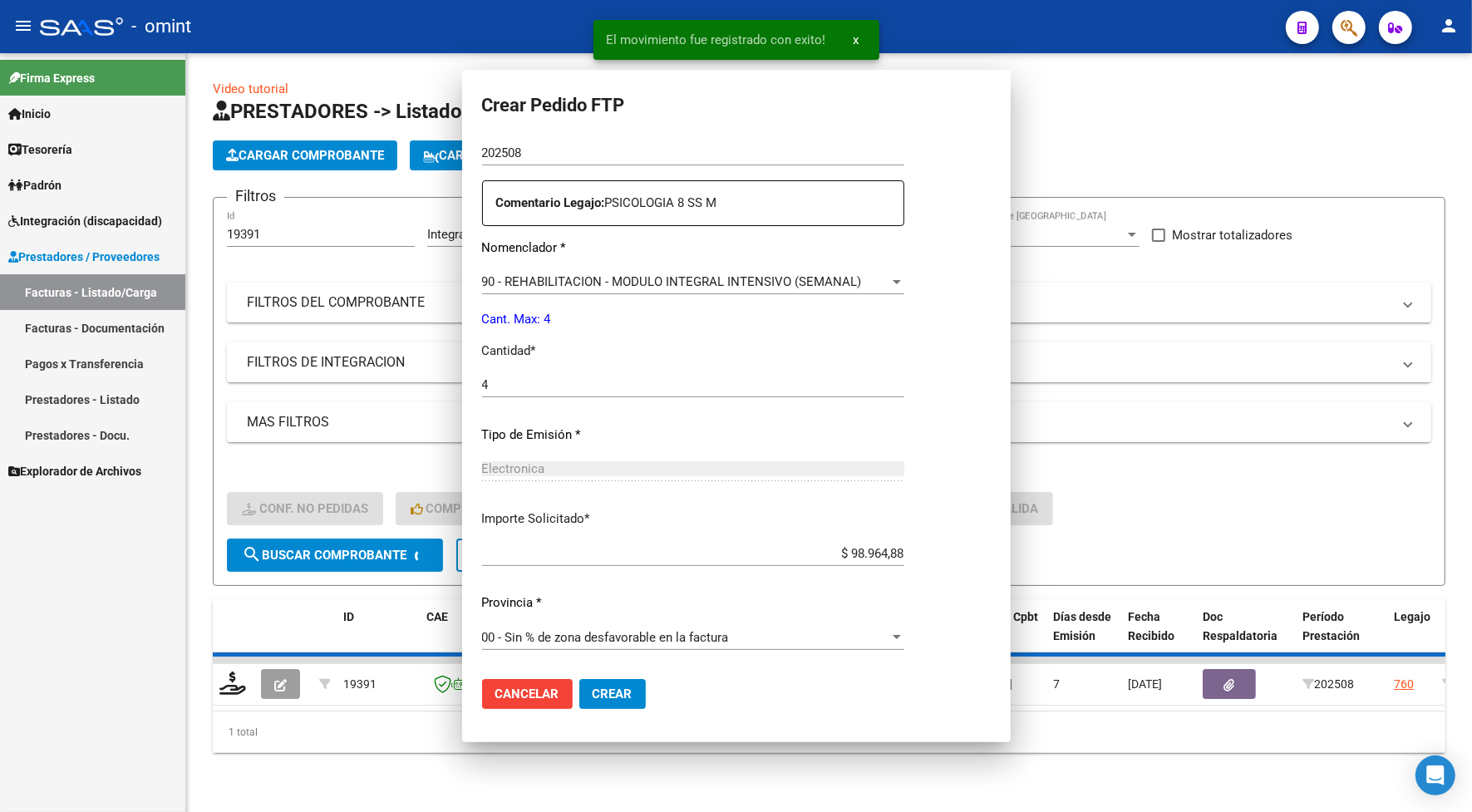
scroll to position [491, 0]
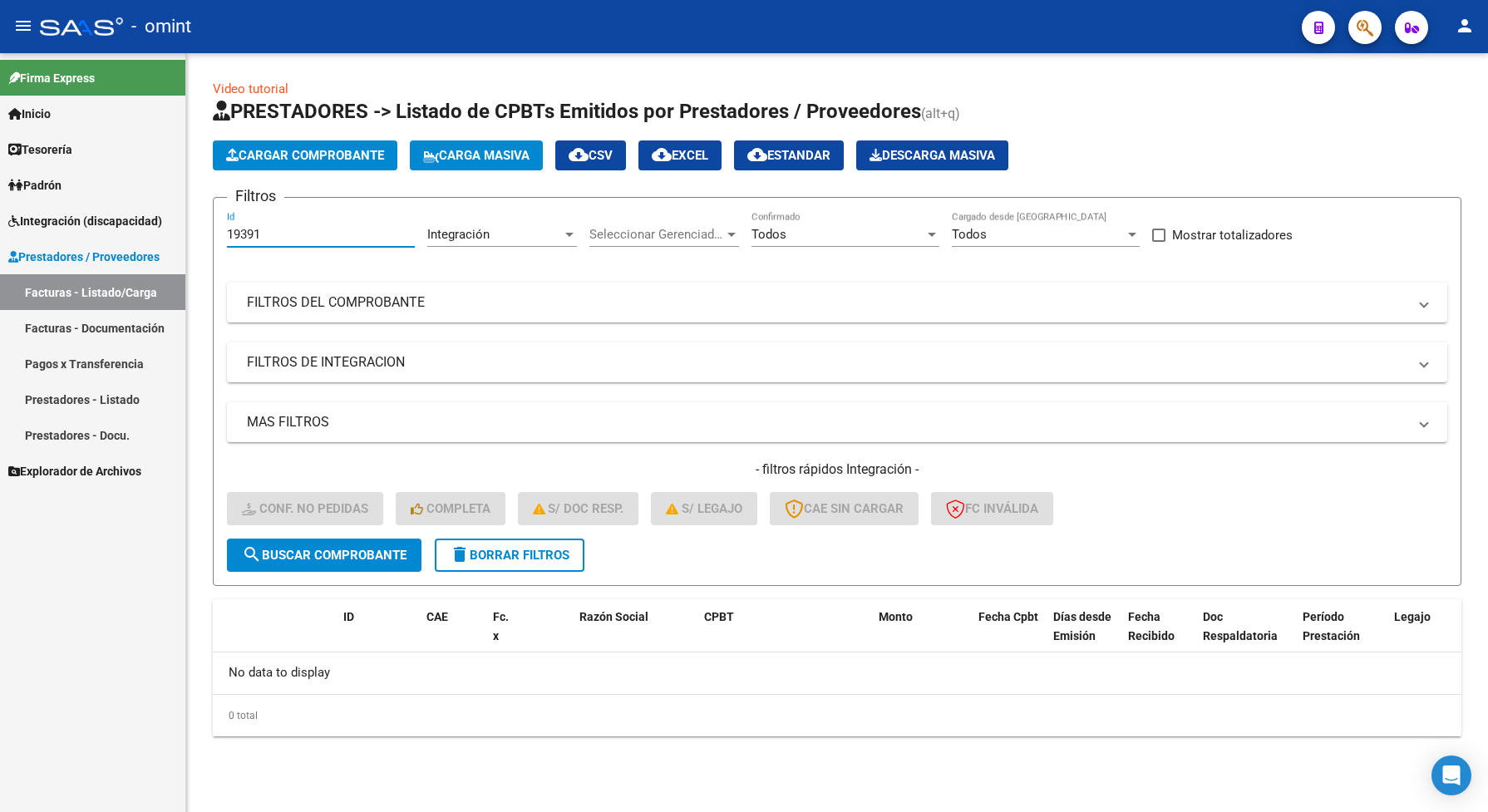
drag, startPoint x: 266, startPoint y: 230, endPoint x: 210, endPoint y: 234, distance: 56.1
click at [210, 234] on div "Video tutorial PRESTADORES -> Listado de CPBTs Emitidos por Prestadores / Prove…" at bounding box center [837, 421] width 1302 height 737
paste input "853"
type input "19853"
click at [334, 557] on span "search Buscar Comprobante" at bounding box center [325, 555] width 165 height 15
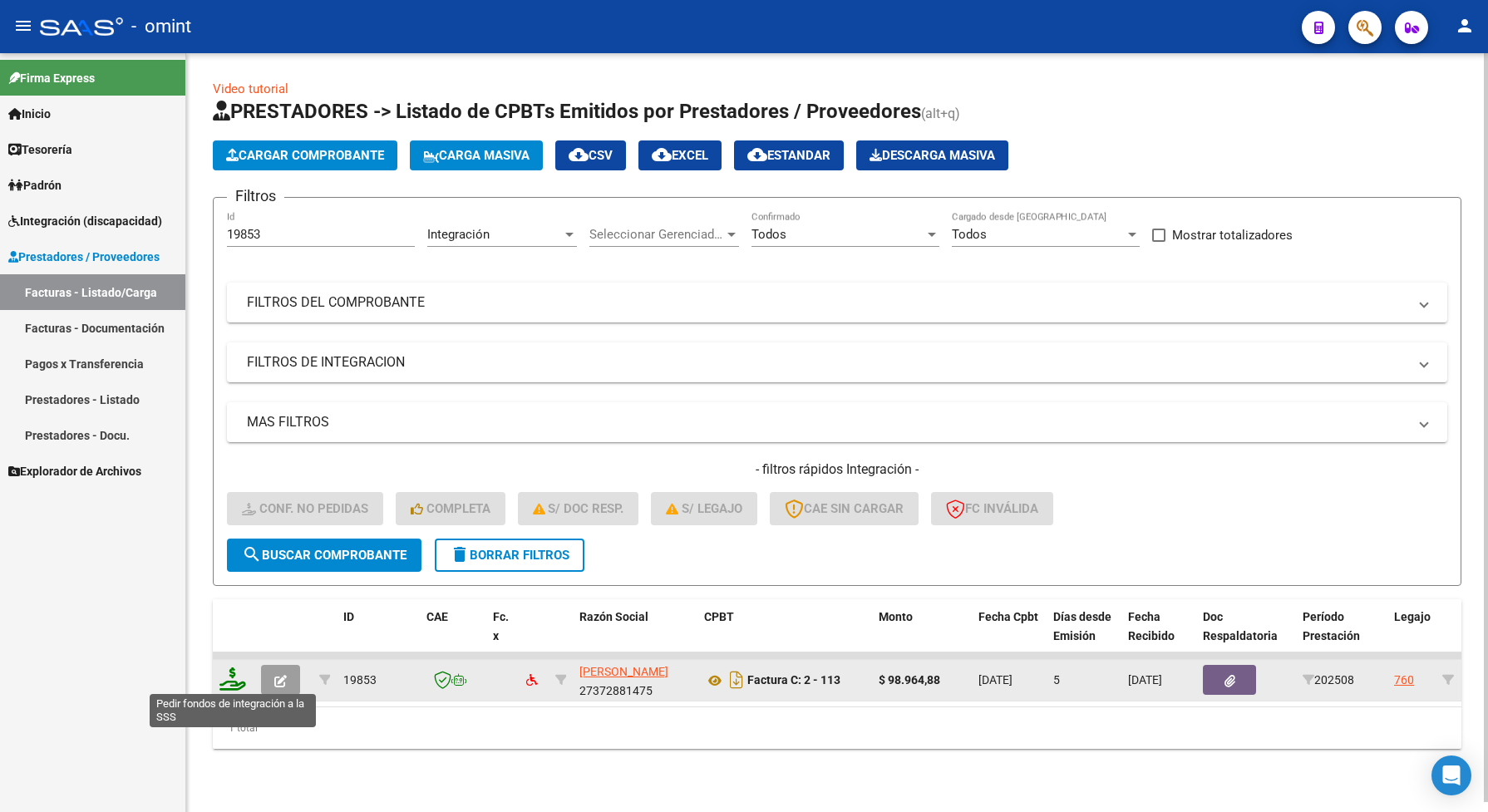
click at [238, 679] on icon at bounding box center [233, 679] width 27 height 23
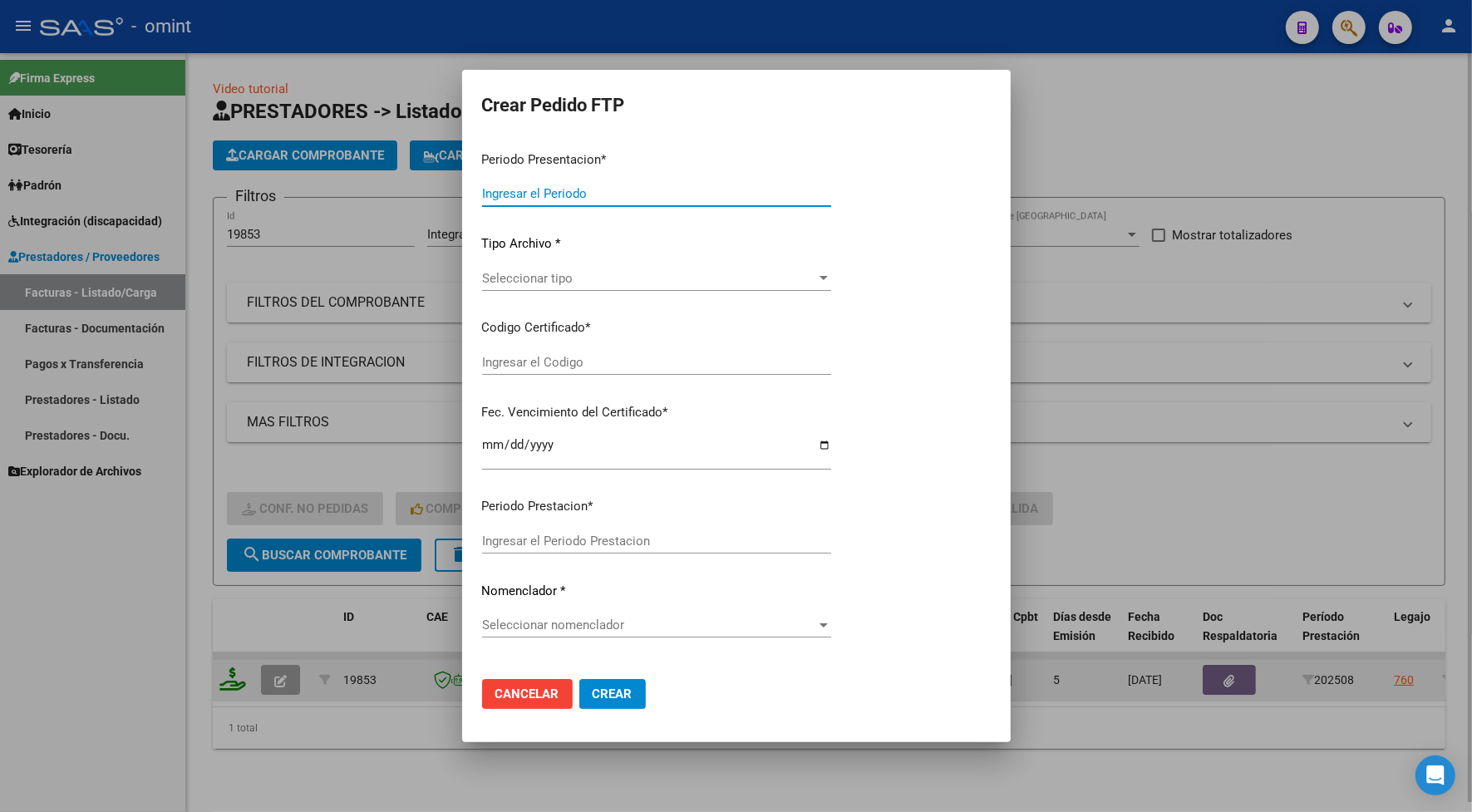
type input "202508"
type input "$ 98.964,88"
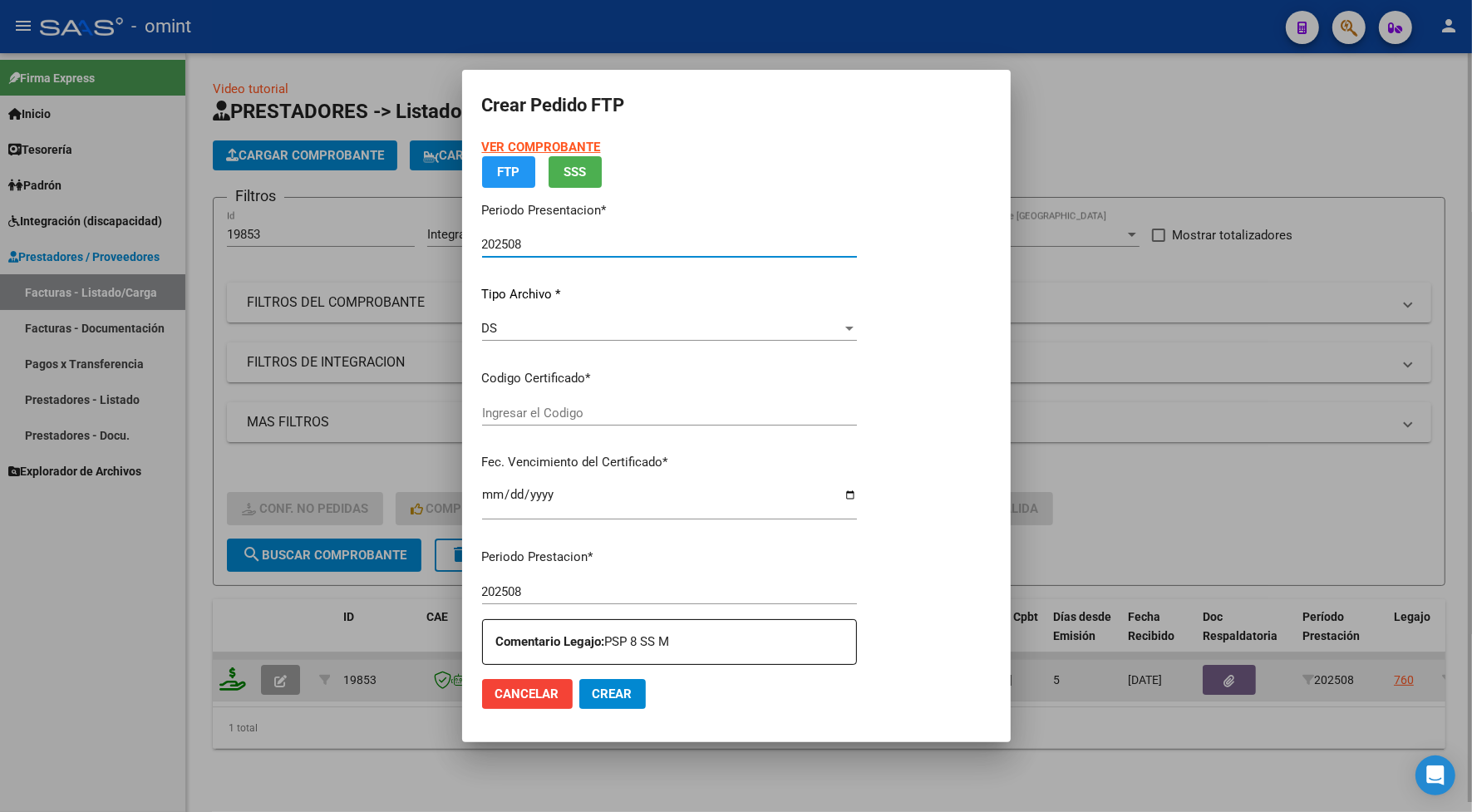
type input "6962221504"
type input "2024-09-30"
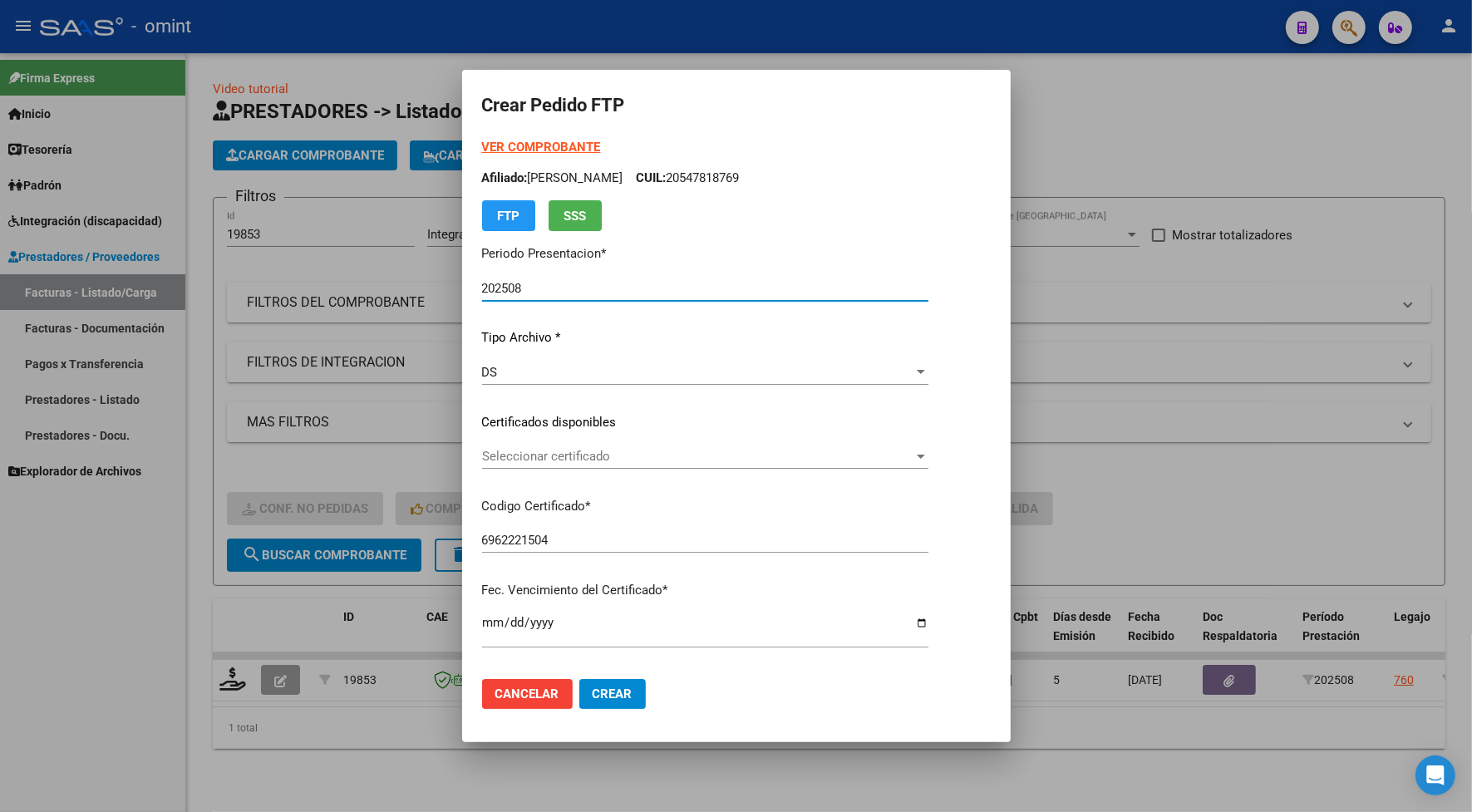
click at [534, 455] on span "Seleccionar certificado" at bounding box center [698, 456] width 432 height 15
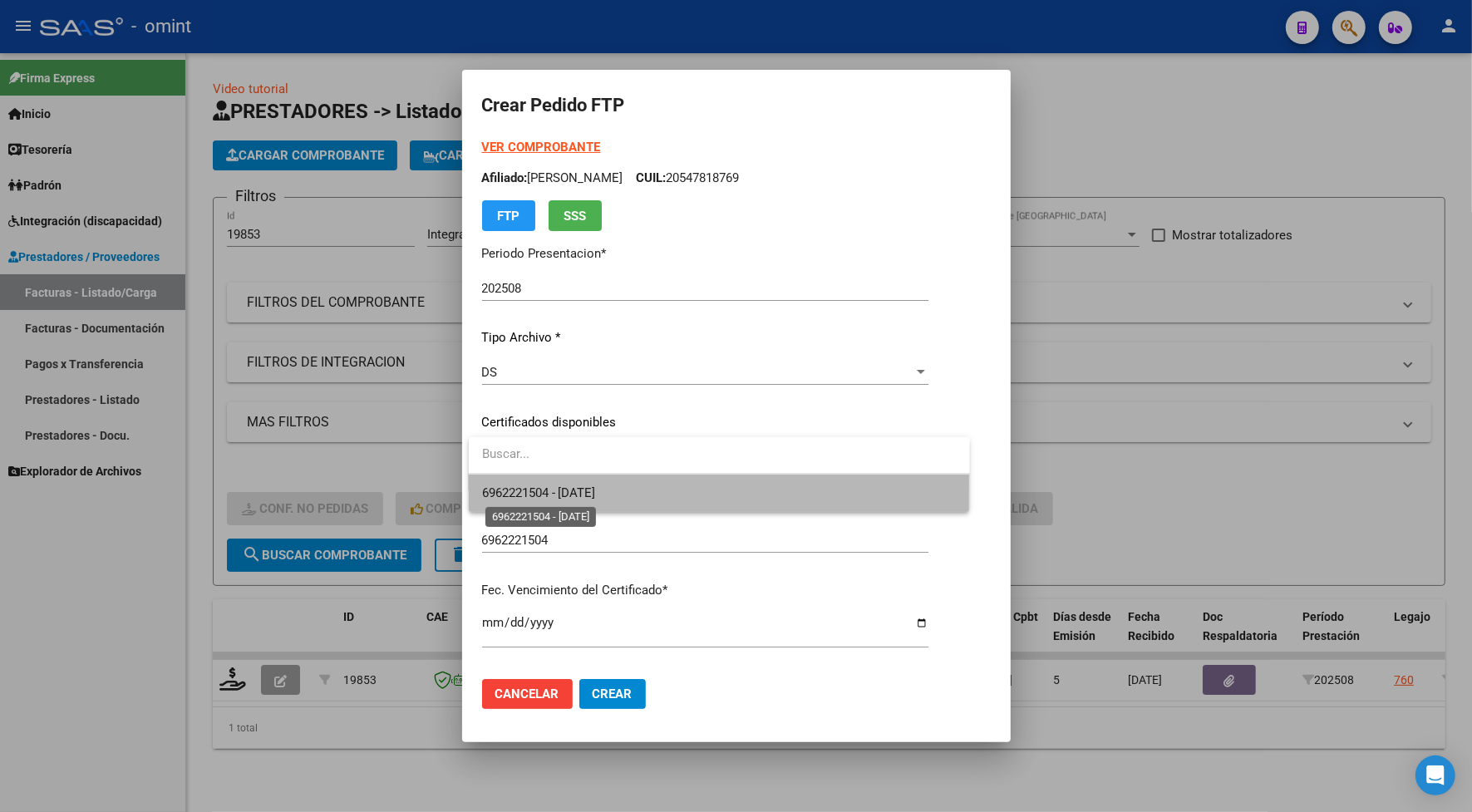
click at [552, 486] on span "6962221504 - 2024-09-30" at bounding box center [539, 493] width 114 height 15
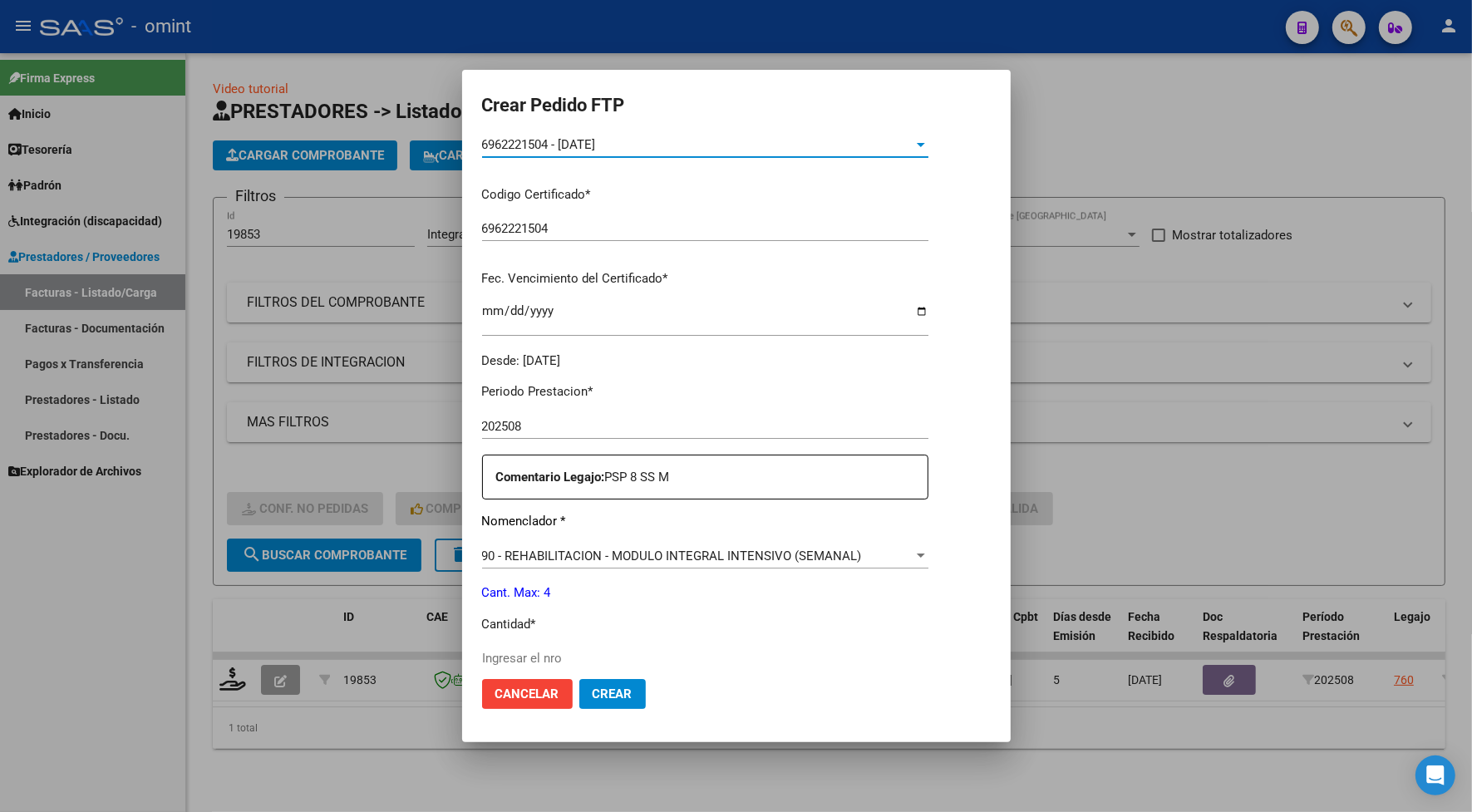
scroll to position [416, 0]
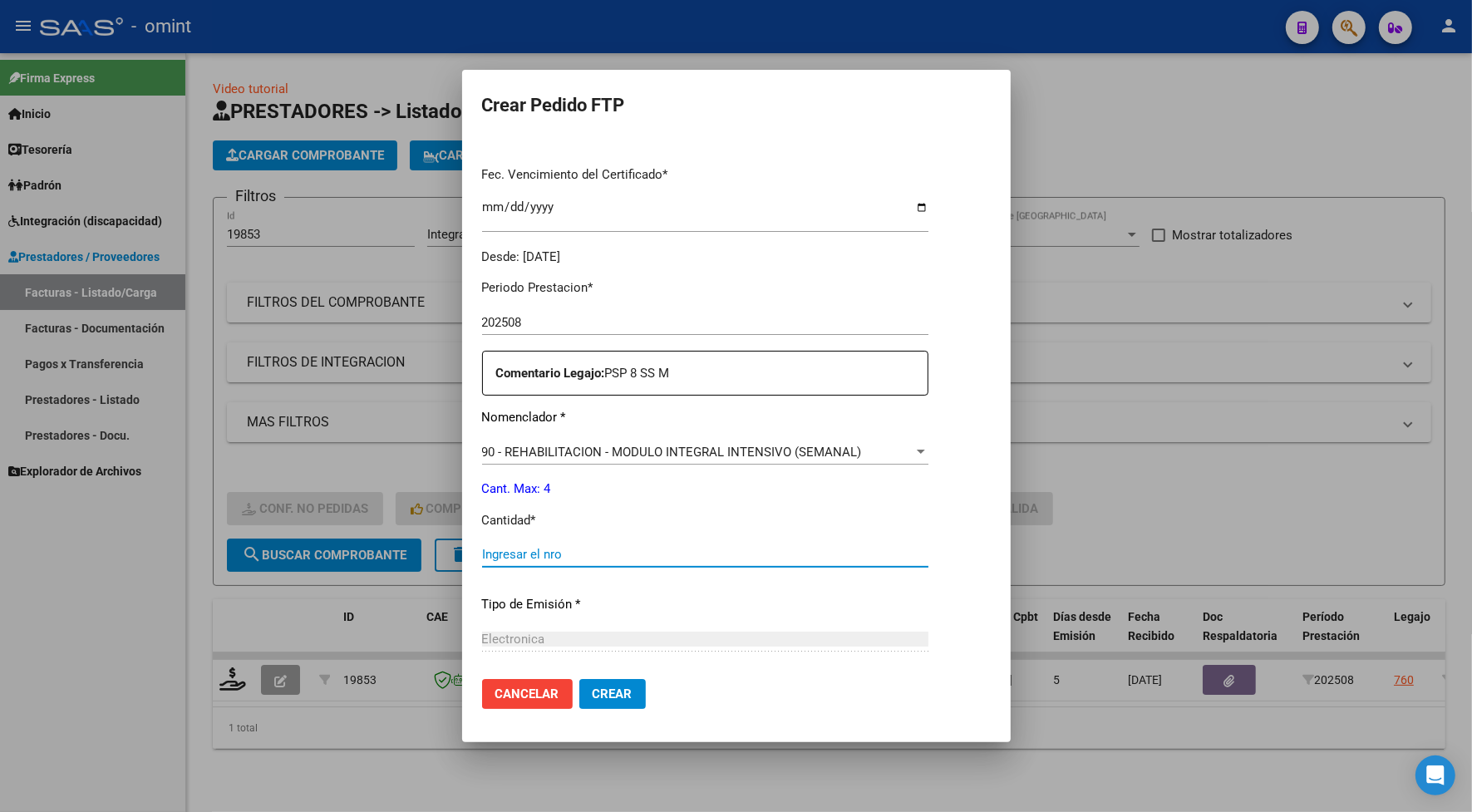
click at [533, 559] on input "Ingresar el nro" at bounding box center [705, 554] width 446 height 15
click at [497, 557] on input "Ingresar el nro" at bounding box center [705, 554] width 446 height 15
click at [549, 551] on input "Ingresar el nro" at bounding box center [705, 554] width 446 height 15
type input "4"
click at [616, 679] on button "Crear" at bounding box center [612, 694] width 67 height 30
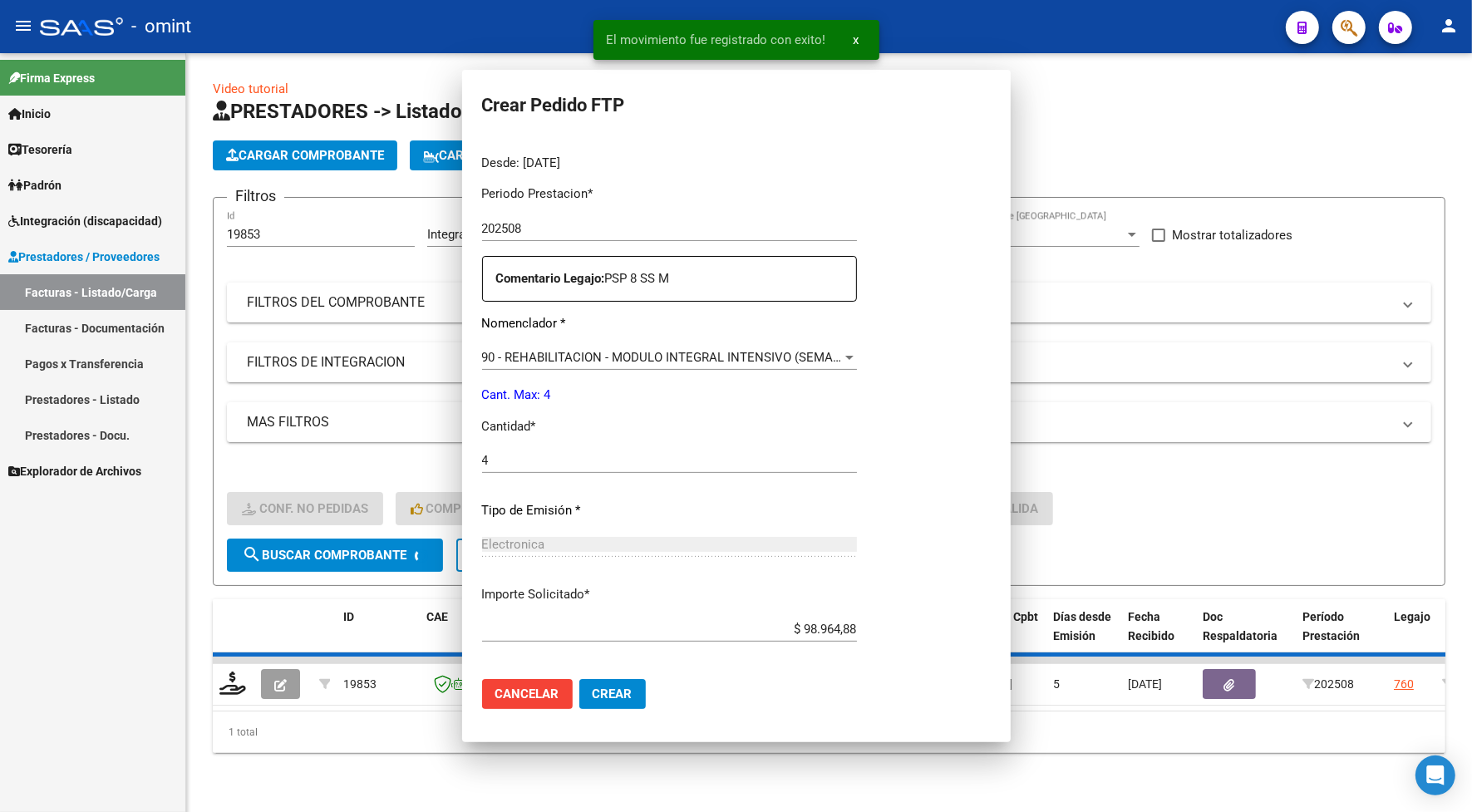
scroll to position [322, 0]
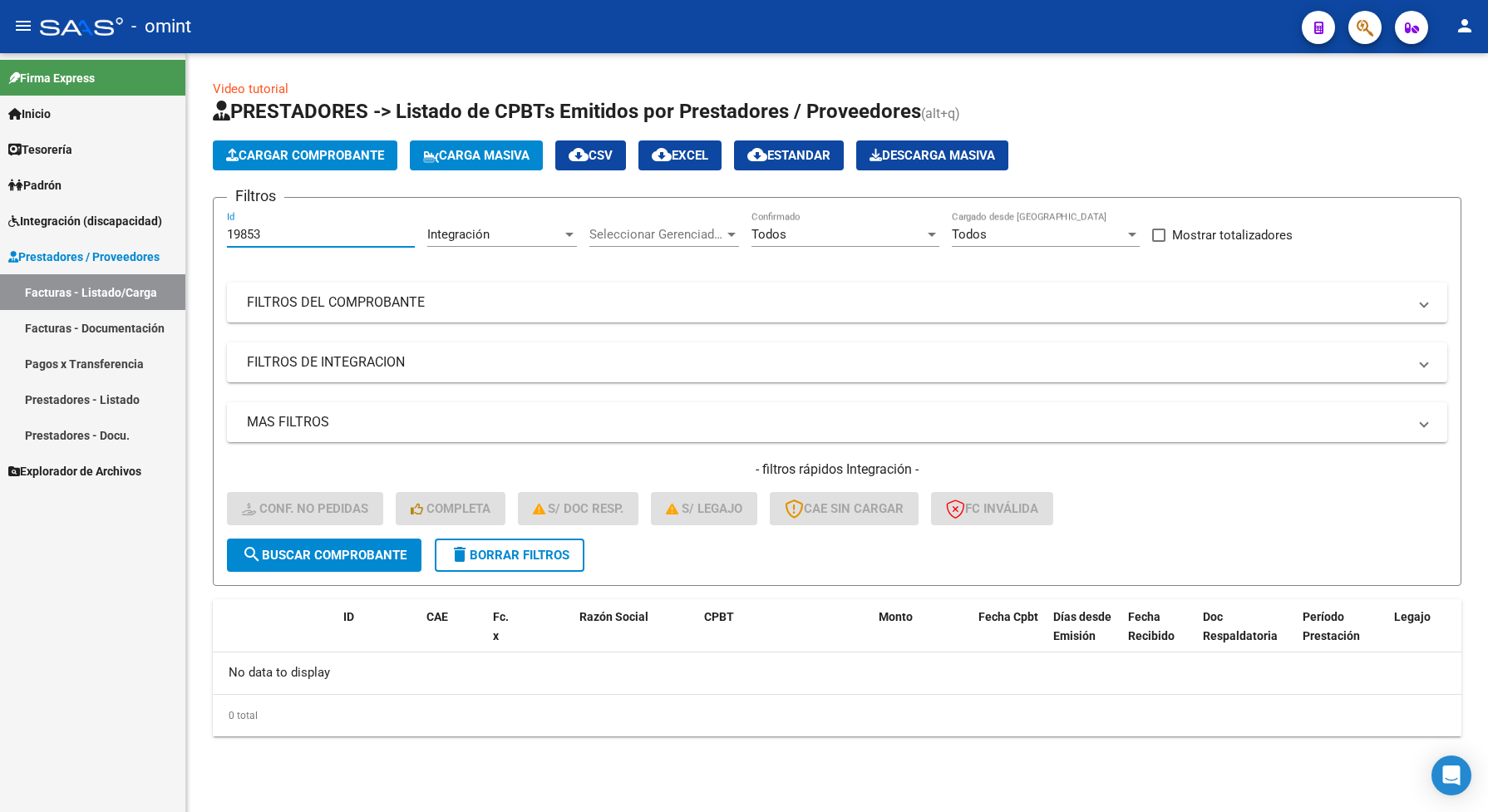
drag, startPoint x: 291, startPoint y: 235, endPoint x: 167, endPoint y: 219, distance: 125.0
click at [207, 231] on div "Video tutorial PRESTADORES -> Listado de CPBTs Emitidos por Prestadores / Prove…" at bounding box center [837, 421] width 1302 height 737
paste input "70"
type input "19870"
click at [393, 551] on span "search Buscar Comprobante" at bounding box center [325, 555] width 165 height 15
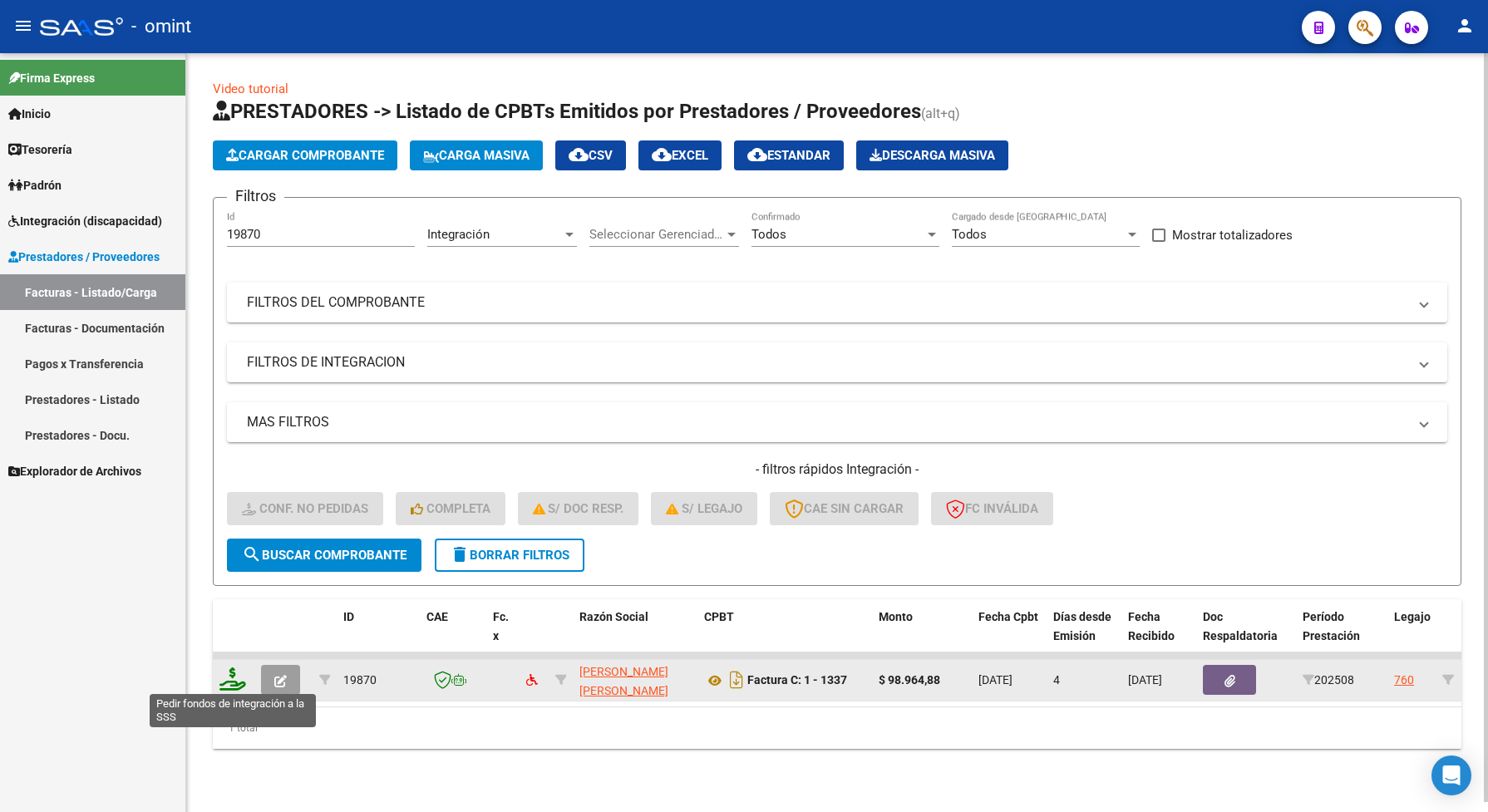
click at [223, 682] on icon at bounding box center [233, 679] width 27 height 23
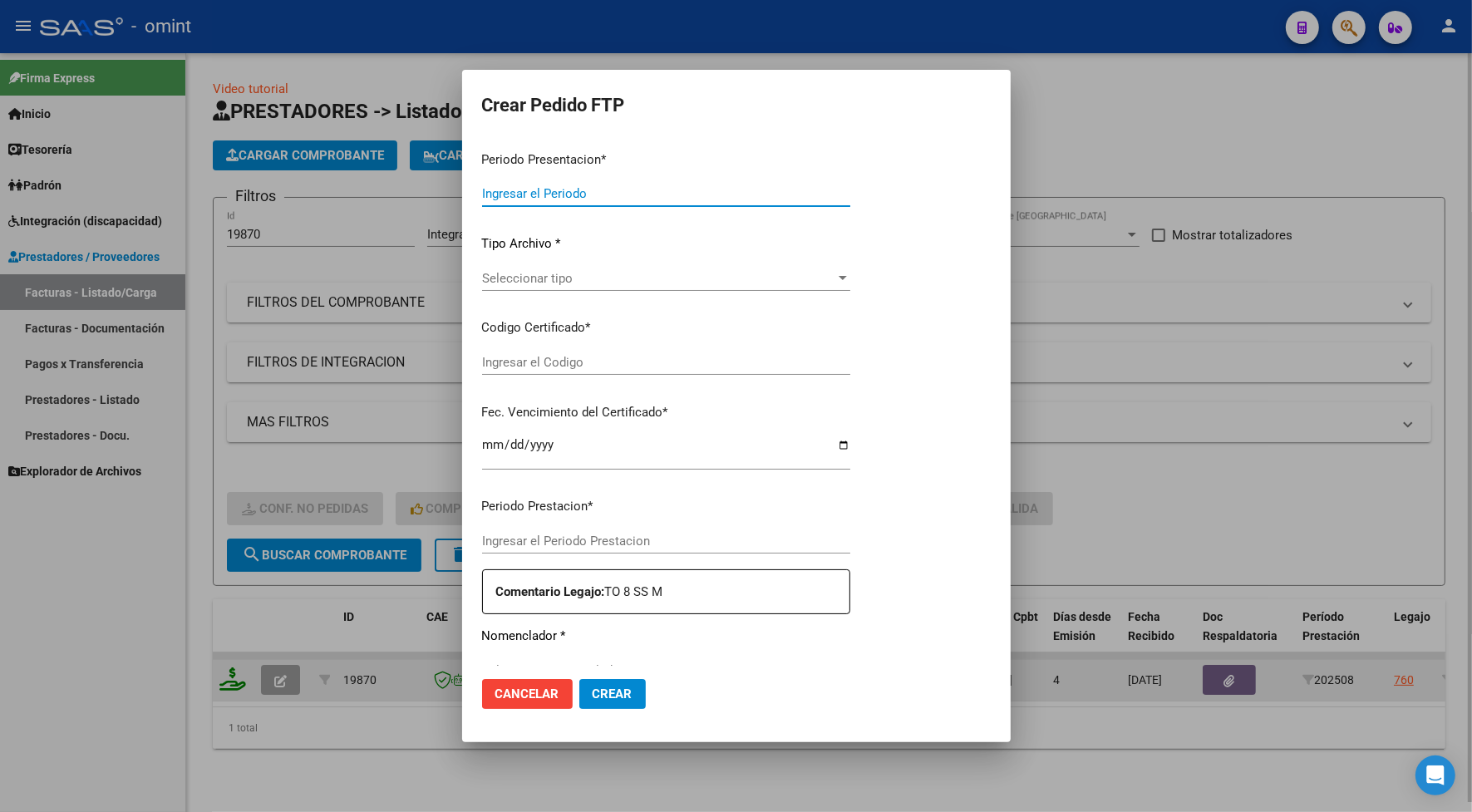
type input "202508"
type input "$ 98.964,88"
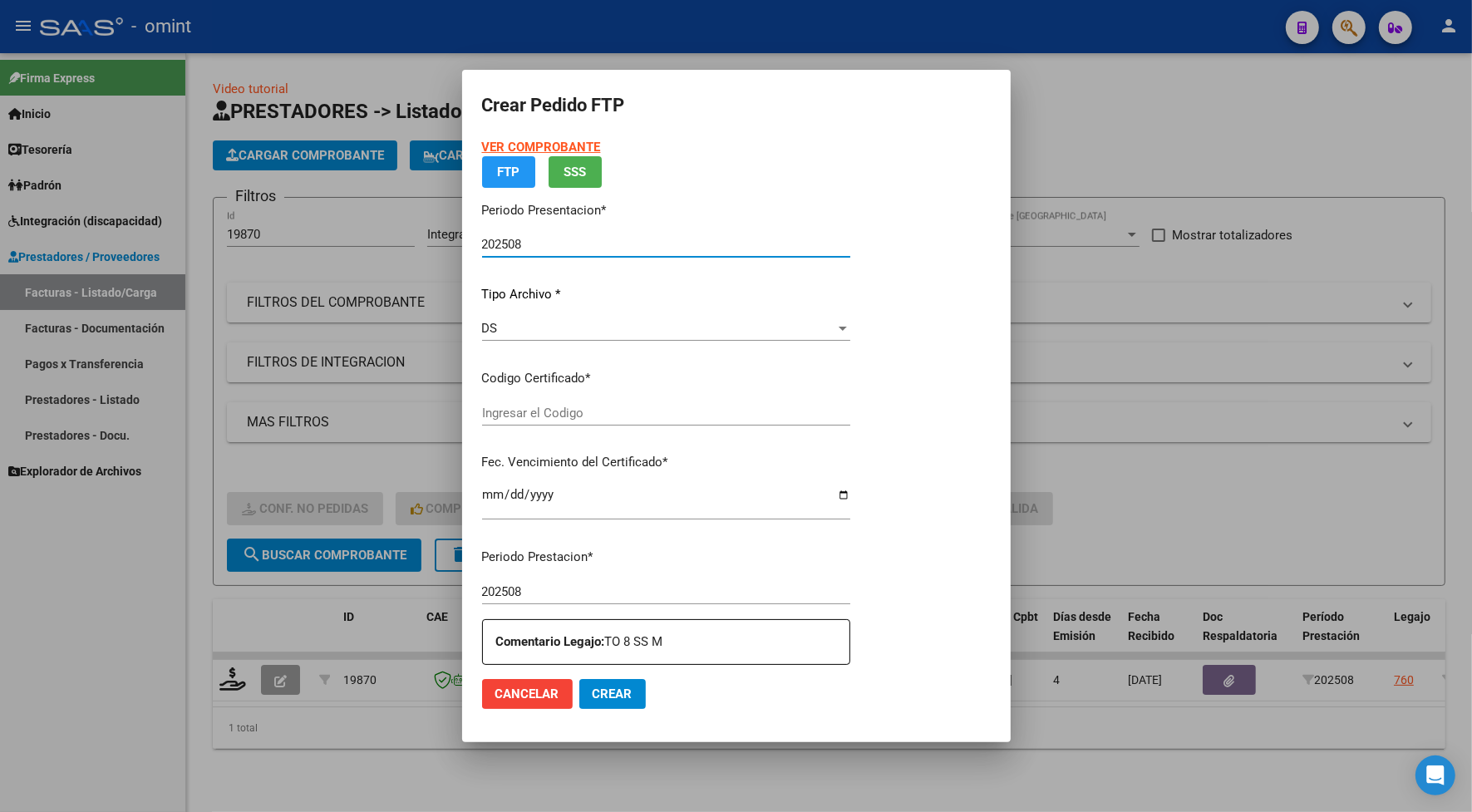
type input "6962221504"
type input "2024-09-30"
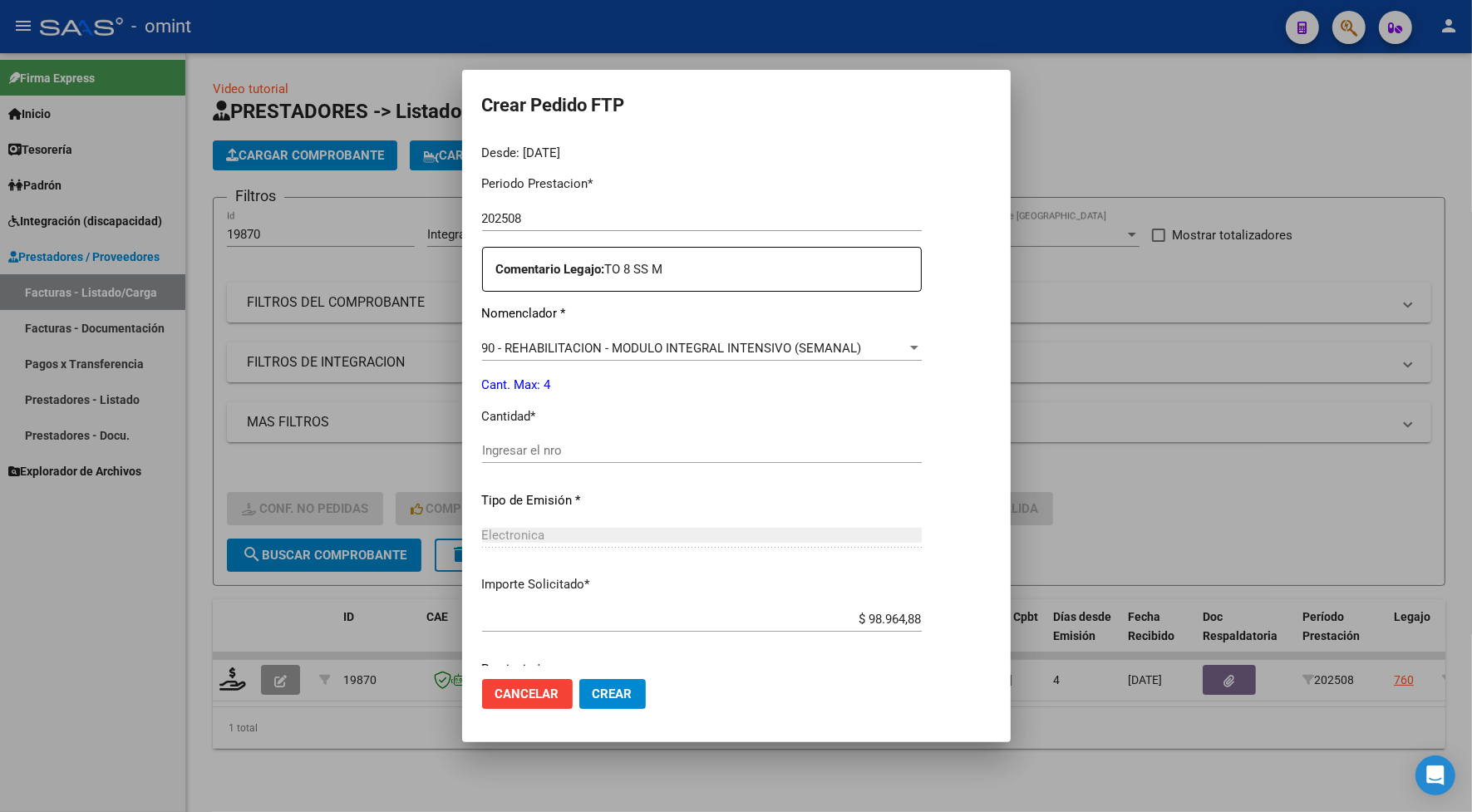
scroll to position [584, 0]
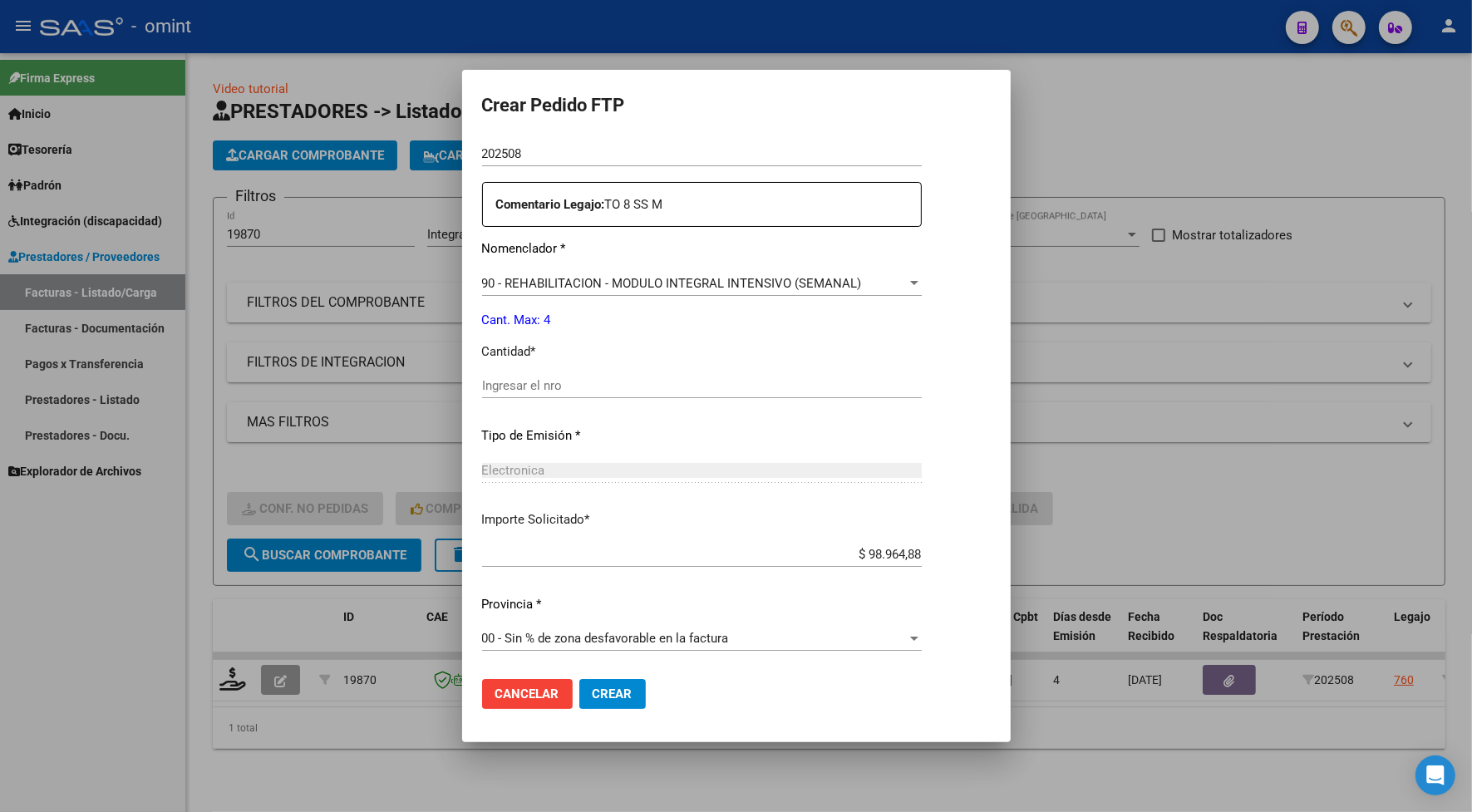
click at [529, 383] on input "Ingresar el nro" at bounding box center [702, 386] width 440 height 15
type input "4"
click at [605, 699] on span "Crear" at bounding box center [612, 693] width 40 height 15
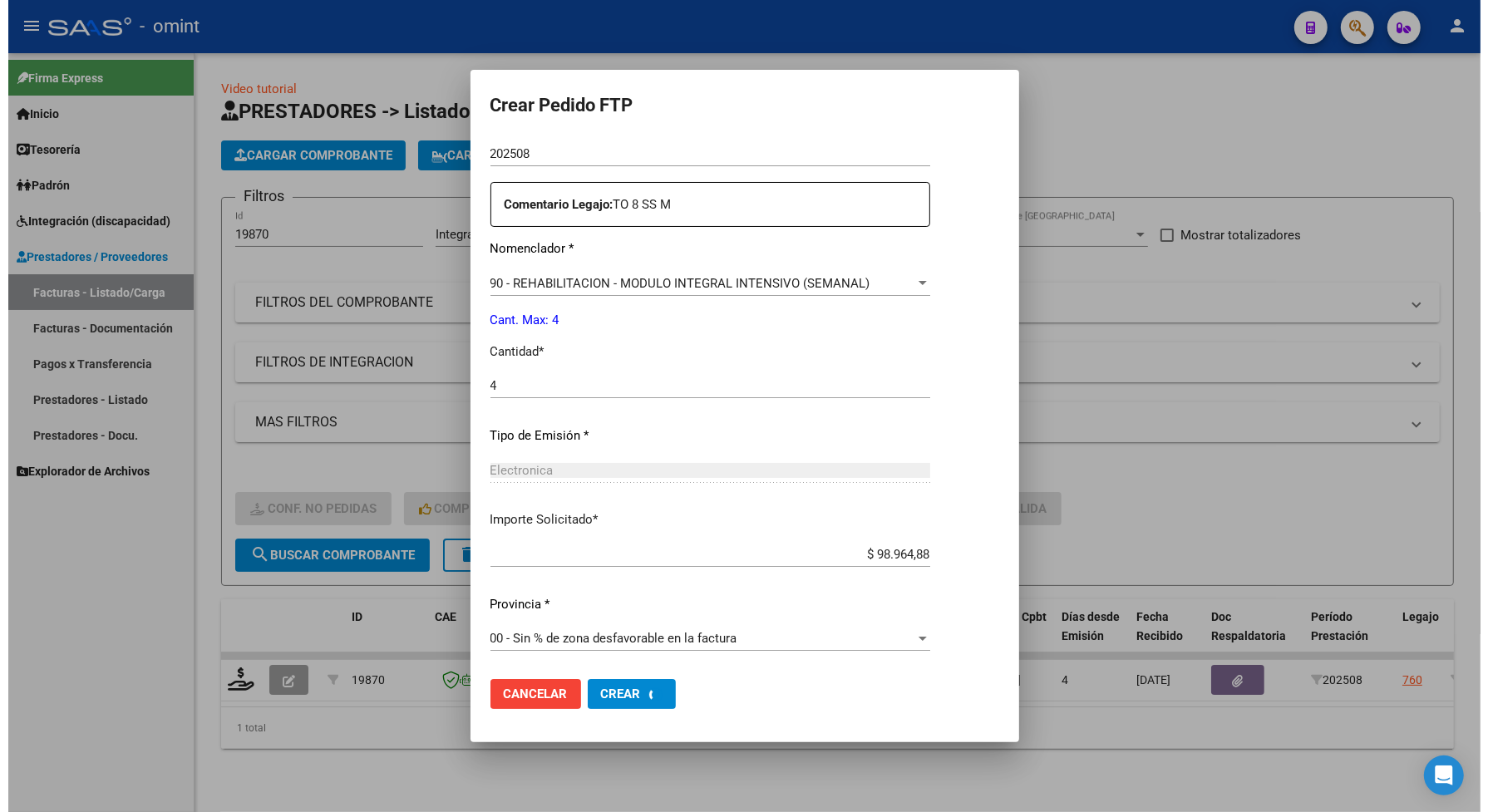
scroll to position [0, 0]
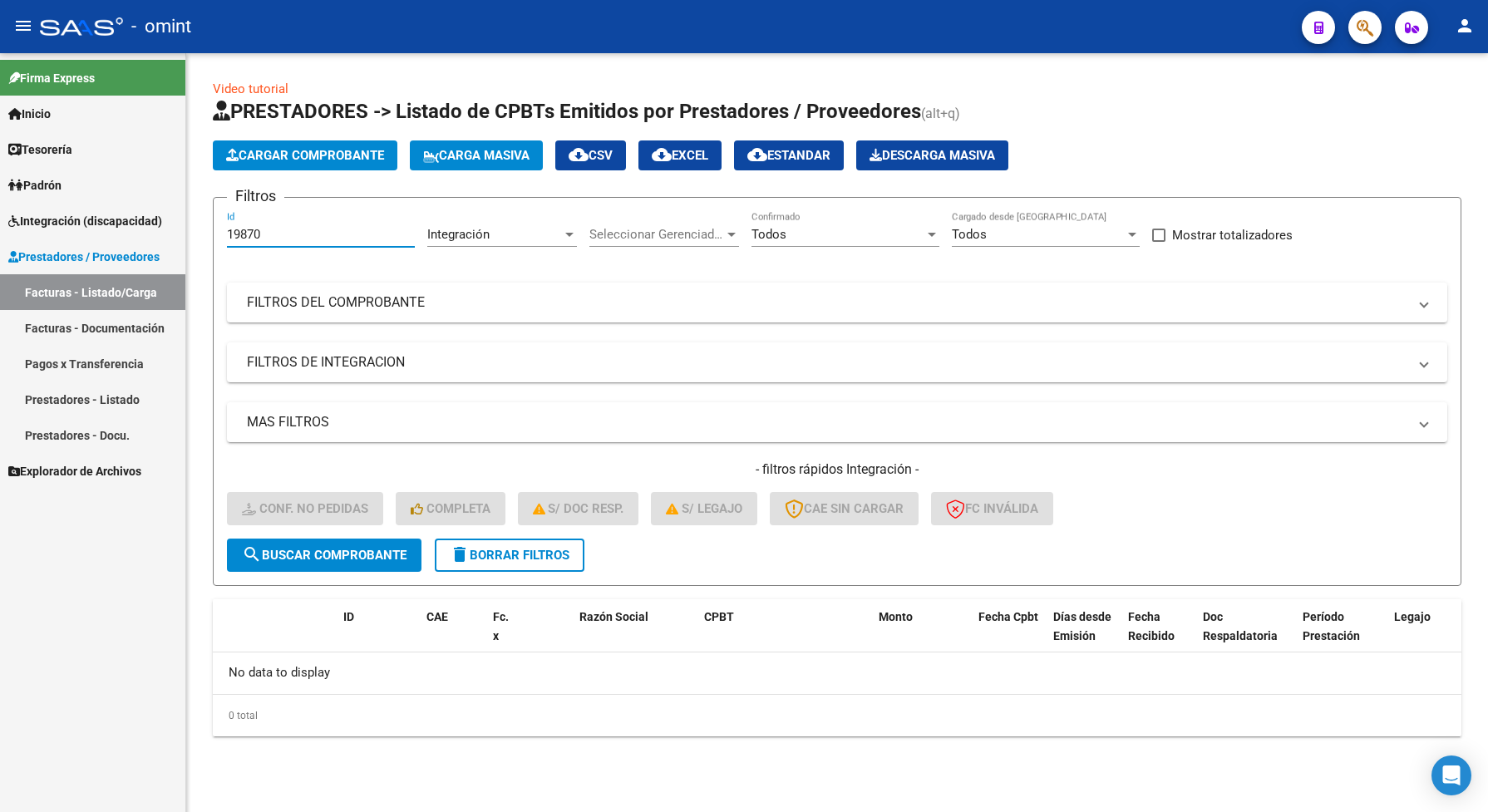
drag, startPoint x: 281, startPoint y: 227, endPoint x: 208, endPoint y: 246, distance: 75.4
click at [208, 246] on div "Video tutorial PRESTADORES -> Listado de CPBTs Emitidos por Prestadores / Prove…" at bounding box center [837, 421] width 1302 height 737
drag, startPoint x: 243, startPoint y: 224, endPoint x: 233, endPoint y: 224, distance: 10.0
click at [233, 224] on div "19870 Id" at bounding box center [321, 229] width 188 height 35
click at [295, 557] on span "search Buscar Comprobante" at bounding box center [325, 555] width 165 height 15
